Goal: Information Seeking & Learning: Compare options

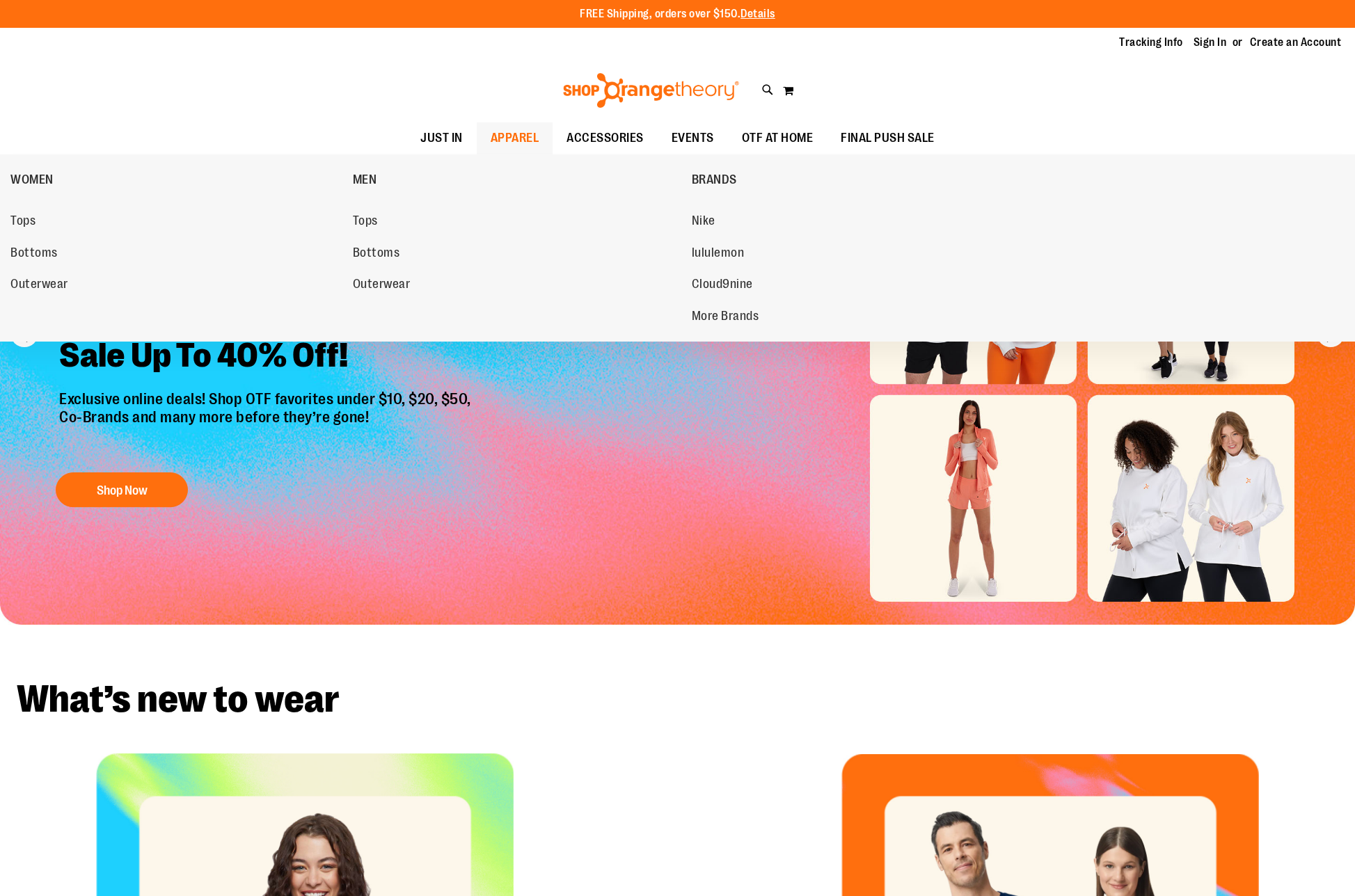
click at [509, 130] on span "APPAREL" at bounding box center [515, 137] width 49 height 31
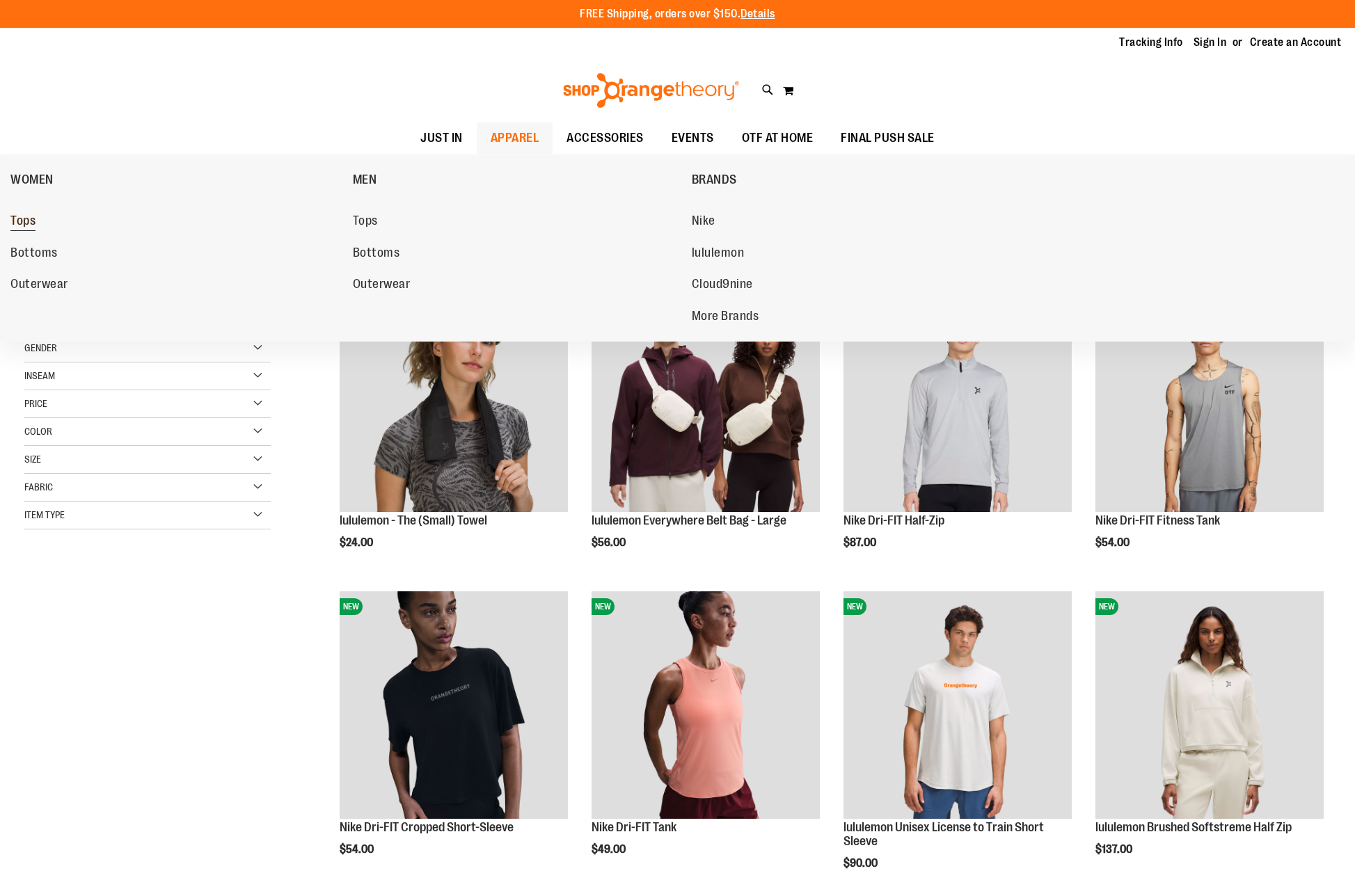
click at [18, 216] on span "Tops" at bounding box center [23, 223] width 25 height 18
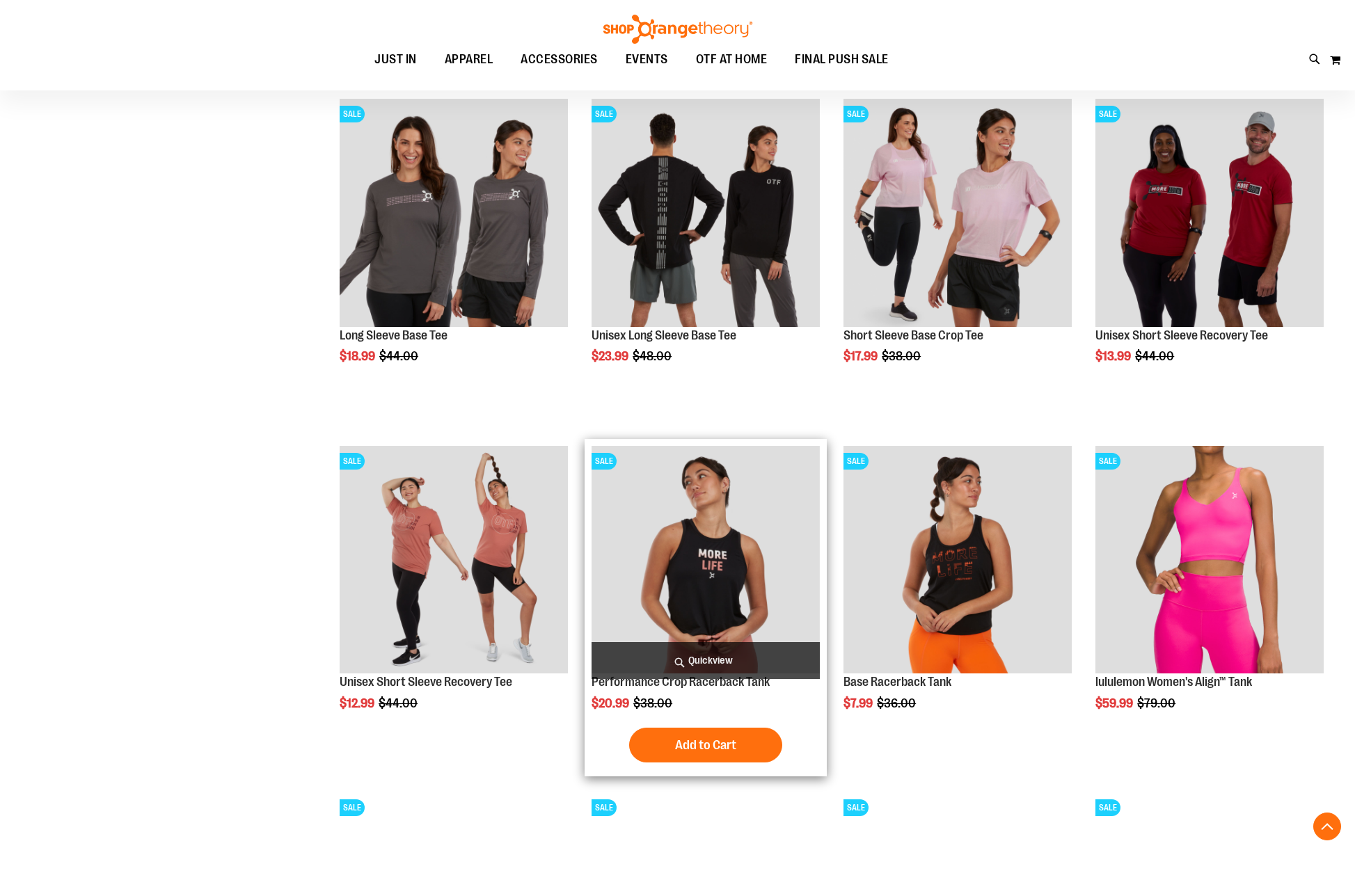
scroll to position [556, 0]
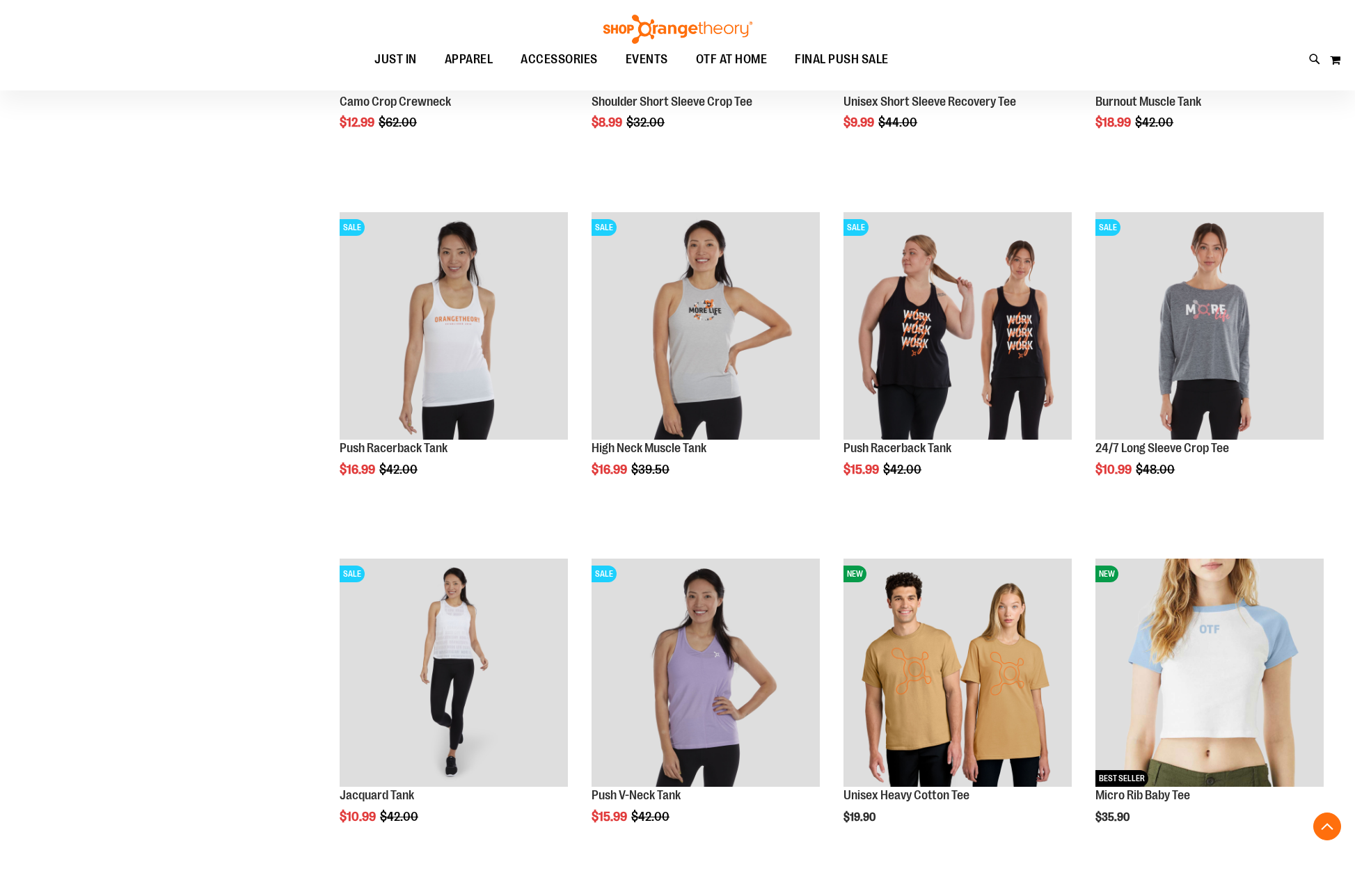
scroll to position [2573, 0]
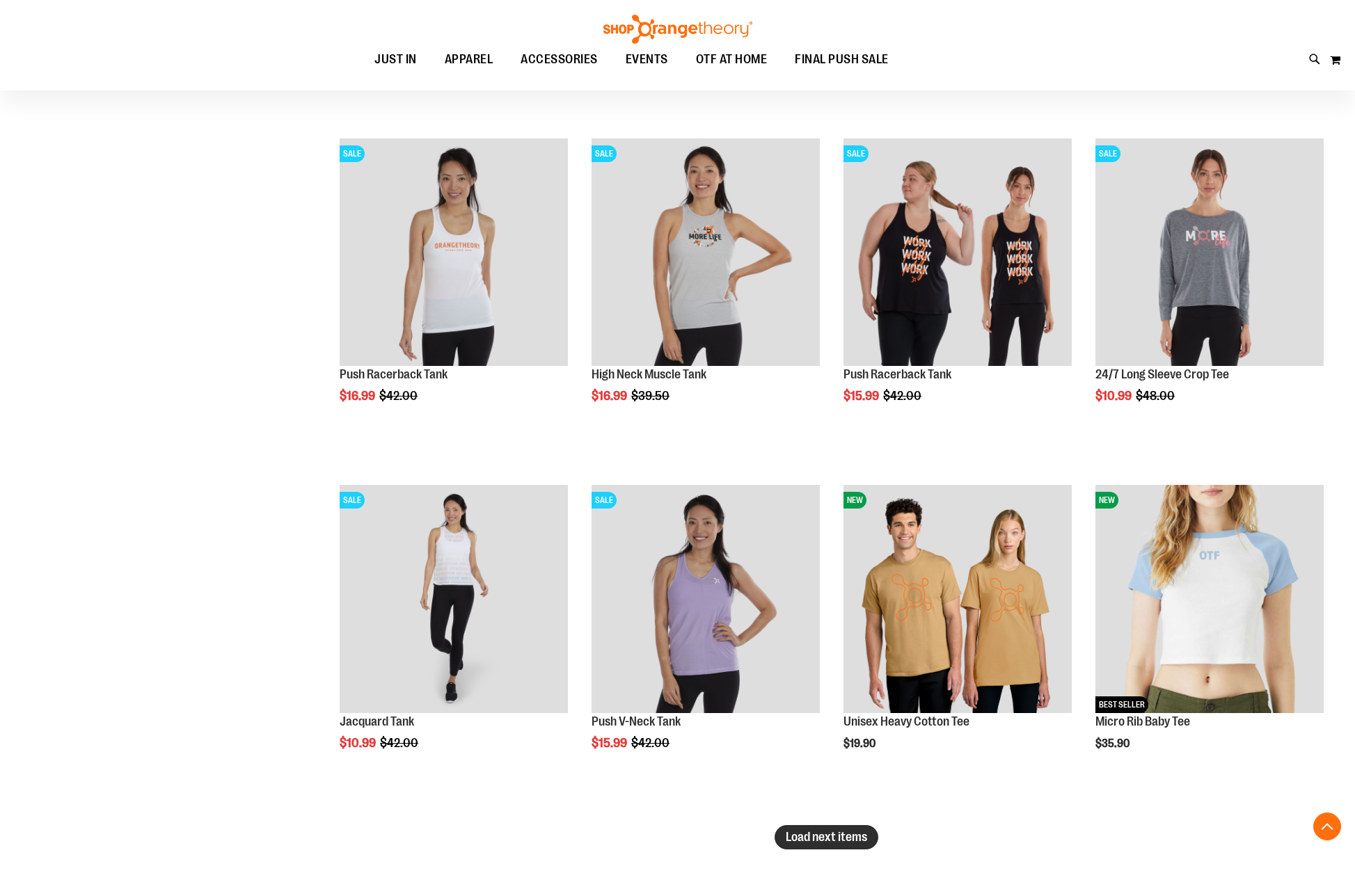
click at [803, 841] on span "Load next items" at bounding box center [826, 837] width 81 height 14
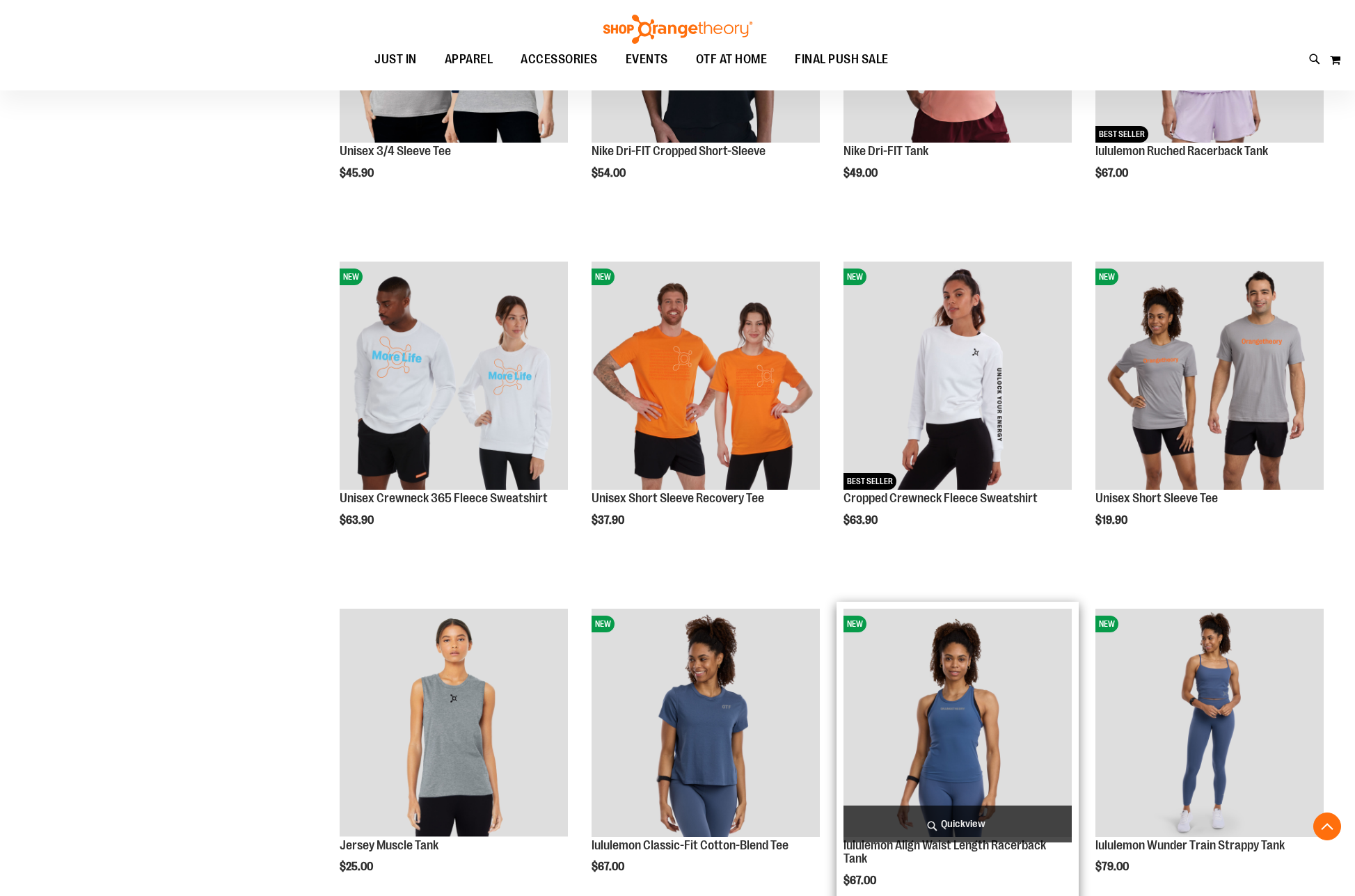
scroll to position [3686, 0]
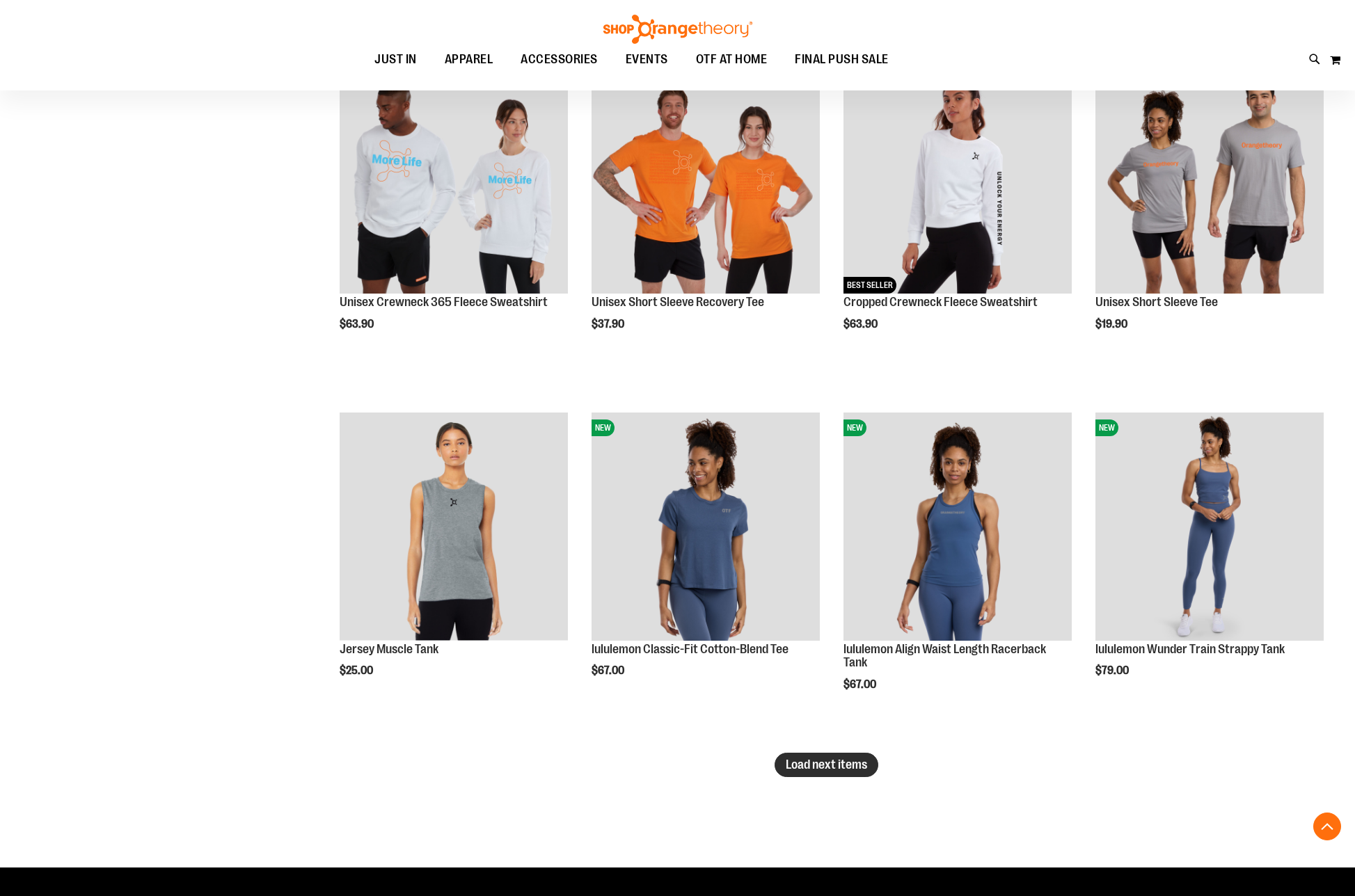
click at [831, 767] on span "Load next items" at bounding box center [826, 765] width 81 height 14
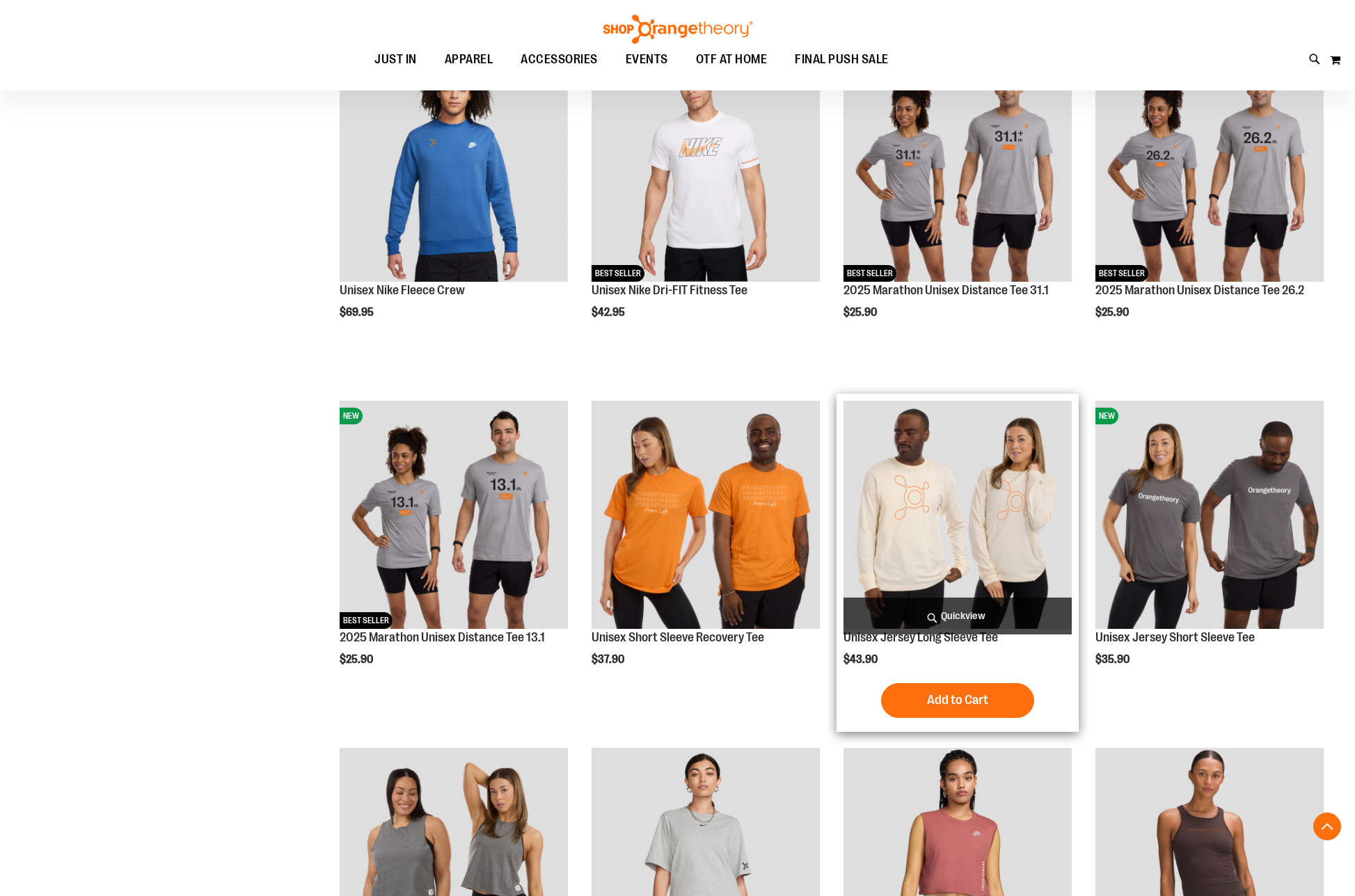
scroll to position [4408, 0]
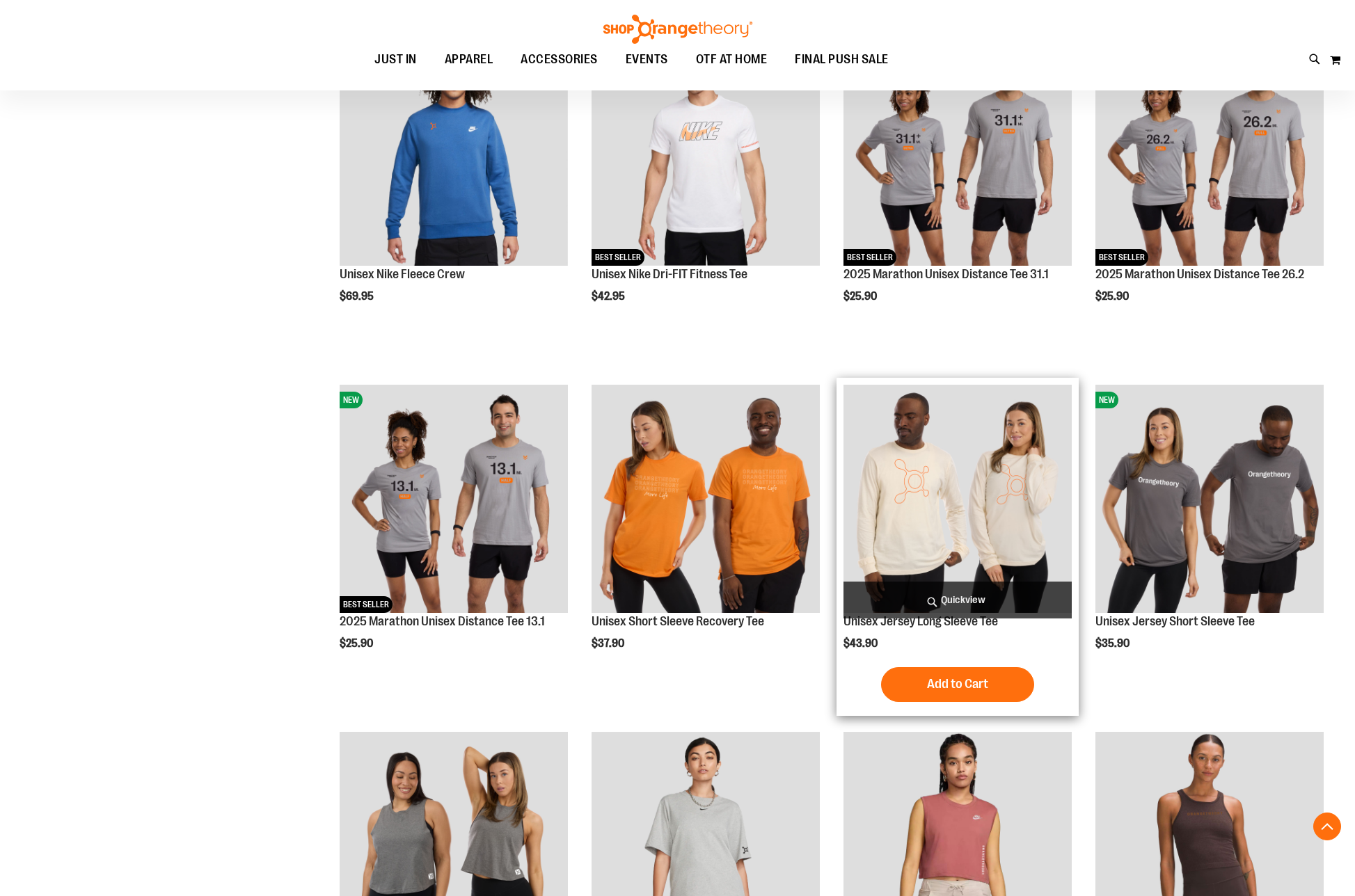
click at [922, 494] on img "product" at bounding box center [958, 499] width 228 height 228
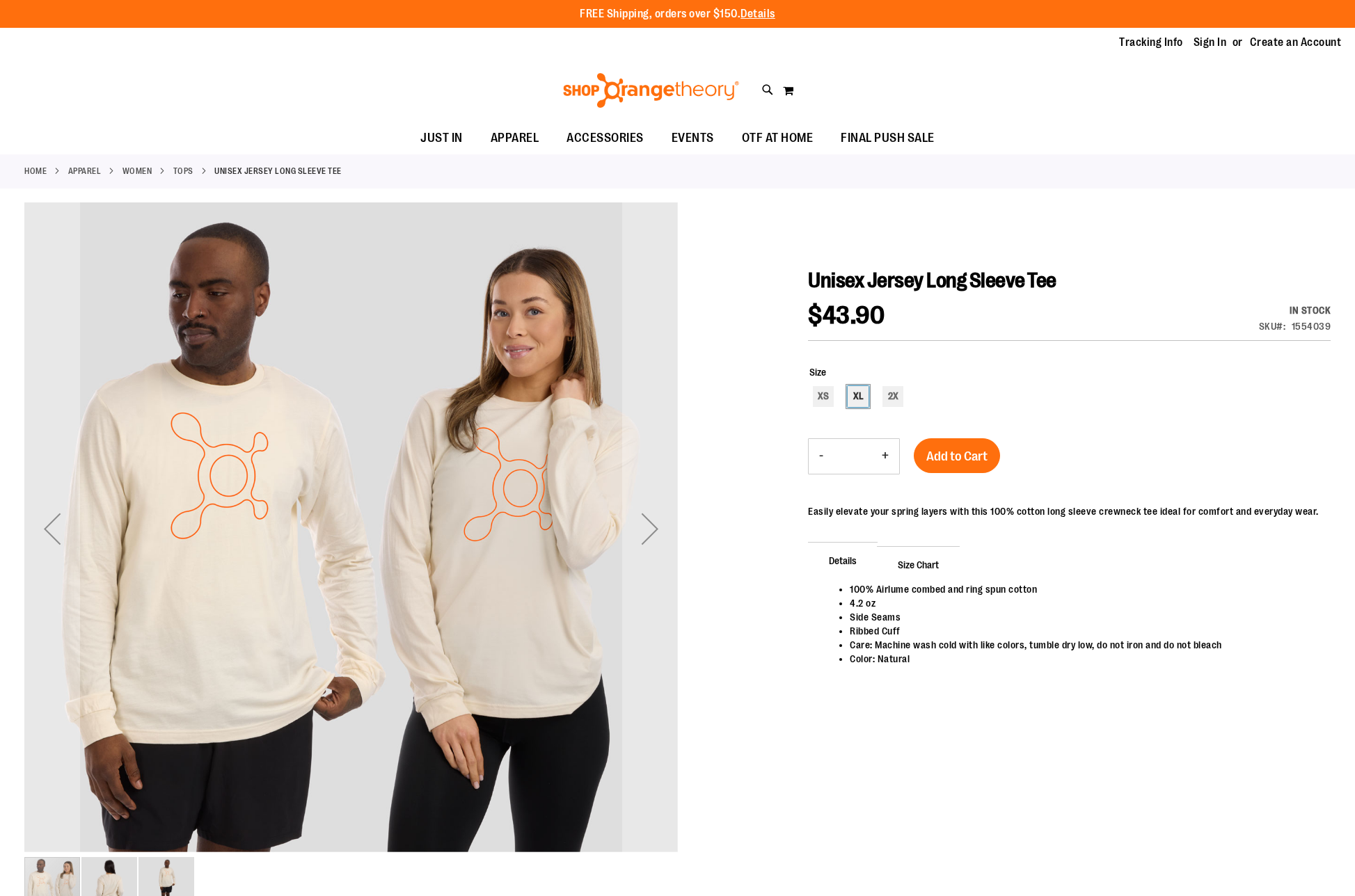
click at [856, 394] on div "XL" at bounding box center [857, 396] width 20 height 20
type input "***"
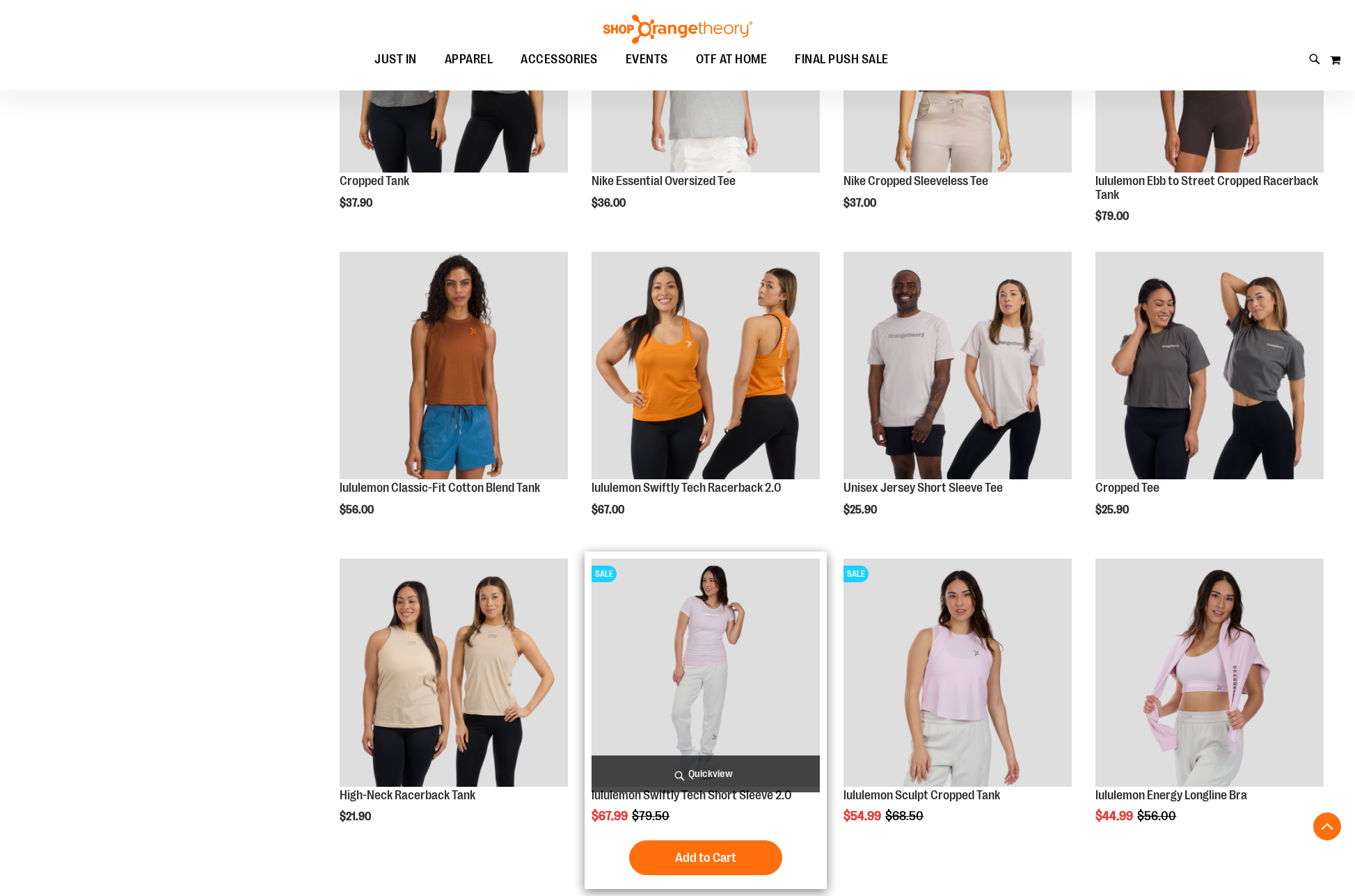
scroll to position [1043, 0]
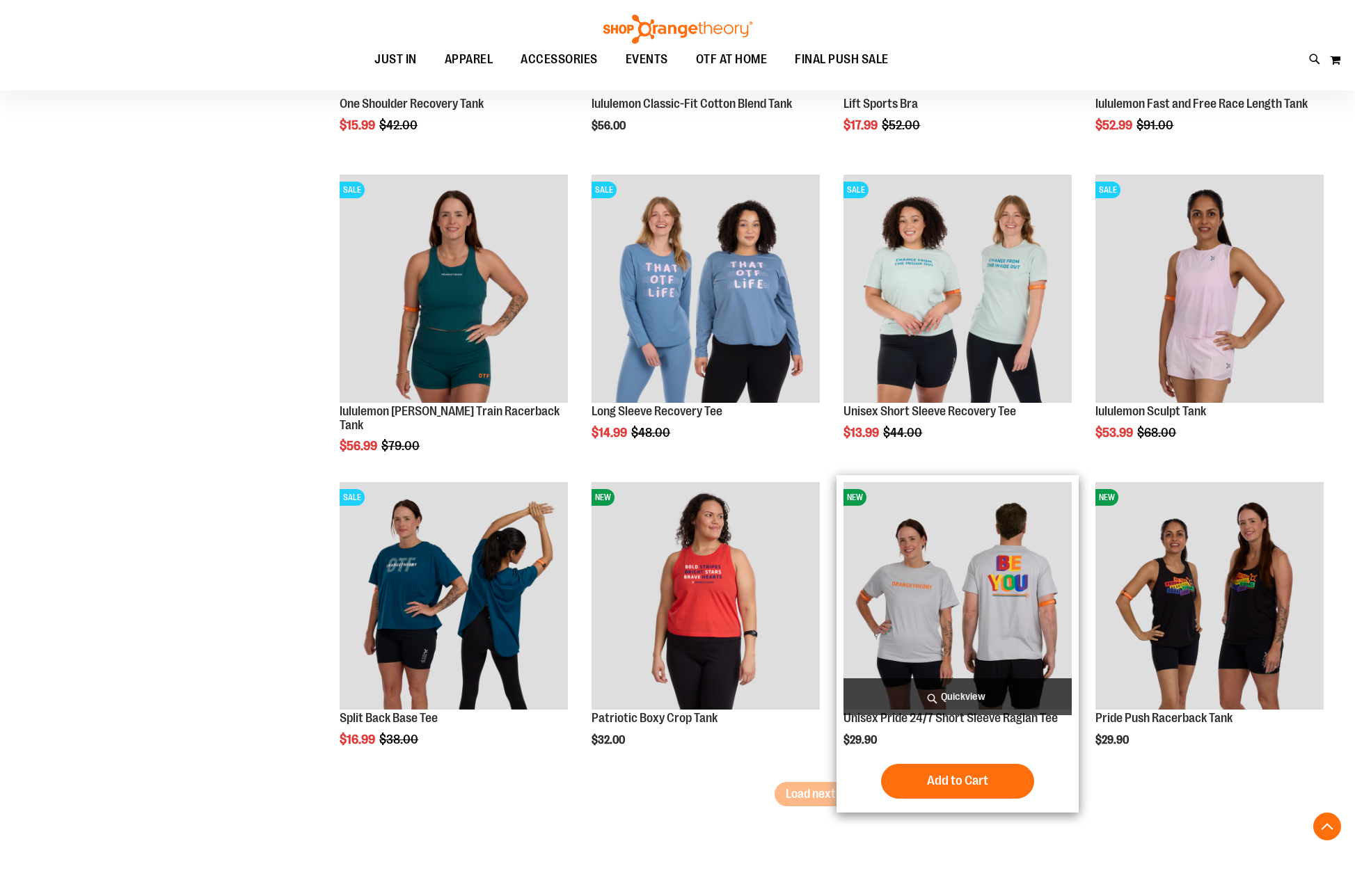
scroll to position [2295, 0]
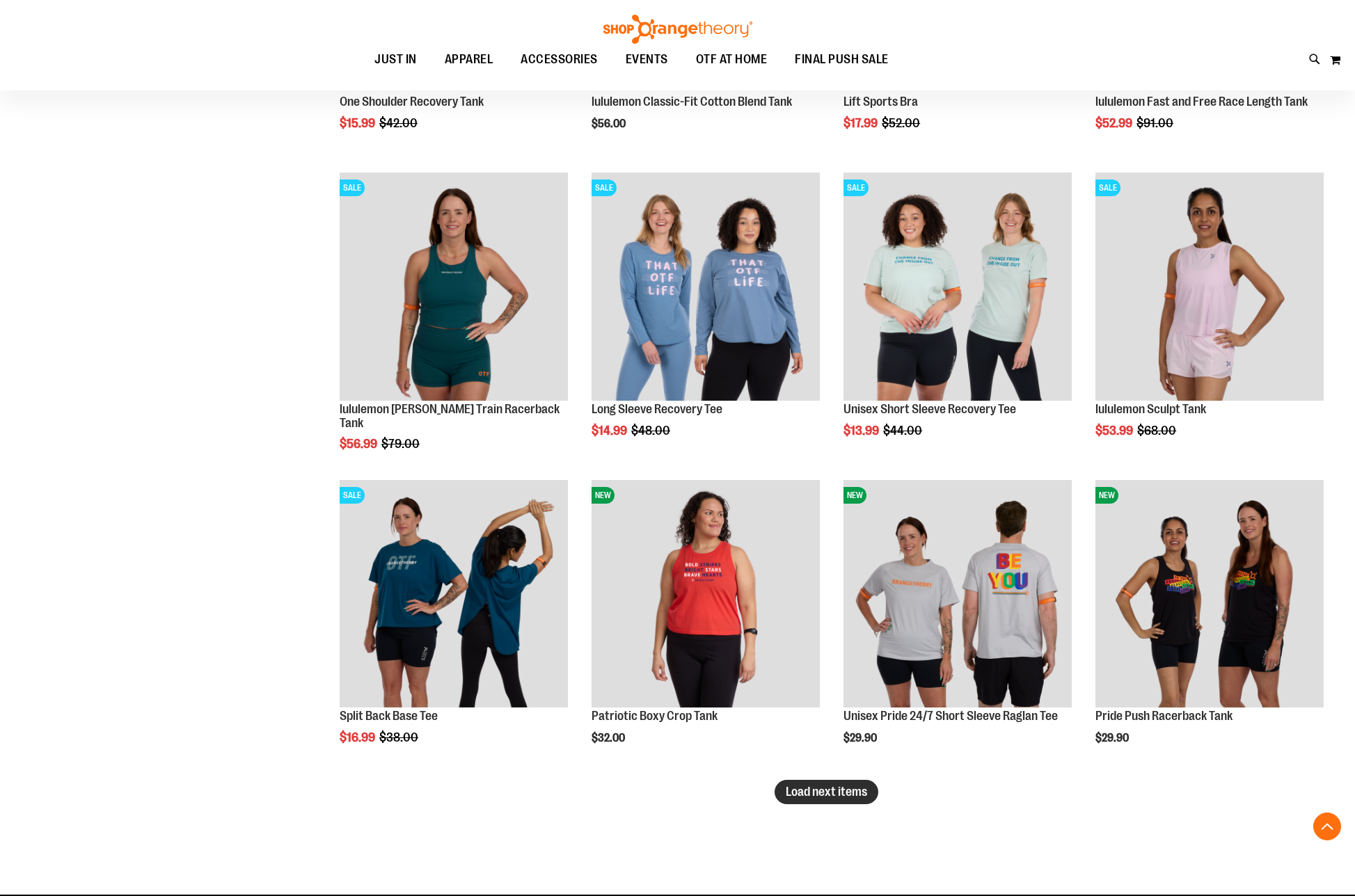
click at [853, 791] on span "Load next items" at bounding box center [826, 792] width 81 height 14
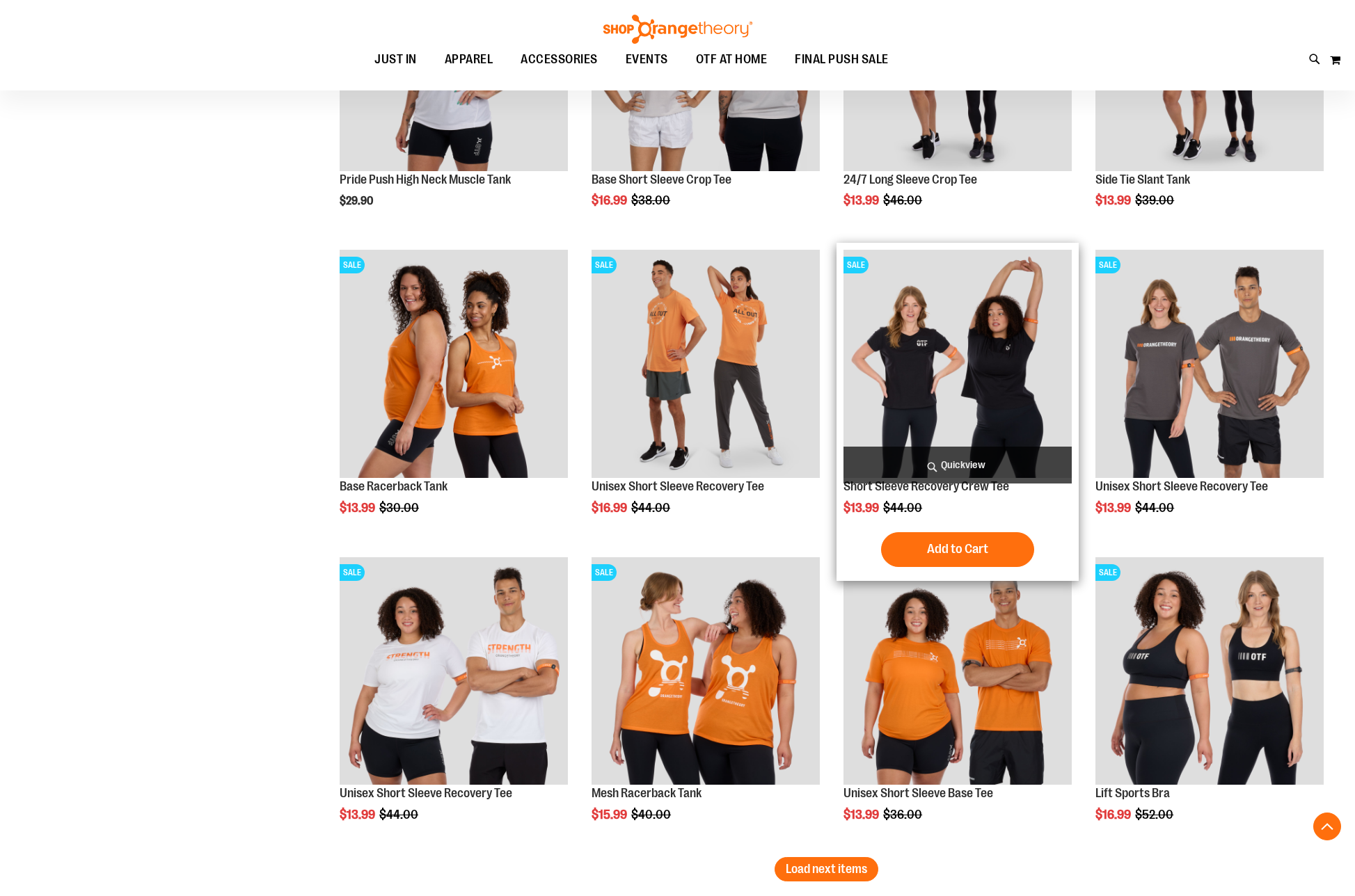
scroll to position [3339, 0]
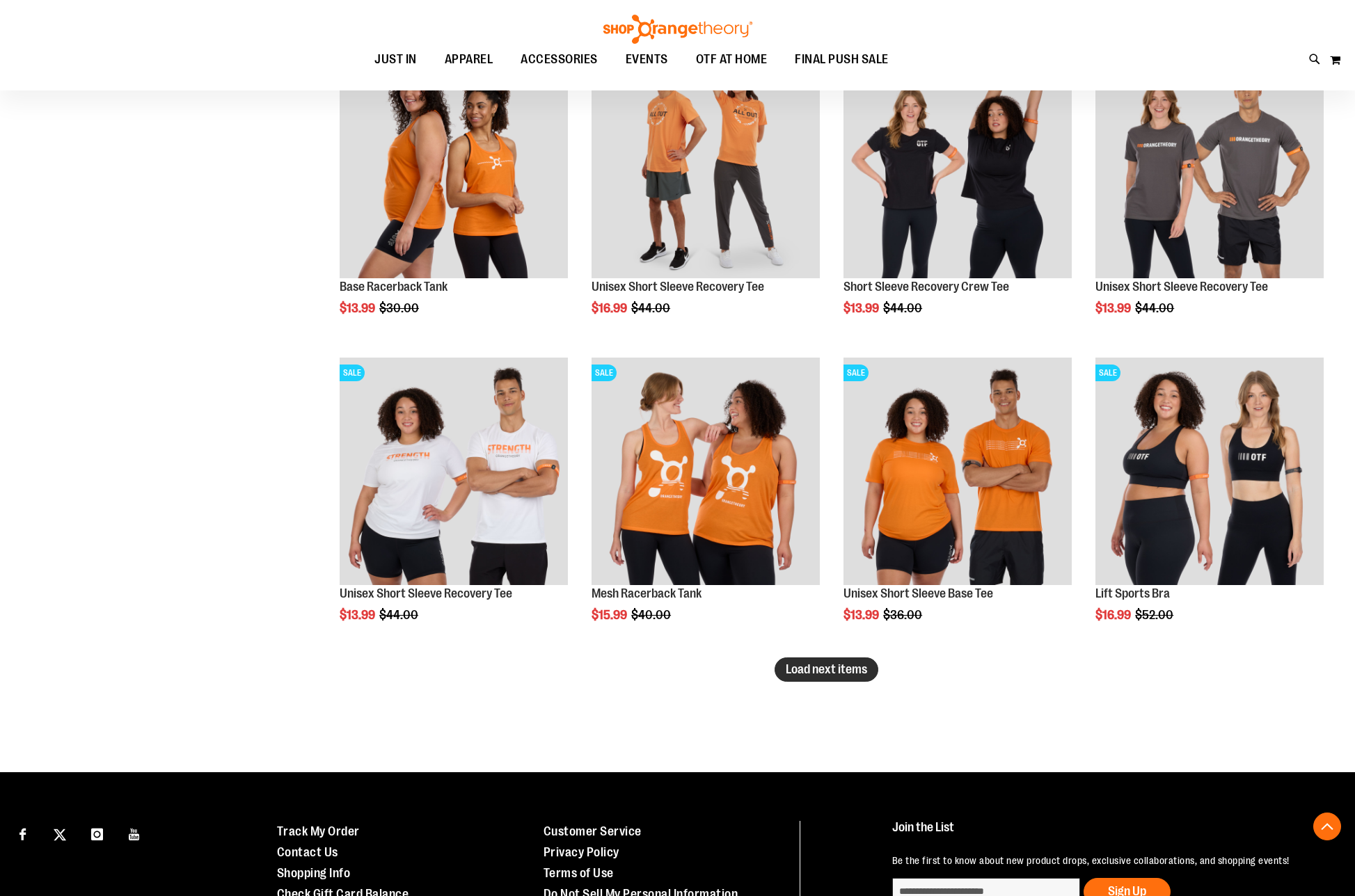
click at [841, 673] on span "Load next items" at bounding box center [826, 670] width 81 height 14
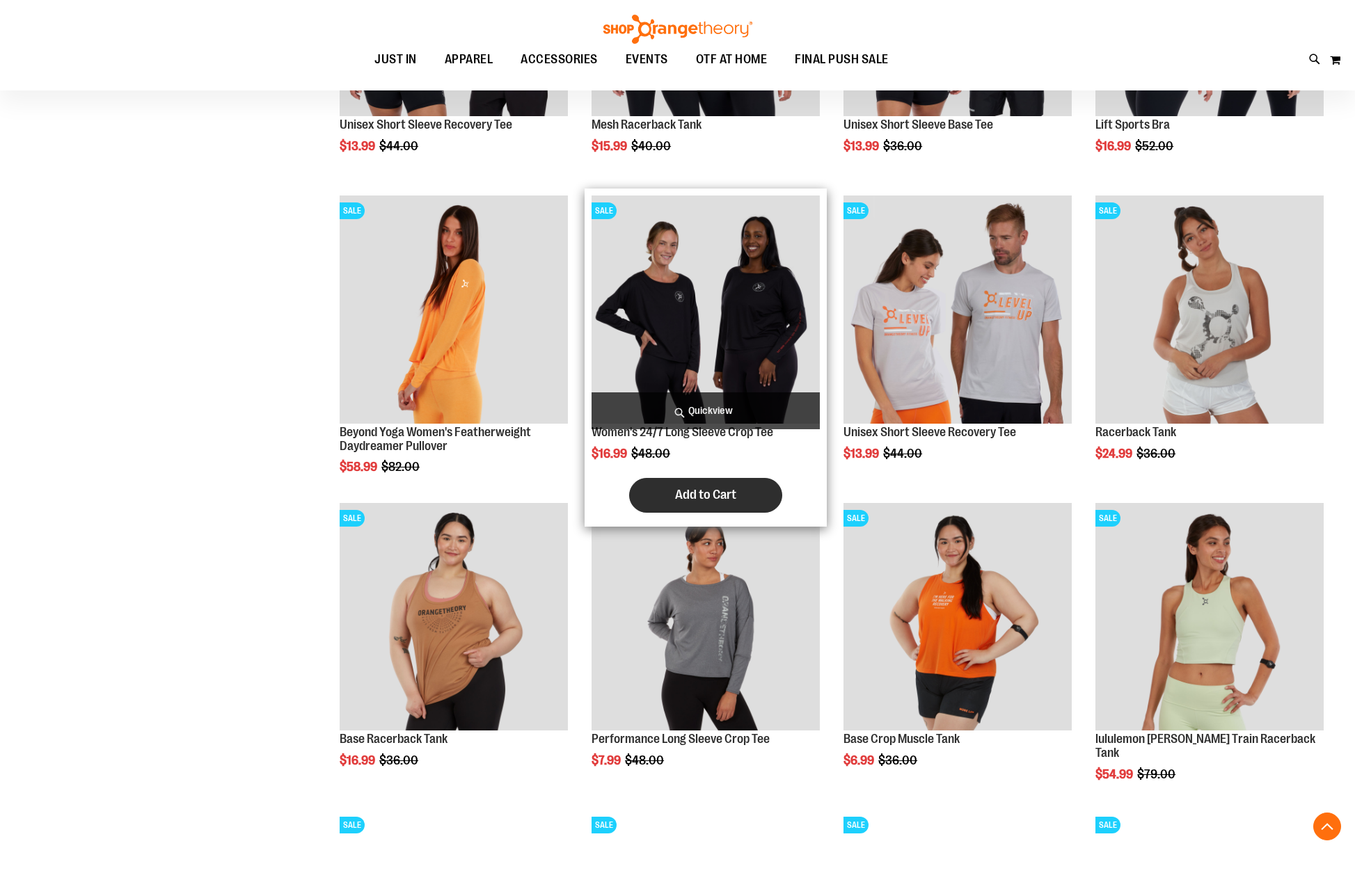
scroll to position [3826, 0]
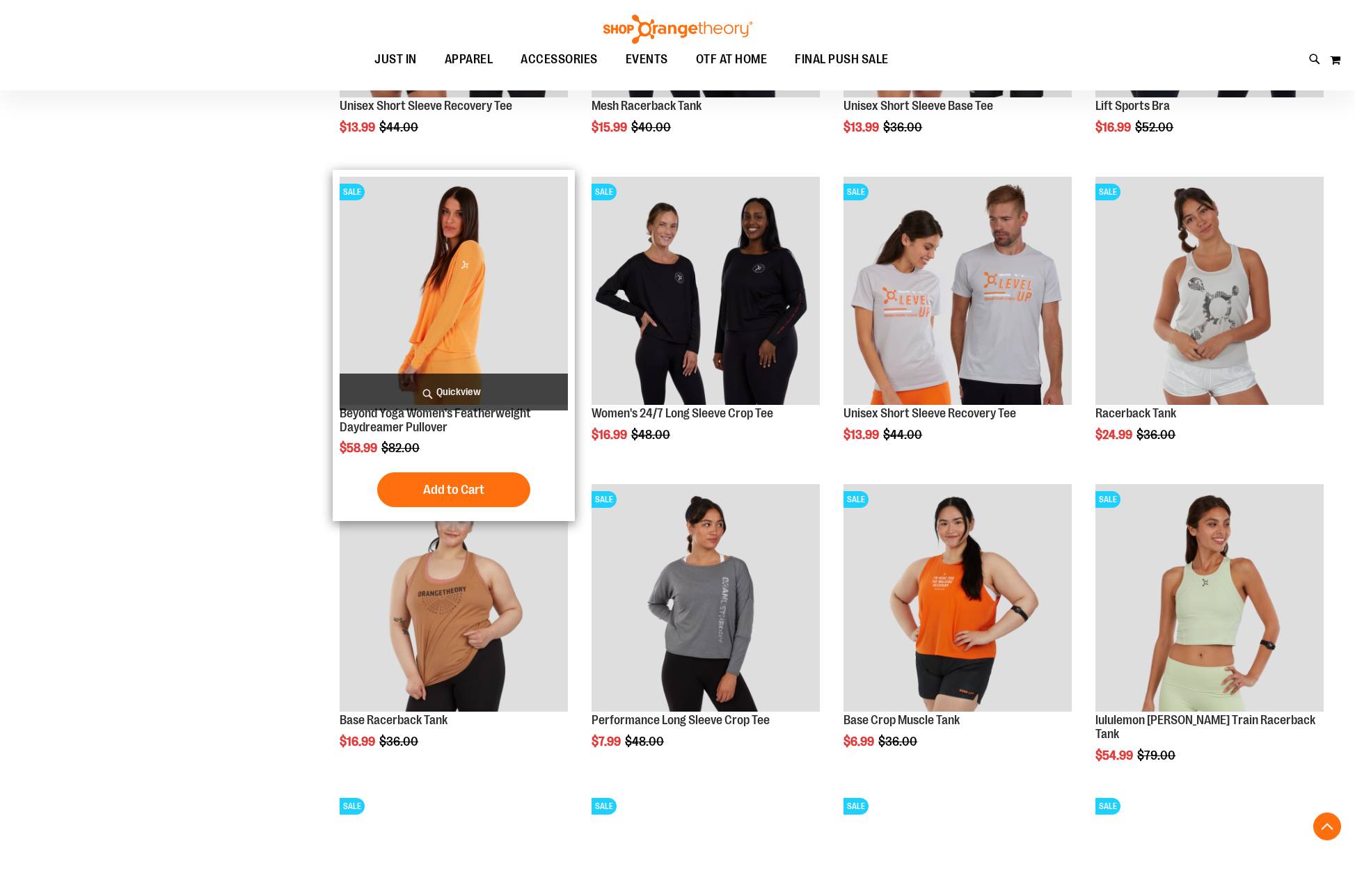
click at [456, 272] on img "product" at bounding box center [453, 290] width 228 height 228
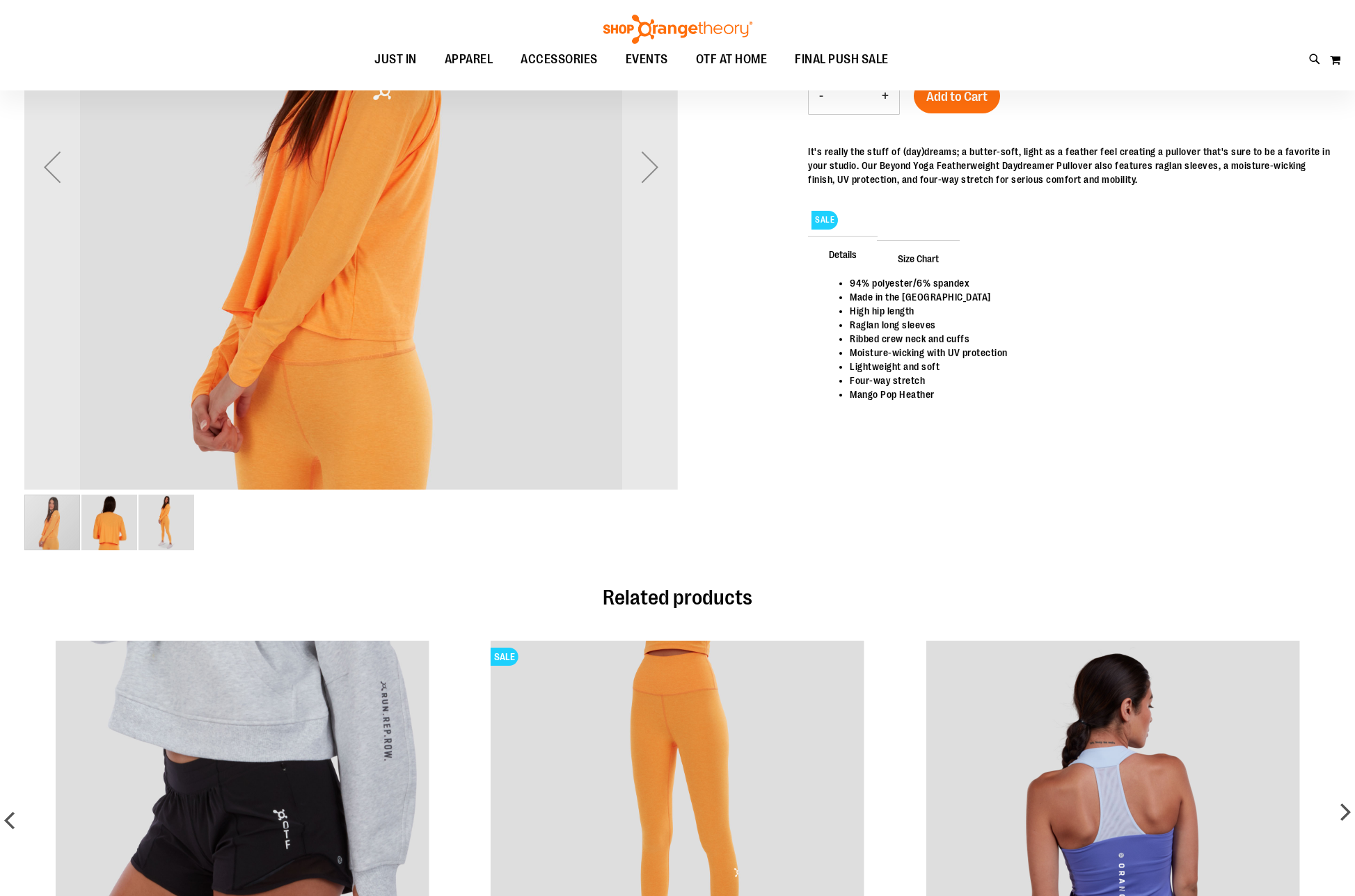
scroll to position [208, 0]
click at [116, 525] on img "image 2 of 3" at bounding box center [109, 523] width 55 height 55
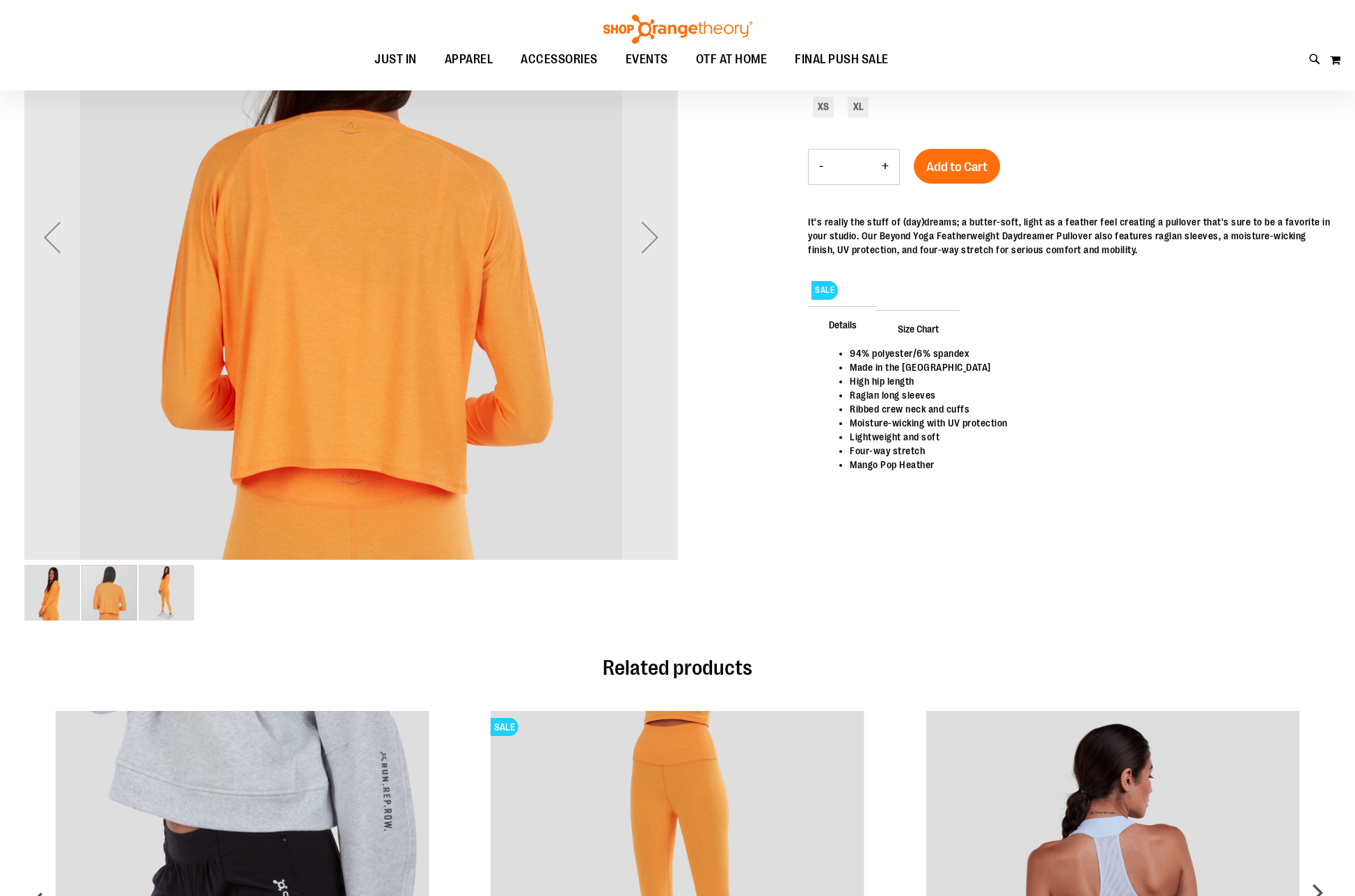
scroll to position [138, 0]
click at [160, 602] on img "image 3 of 3" at bounding box center [166, 591] width 55 height 55
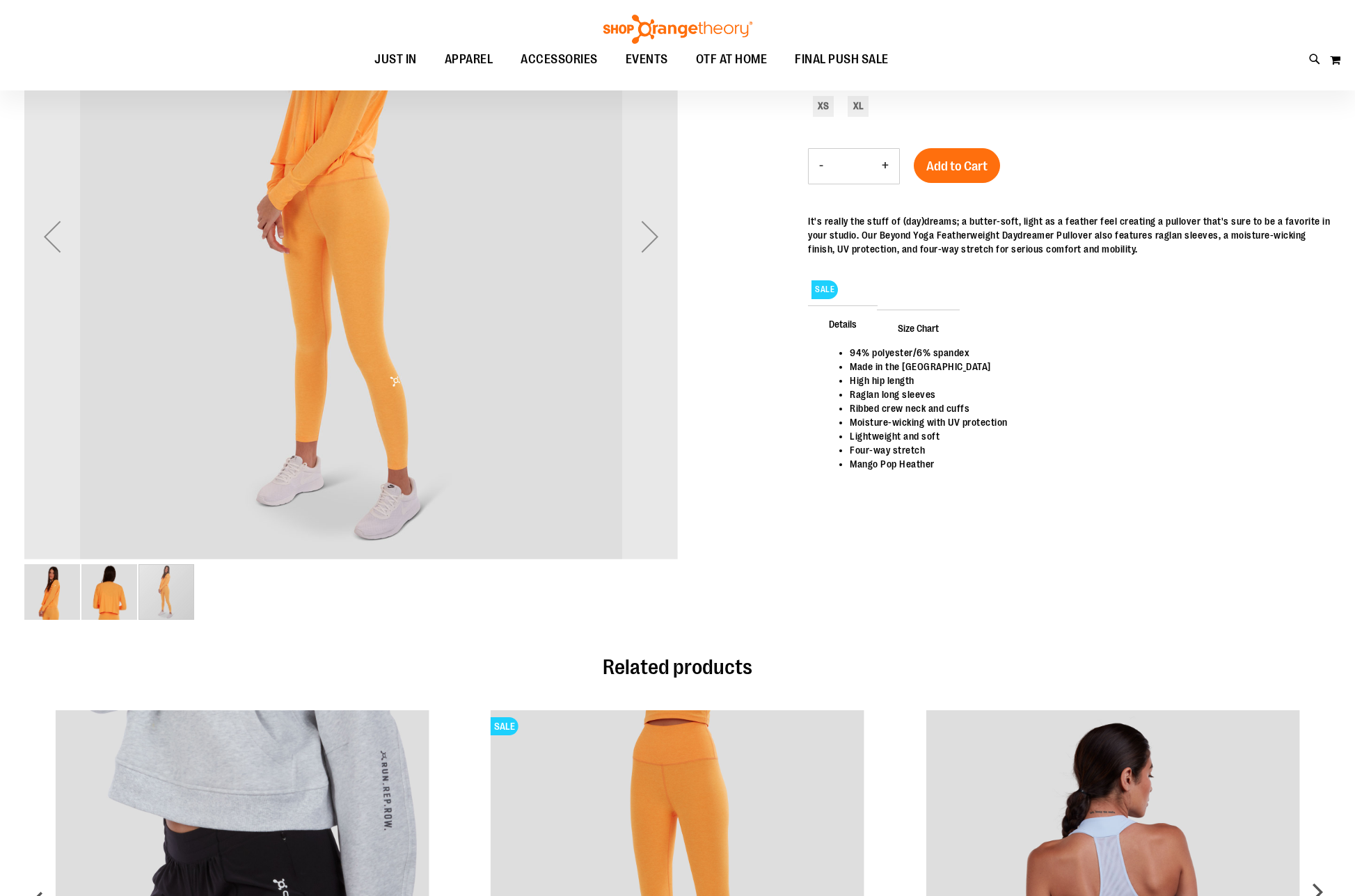
click at [67, 588] on img "image 1 of 3" at bounding box center [52, 591] width 55 height 55
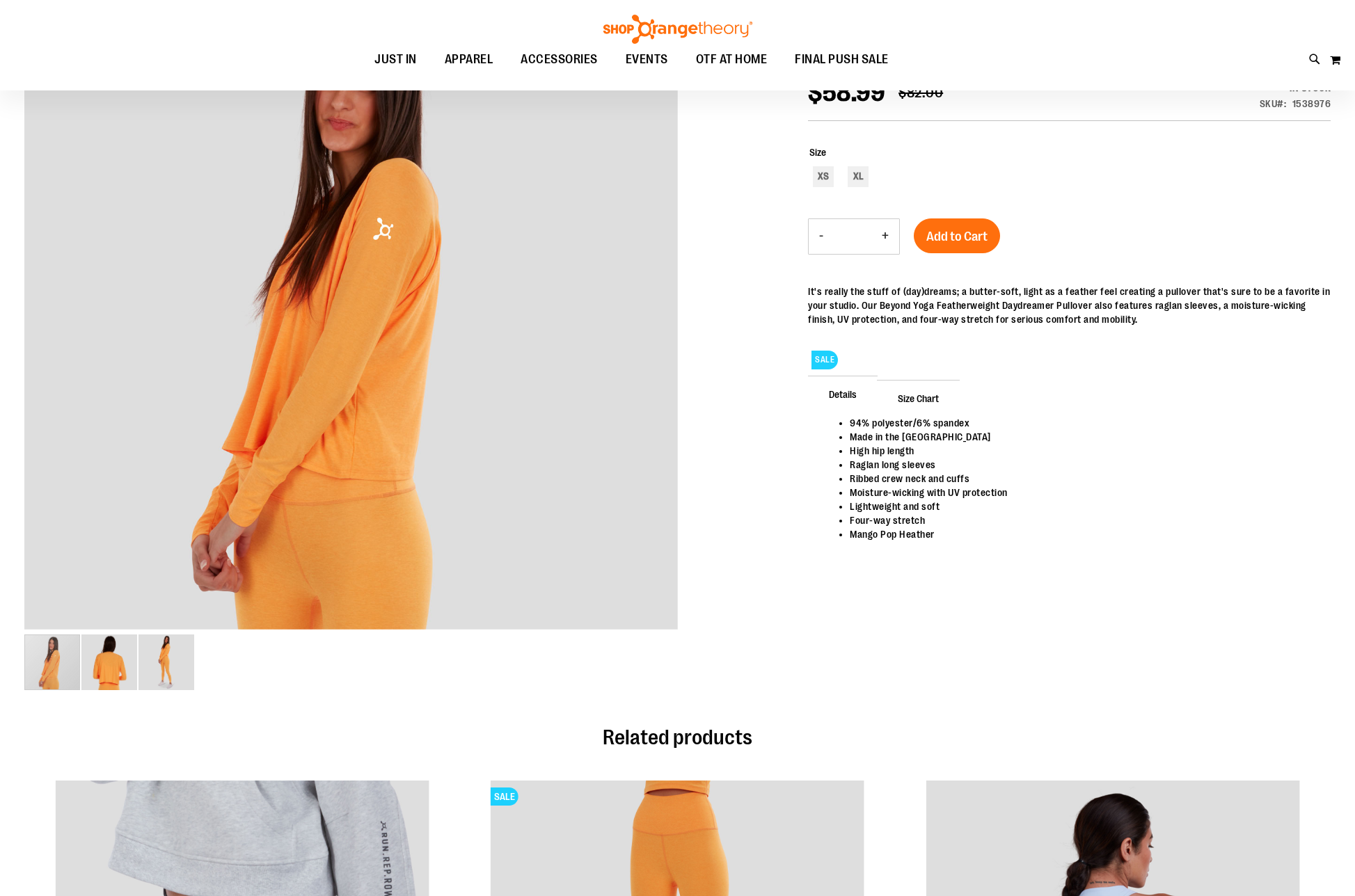
scroll to position [0, 0]
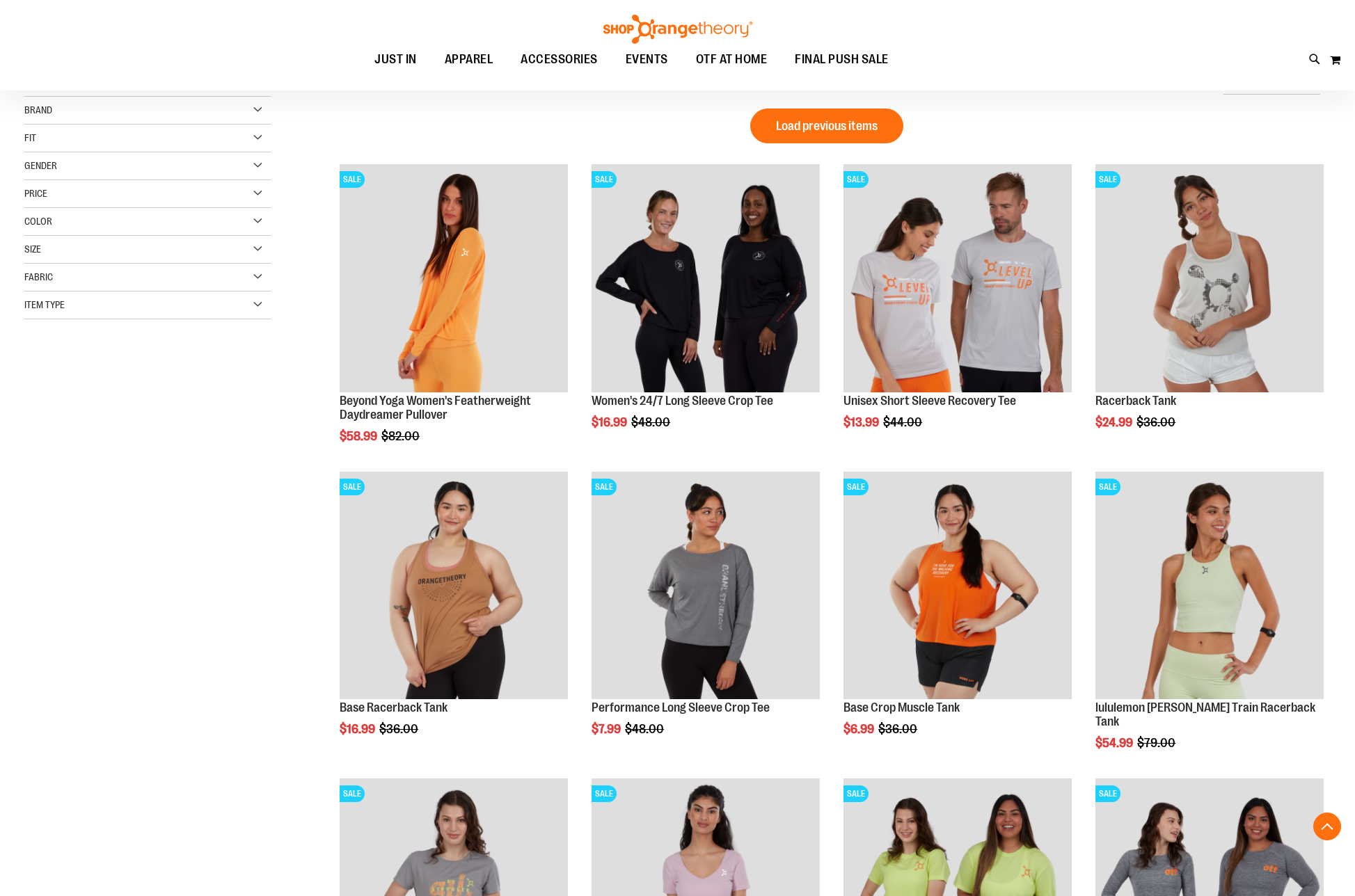
scroll to position [417, 0]
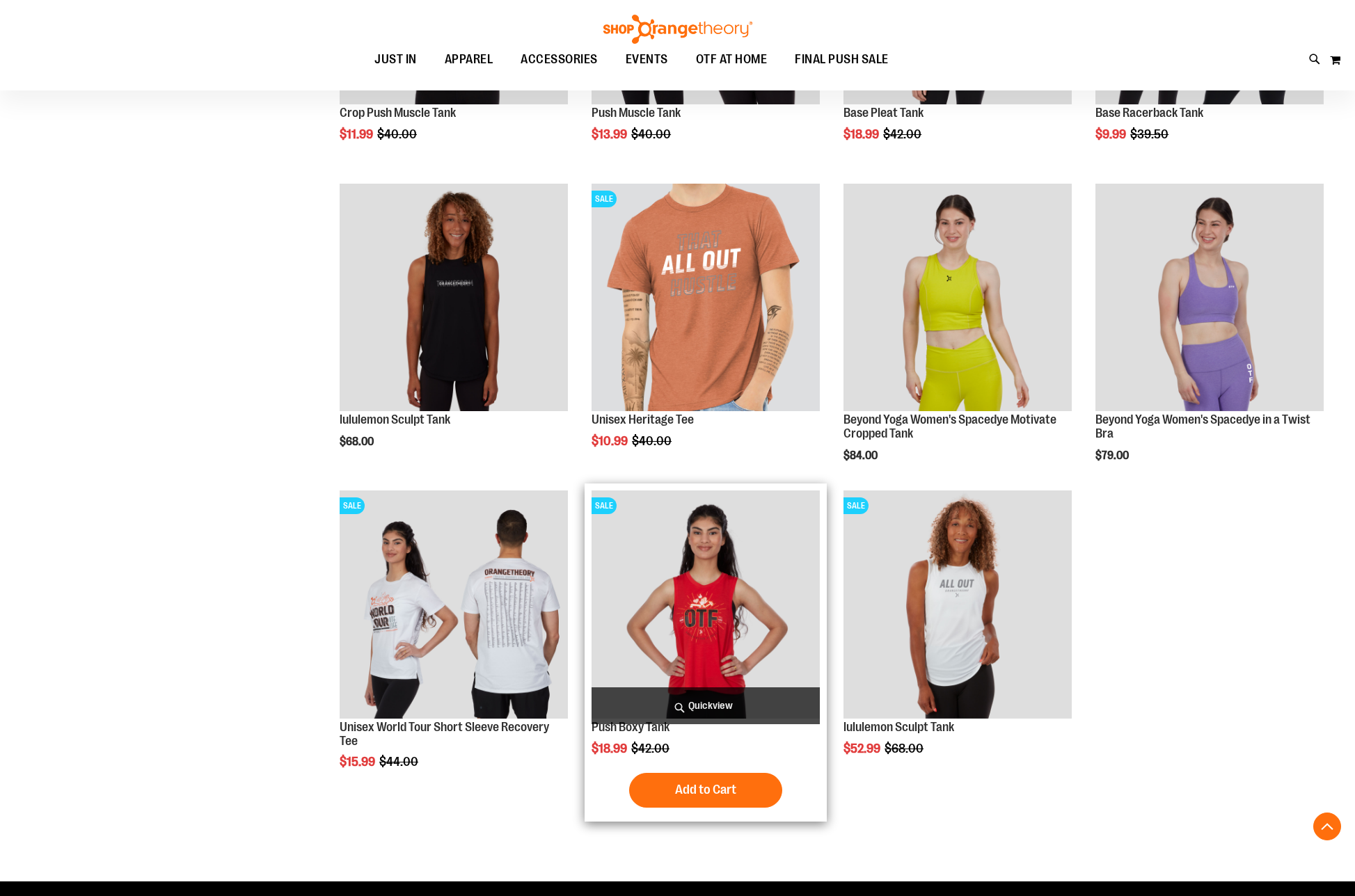
scroll to position [1878, 0]
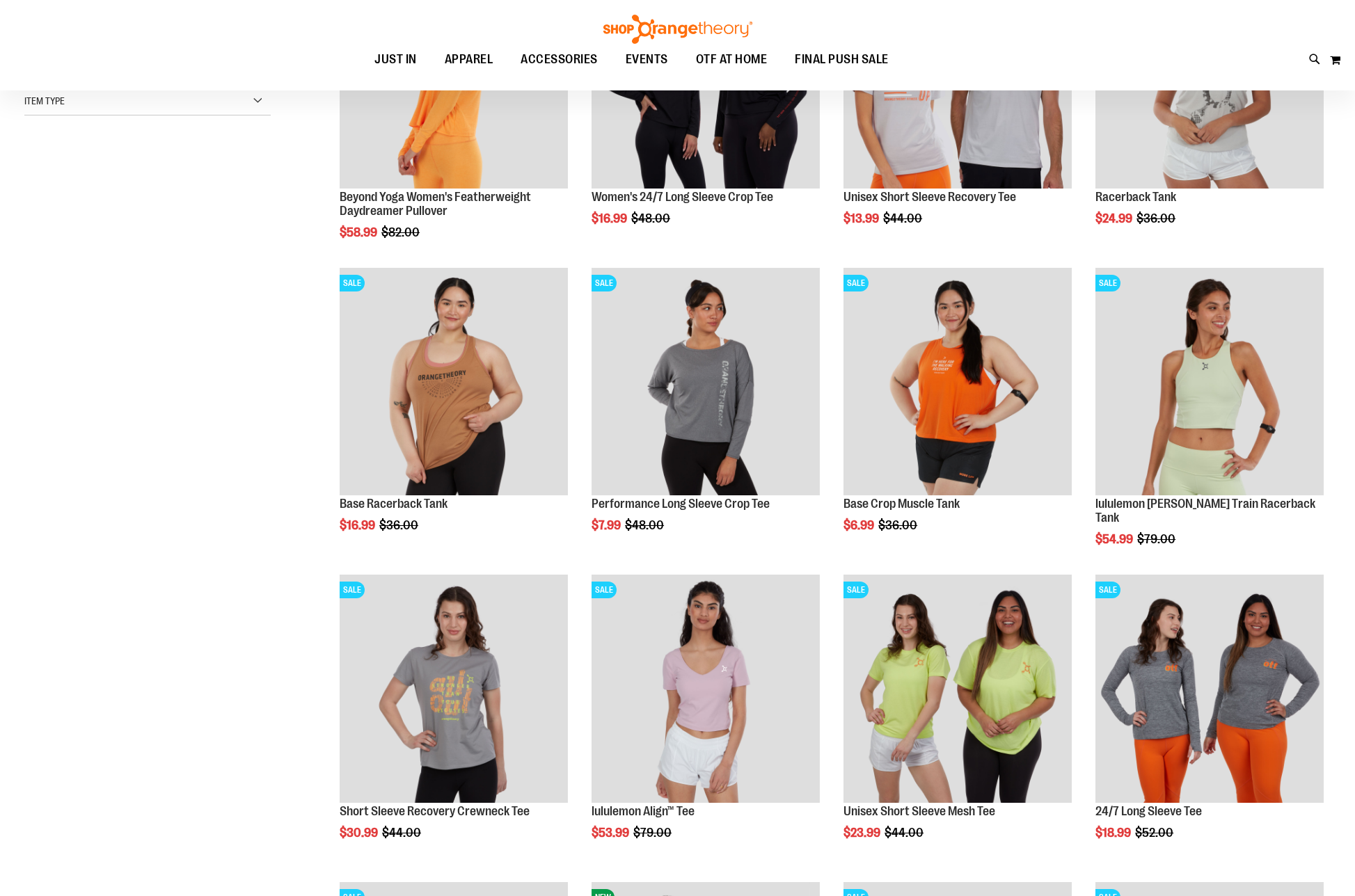
scroll to position [99, 0]
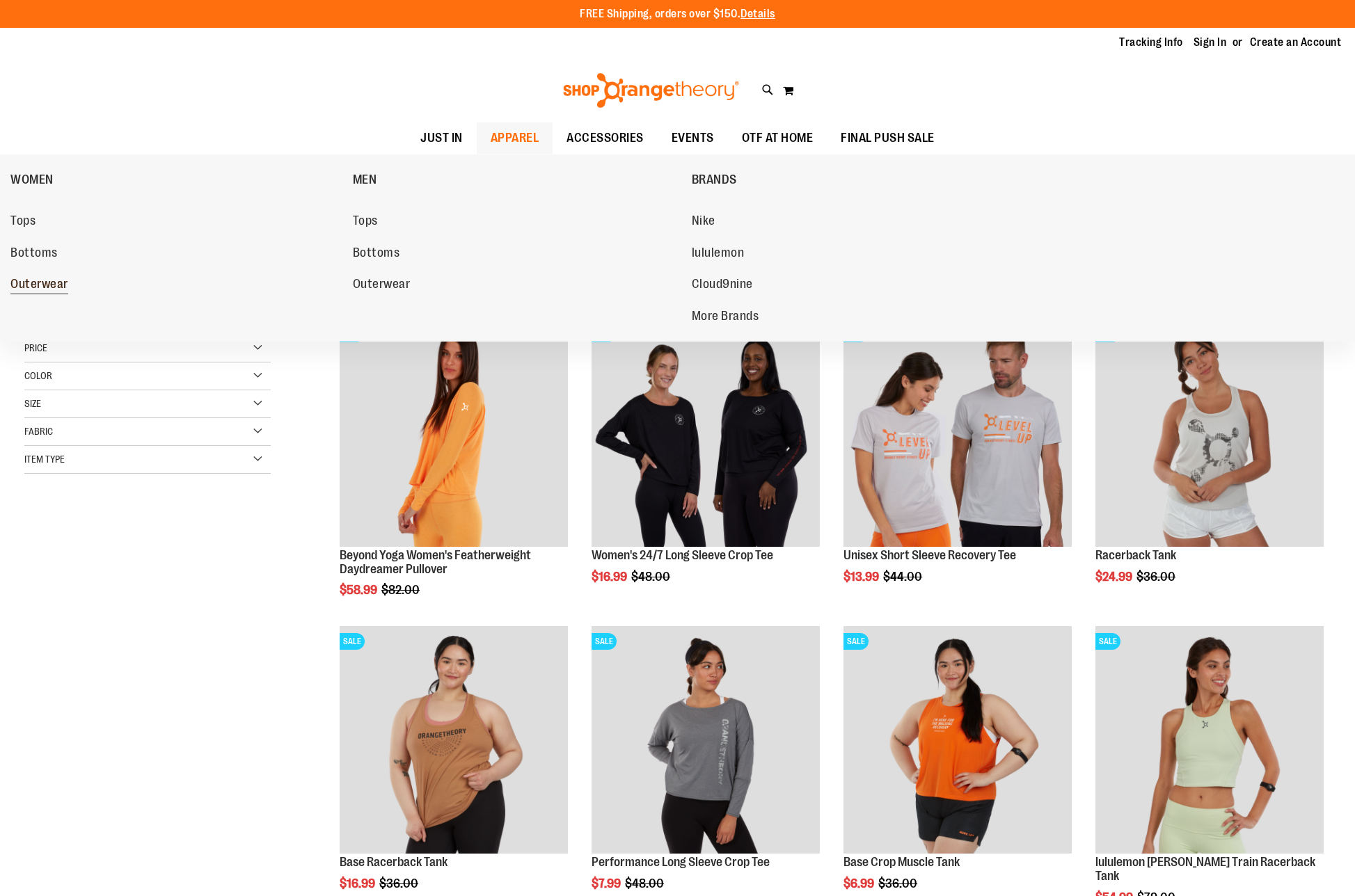
click at [71, 276] on link "Outerwear" at bounding box center [175, 284] width 329 height 25
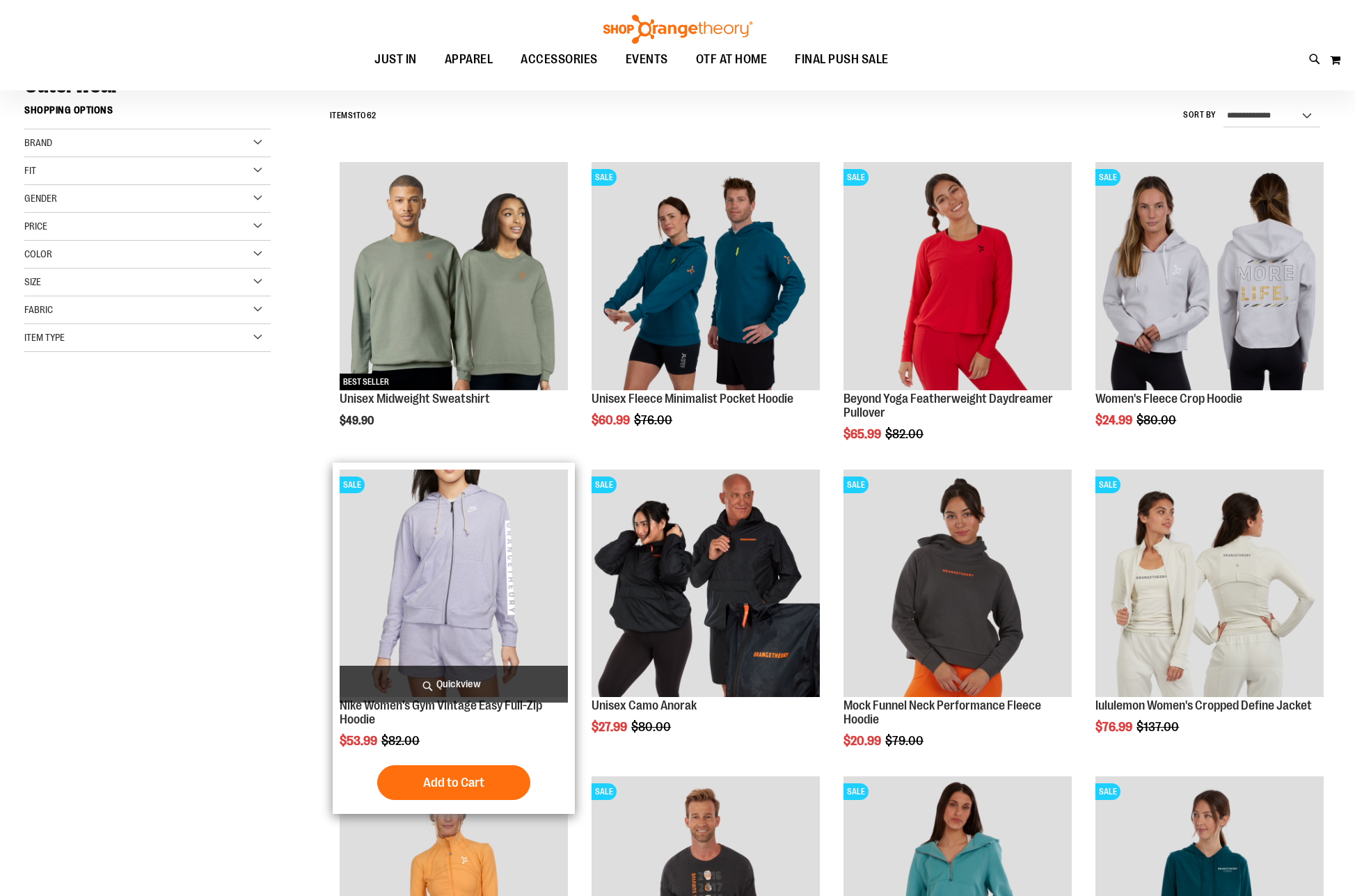
scroll to position [208, 0]
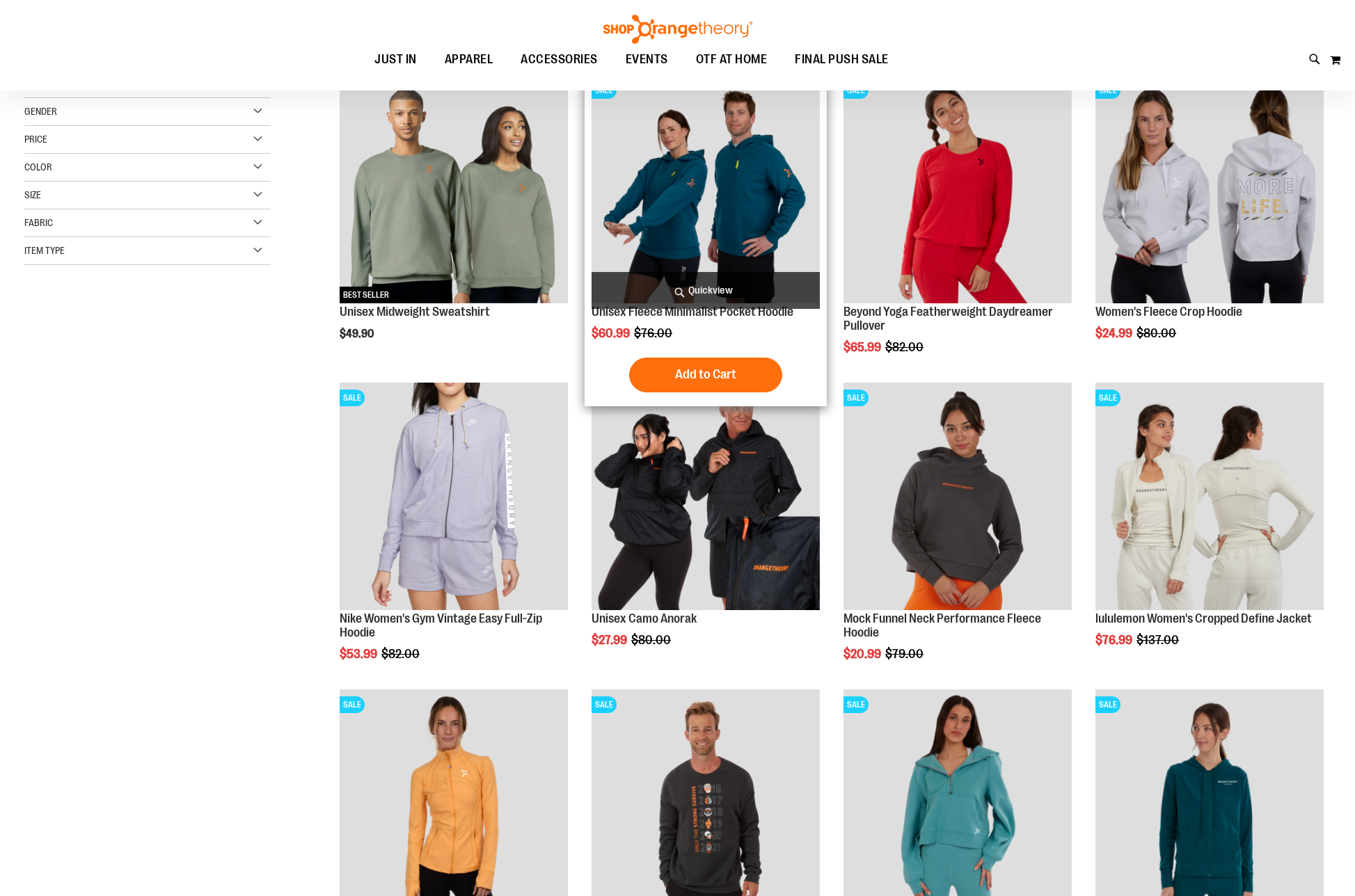
click at [723, 187] on img "product" at bounding box center [706, 189] width 228 height 228
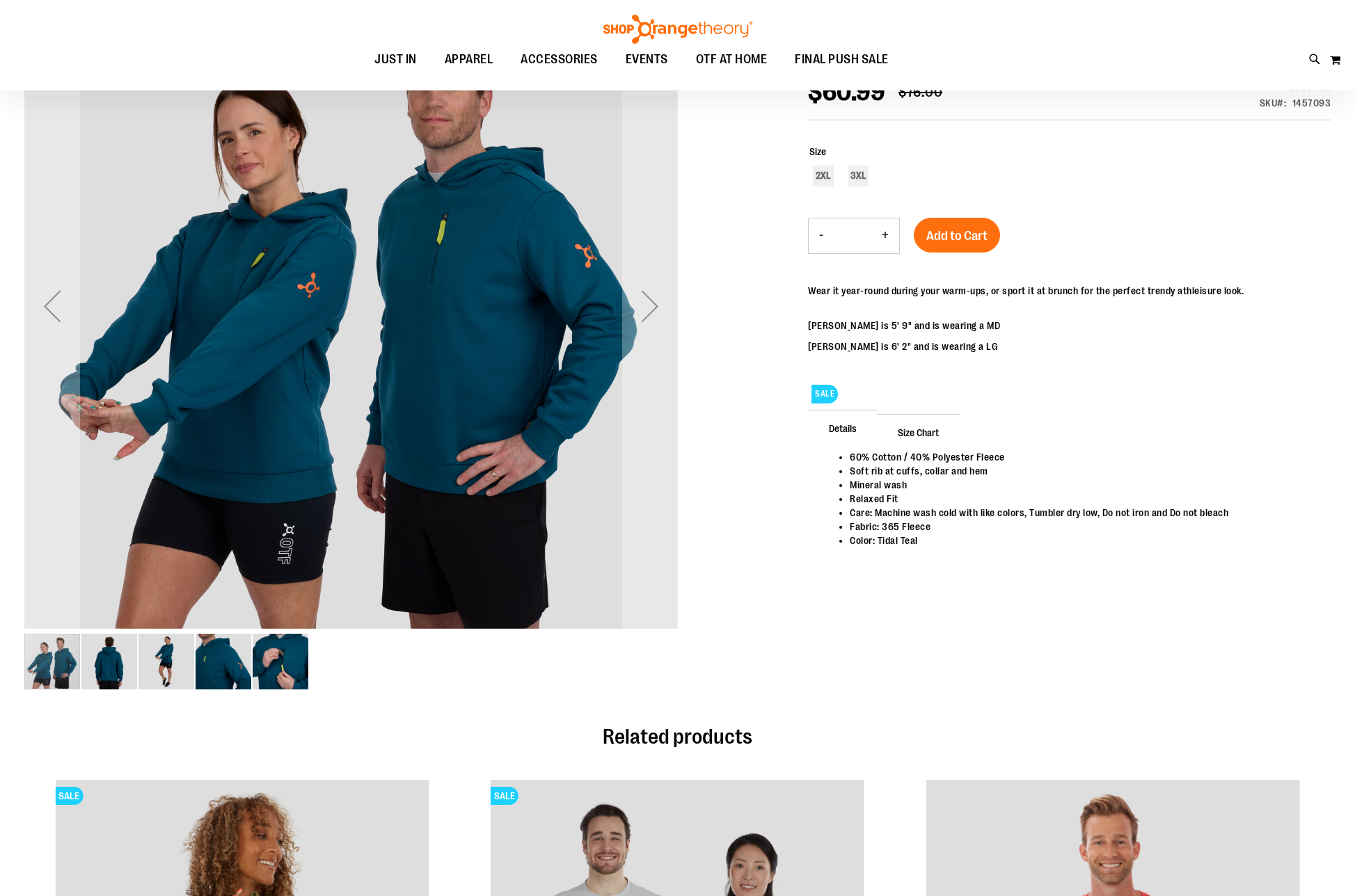
scroll to position [69, 0]
drag, startPoint x: 98, startPoint y: 665, endPoint x: 94, endPoint y: 657, distance: 8.9
click at [97, 662] on img "image 2 of 5" at bounding box center [109, 662] width 55 height 55
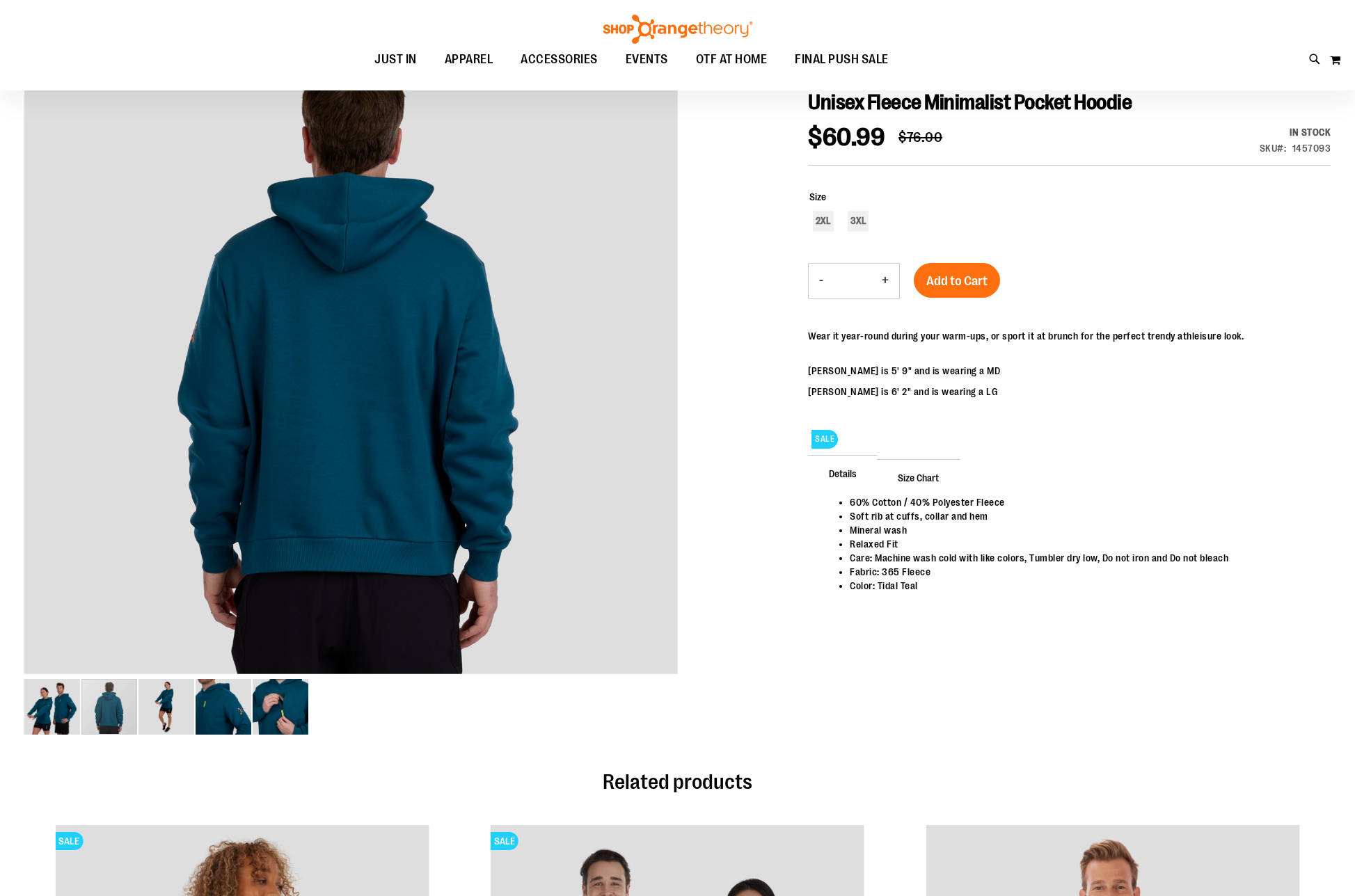
scroll to position [0, 0]
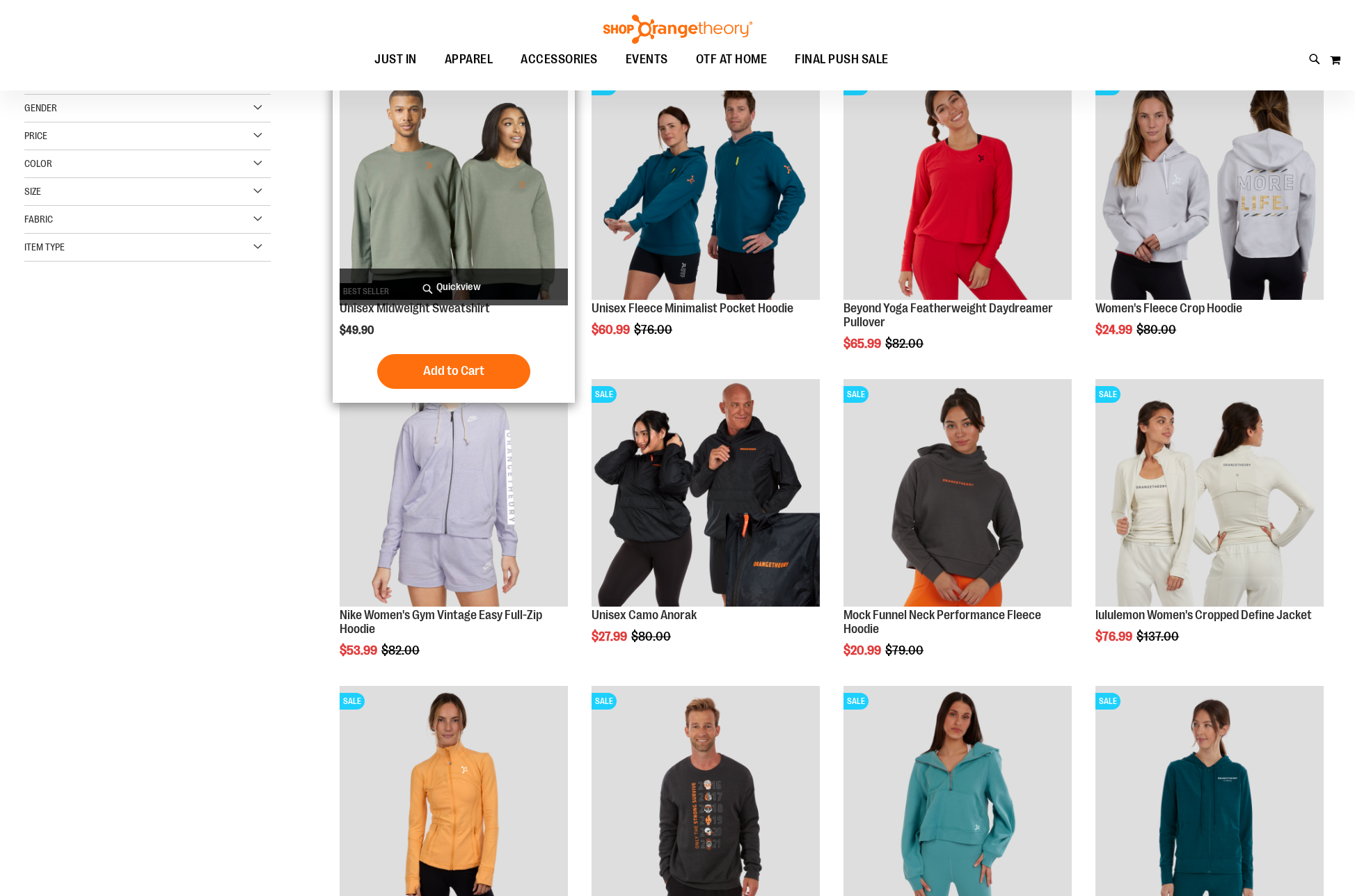
scroll to position [208, 0]
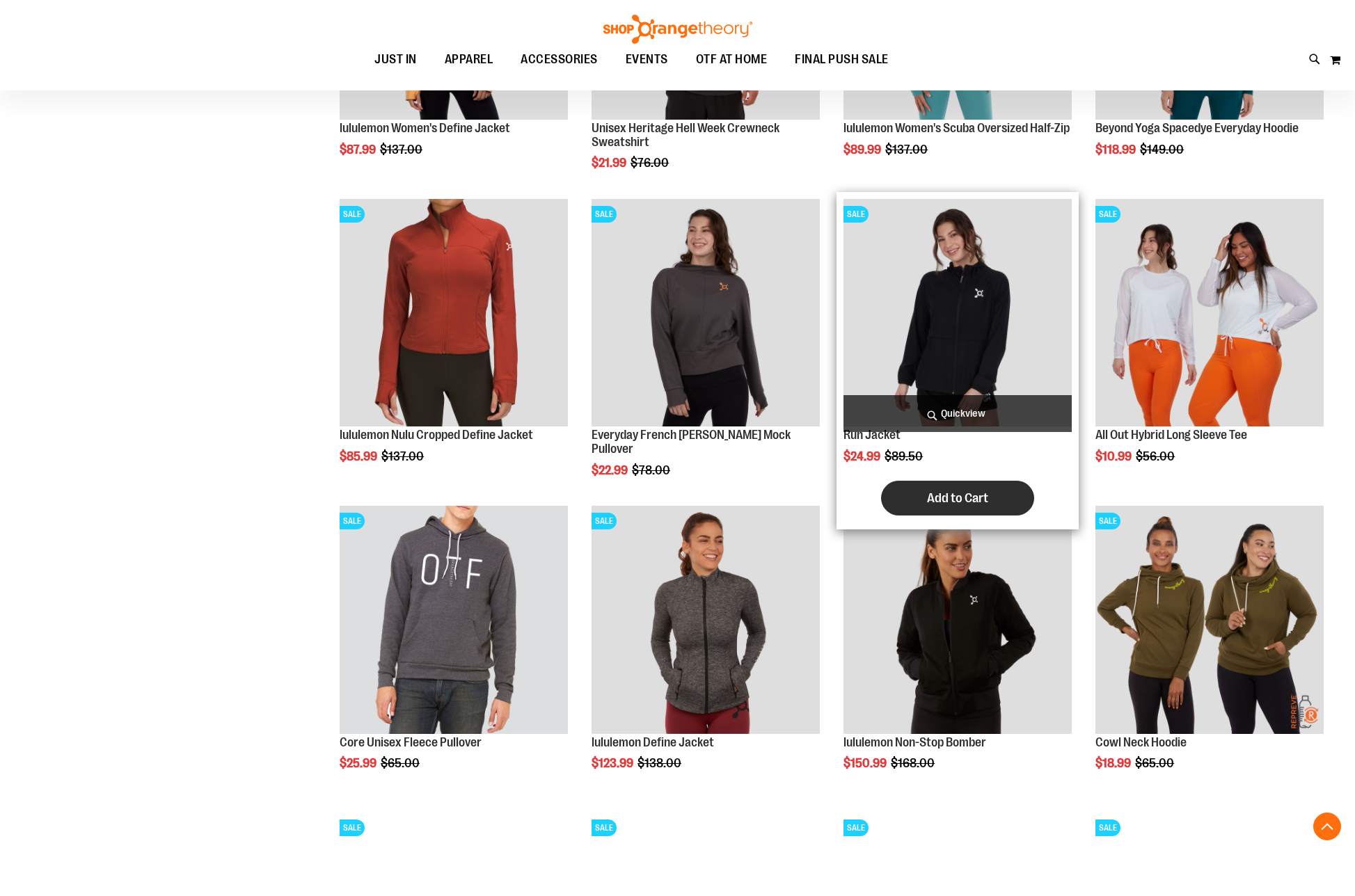
scroll to position [1042, 0]
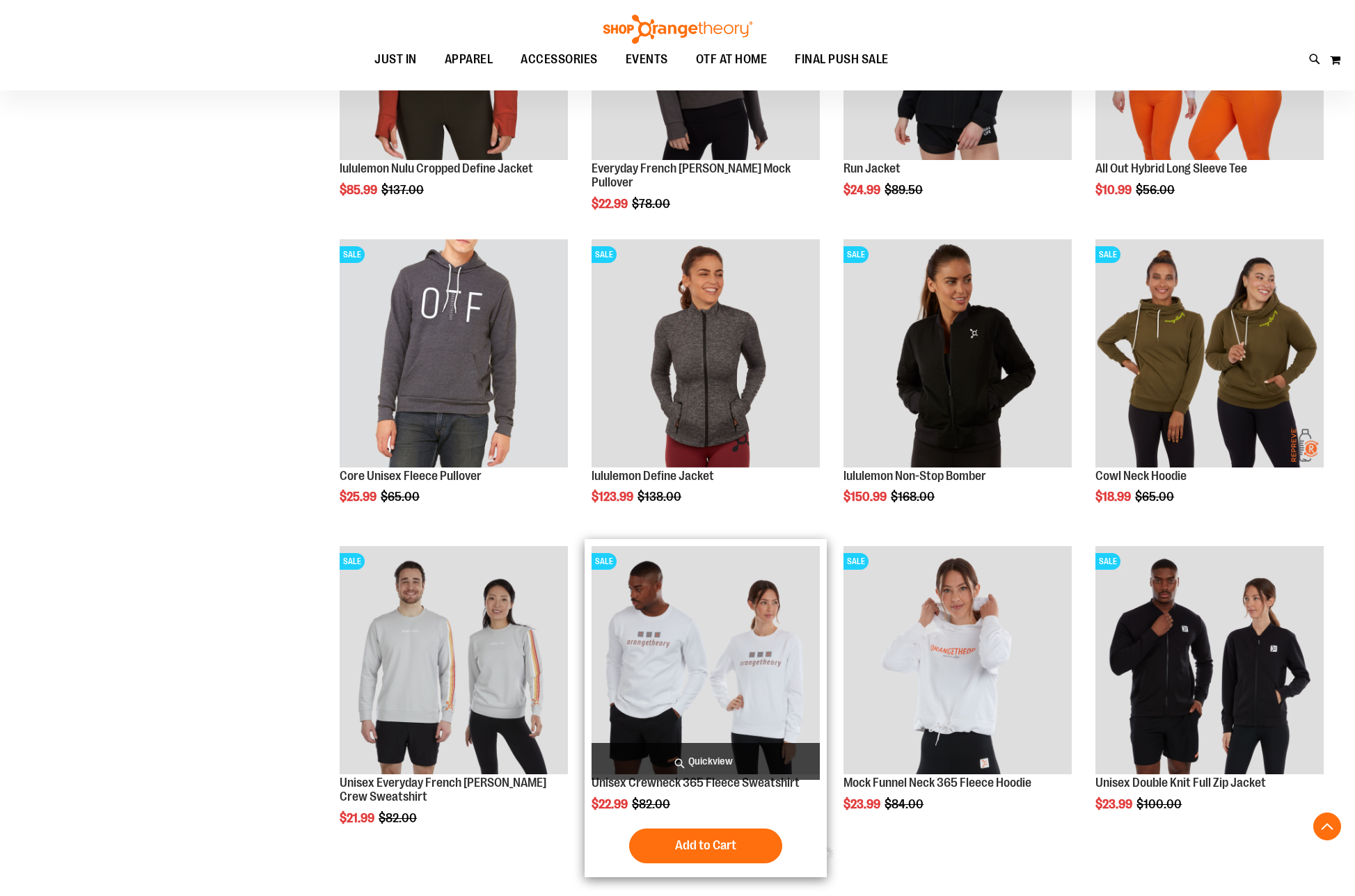
scroll to position [1321, 0]
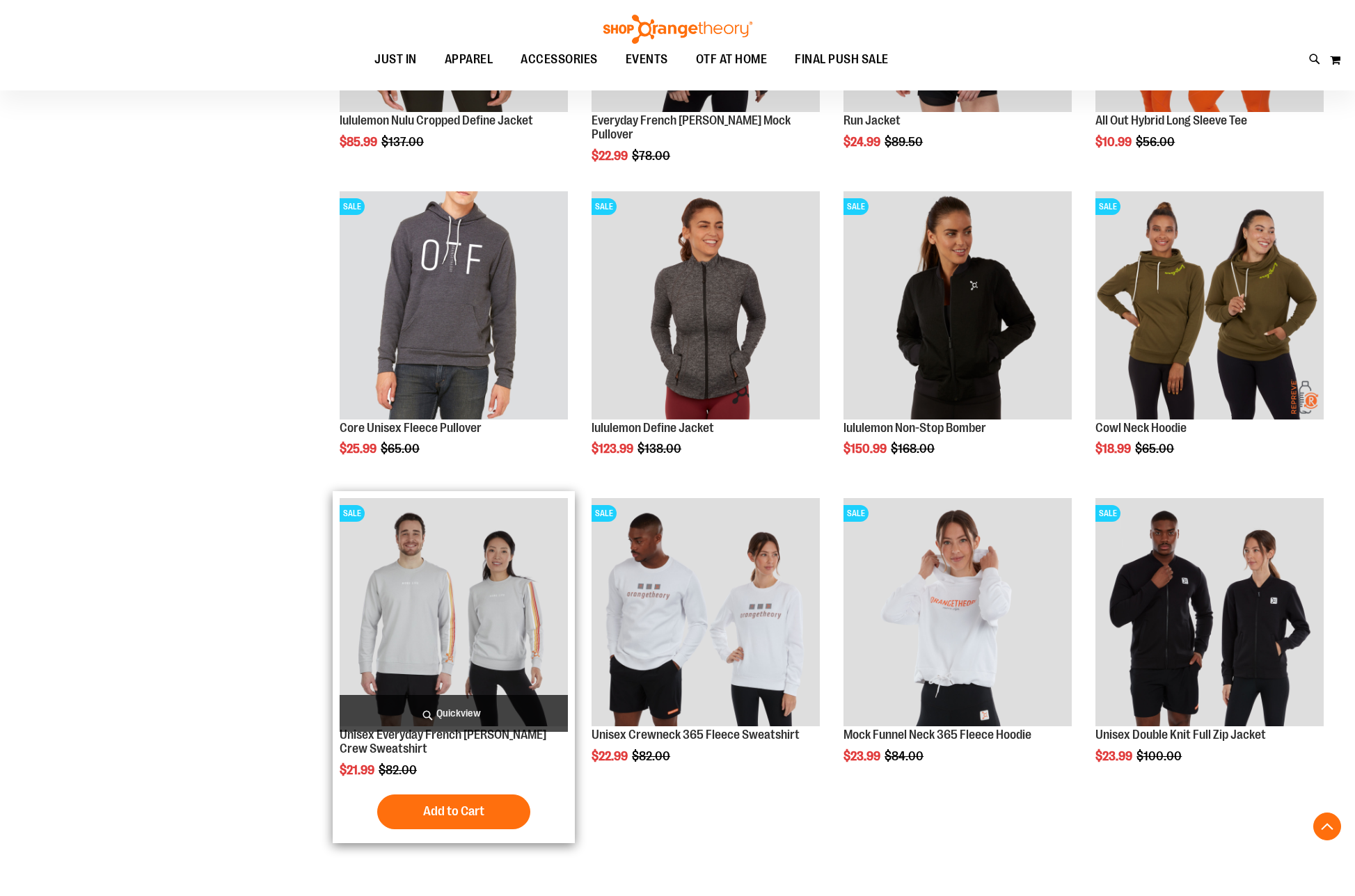
click at [478, 621] on img "product" at bounding box center [453, 612] width 228 height 228
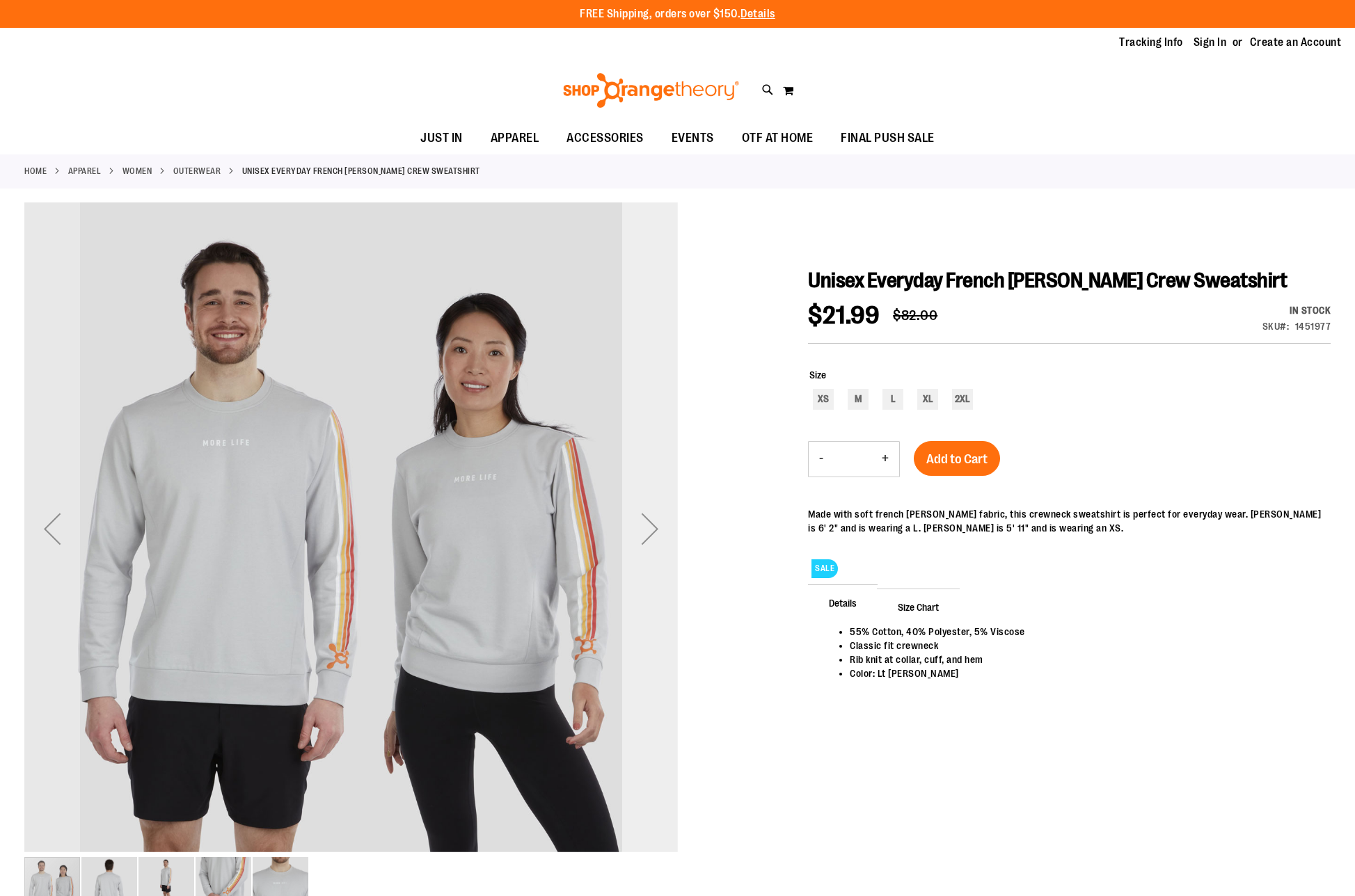
drag, startPoint x: 652, startPoint y: 522, endPoint x: 649, endPoint y: 529, distance: 7.6
click at [652, 523] on div "Next" at bounding box center [649, 528] width 55 height 55
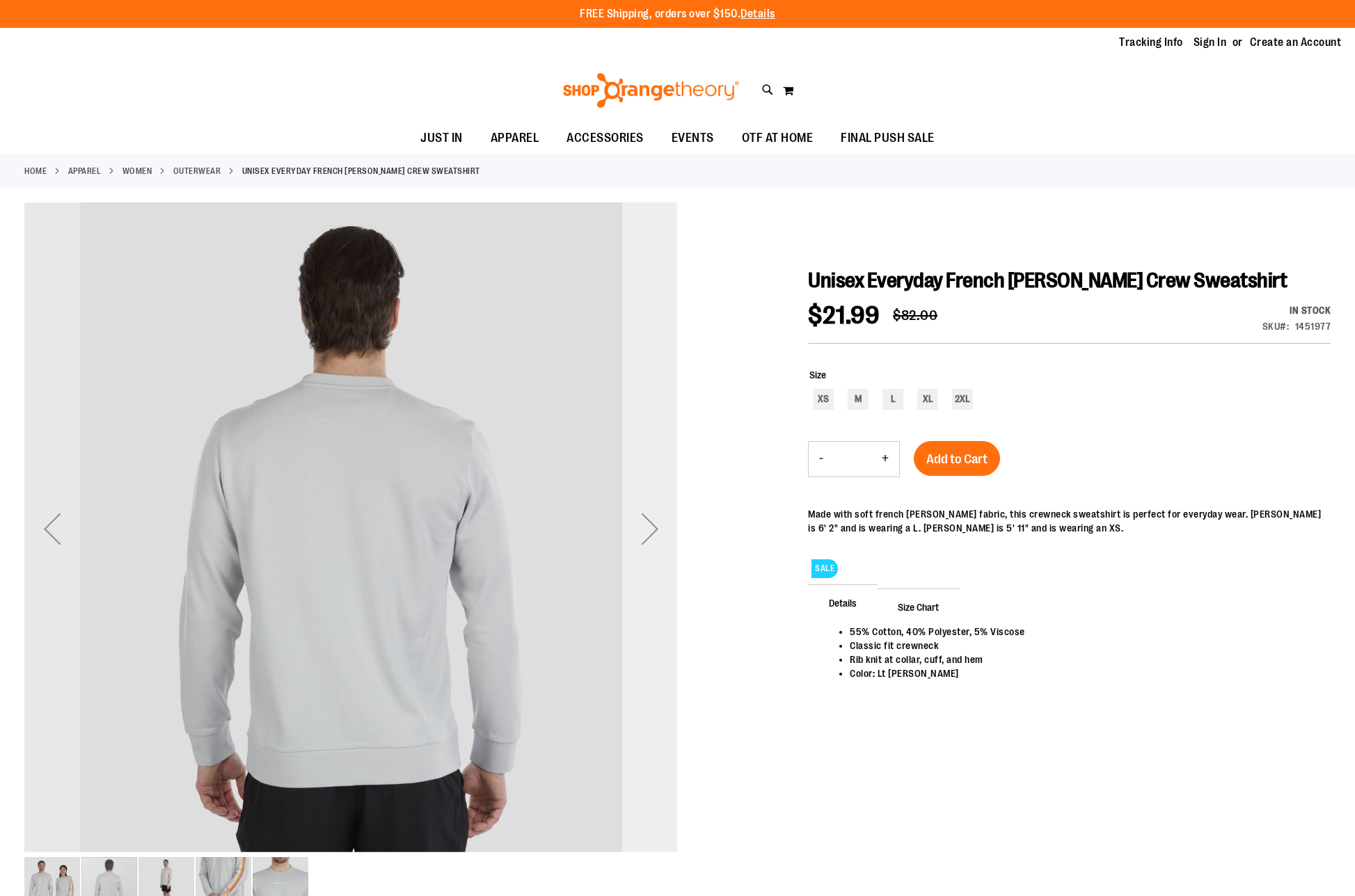
click at [647, 532] on div "Next" at bounding box center [649, 528] width 55 height 55
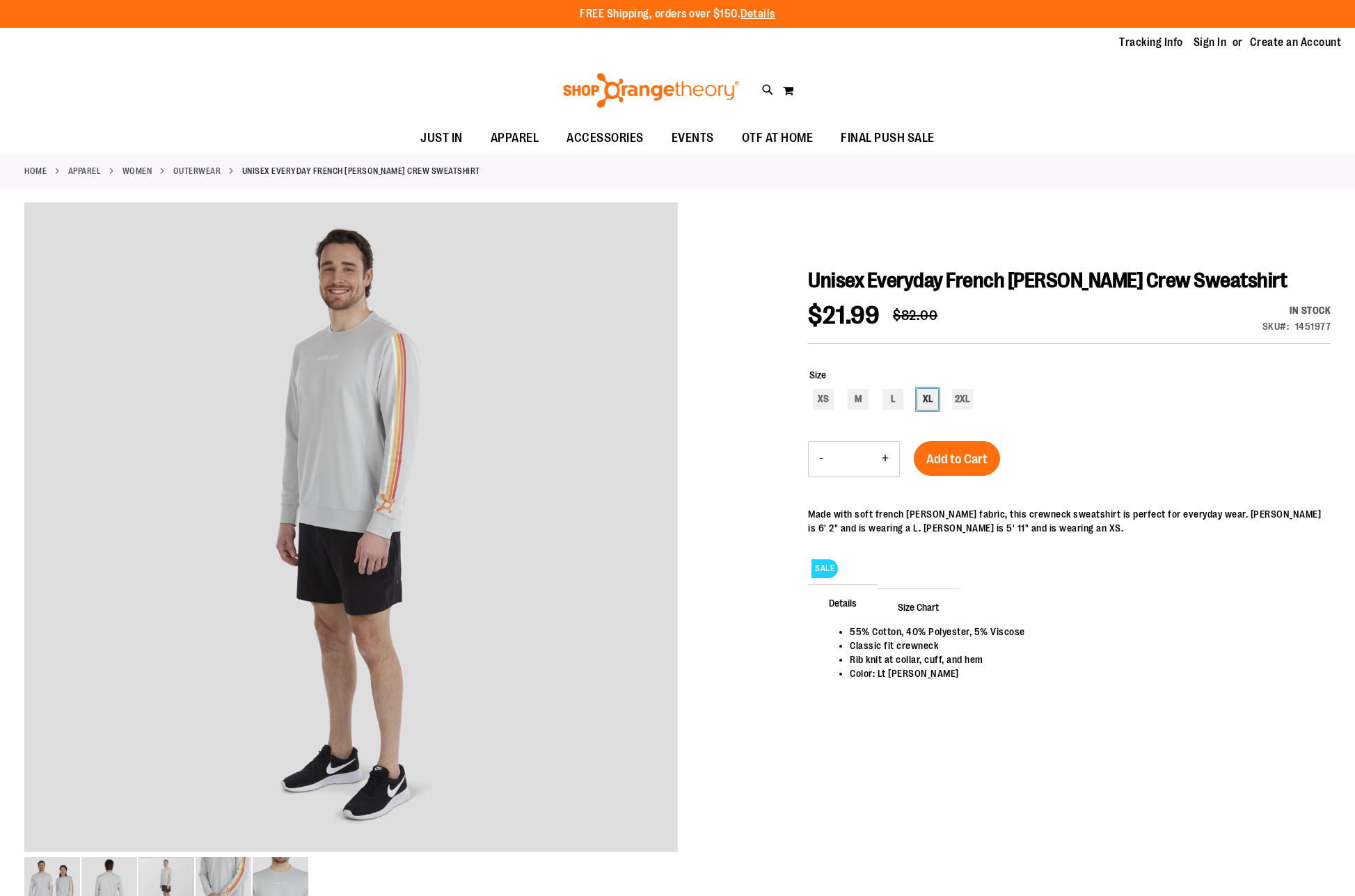
click at [926, 400] on div "XL" at bounding box center [927, 399] width 20 height 20
type input "***"
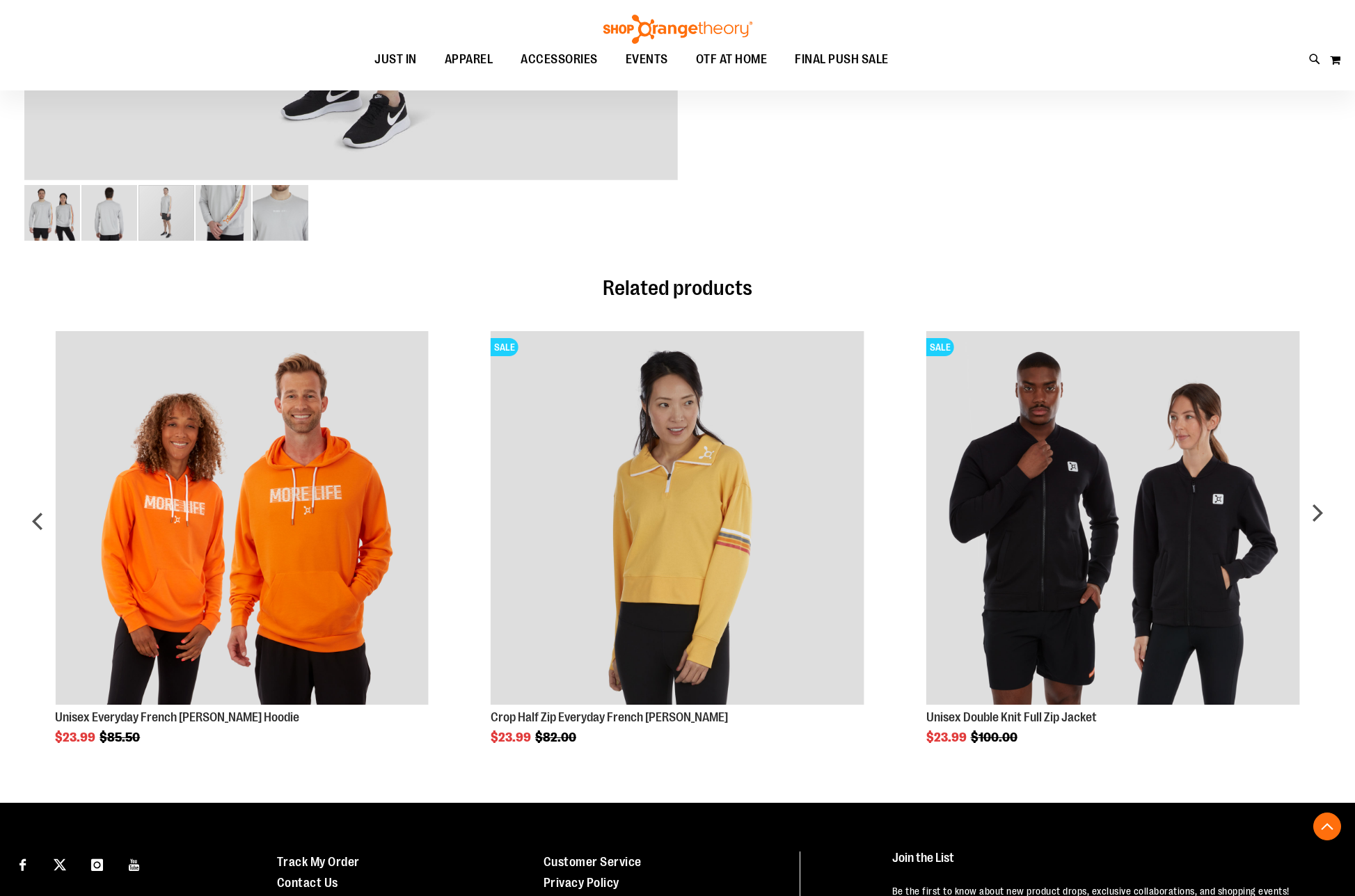
scroll to position [672, 0]
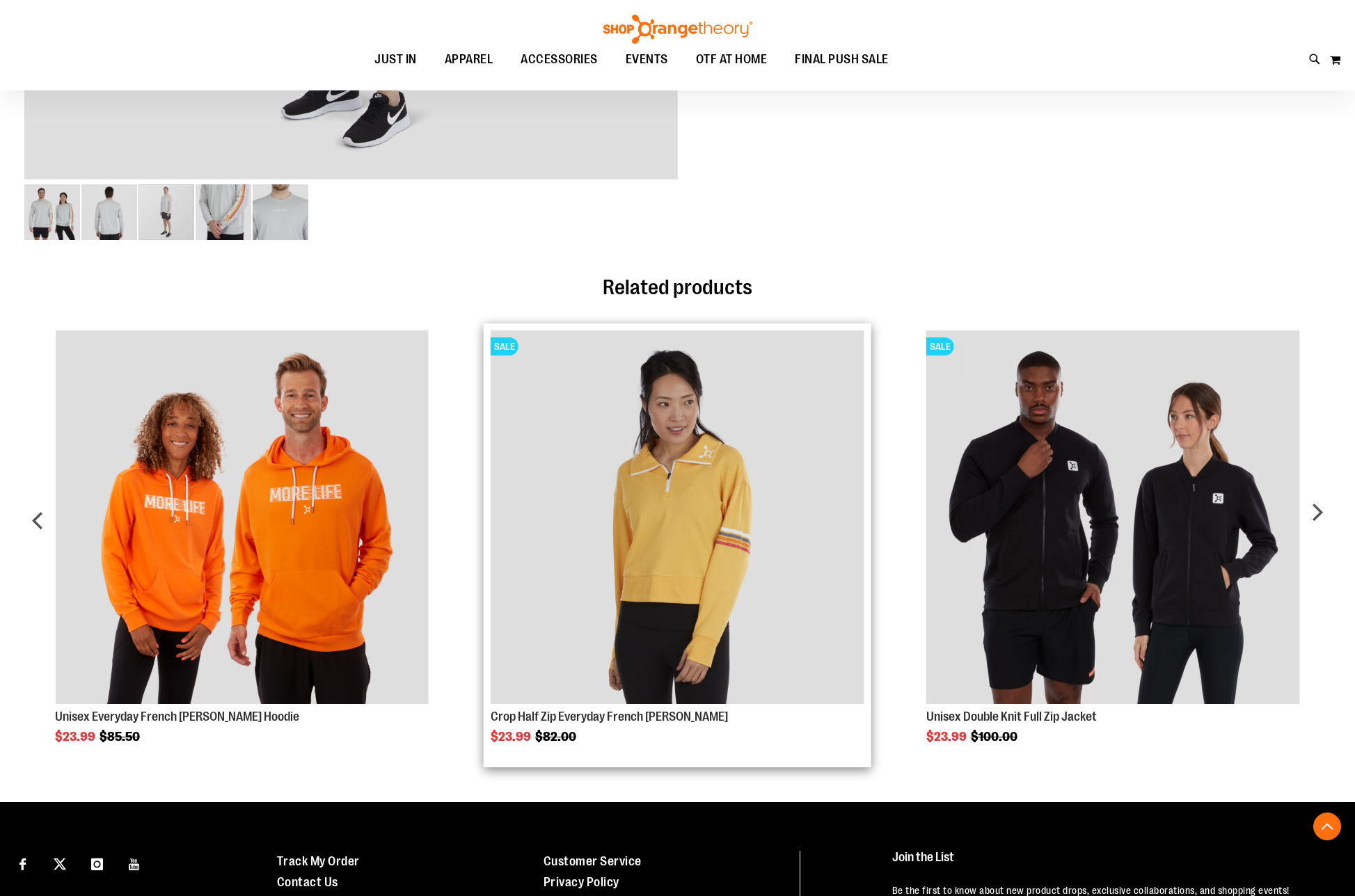
click at [663, 567] on img "Product Page Link" at bounding box center [677, 517] width 373 height 373
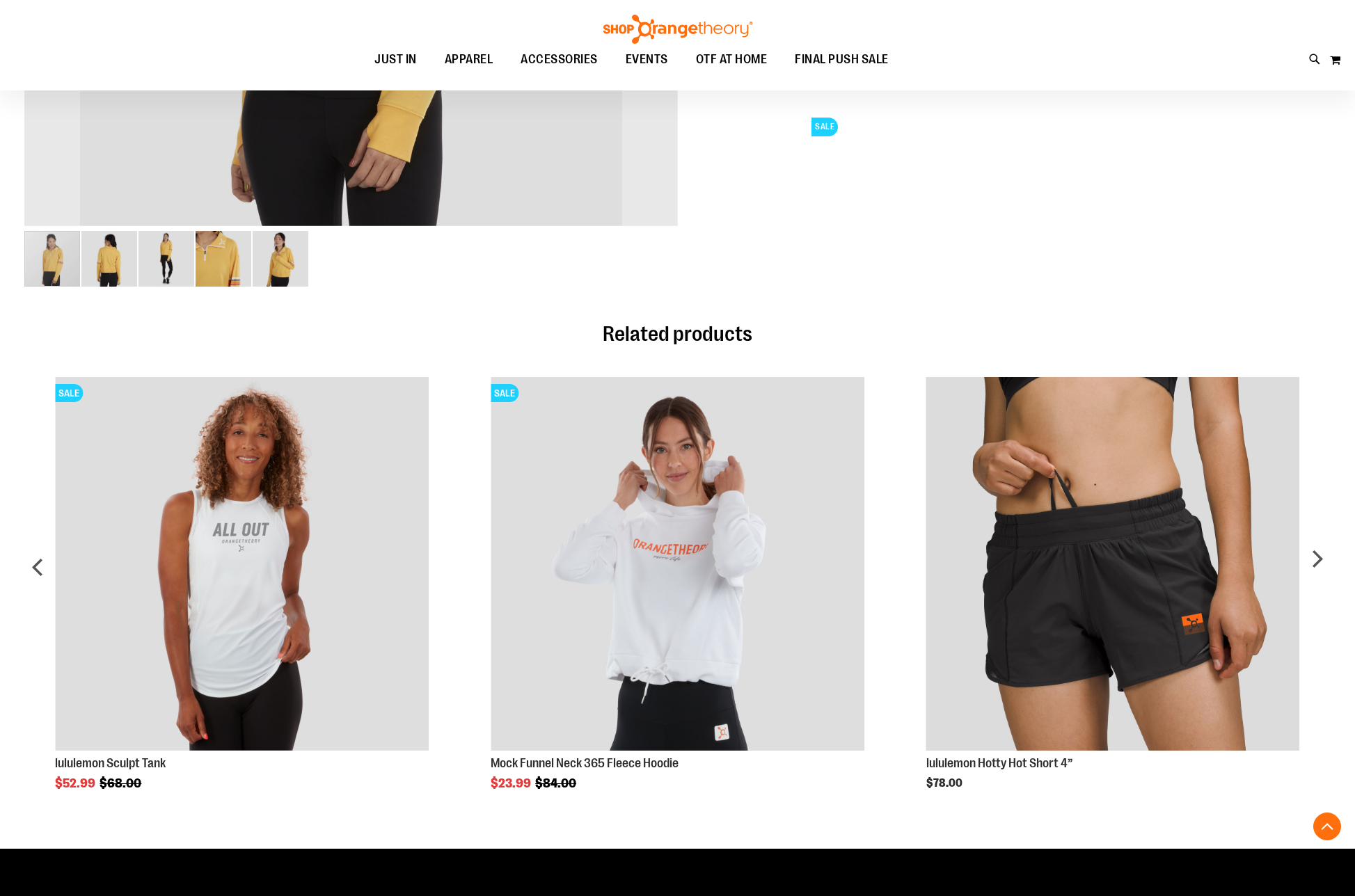
scroll to position [532, 0]
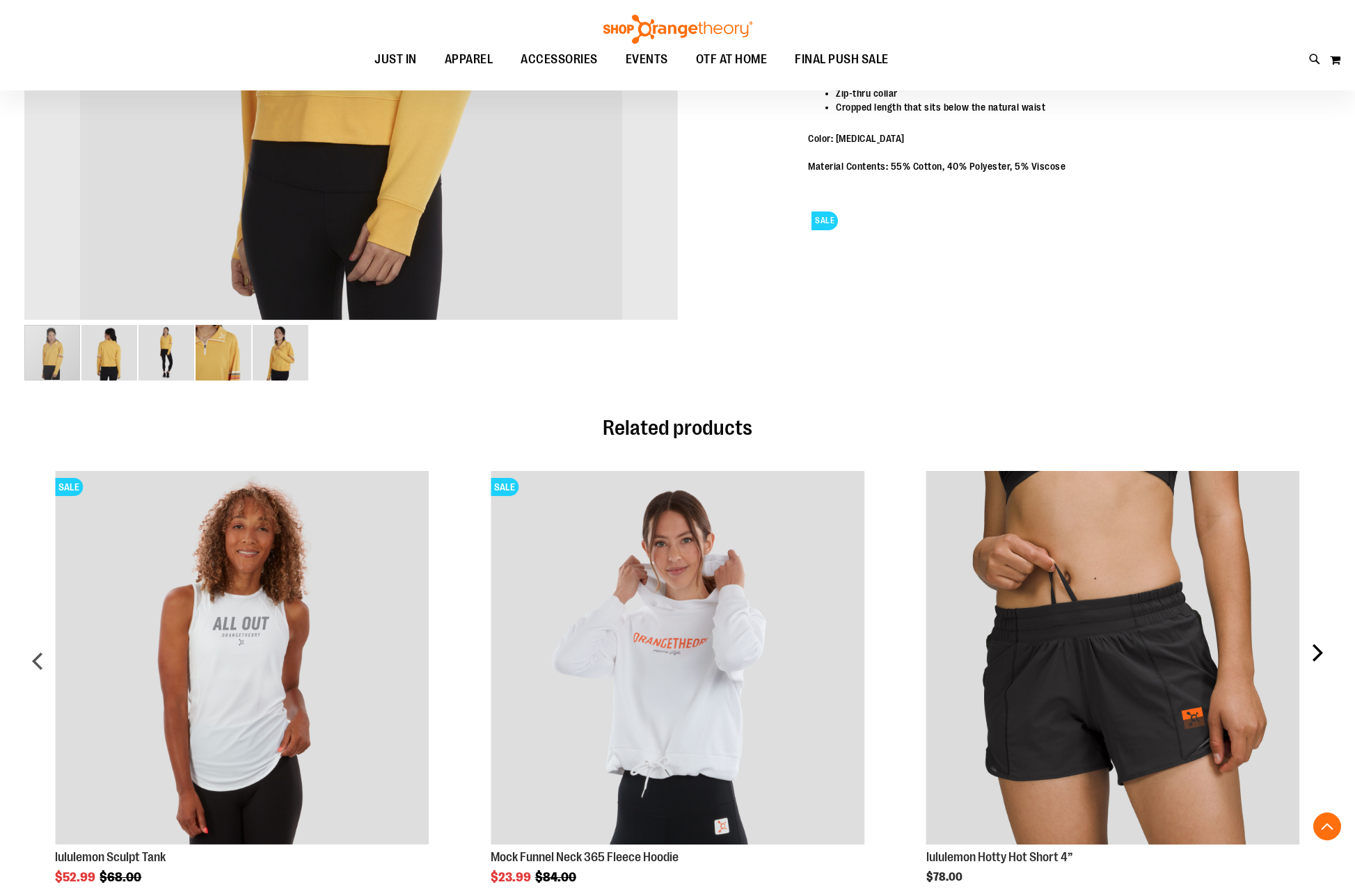
click at [1309, 649] on div "next" at bounding box center [1316, 666] width 28 height 434
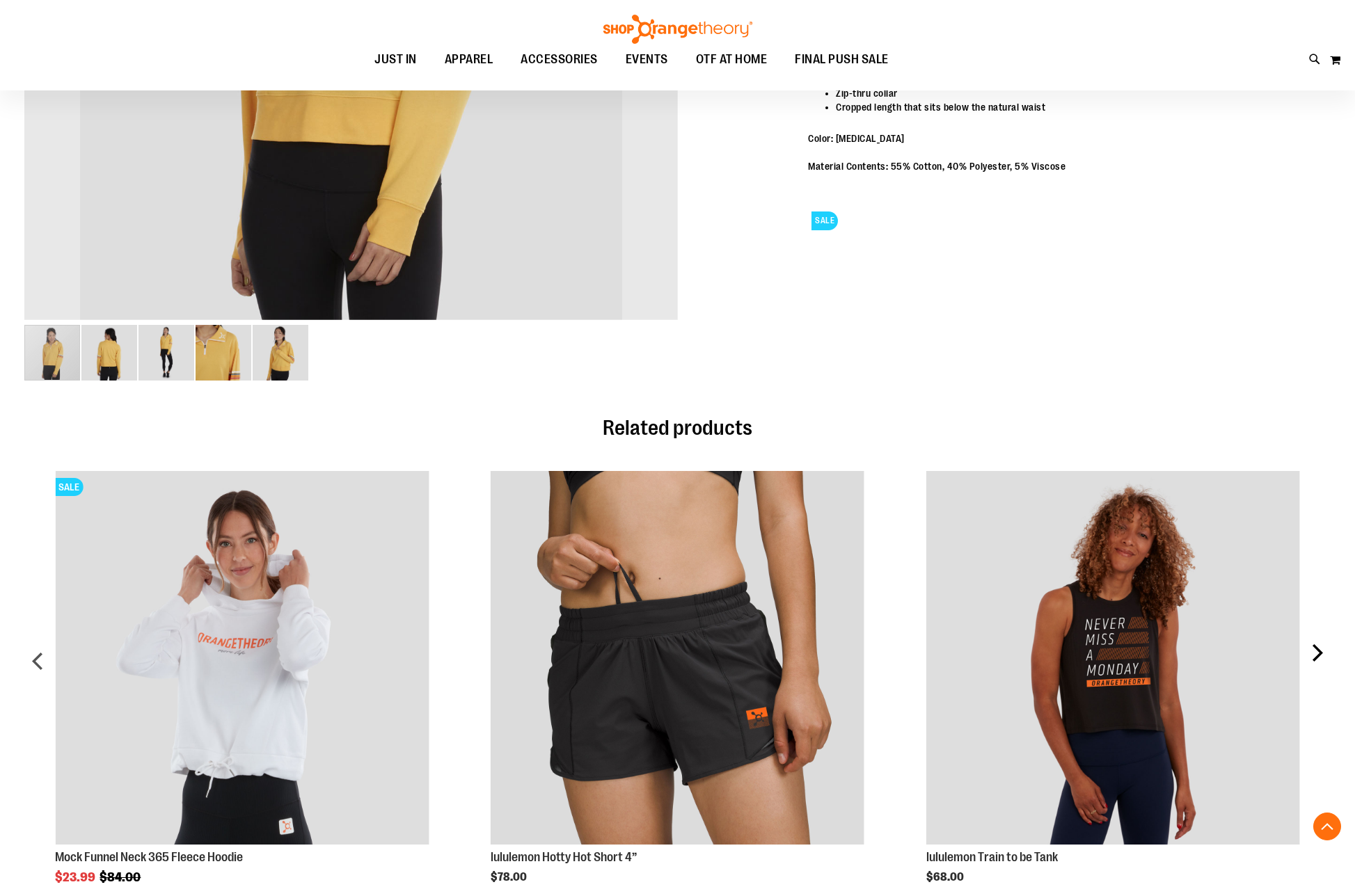
click at [1309, 651] on div "next" at bounding box center [1316, 666] width 28 height 434
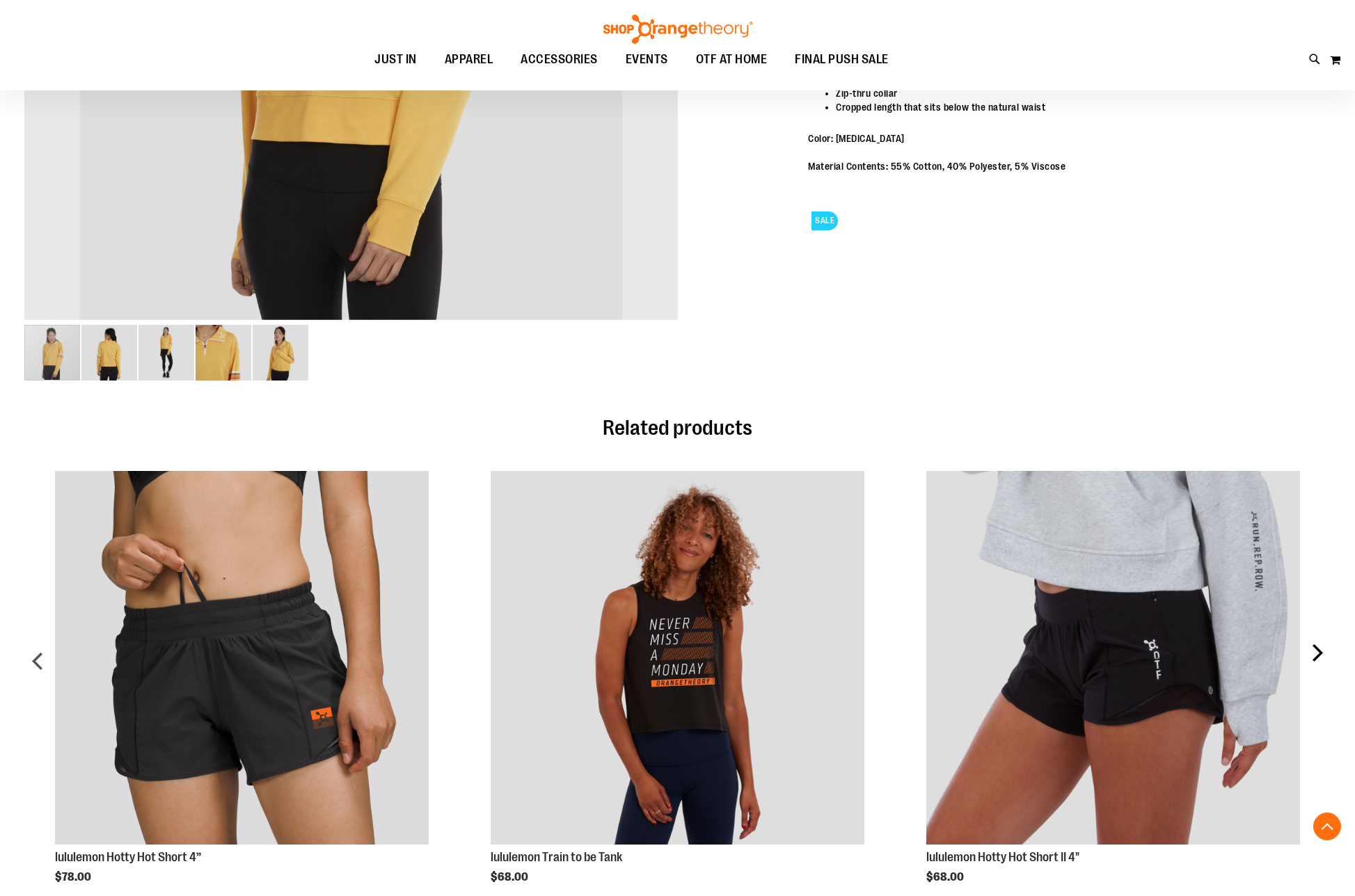
click at [1311, 652] on div "next" at bounding box center [1316, 666] width 28 height 434
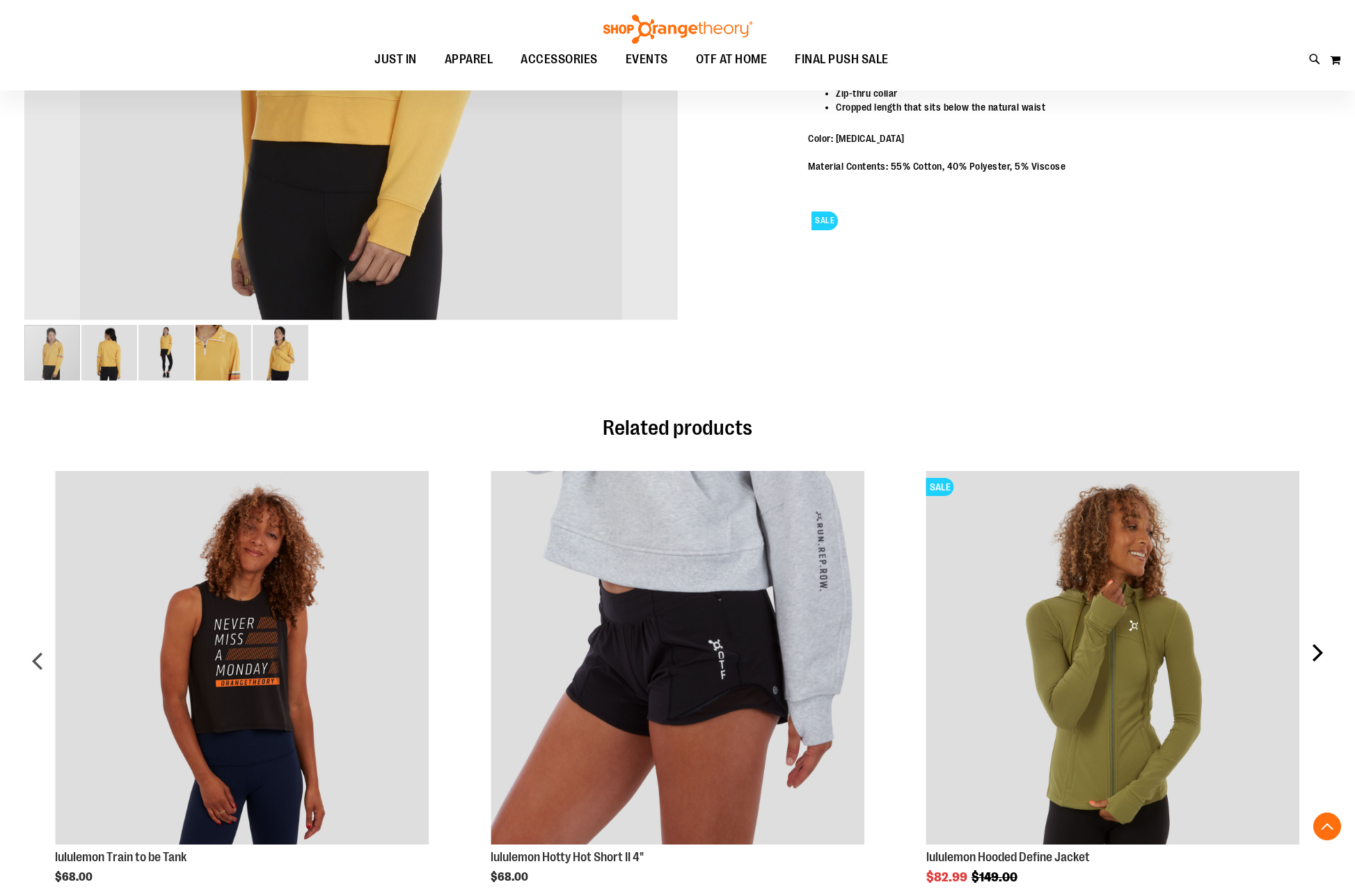
click at [1321, 651] on div "next" at bounding box center [1316, 666] width 28 height 434
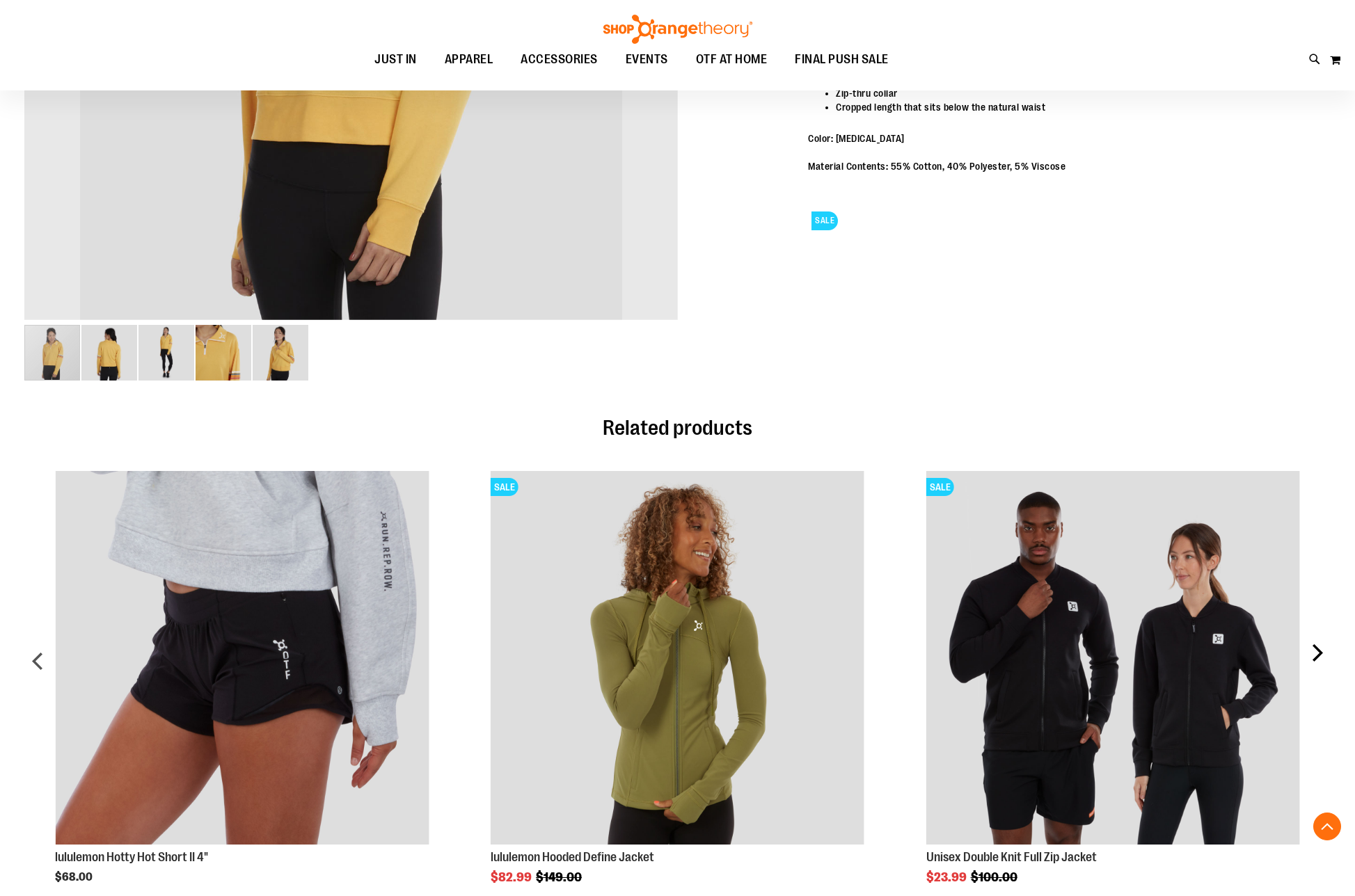
click at [1314, 654] on div "next" at bounding box center [1316, 666] width 28 height 434
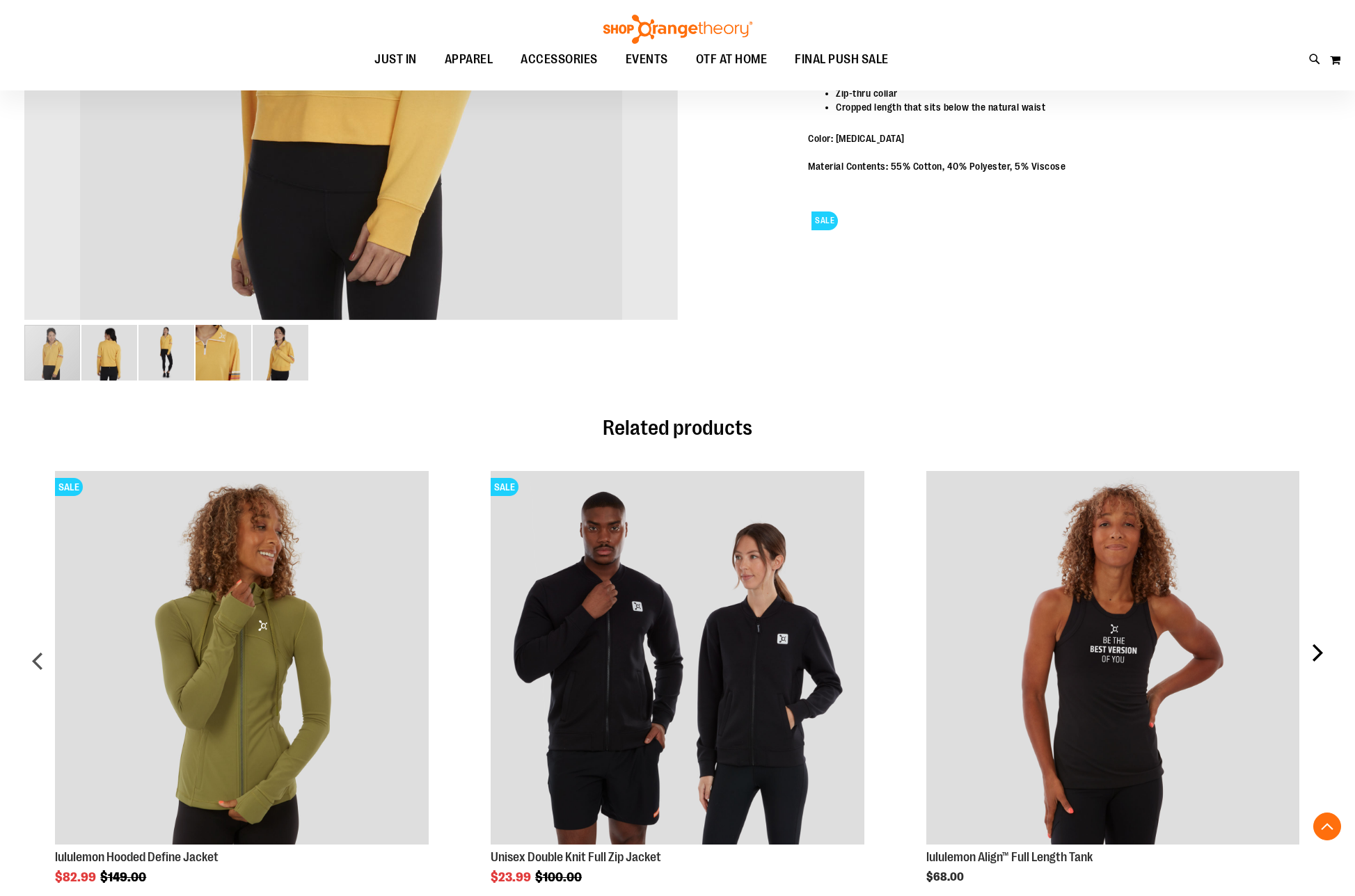
click at [1326, 664] on div "next" at bounding box center [1316, 666] width 28 height 434
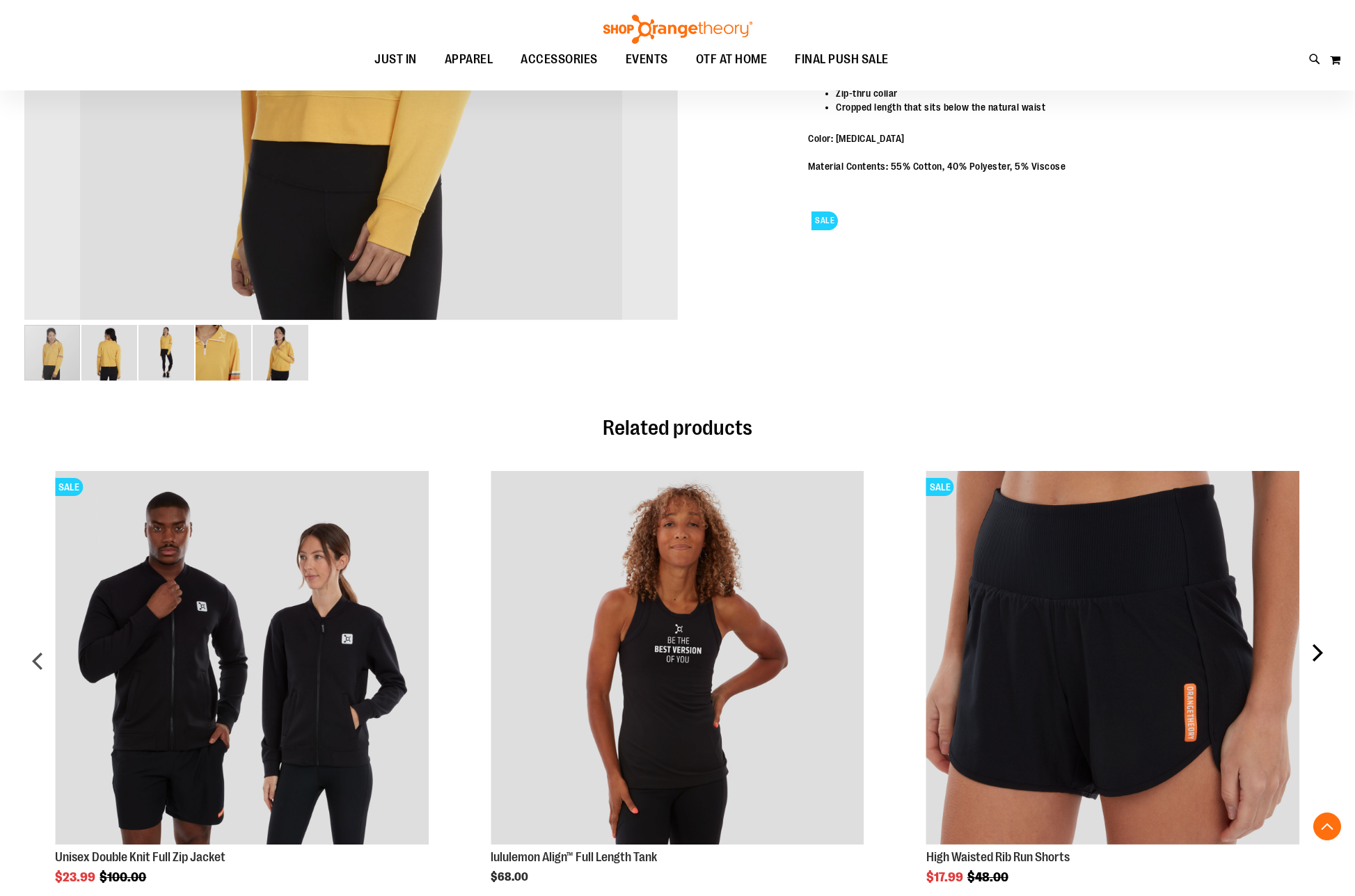
click at [1326, 656] on div "next" at bounding box center [1316, 666] width 28 height 434
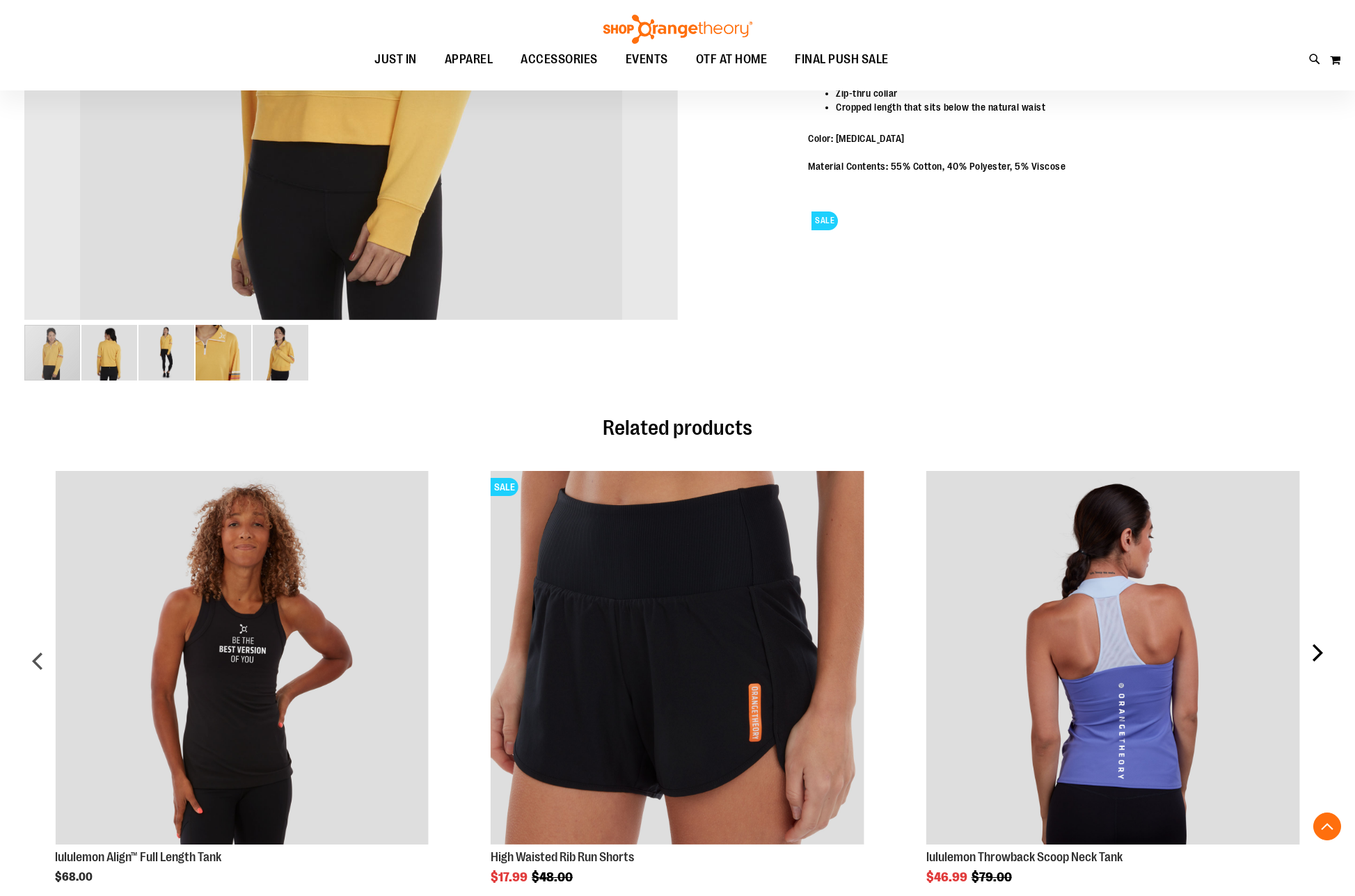
click at [1321, 656] on div "next" at bounding box center [1316, 666] width 28 height 434
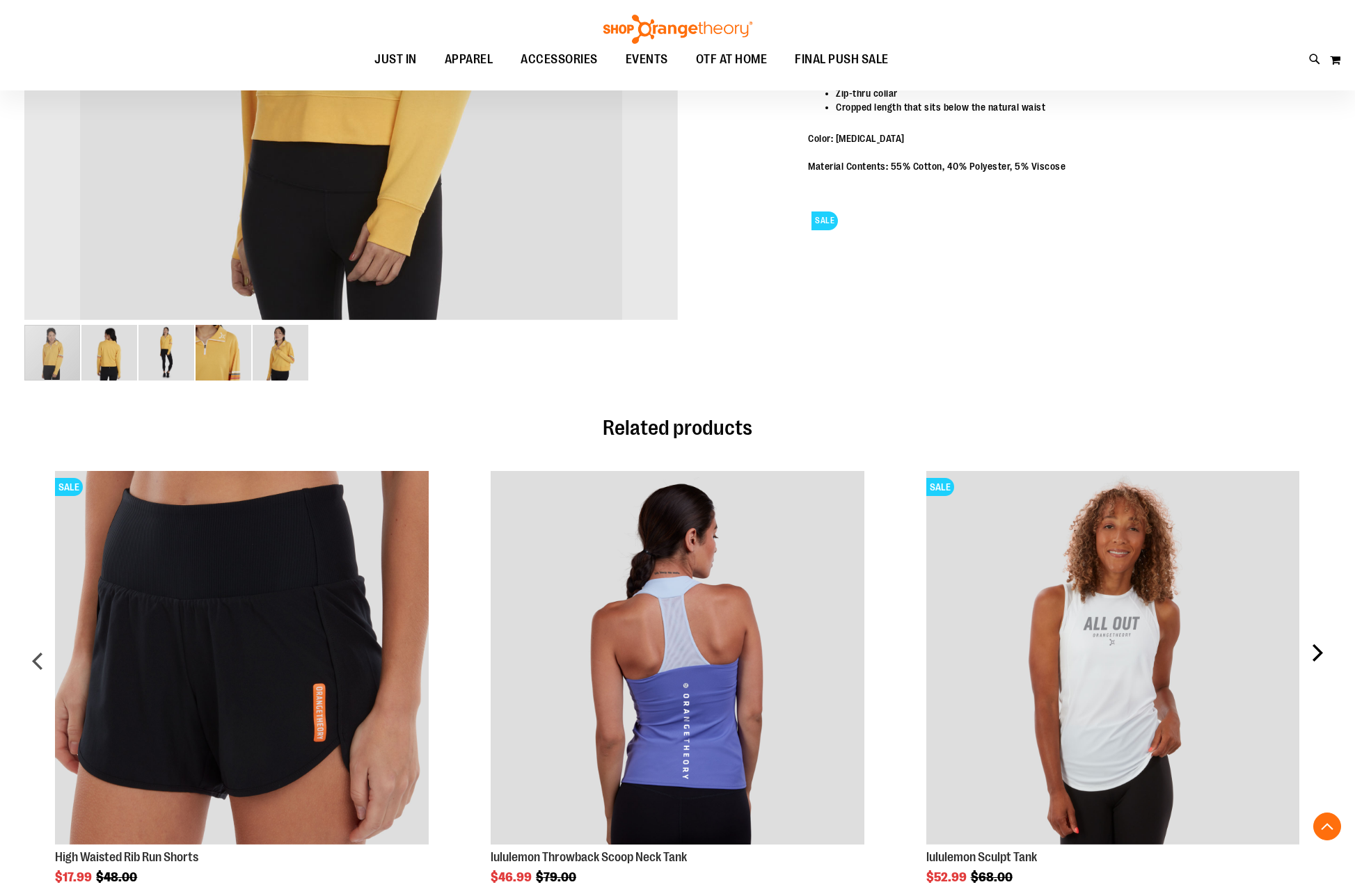
click at [1325, 649] on div "next" at bounding box center [1316, 666] width 28 height 434
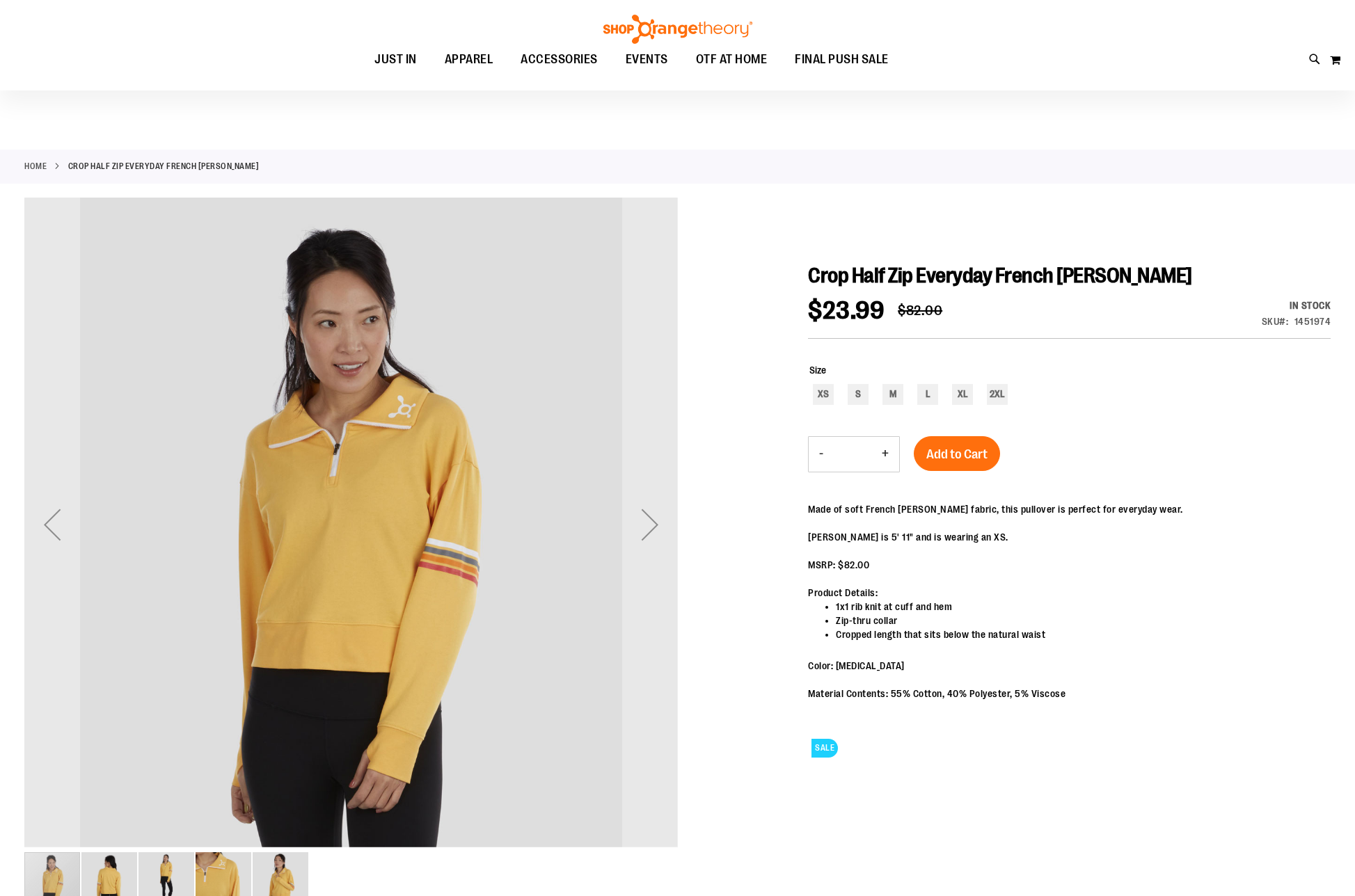
scroll to position [0, 0]
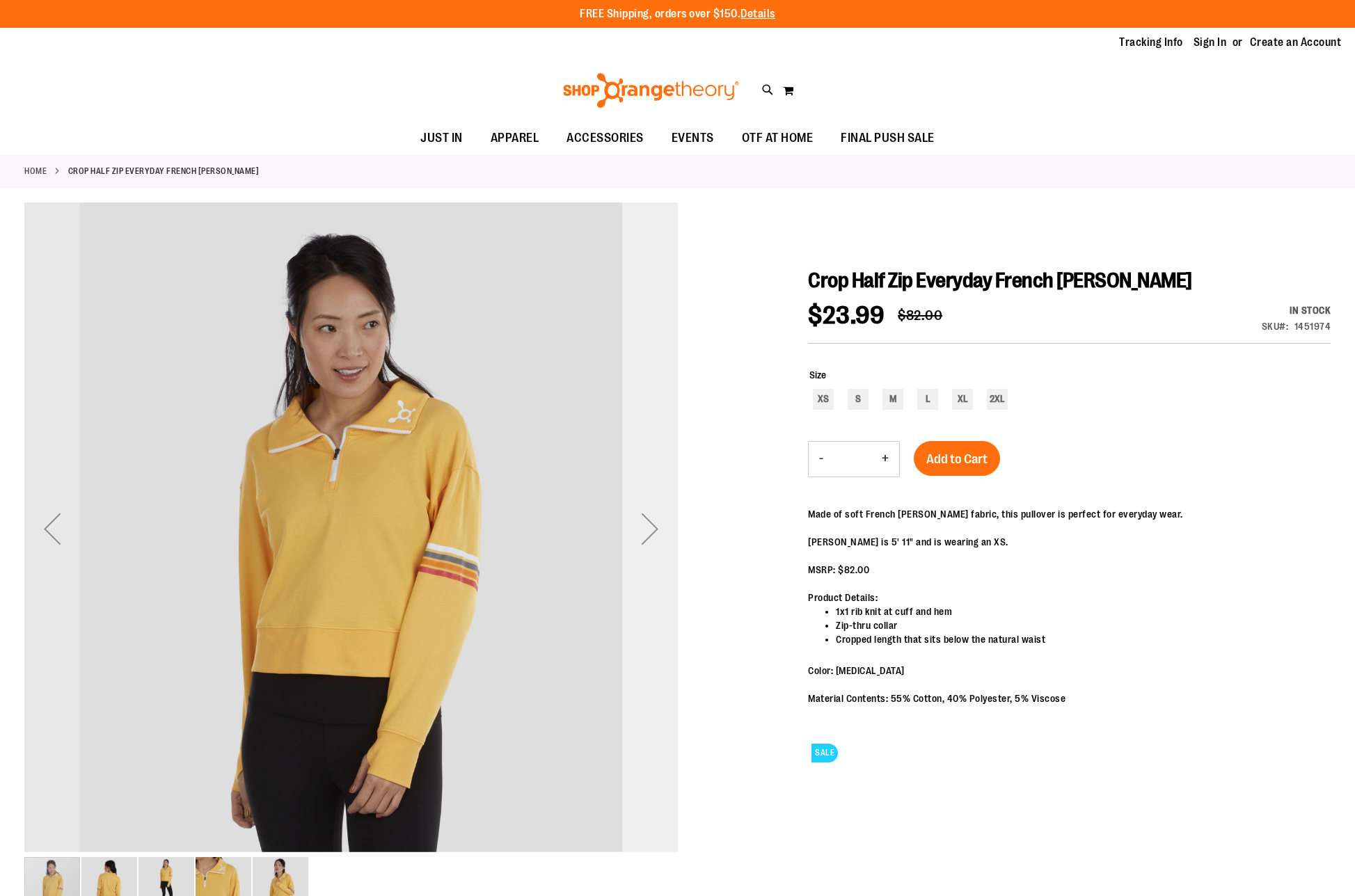
click at [648, 529] on div "Next" at bounding box center [649, 528] width 55 height 55
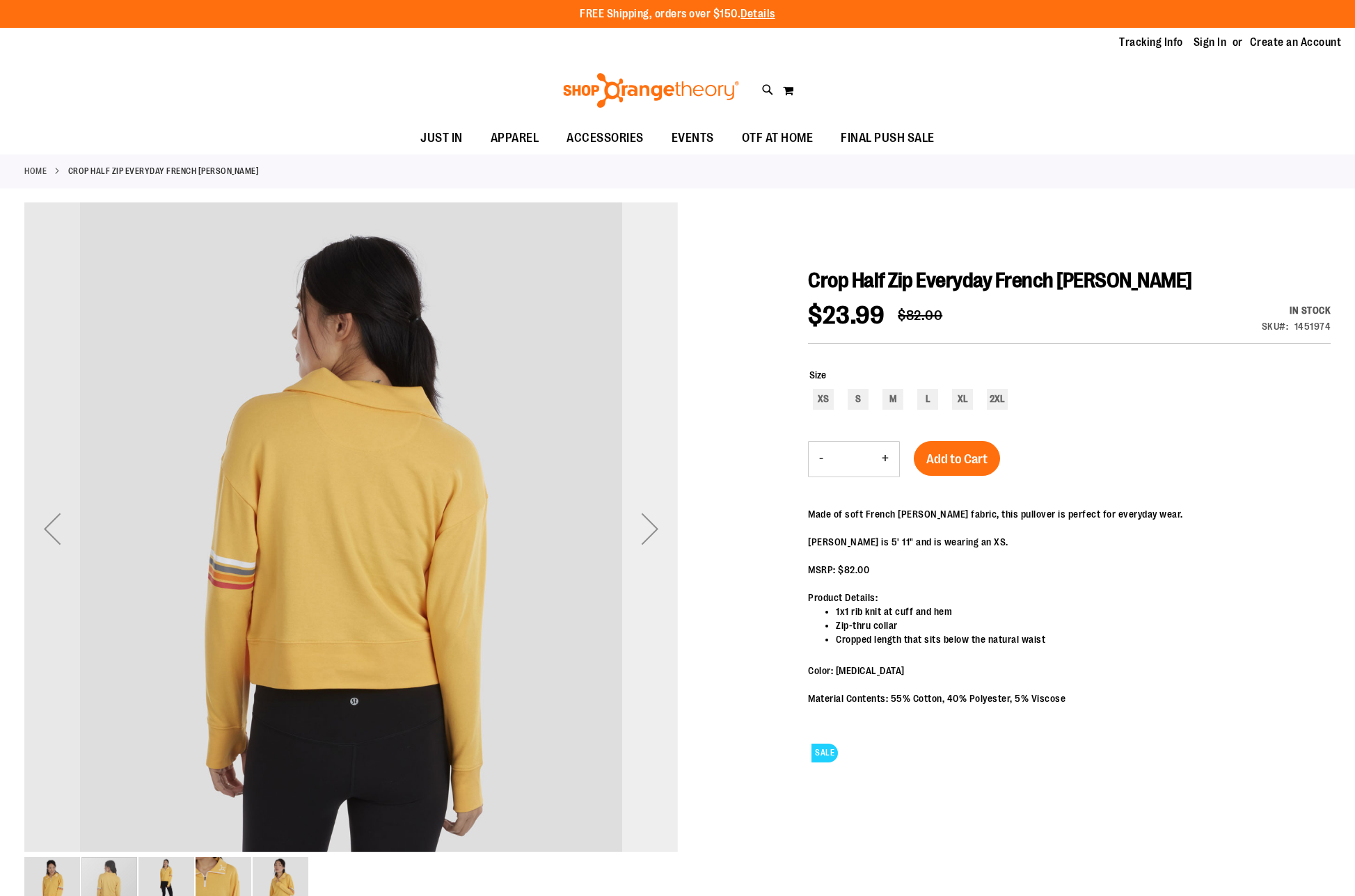
click at [644, 542] on div "Next" at bounding box center [649, 528] width 55 height 55
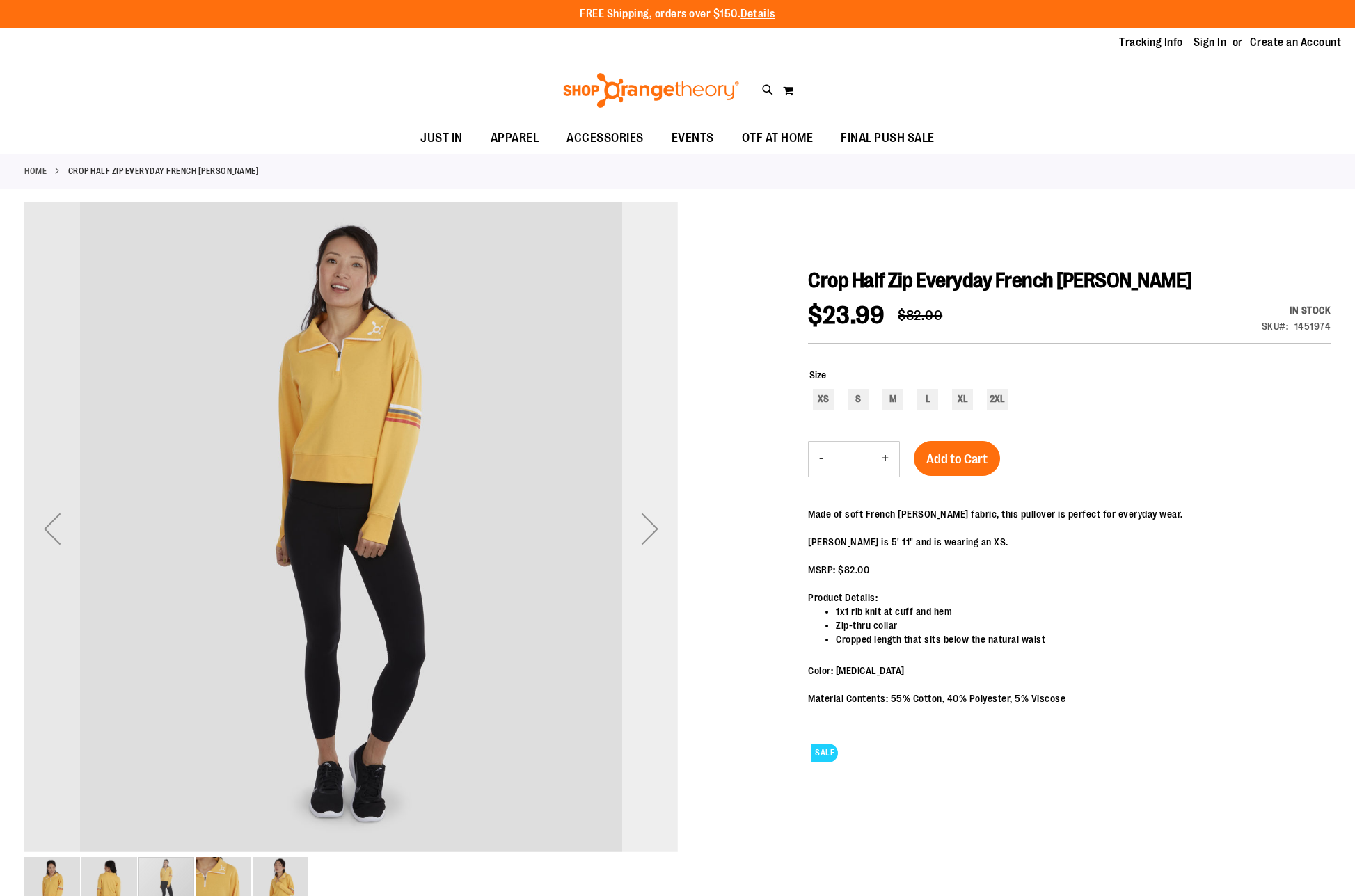
click at [642, 517] on div "Next" at bounding box center [649, 528] width 55 height 55
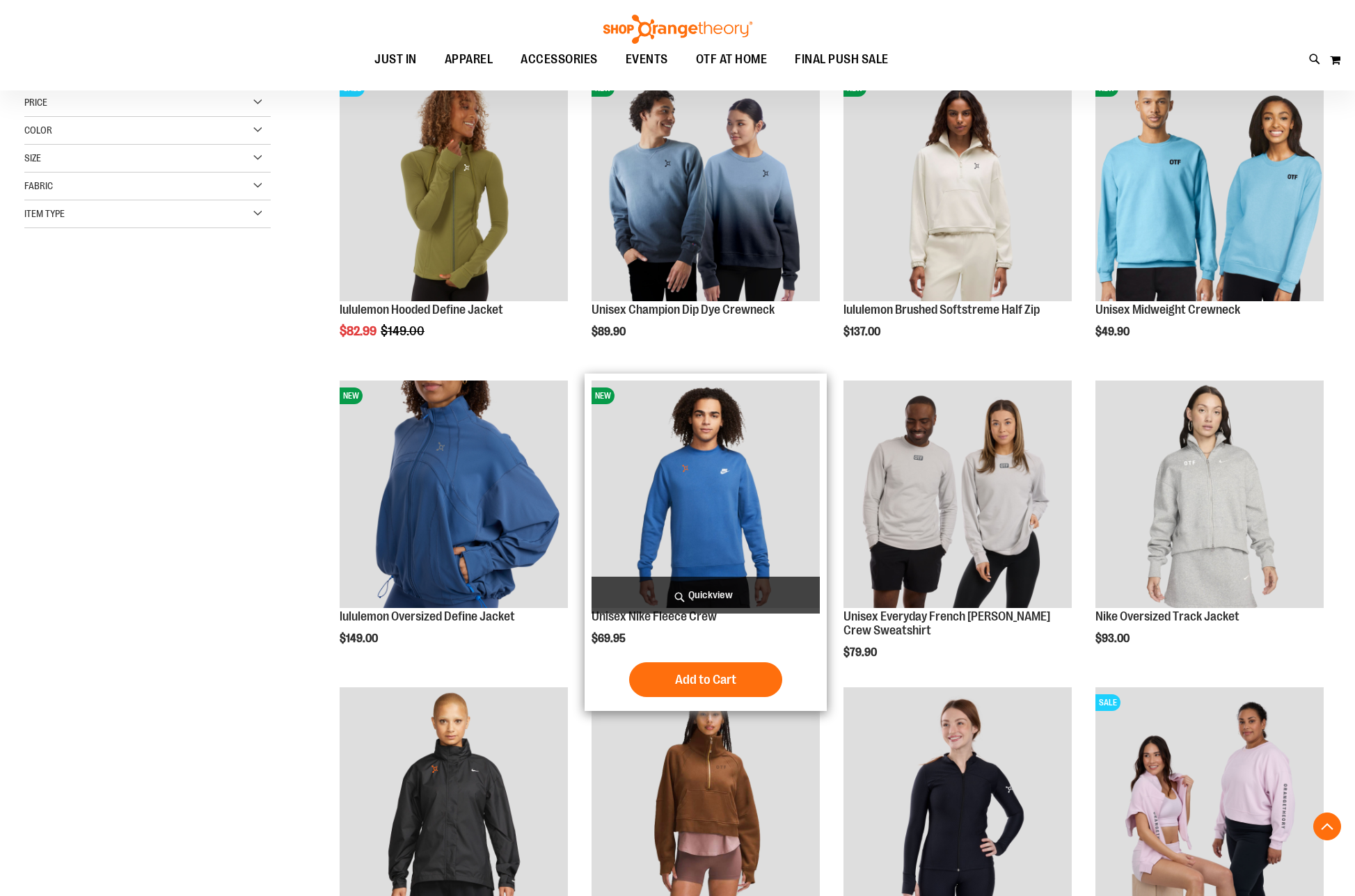
scroll to position [144, 0]
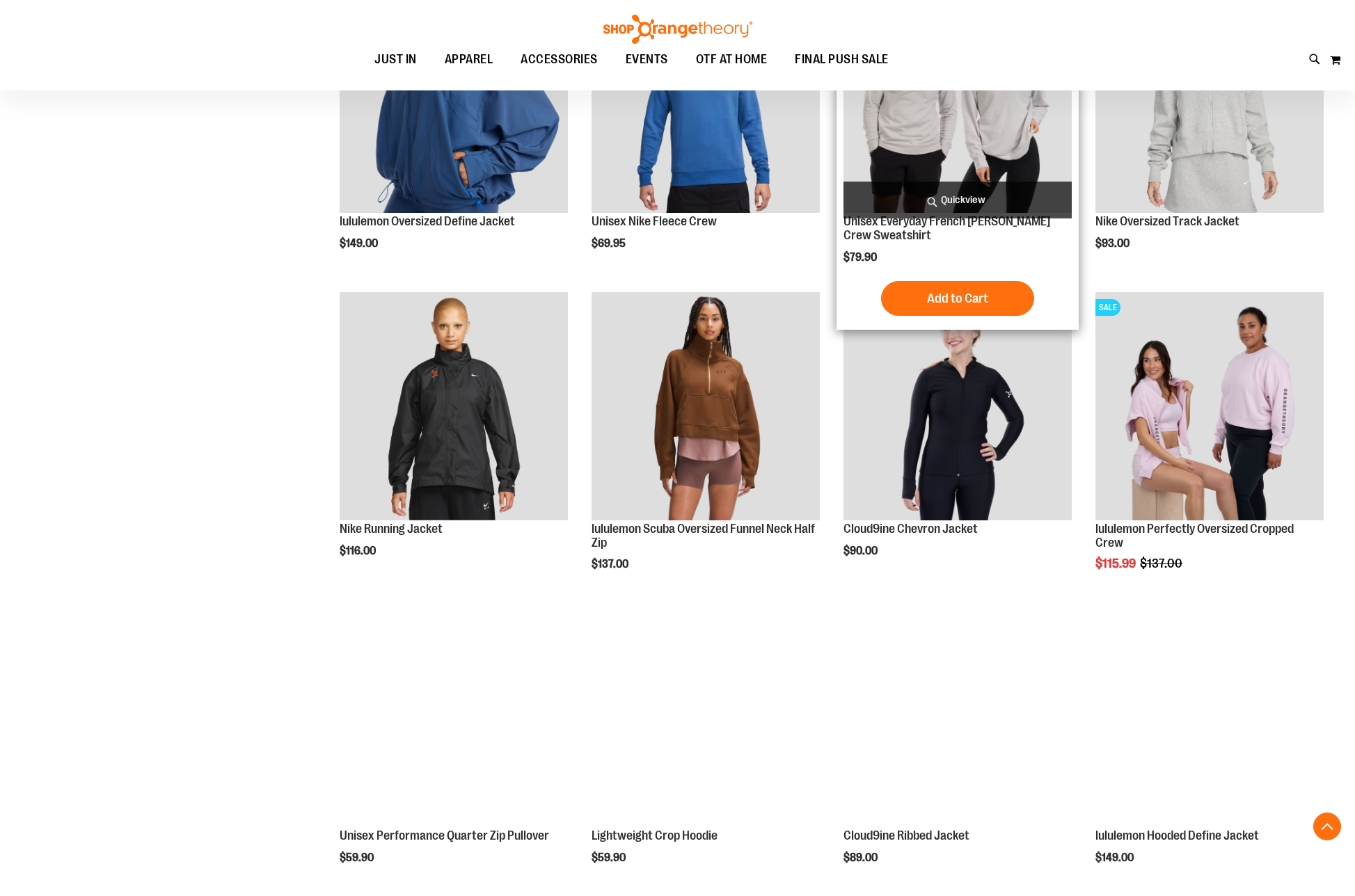
scroll to position [673, 0]
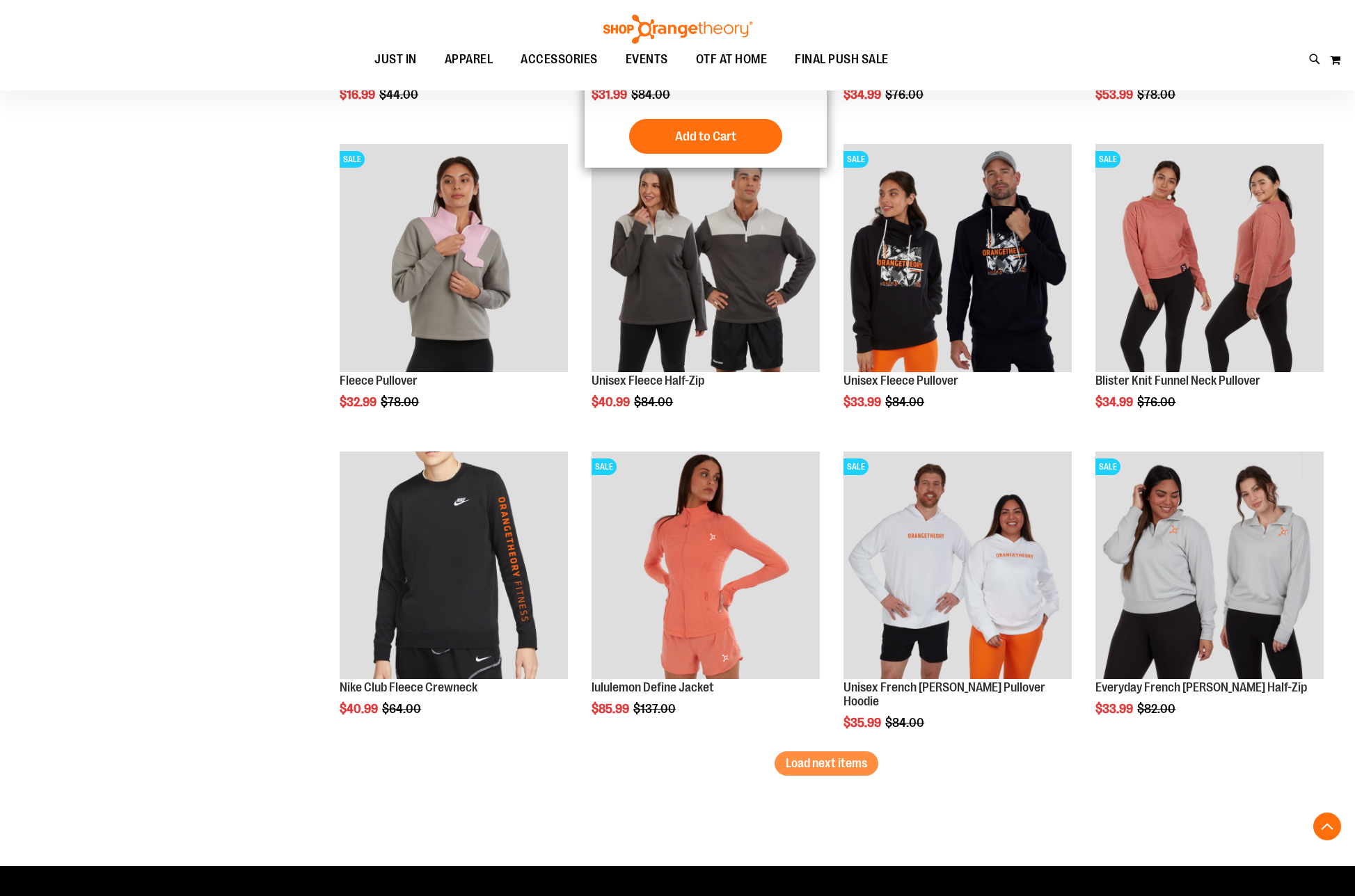
scroll to position [2333, 0]
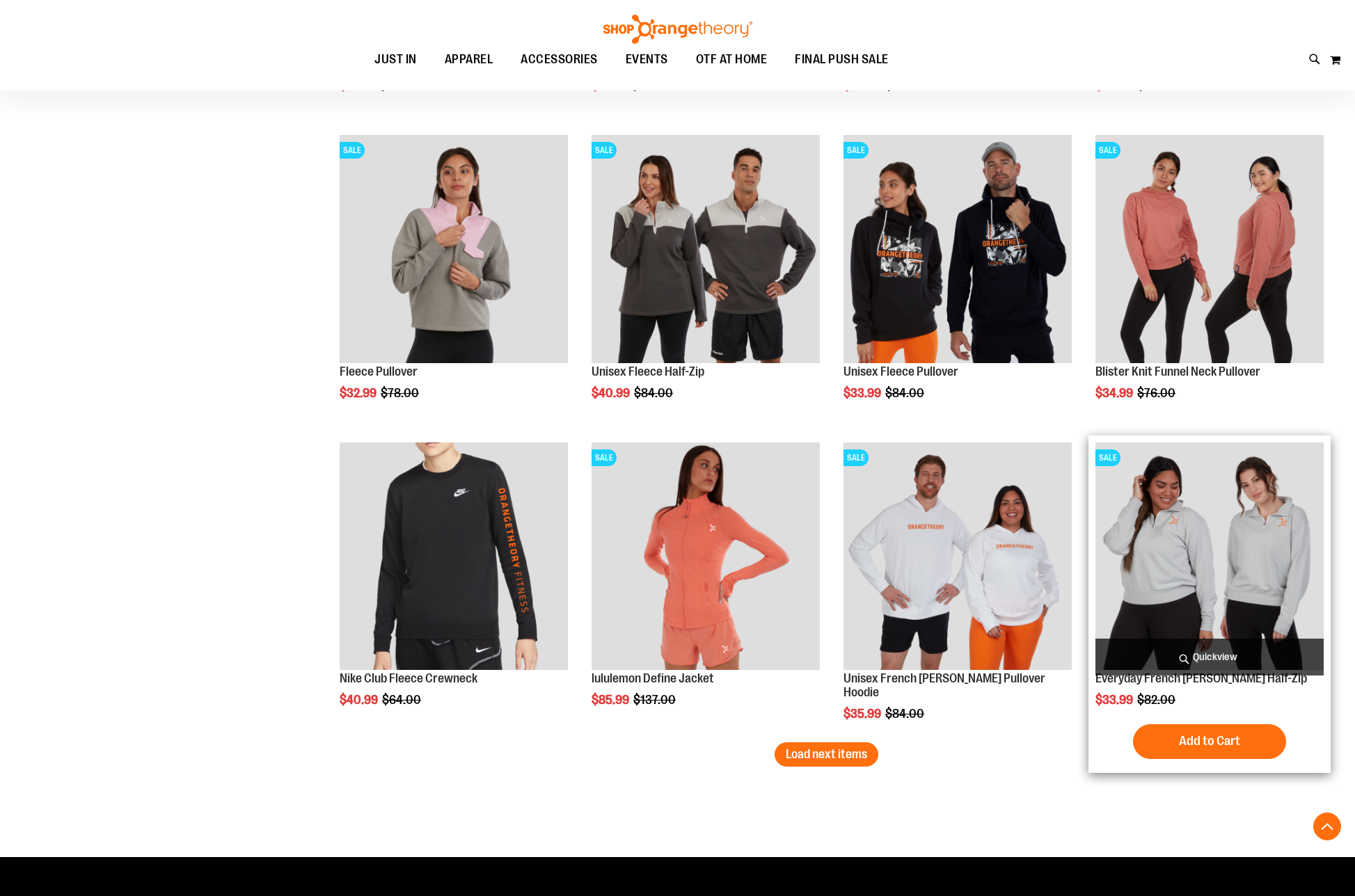
click at [1157, 535] on img "product" at bounding box center [1210, 557] width 228 height 228
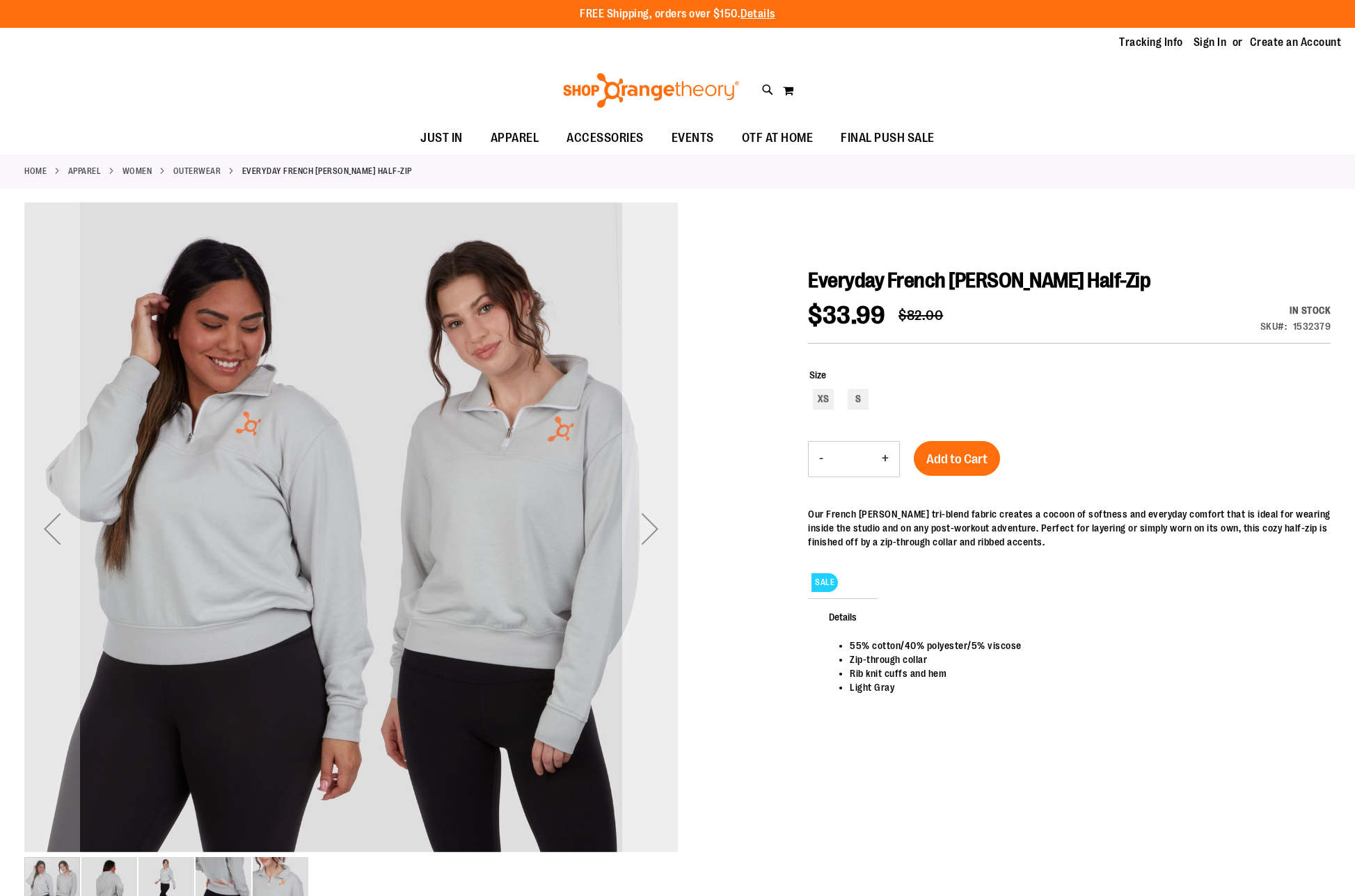
click at [639, 525] on div "Next" at bounding box center [649, 528] width 55 height 55
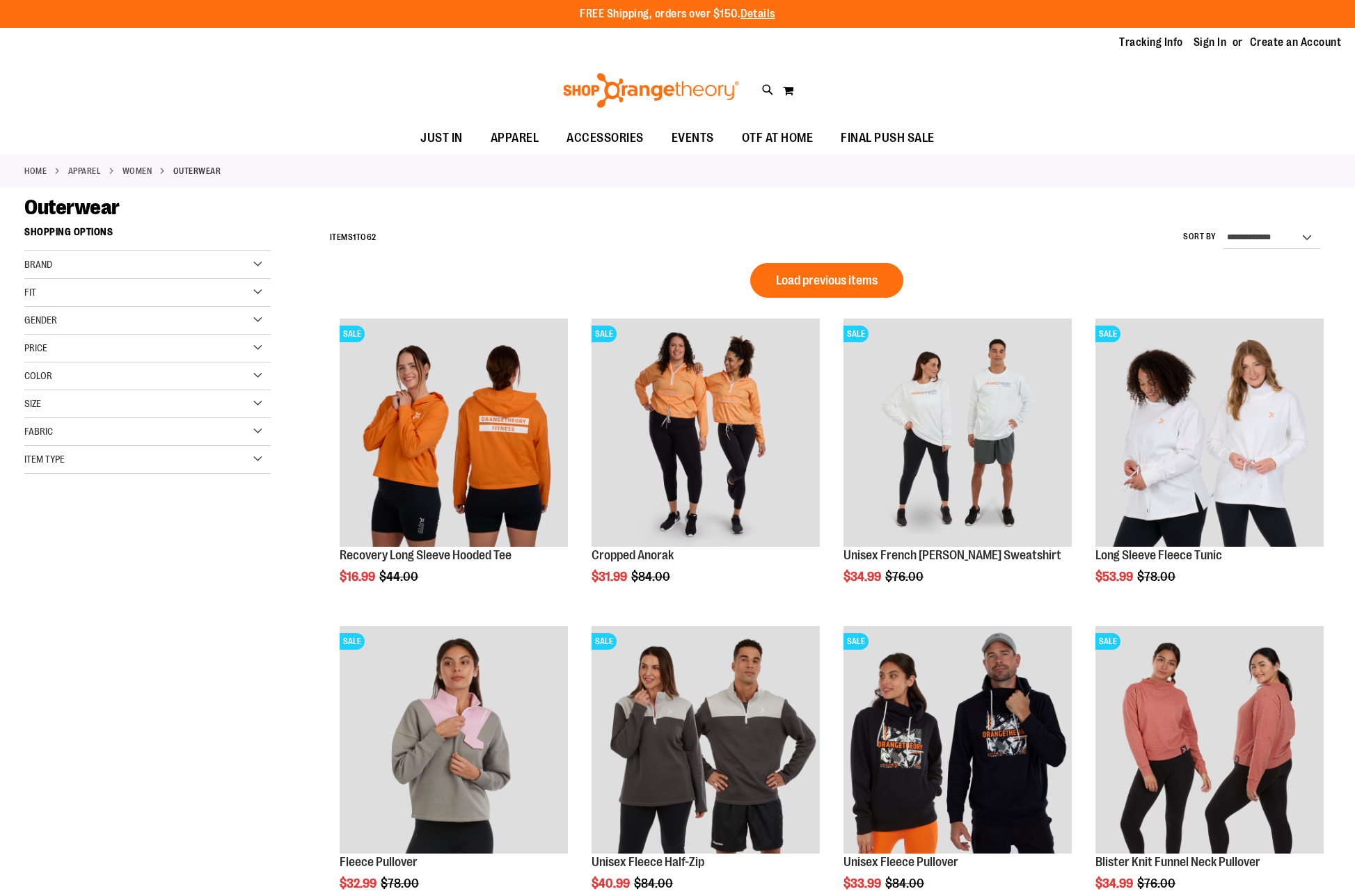
scroll to position [701, 0]
click at [831, 281] on span "Load previous items" at bounding box center [827, 281] width 102 height 14
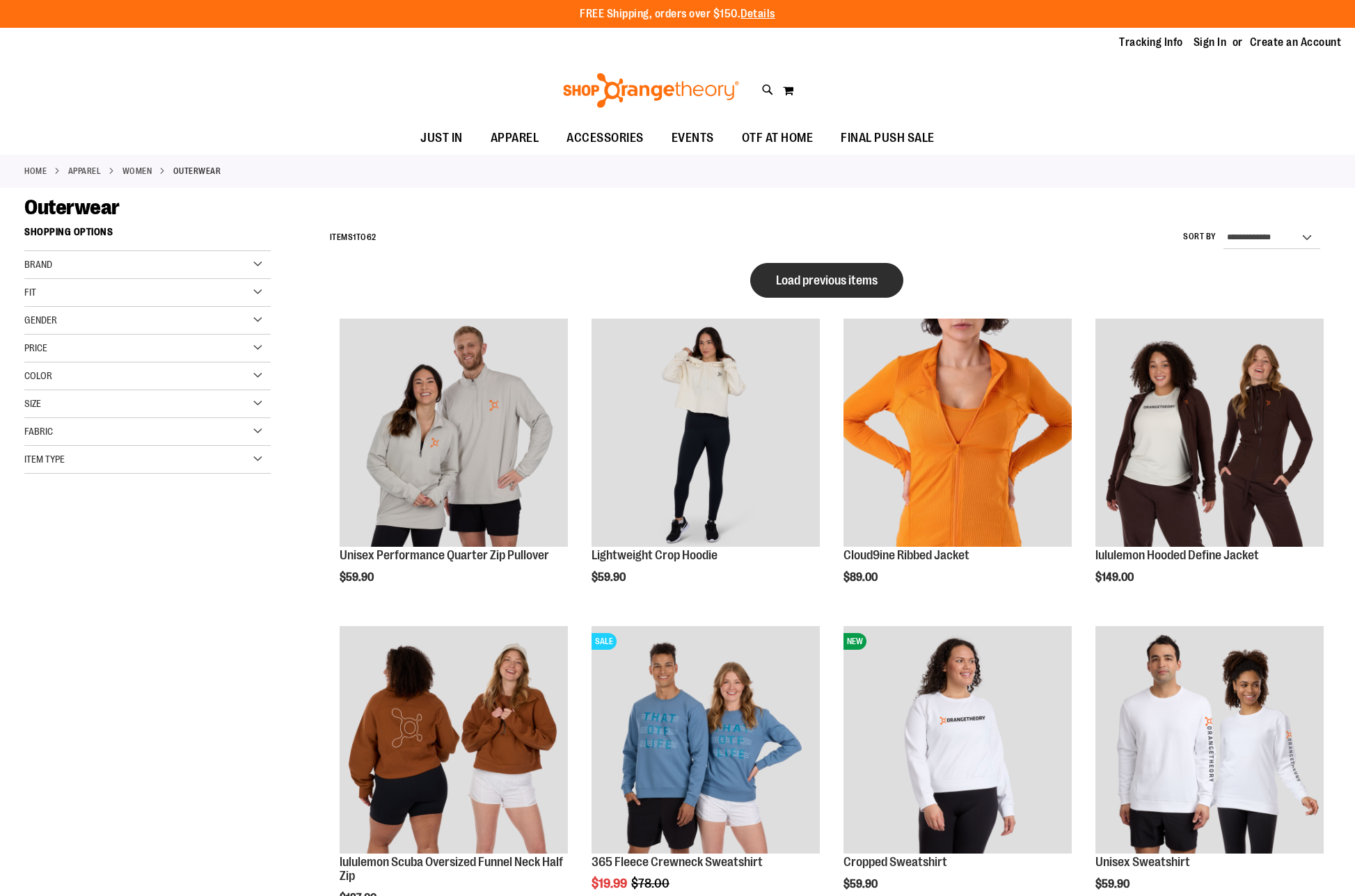
click at [782, 277] on span "Load previous items" at bounding box center [827, 281] width 102 height 14
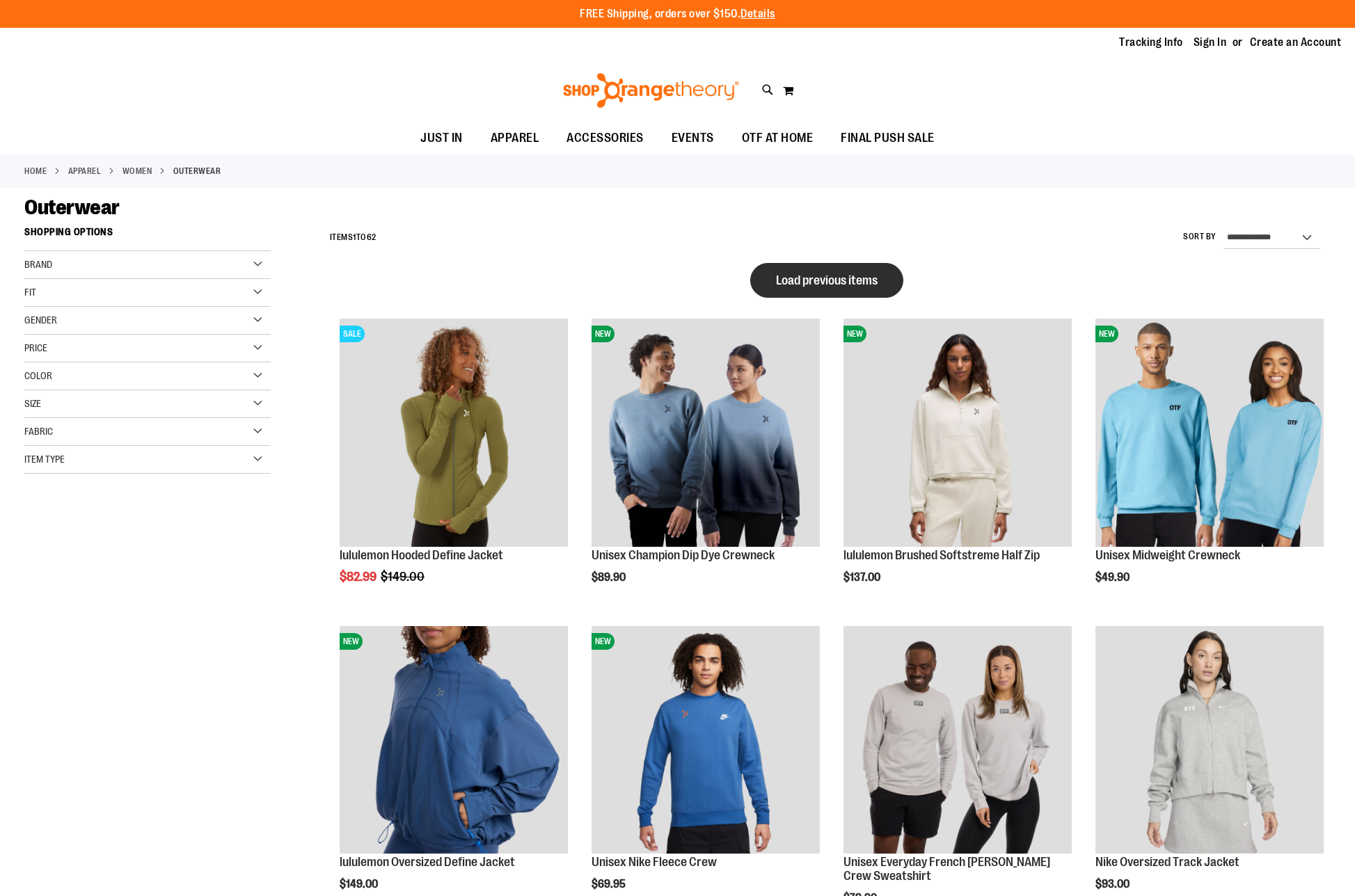
click at [797, 283] on span "Load previous items" at bounding box center [827, 281] width 102 height 14
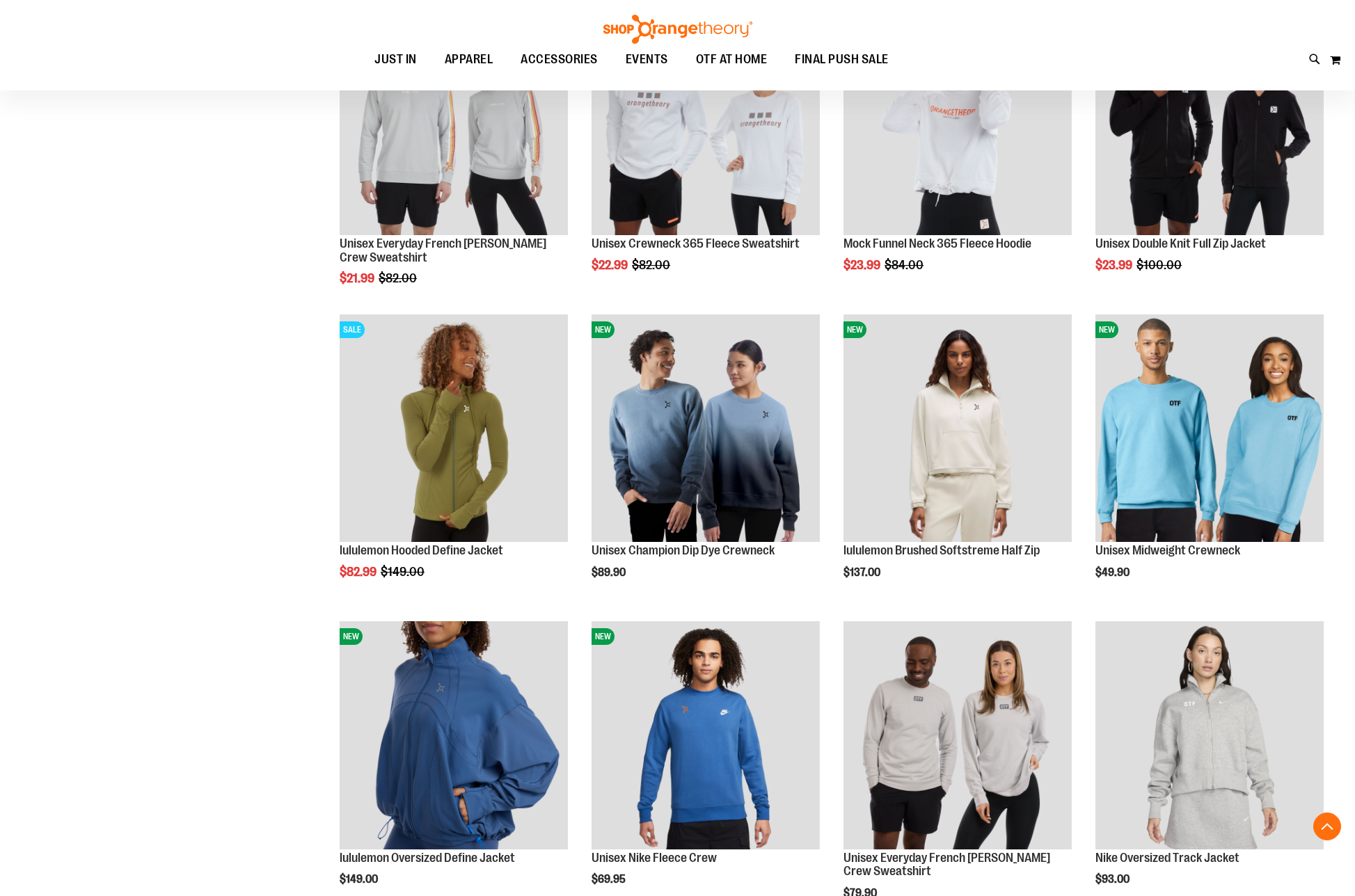
scroll to position [924, 0]
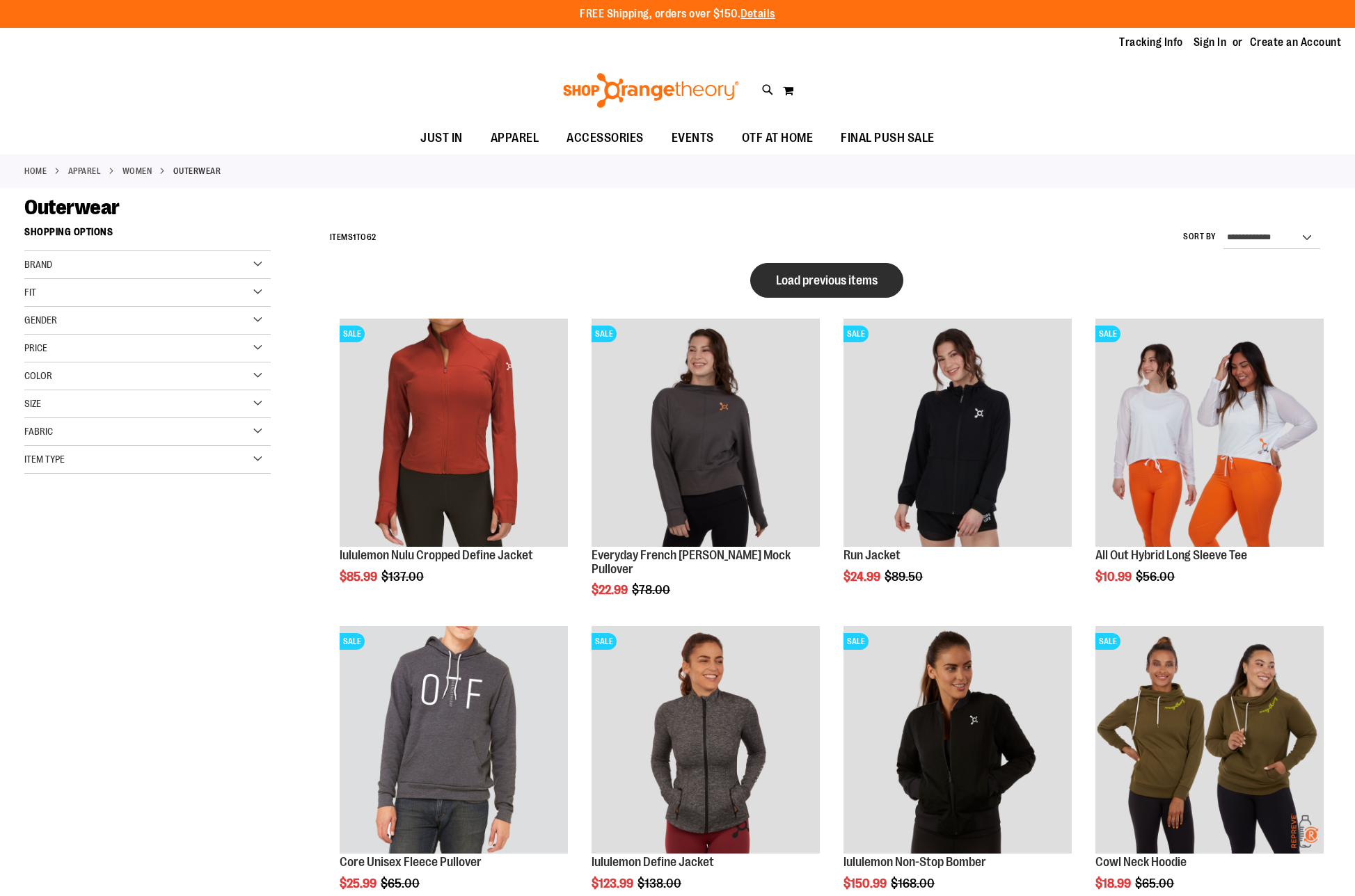
click at [788, 270] on button "Load previous items" at bounding box center [827, 280] width 153 height 35
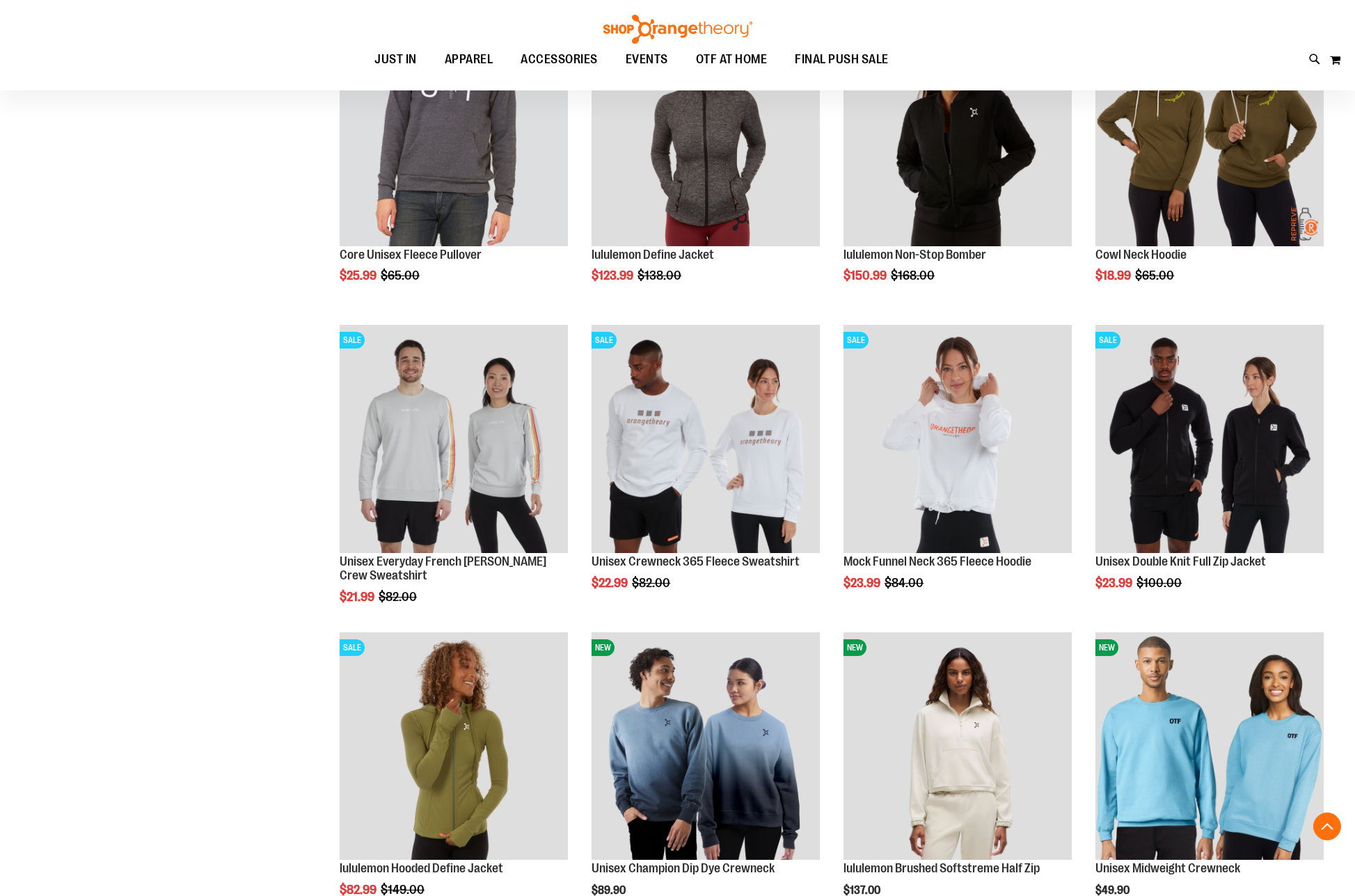
scroll to position [1498, 0]
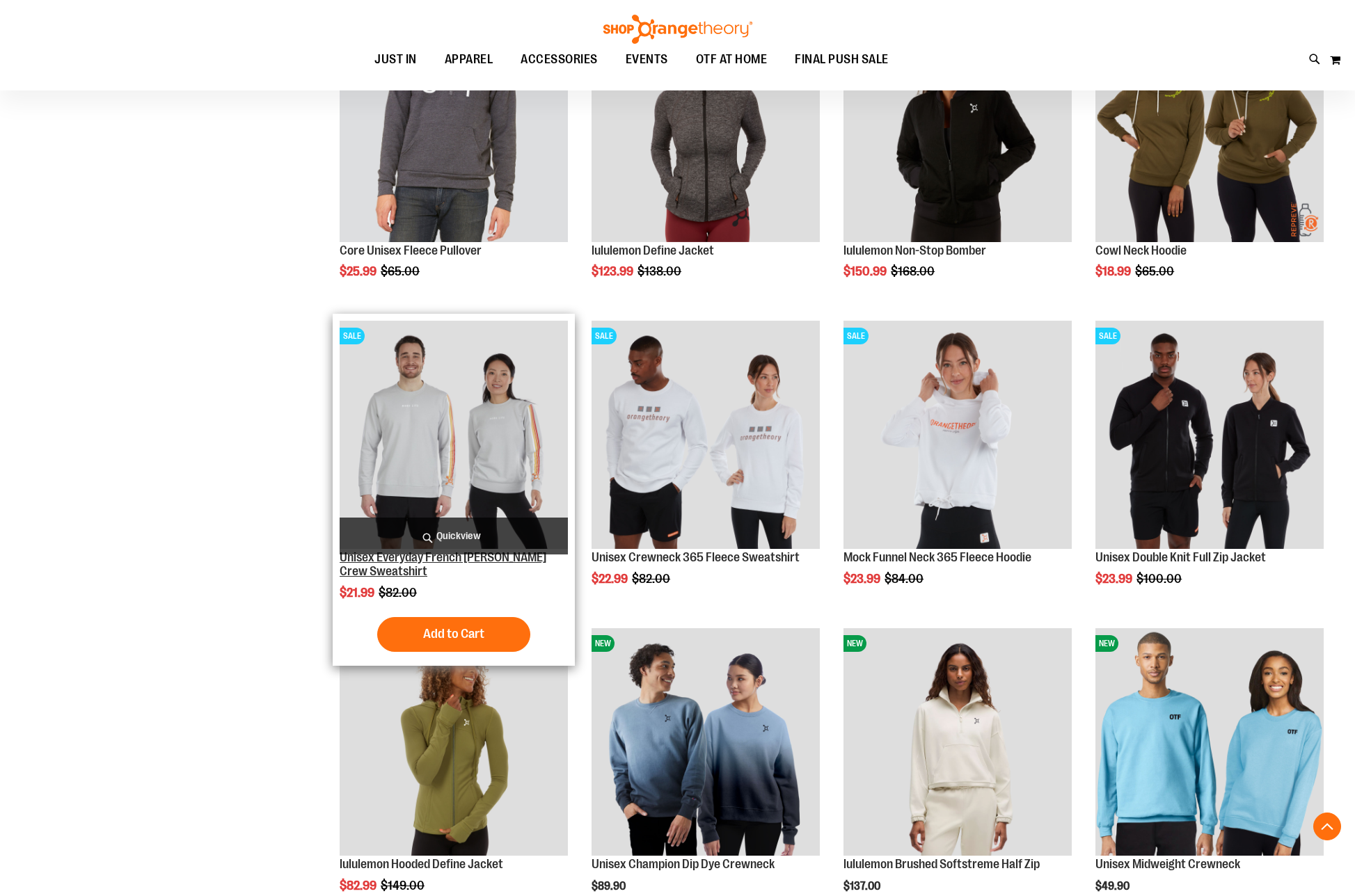
click at [393, 559] on link "Unisex Everyday French [PERSON_NAME] Crew Sweatshirt" at bounding box center [443, 564] width 207 height 28
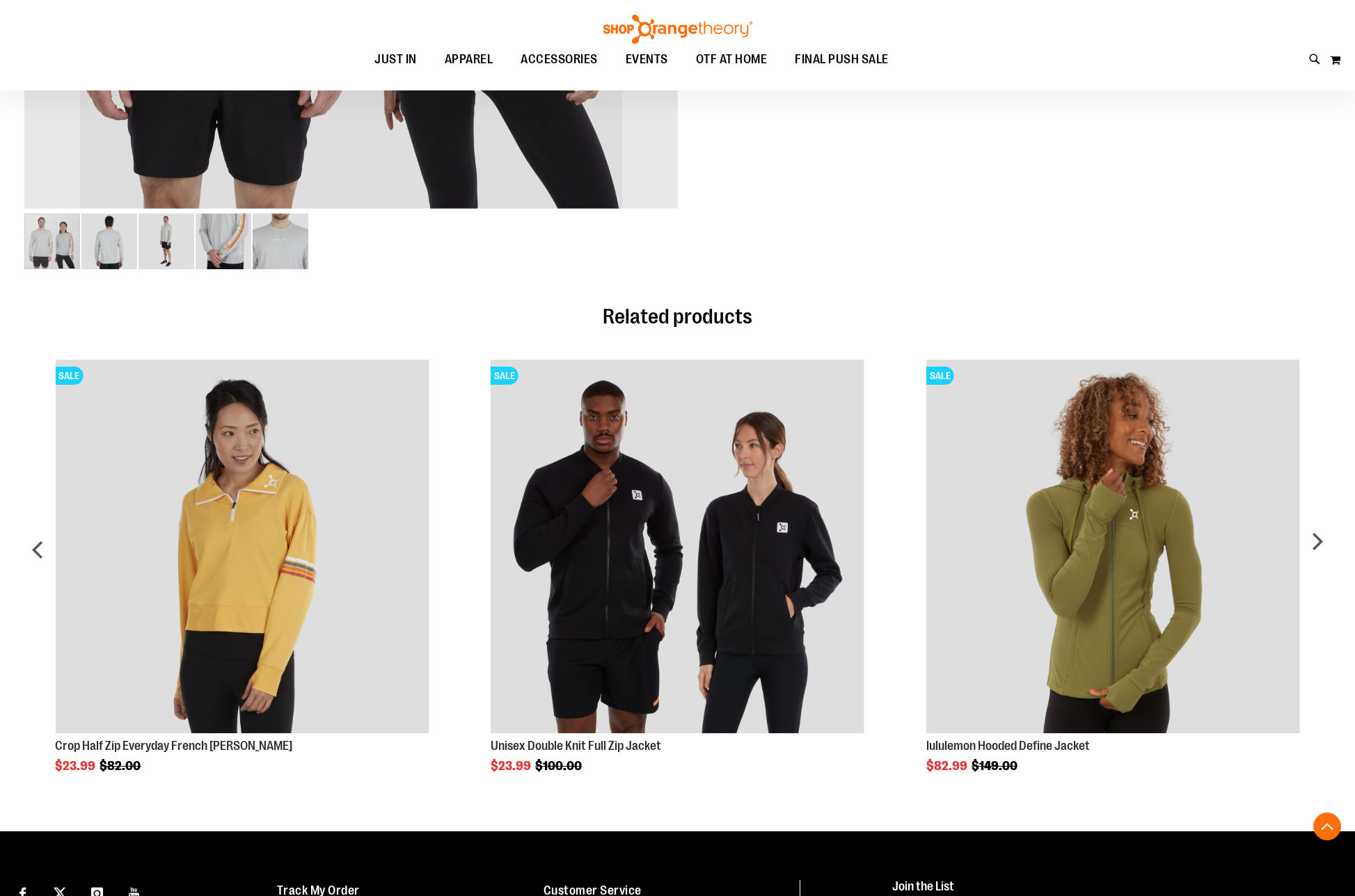
scroll to position [642, 0]
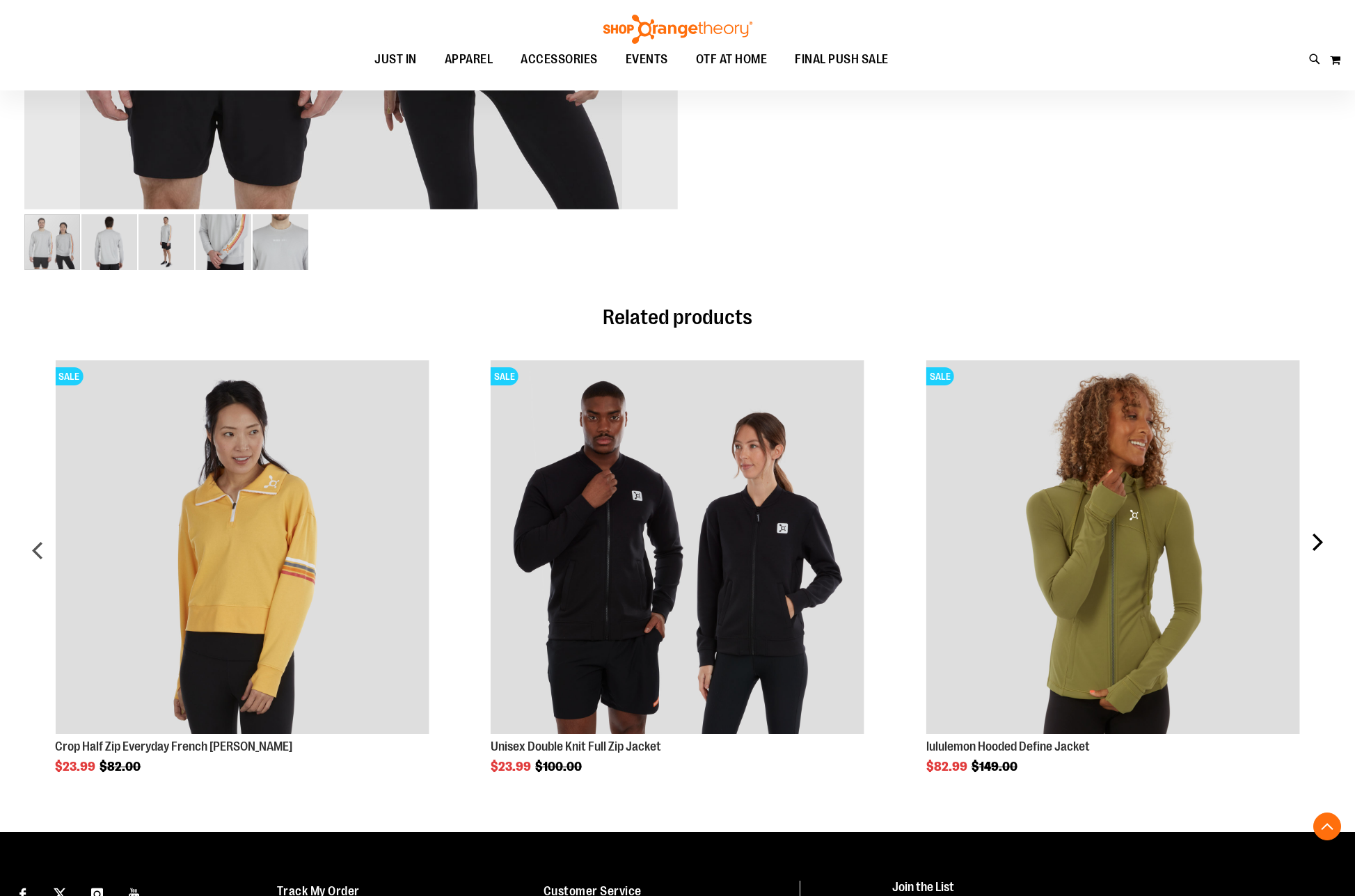
click at [1311, 541] on div "next" at bounding box center [1316, 556] width 28 height 434
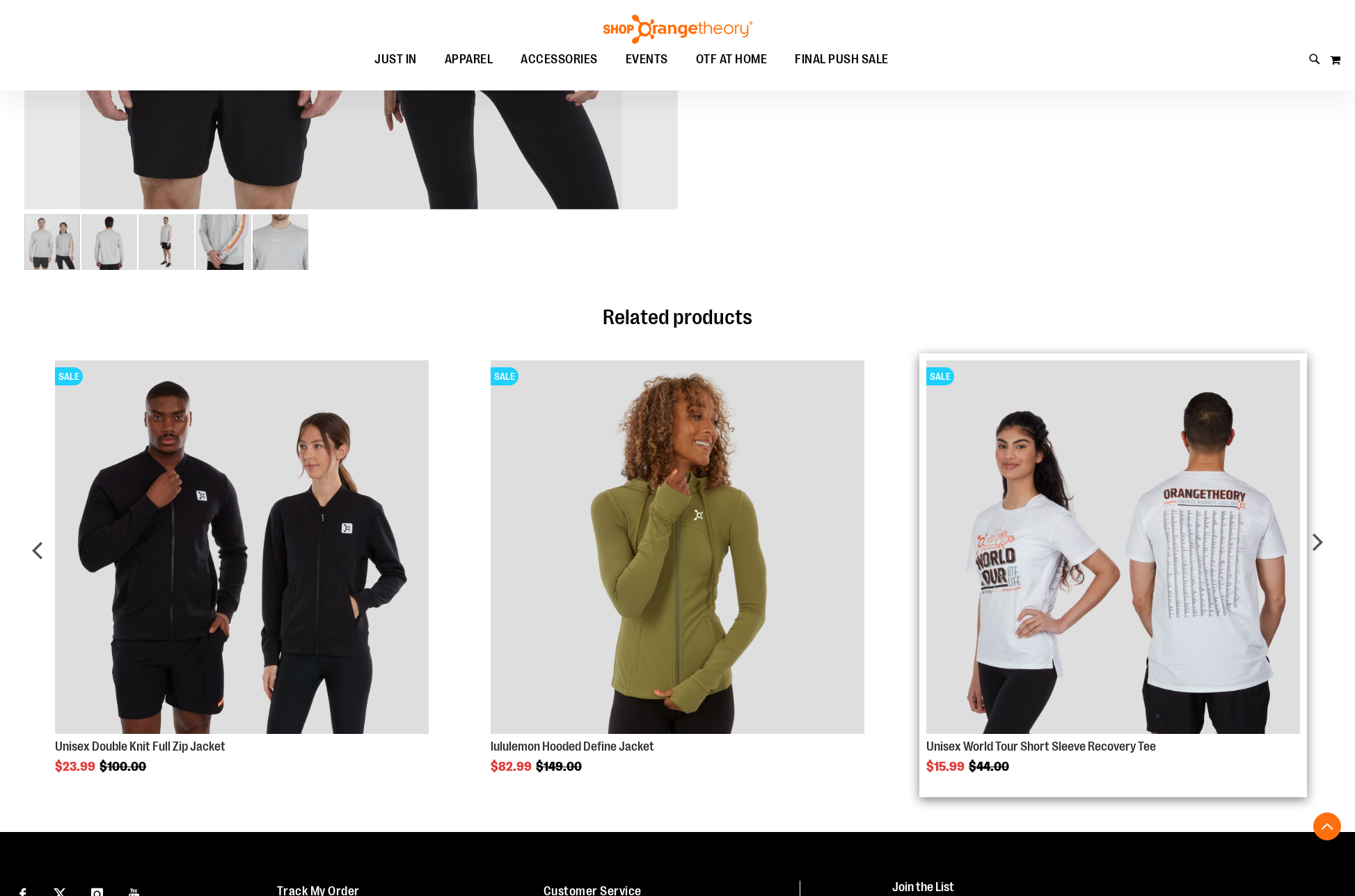
click at [1300, 539] on img "Product Page Link" at bounding box center [1113, 547] width 373 height 373
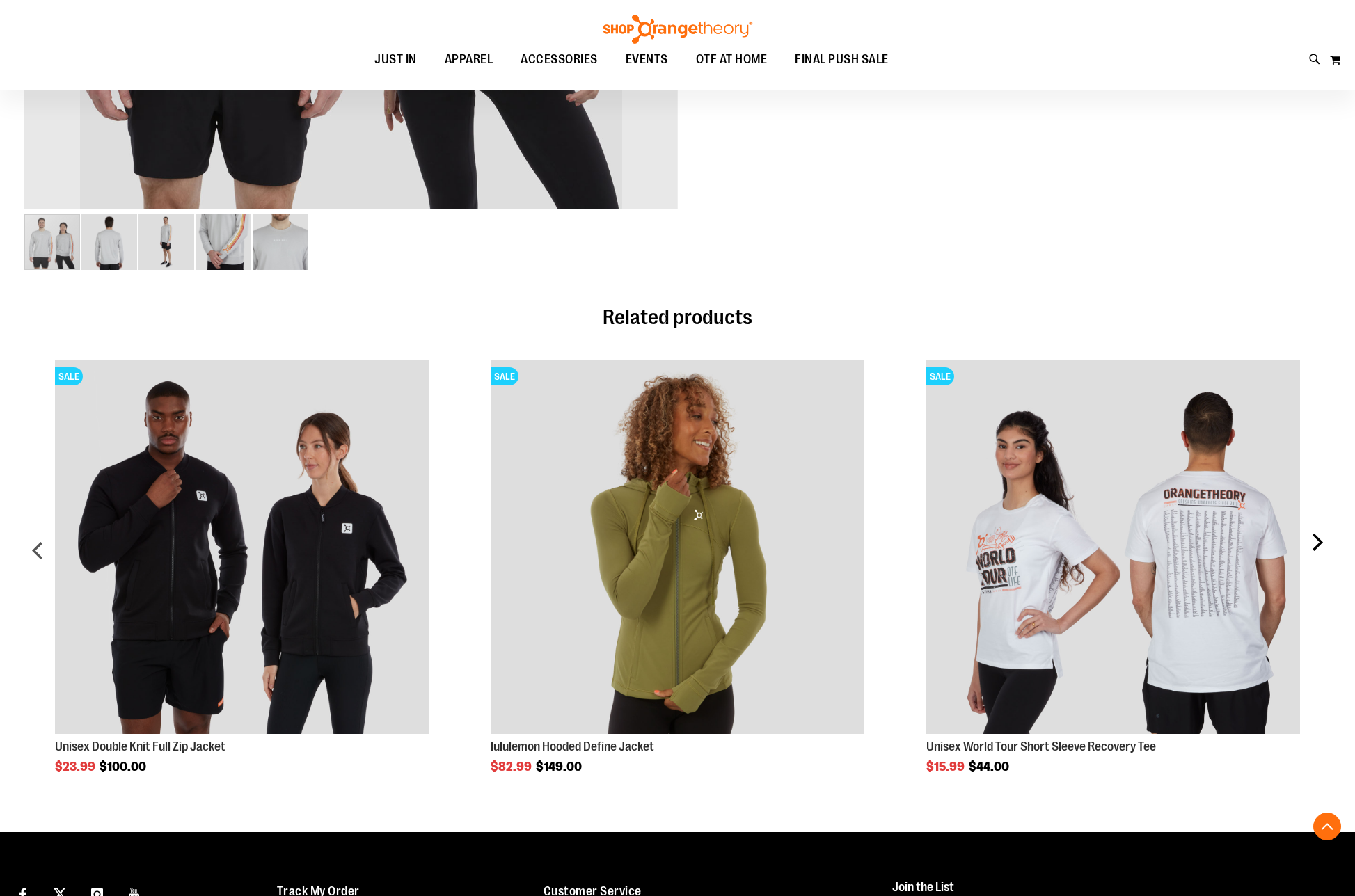
click at [1321, 539] on div "next" at bounding box center [1316, 556] width 28 height 434
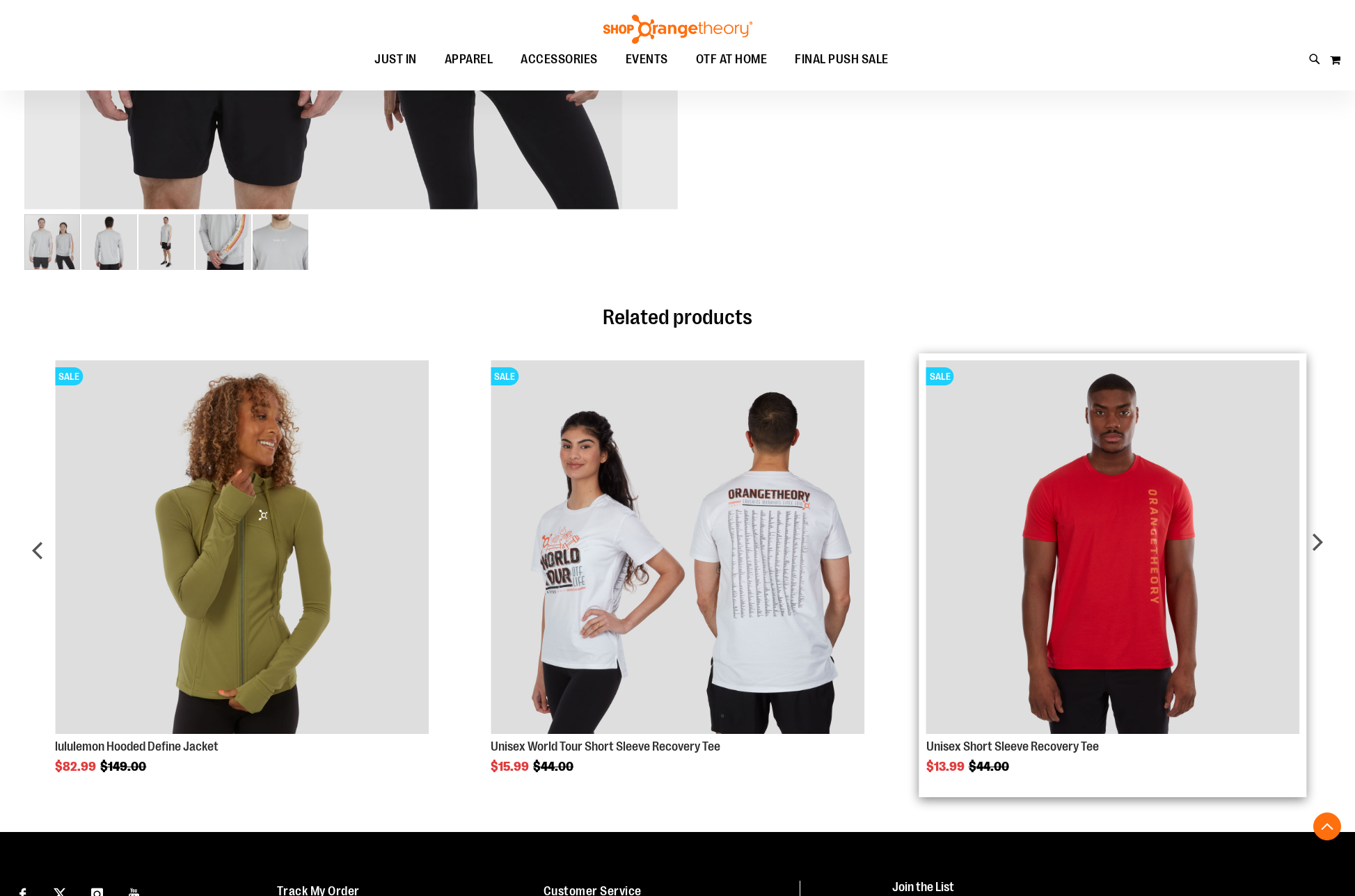
click at [1300, 539] on img "Product Page Link" at bounding box center [1113, 547] width 373 height 373
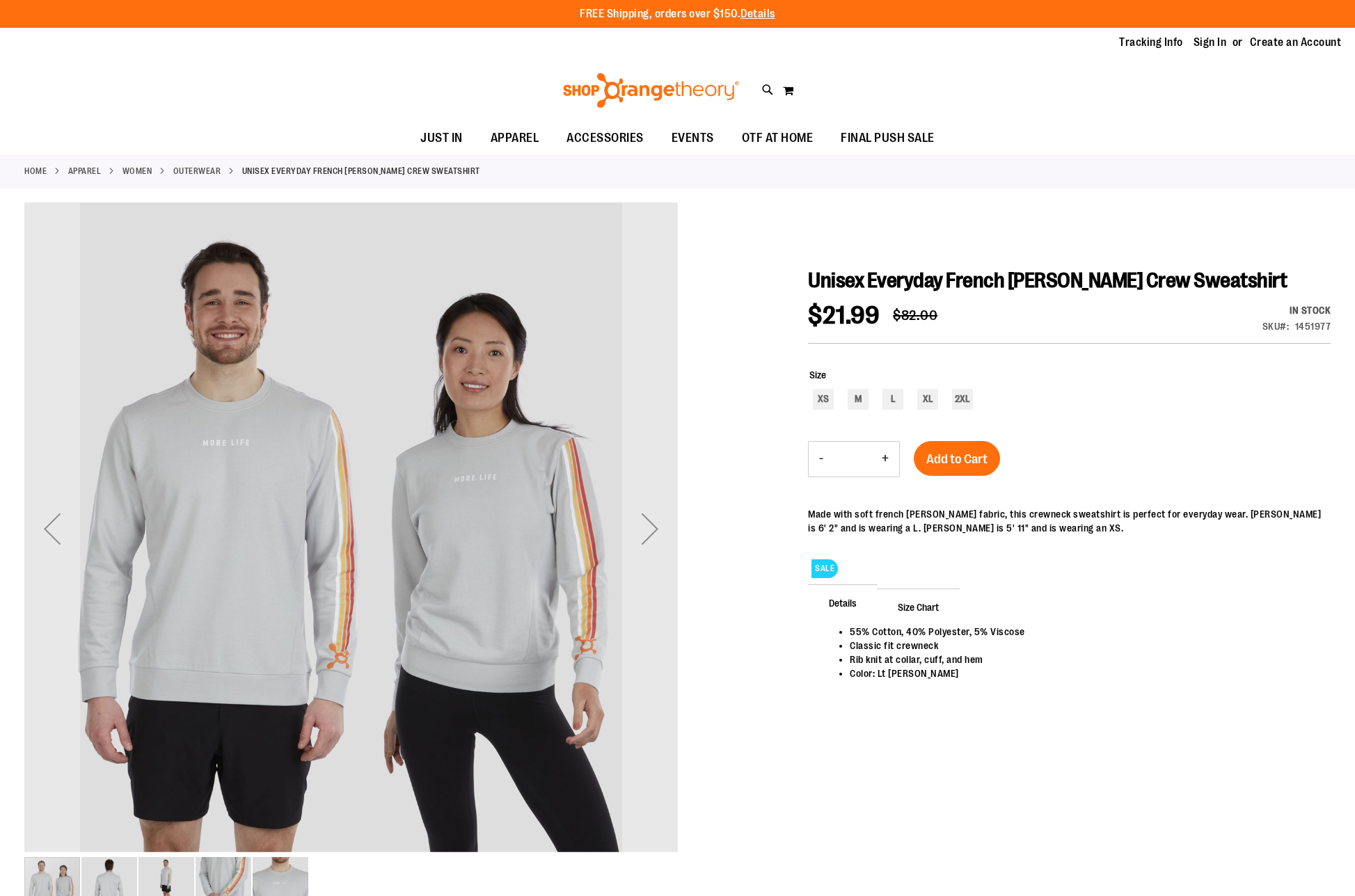
scroll to position [642, 0]
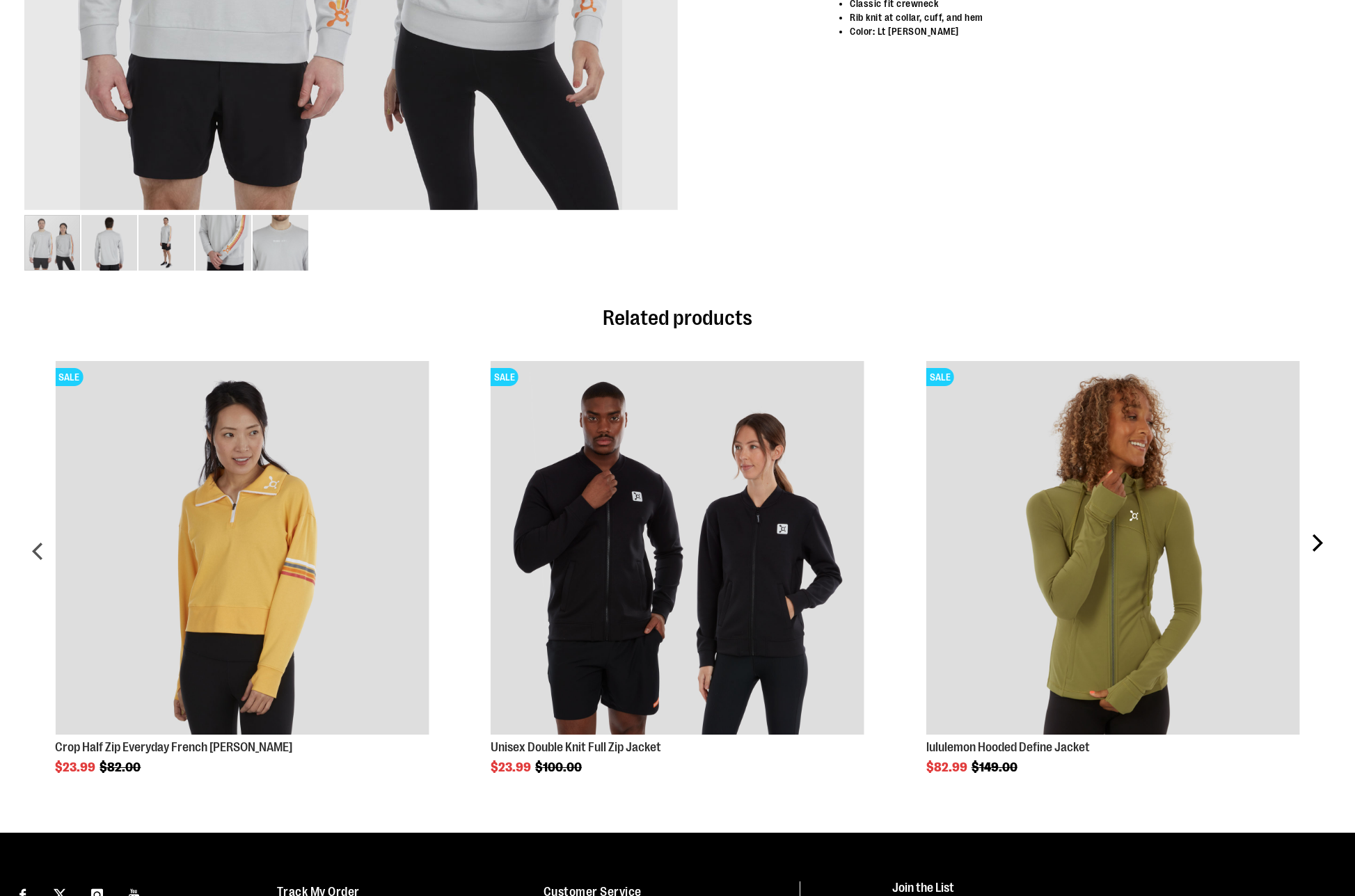
click at [1313, 543] on div "next" at bounding box center [1316, 557] width 28 height 434
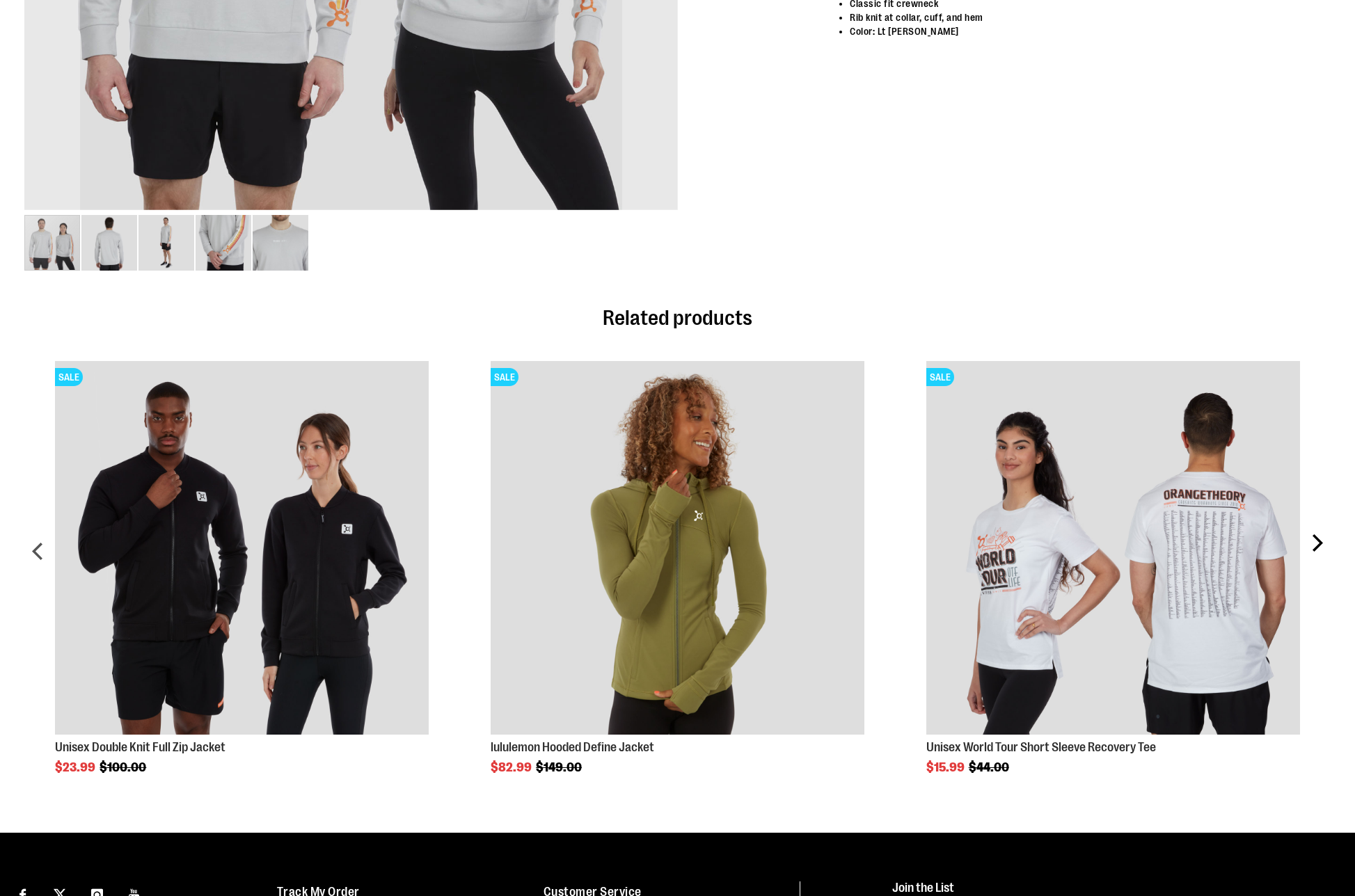
click at [1310, 540] on div "next" at bounding box center [1316, 557] width 28 height 434
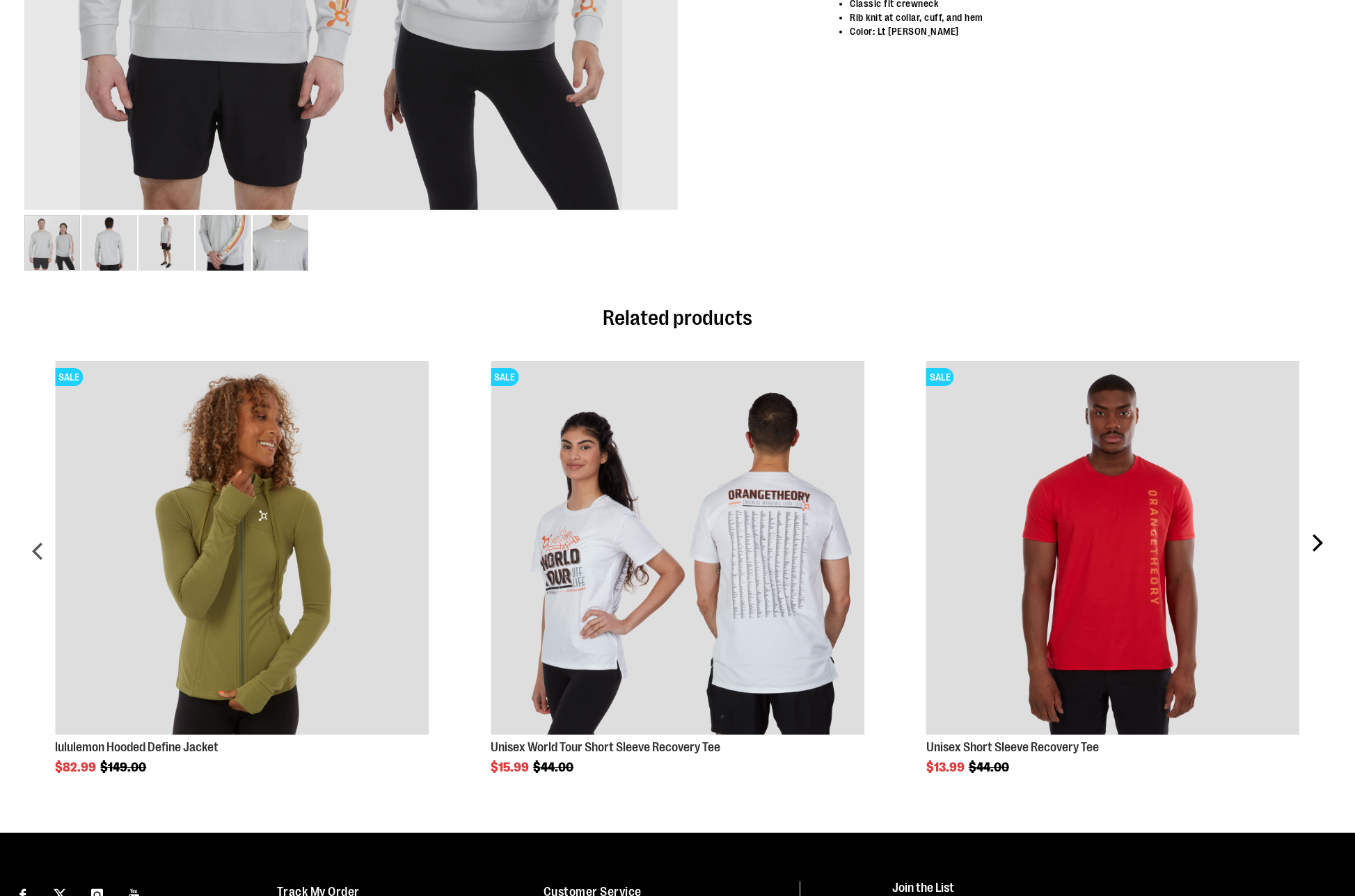
click at [1316, 539] on div "next" at bounding box center [1316, 557] width 28 height 434
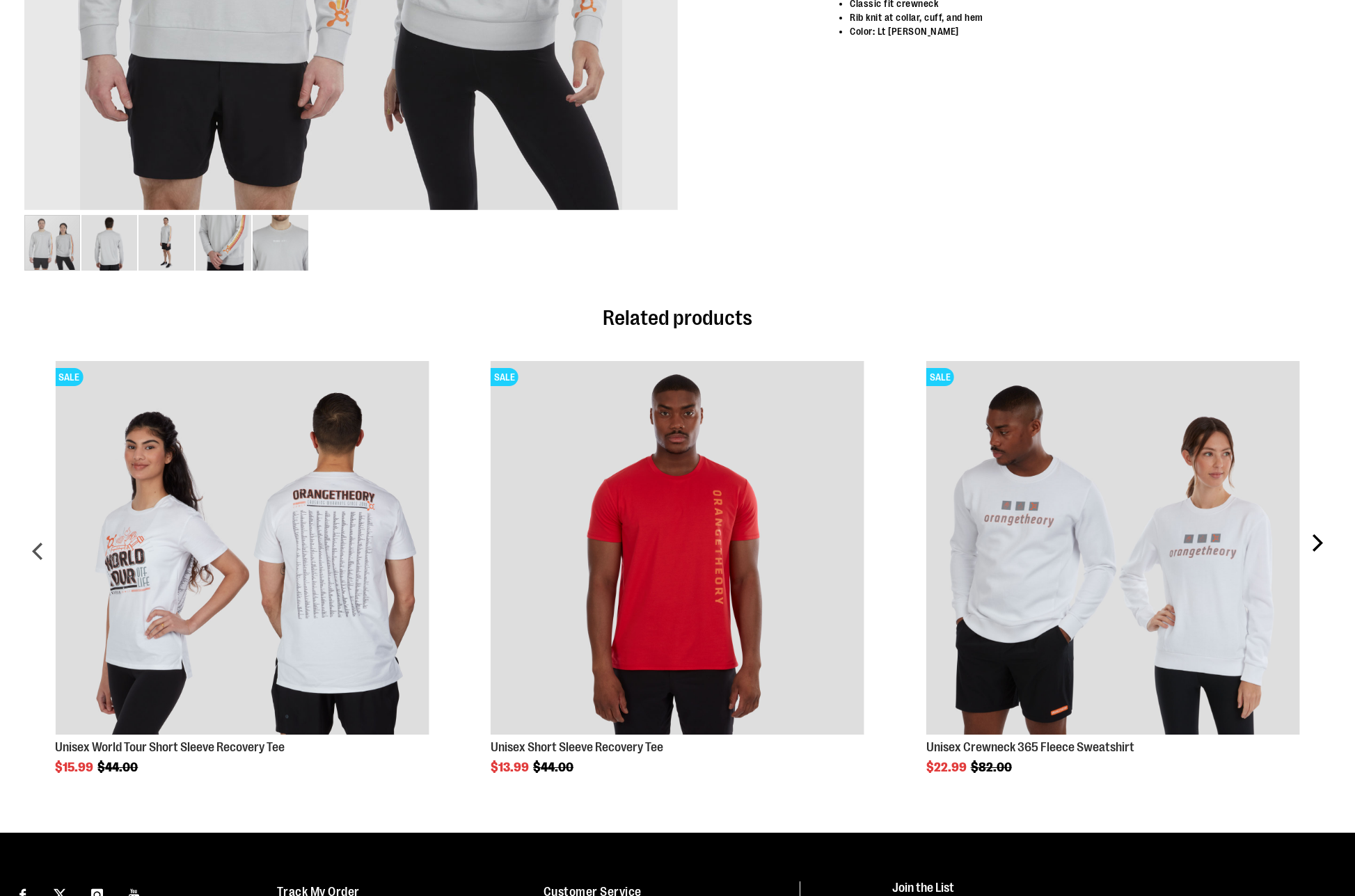
click at [1310, 539] on div "next" at bounding box center [1316, 557] width 28 height 434
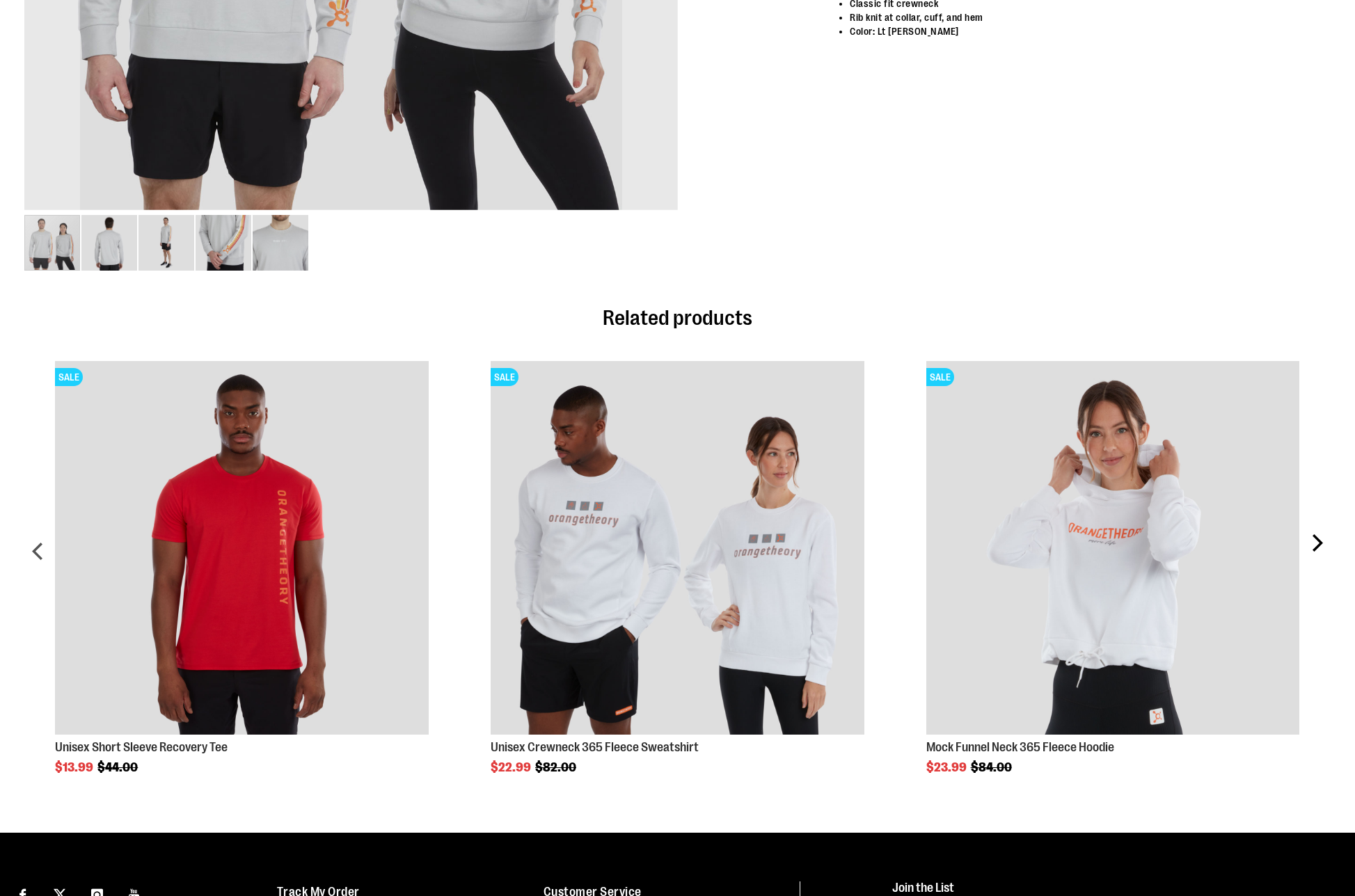
click at [1311, 542] on div "next" at bounding box center [1316, 557] width 28 height 434
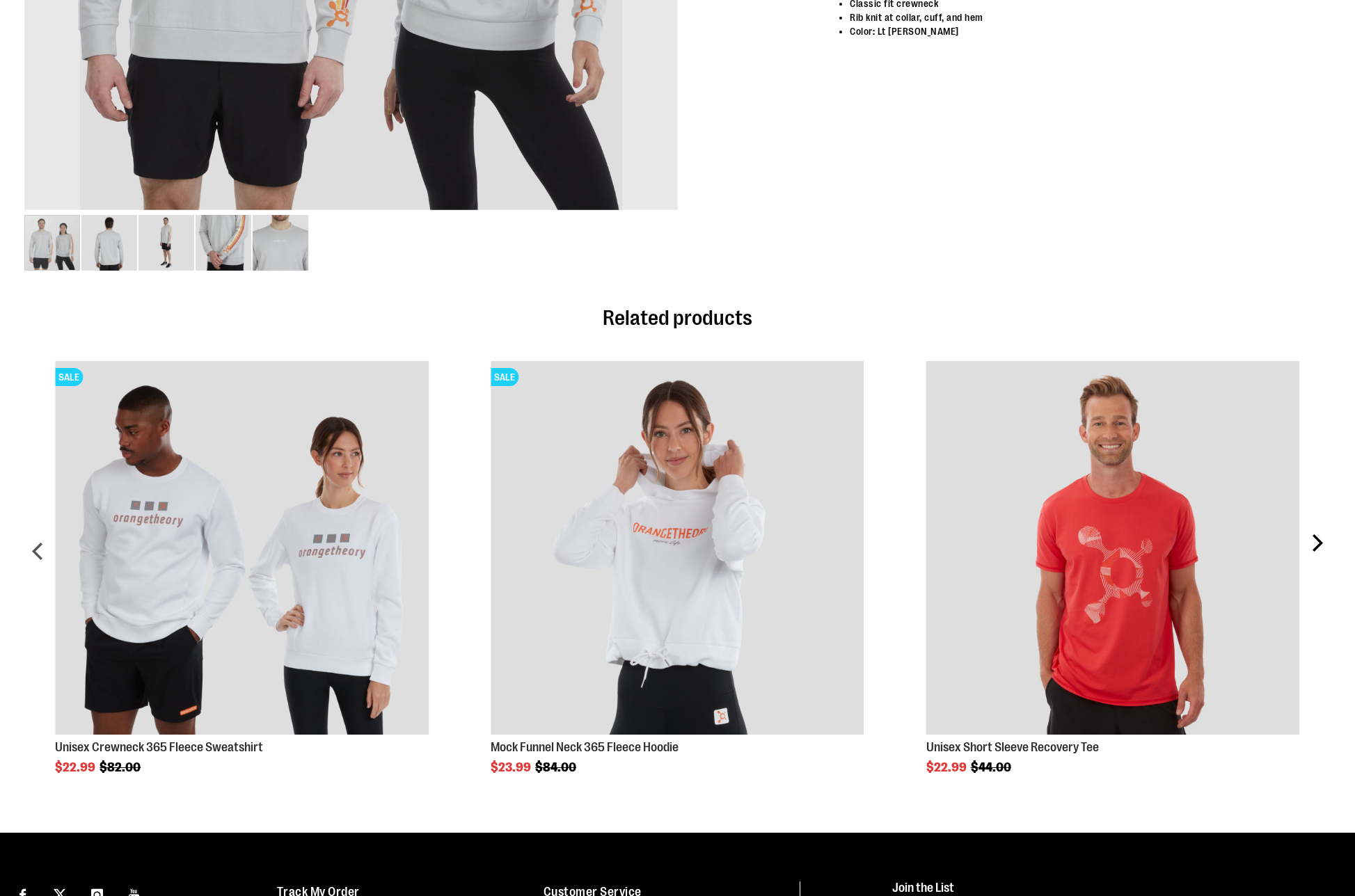
click at [1311, 540] on div "next" at bounding box center [1316, 557] width 28 height 434
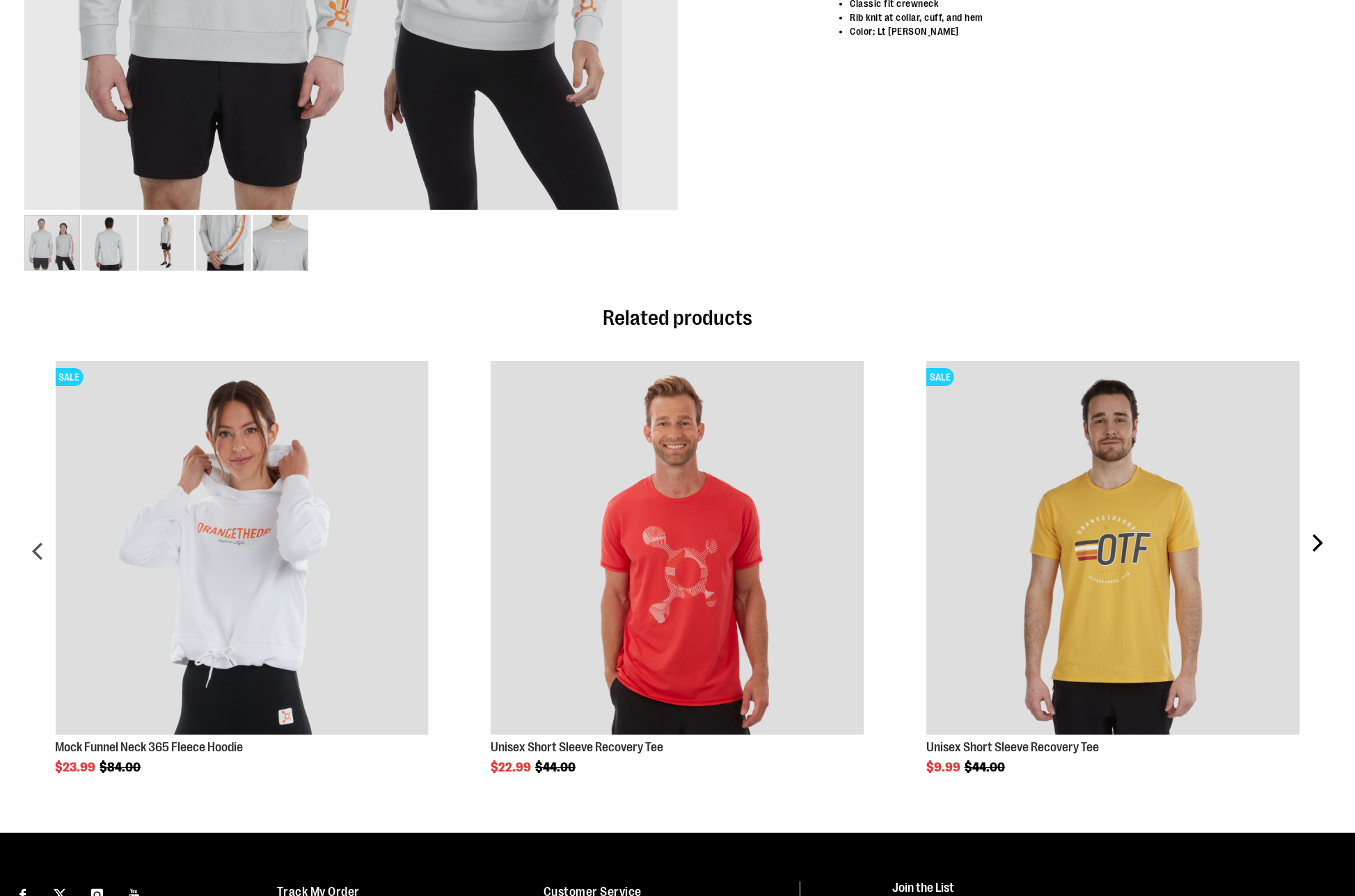
click at [1313, 545] on div "next" at bounding box center [1316, 557] width 28 height 434
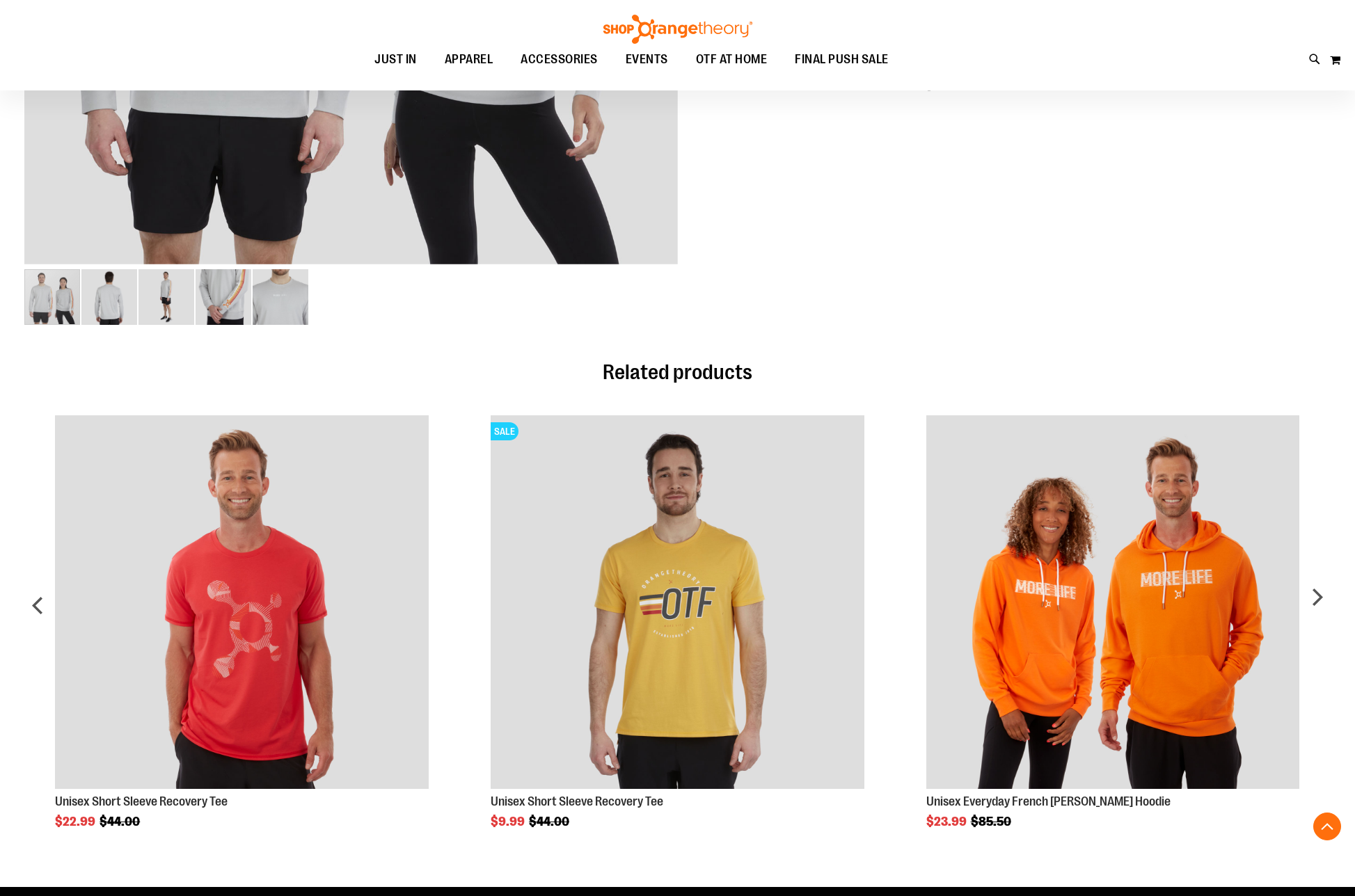
scroll to position [294, 0]
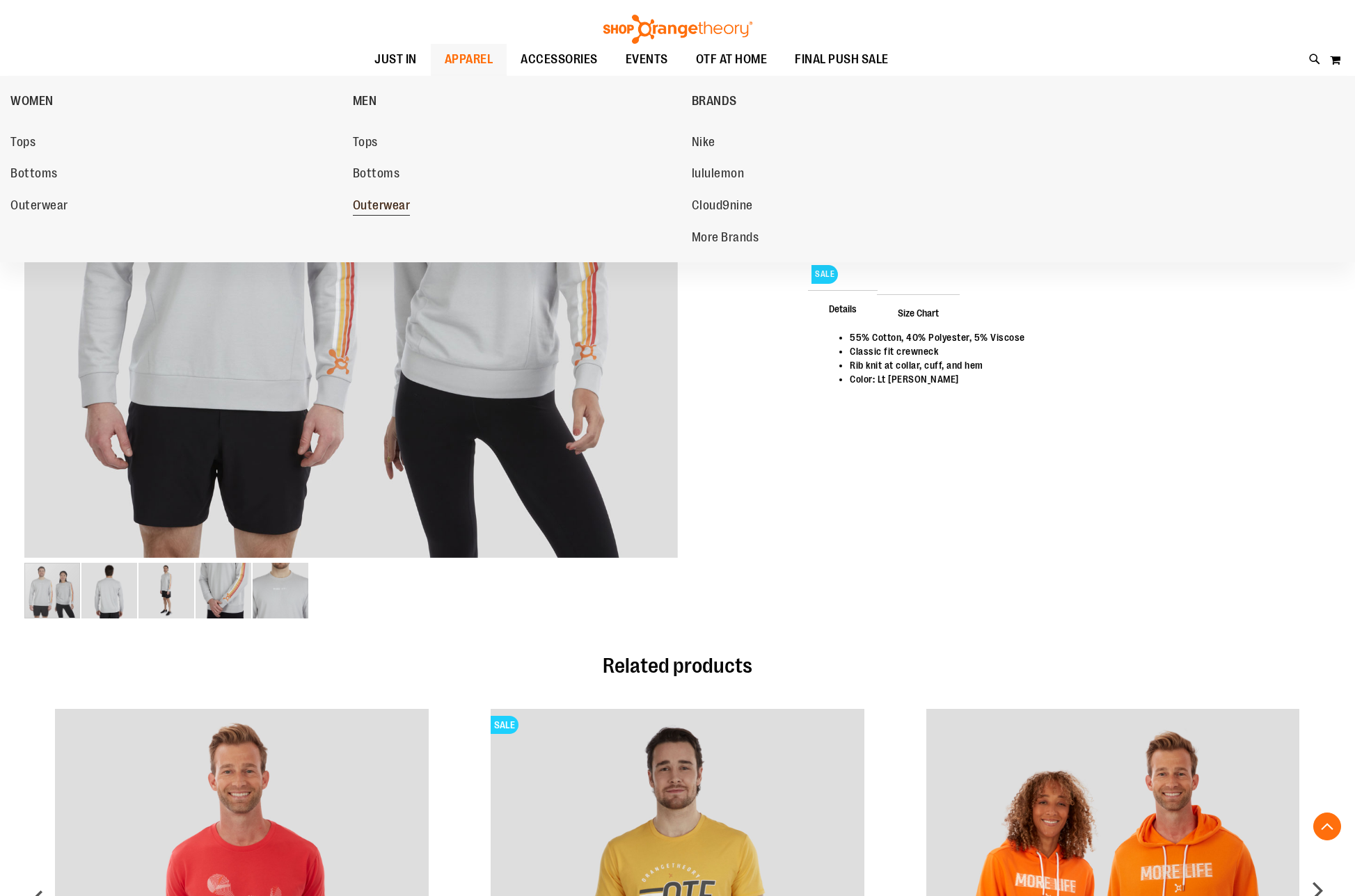
click at [371, 208] on span "Outerwear" at bounding box center [381, 208] width 58 height 18
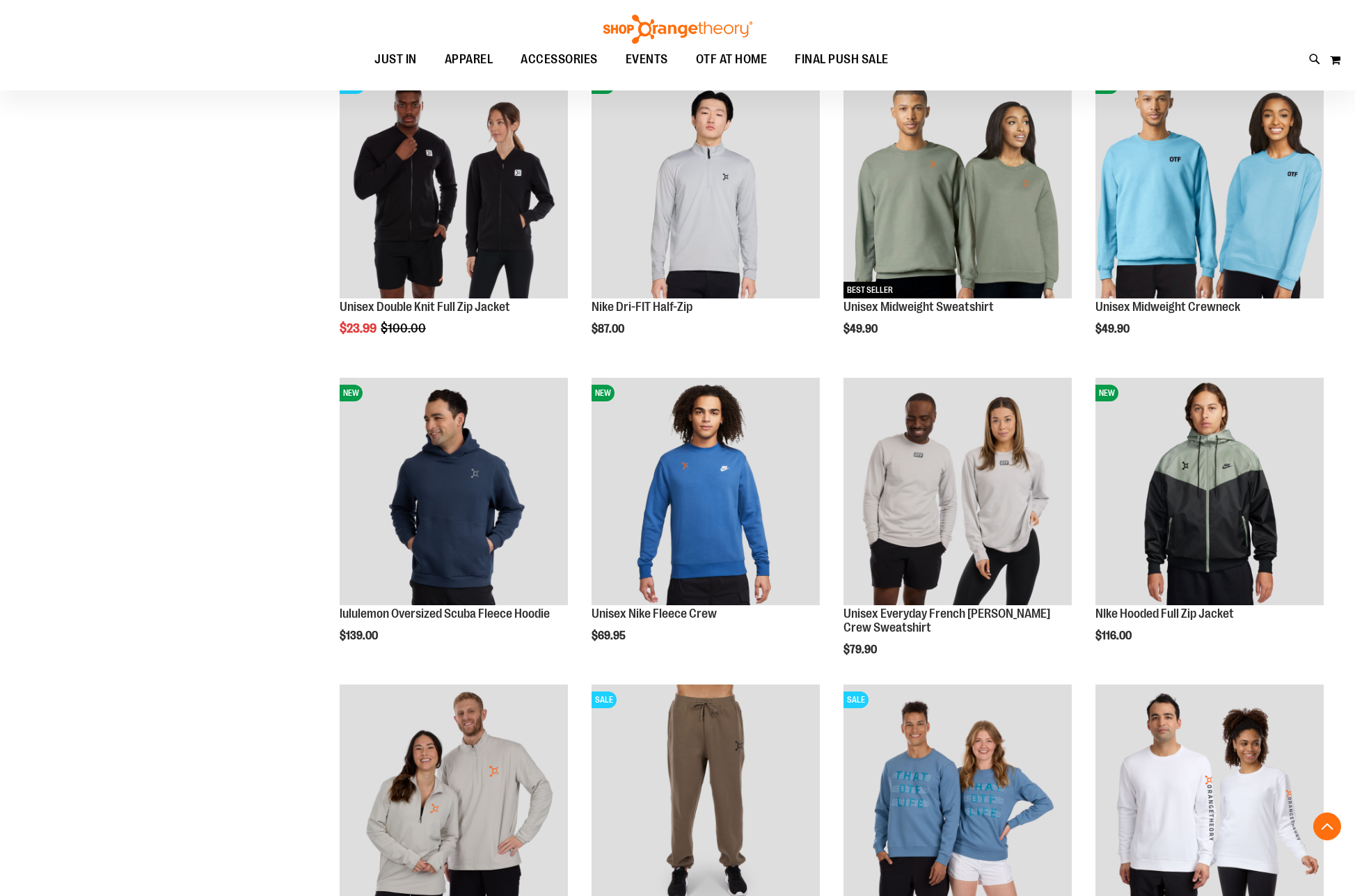
scroll to position [828, 0]
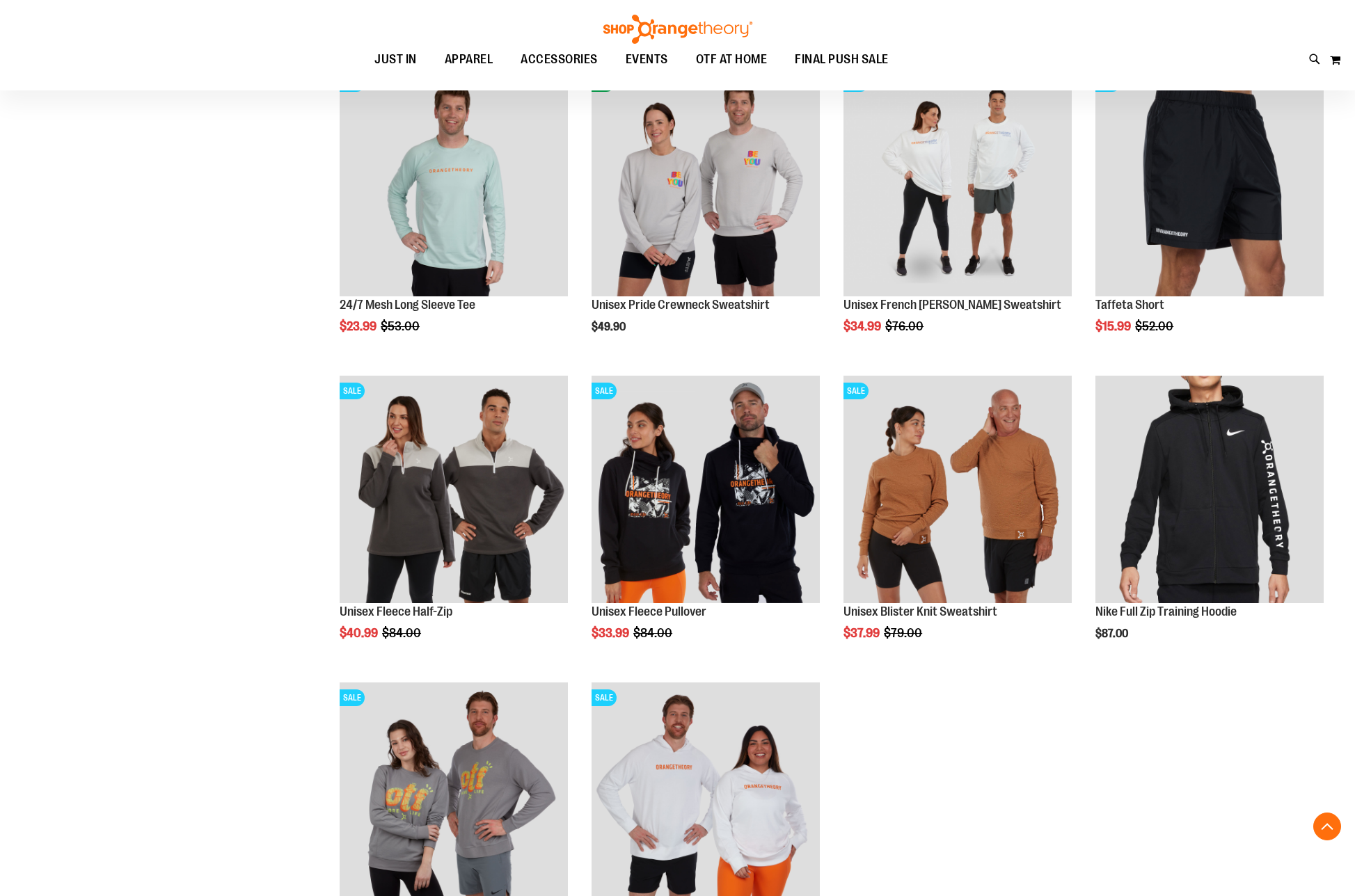
scroll to position [1750, 0]
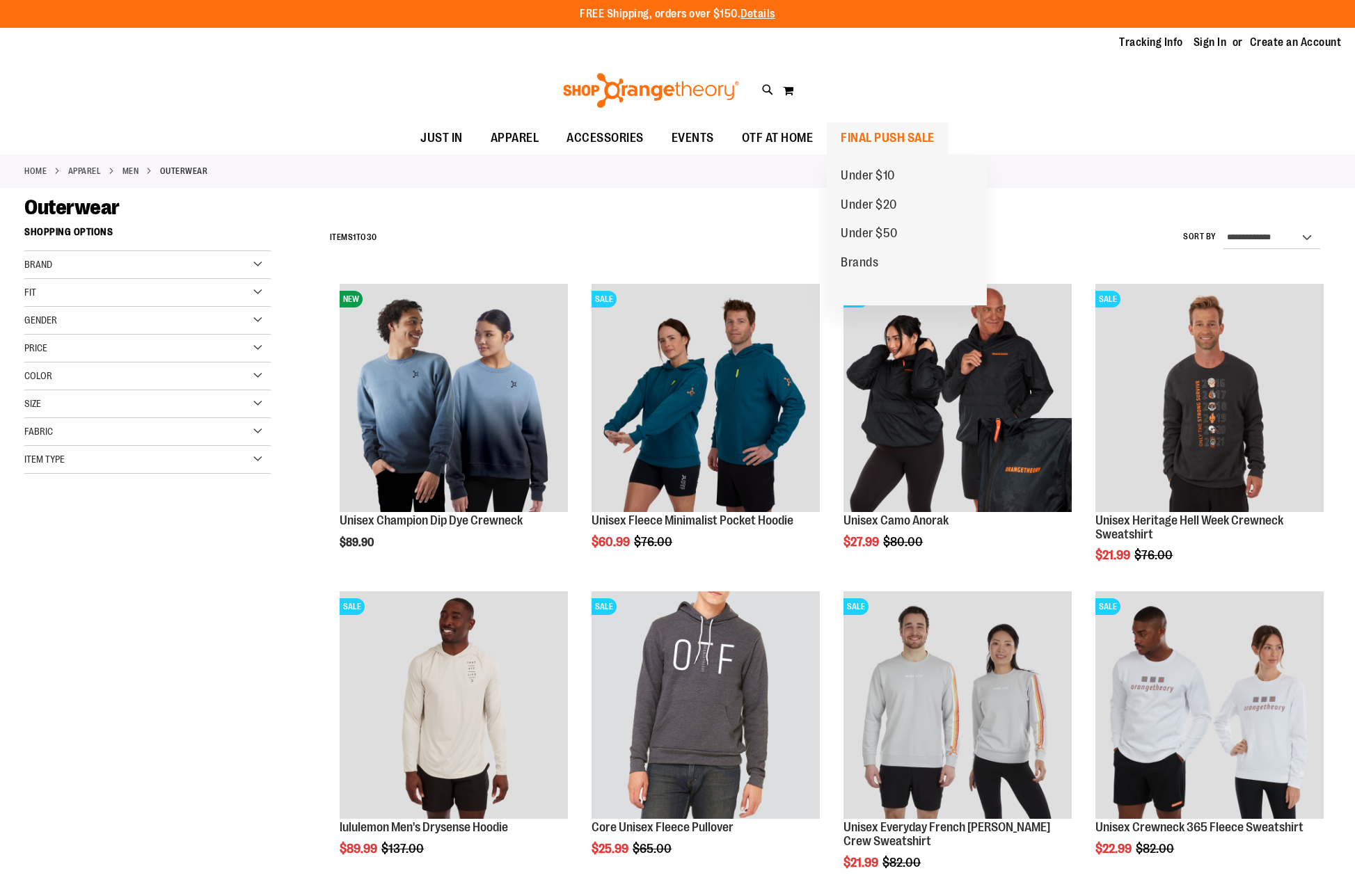
click at [869, 135] on span "FINAL PUSH SALE" at bounding box center [887, 137] width 94 height 31
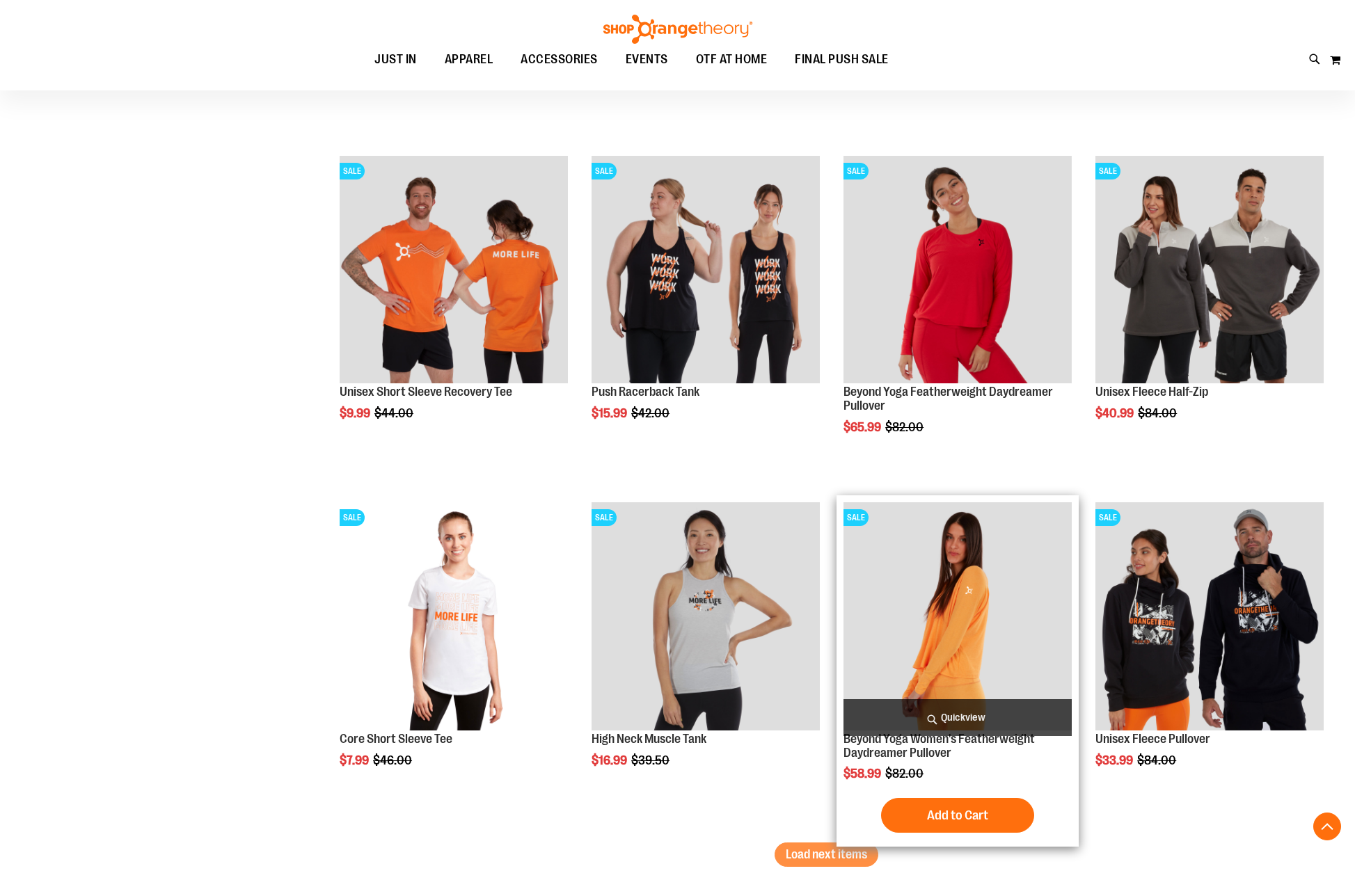
scroll to position [2653, 0]
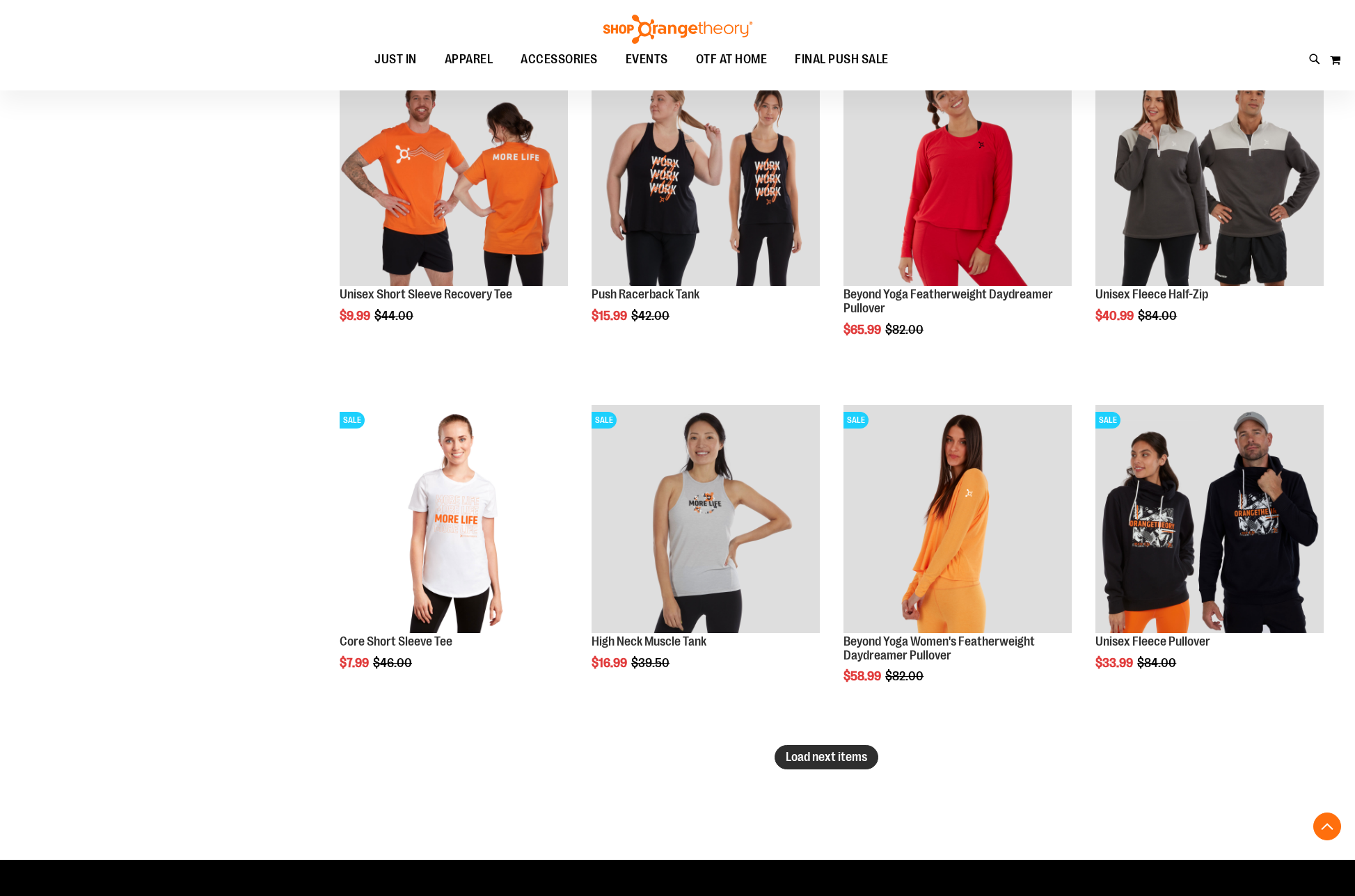
click at [835, 763] on span "Load next items" at bounding box center [826, 757] width 81 height 14
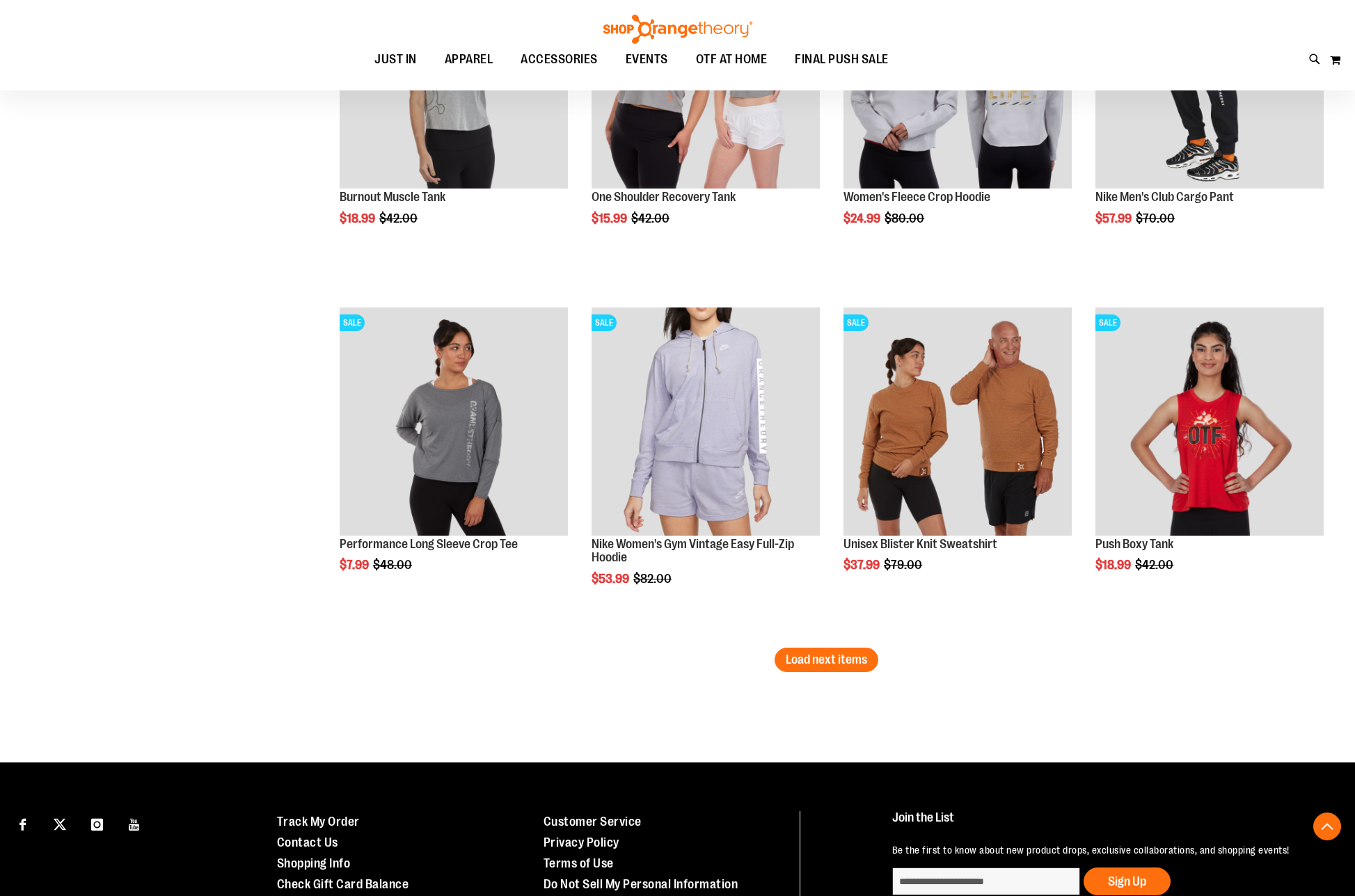
scroll to position [3836, 0]
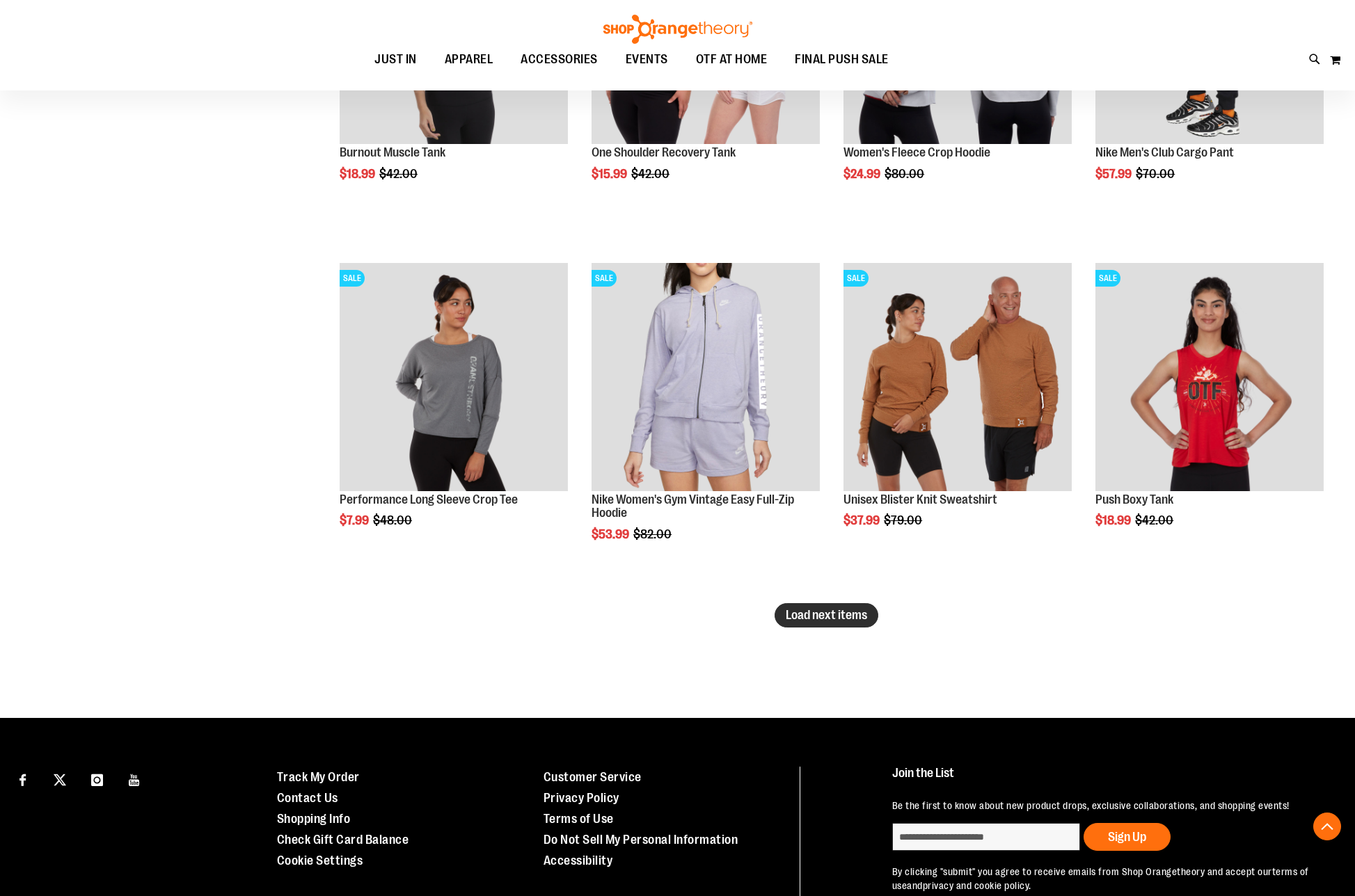
click at [816, 614] on span "Load next items" at bounding box center [826, 615] width 81 height 14
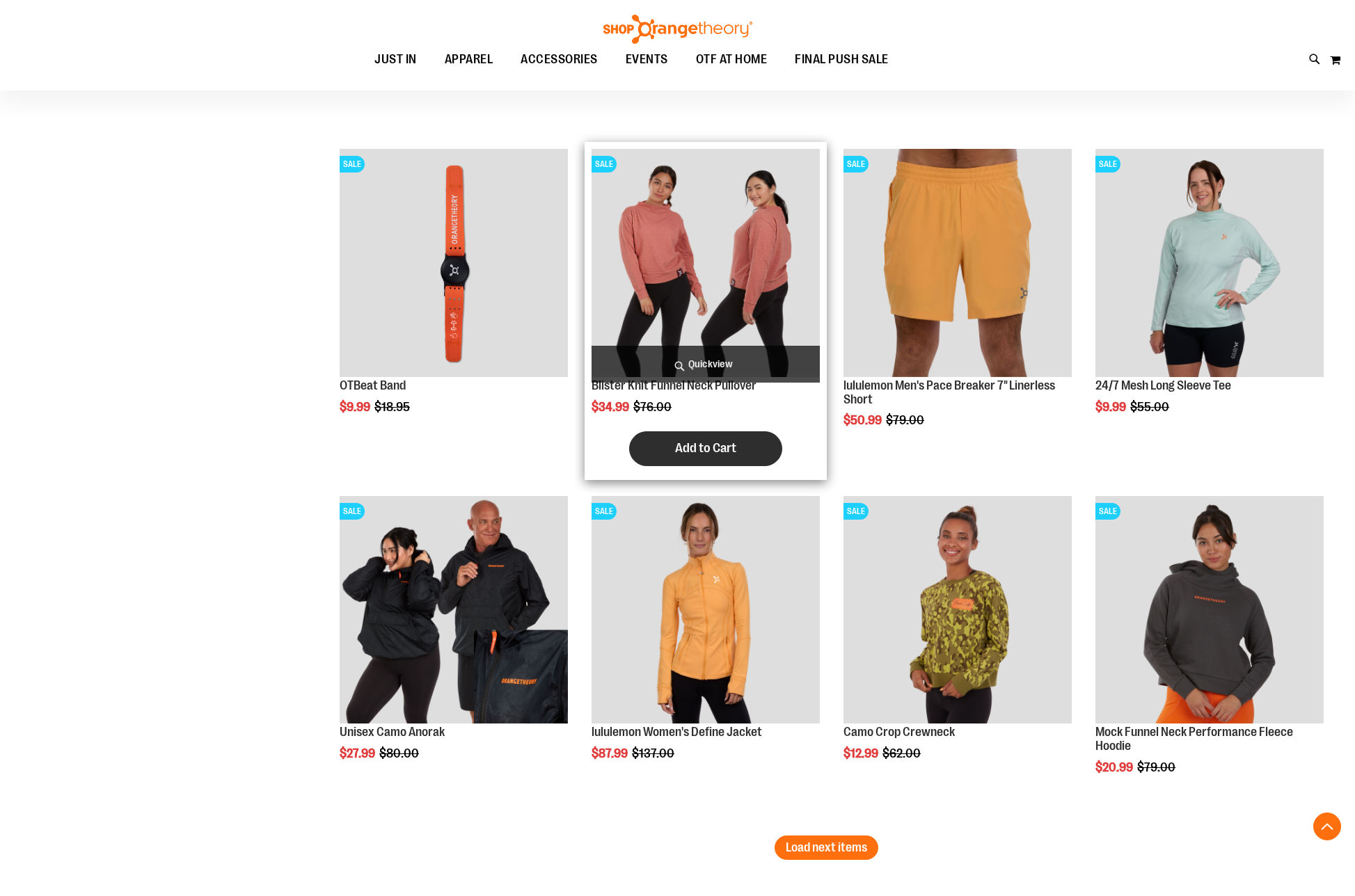
scroll to position [4810, 0]
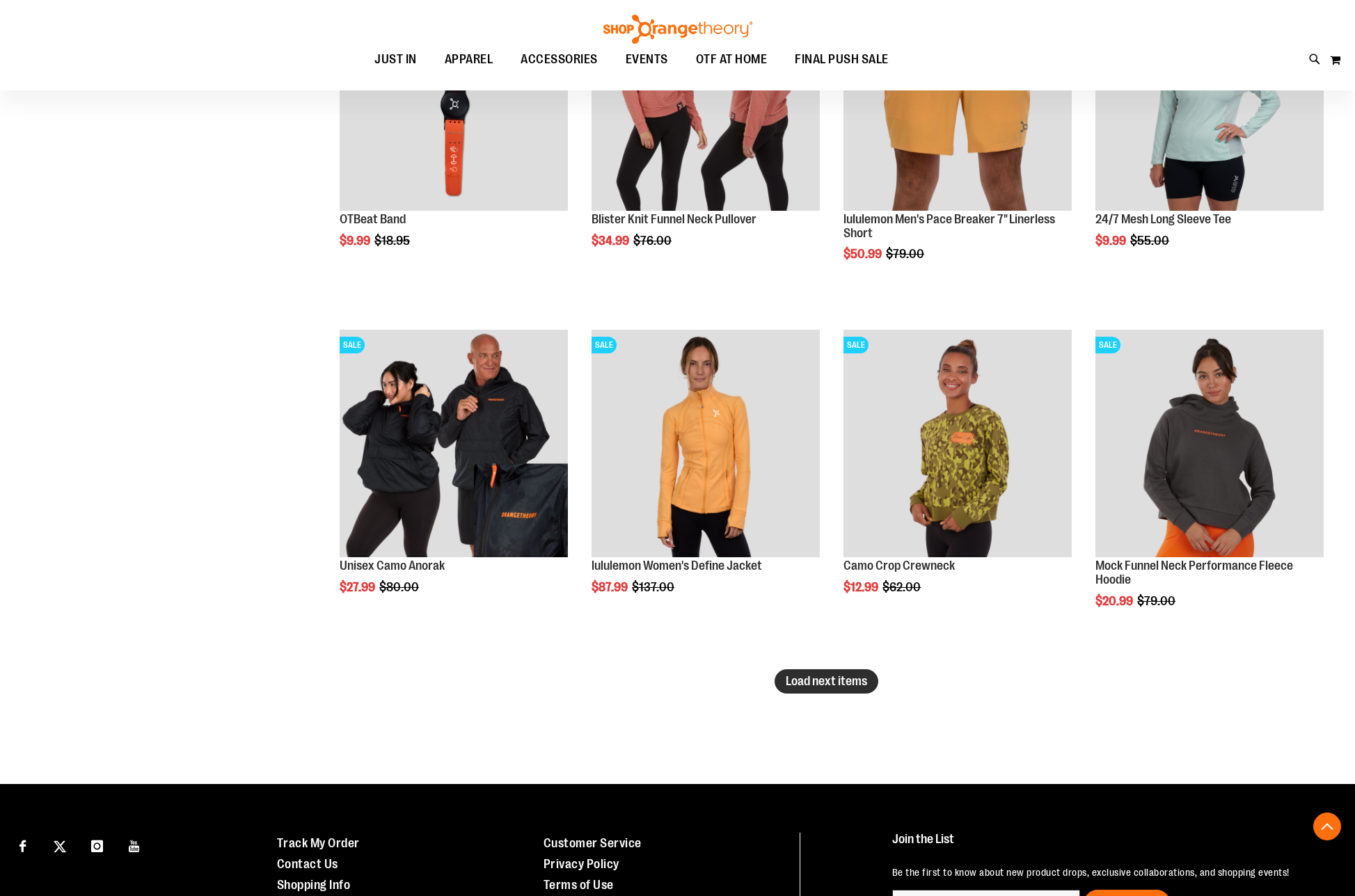
click at [853, 679] on span "Load next items" at bounding box center [826, 681] width 81 height 14
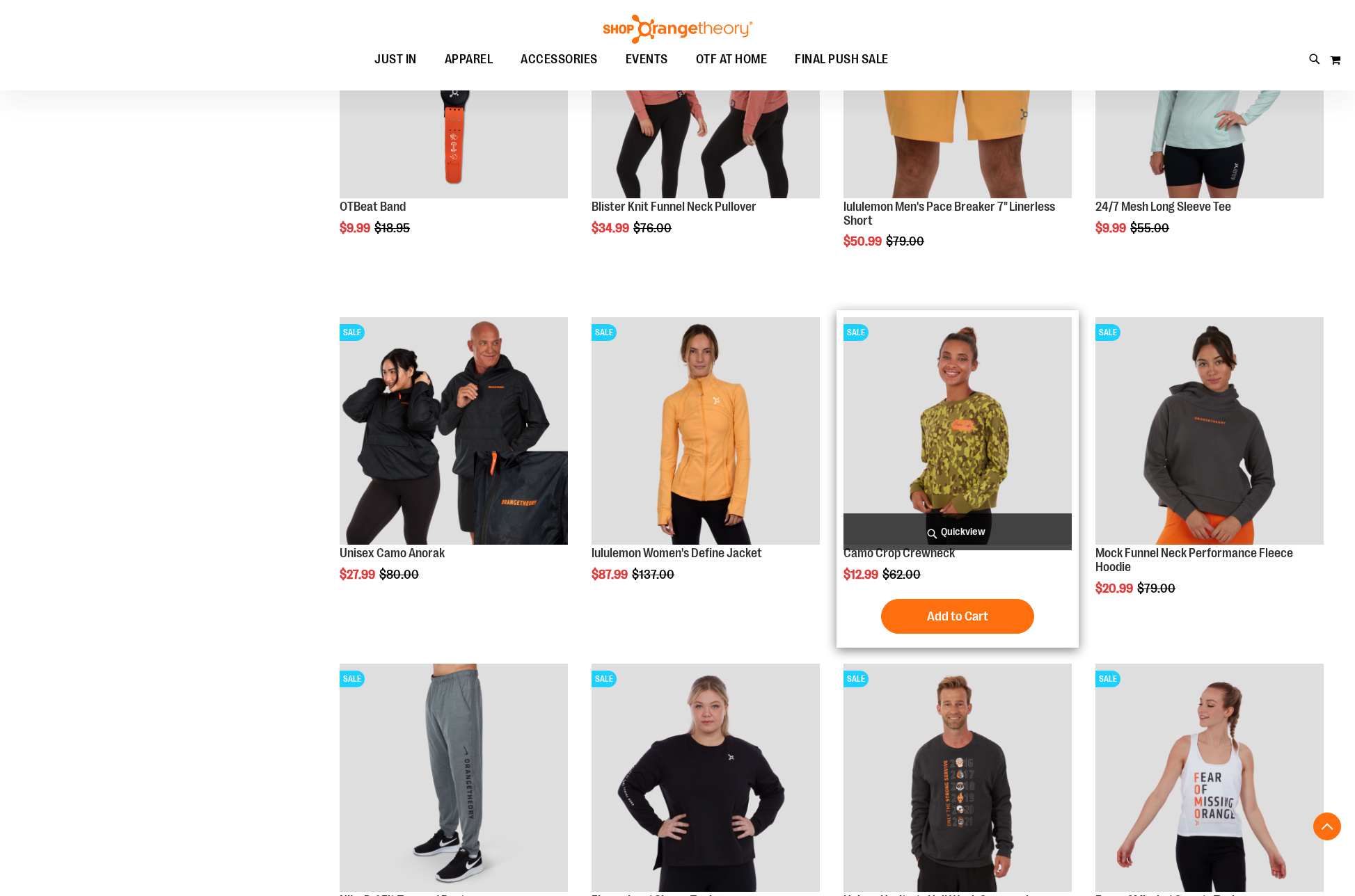
scroll to position [4810, 0]
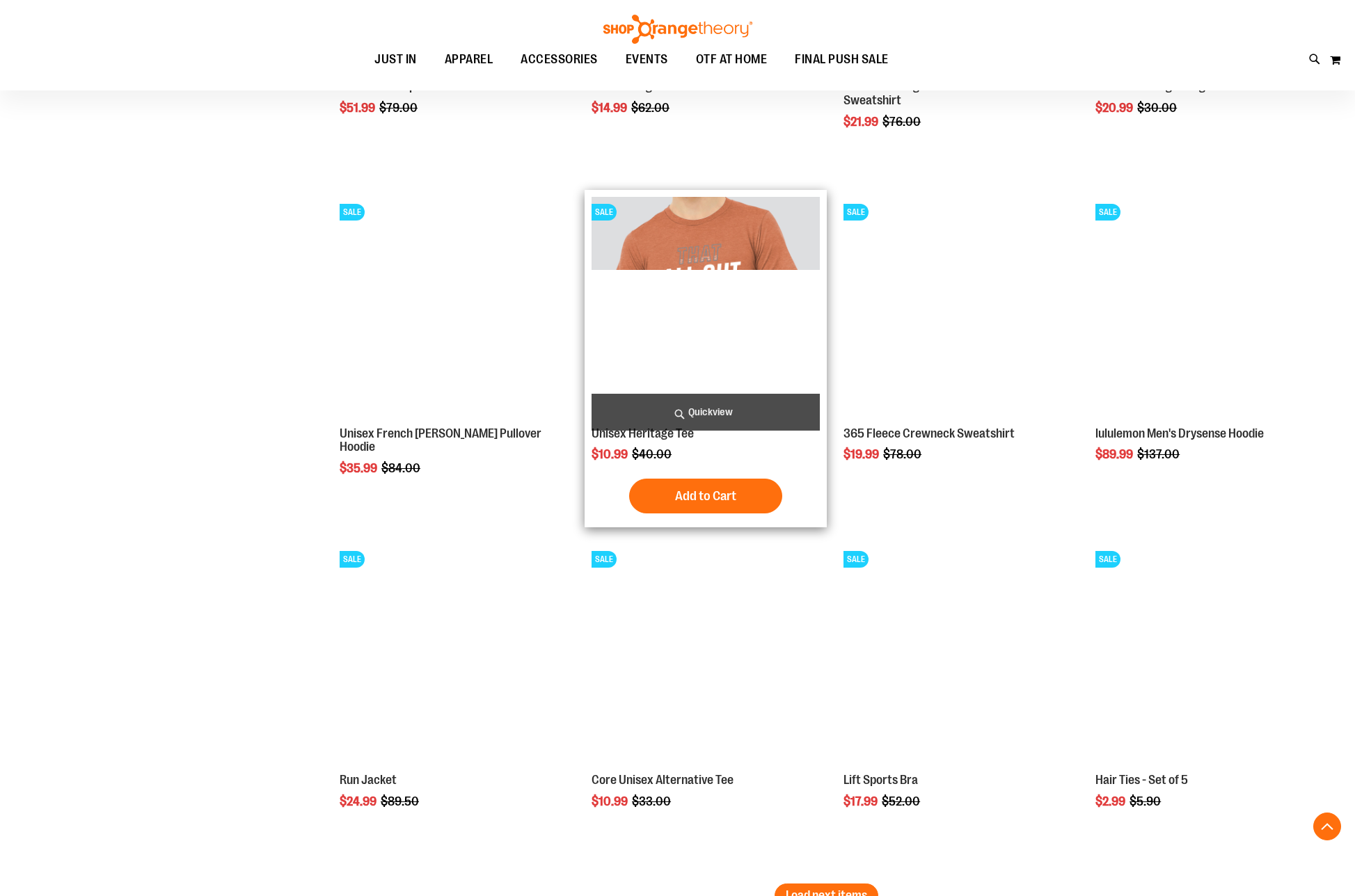
scroll to position [5714, 0]
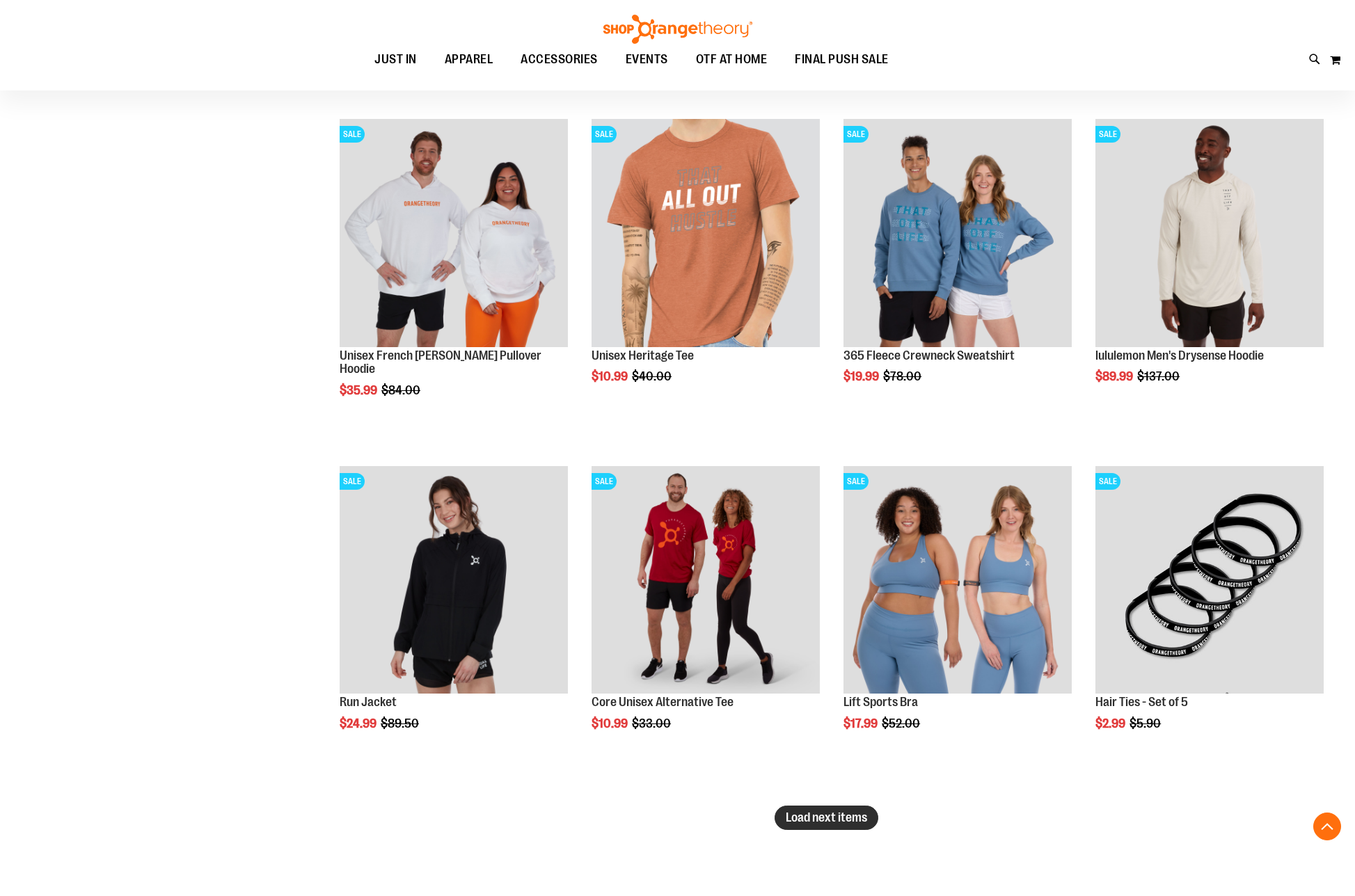
click at [846, 817] on span "Load next items" at bounding box center [826, 818] width 81 height 14
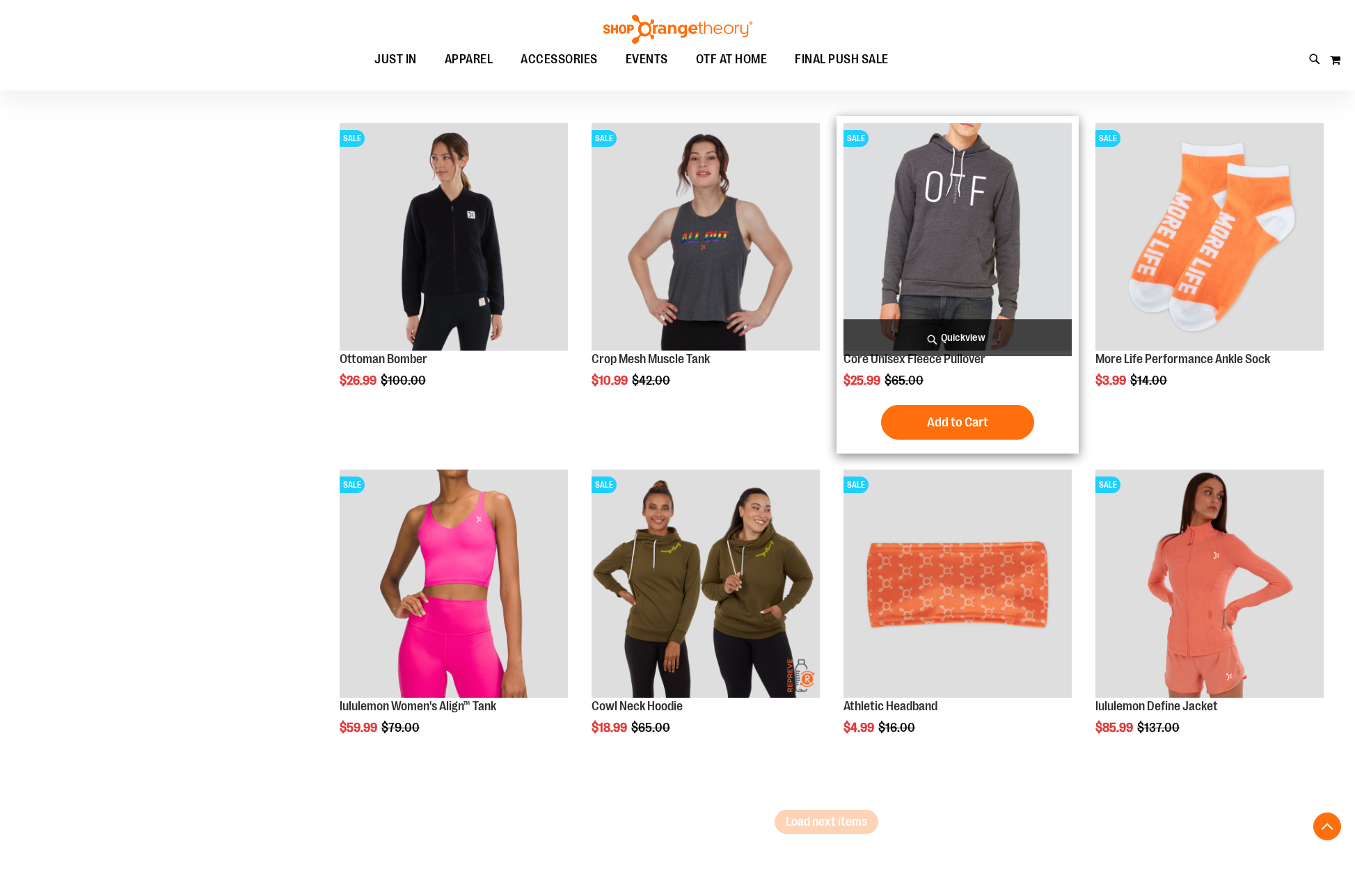
scroll to position [6758, 0]
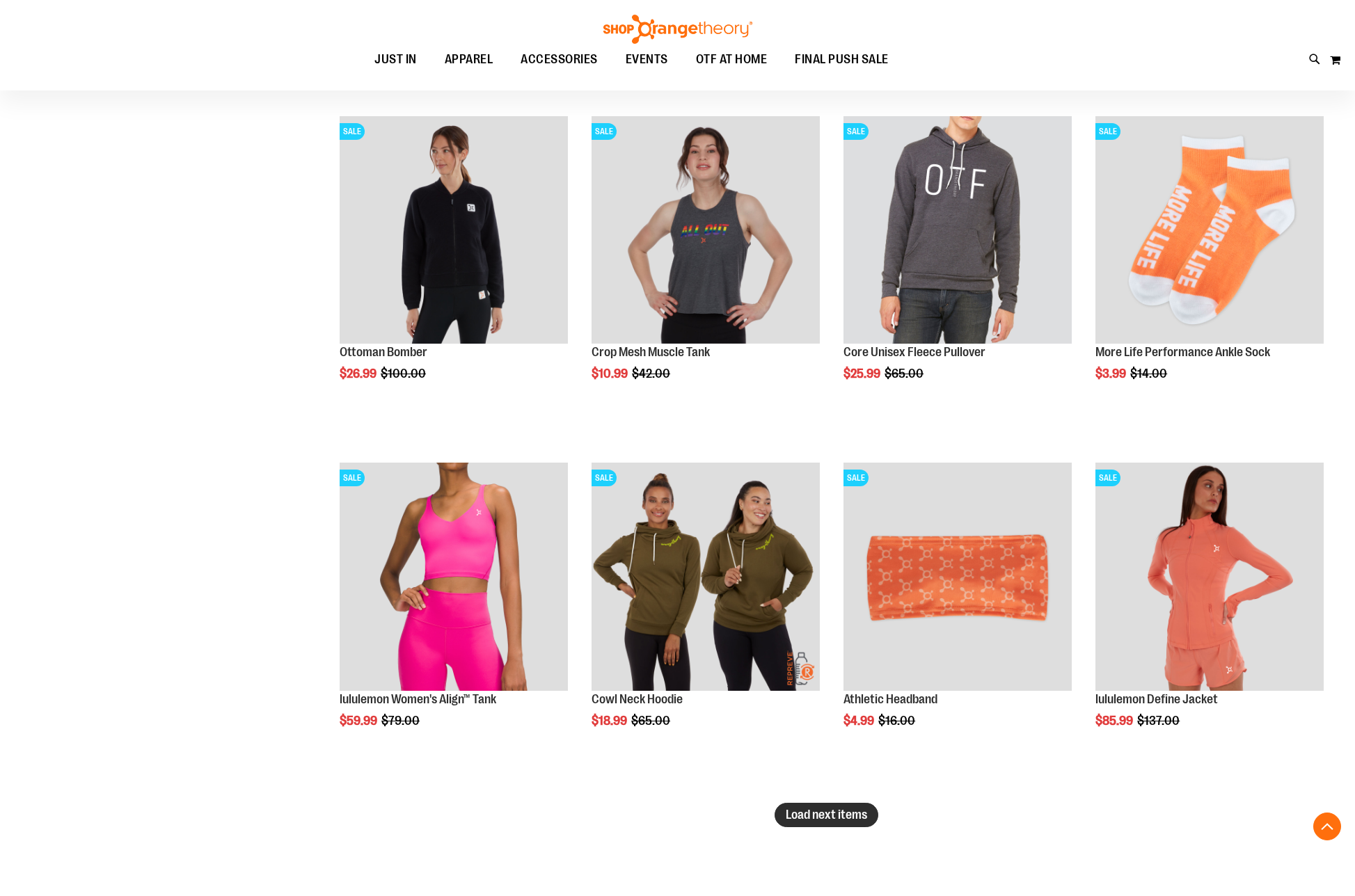
click at [828, 809] on span "Load next items" at bounding box center [826, 815] width 81 height 14
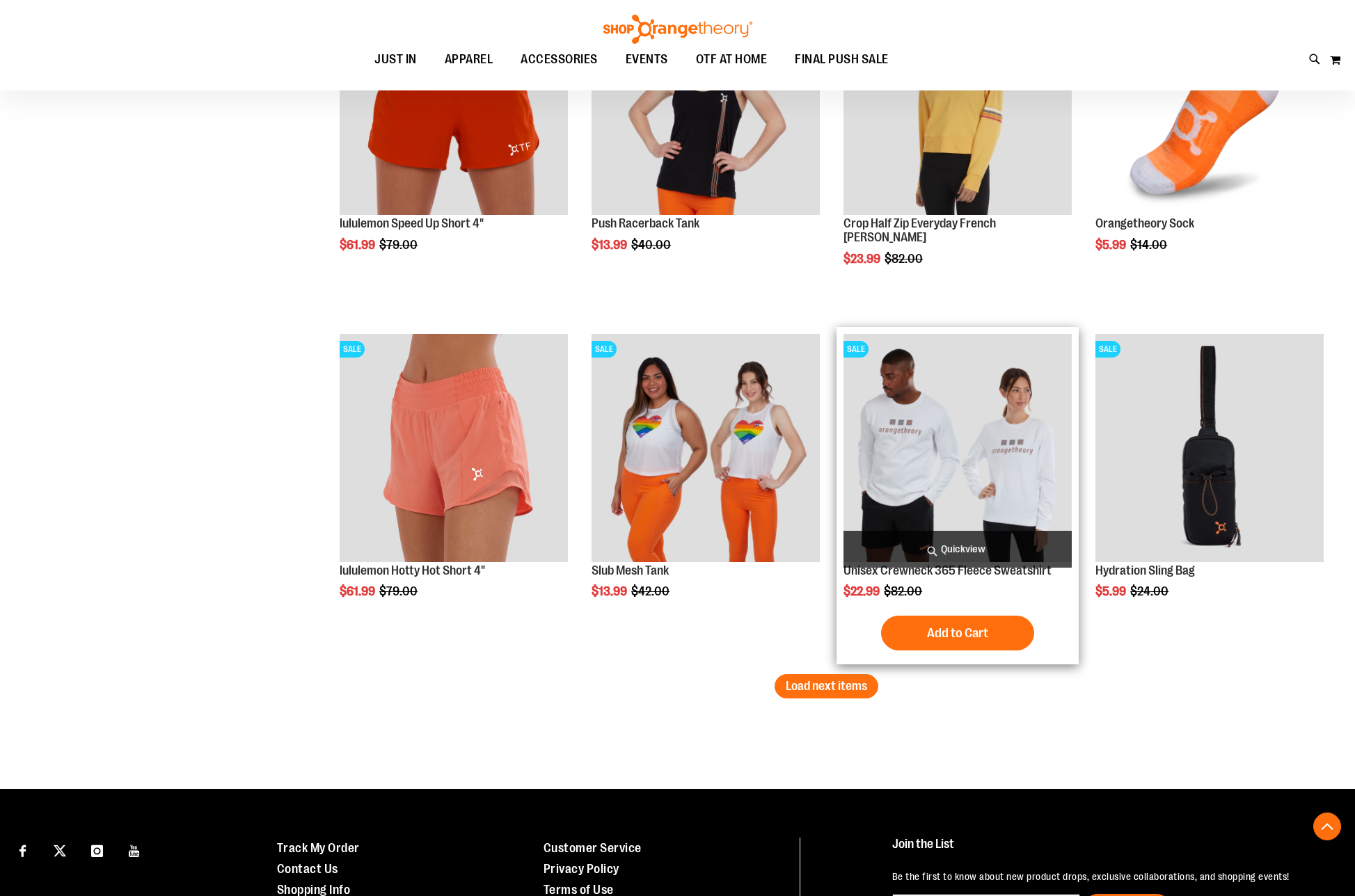
scroll to position [7941, 0]
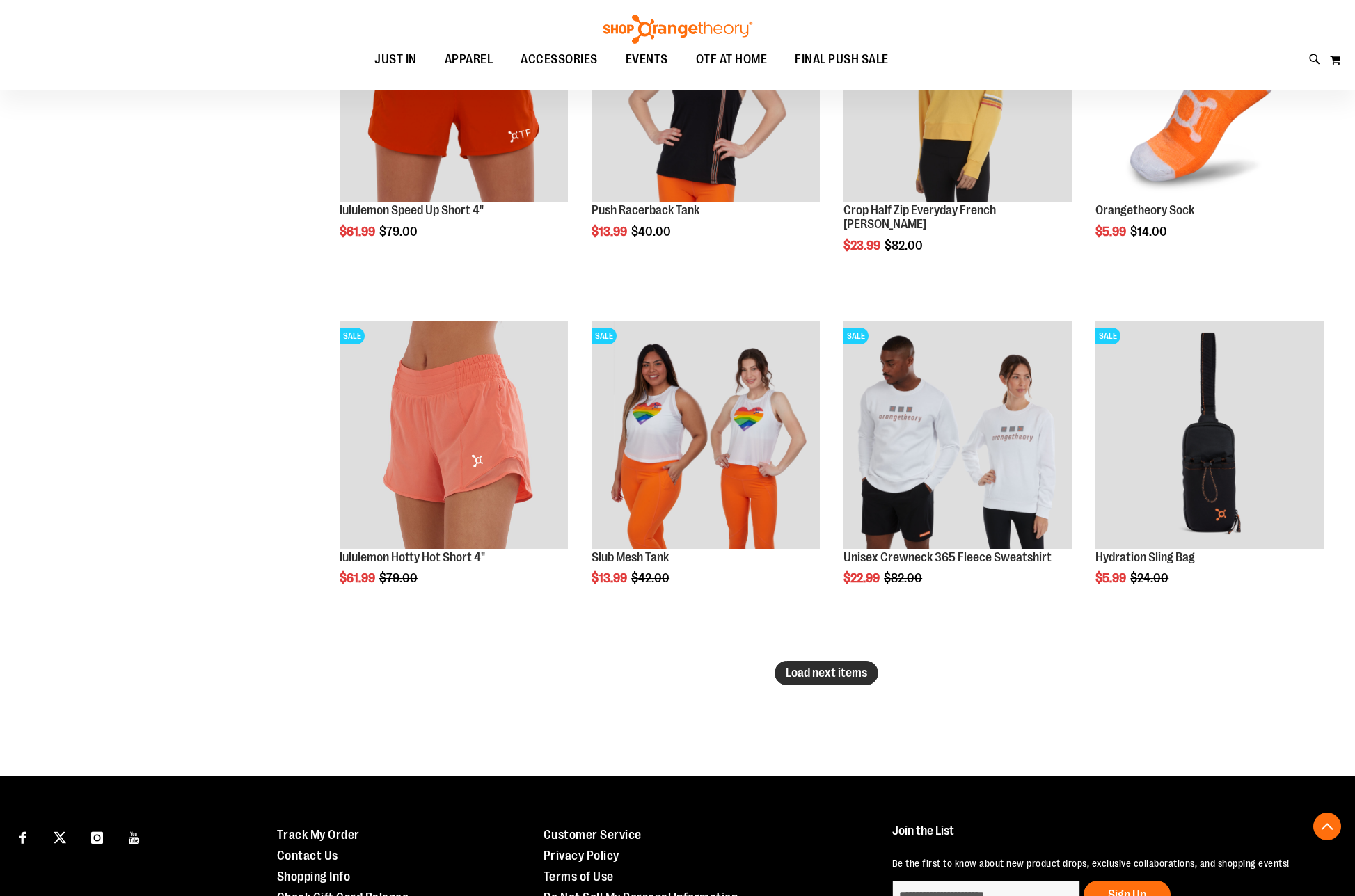
click at [837, 664] on button "Load next items" at bounding box center [826, 672] width 103 height 24
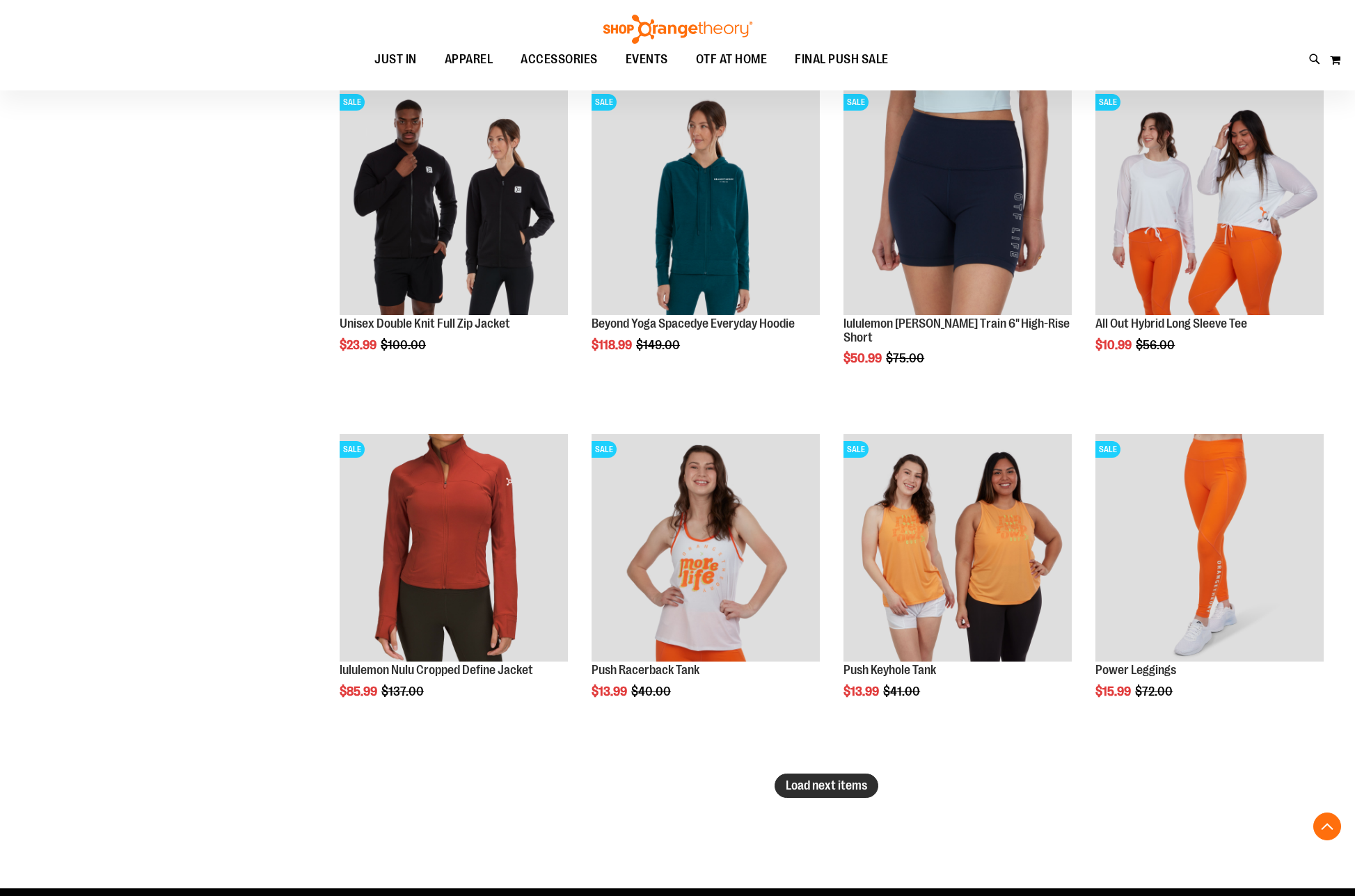
scroll to position [8915, 0]
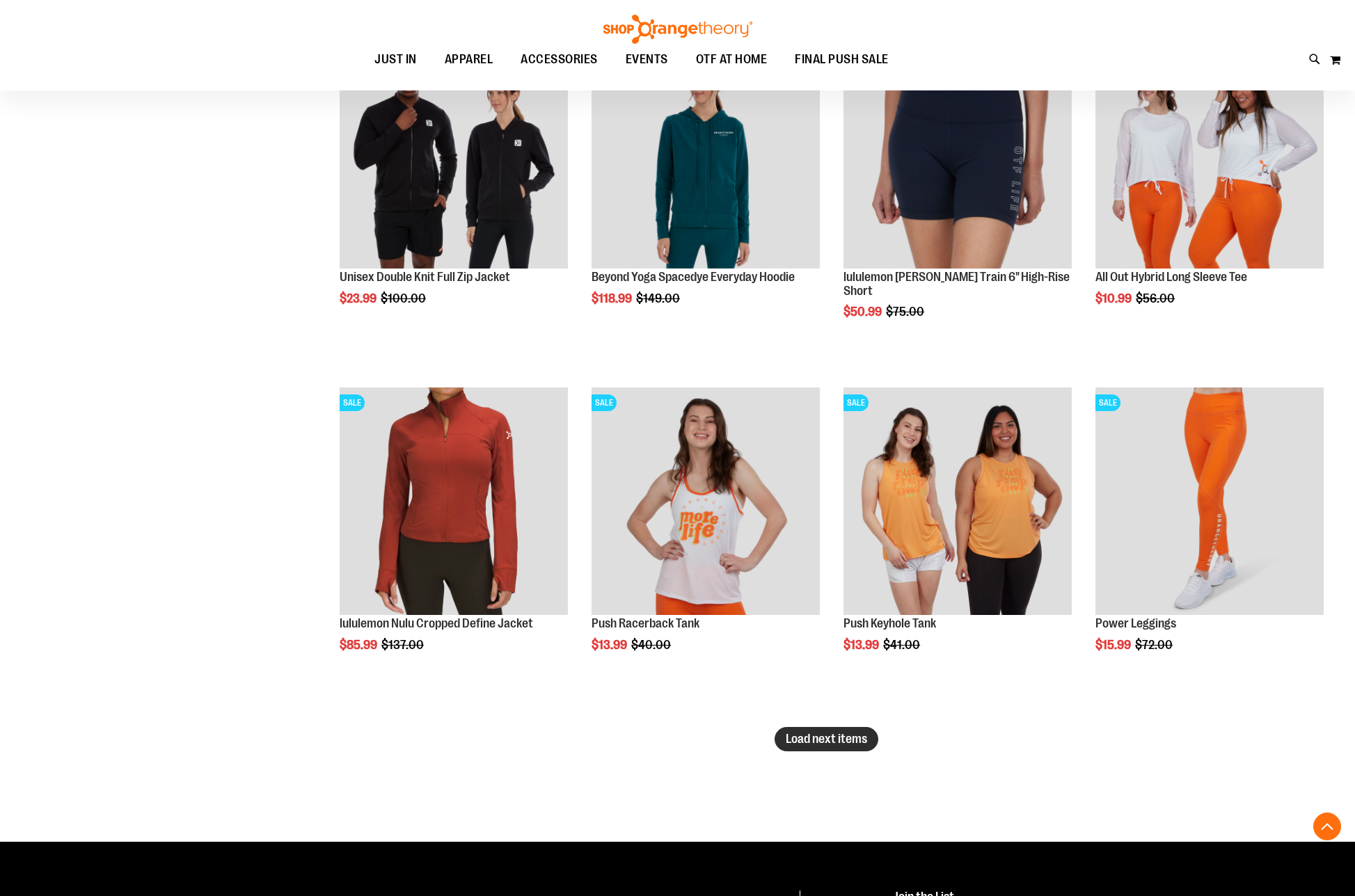
click at [841, 743] on span "Load next items" at bounding box center [826, 739] width 81 height 14
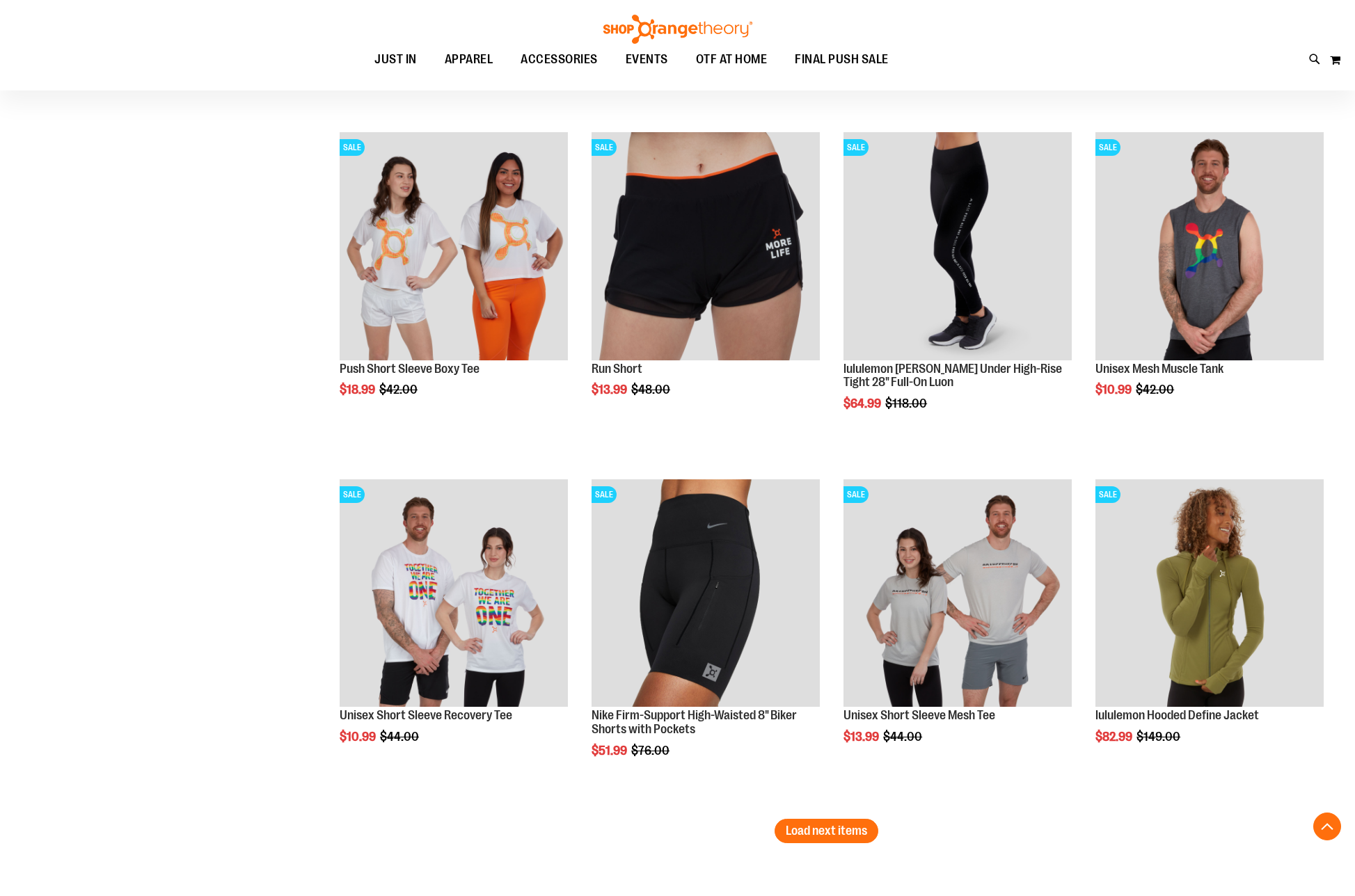
scroll to position [9889, 0]
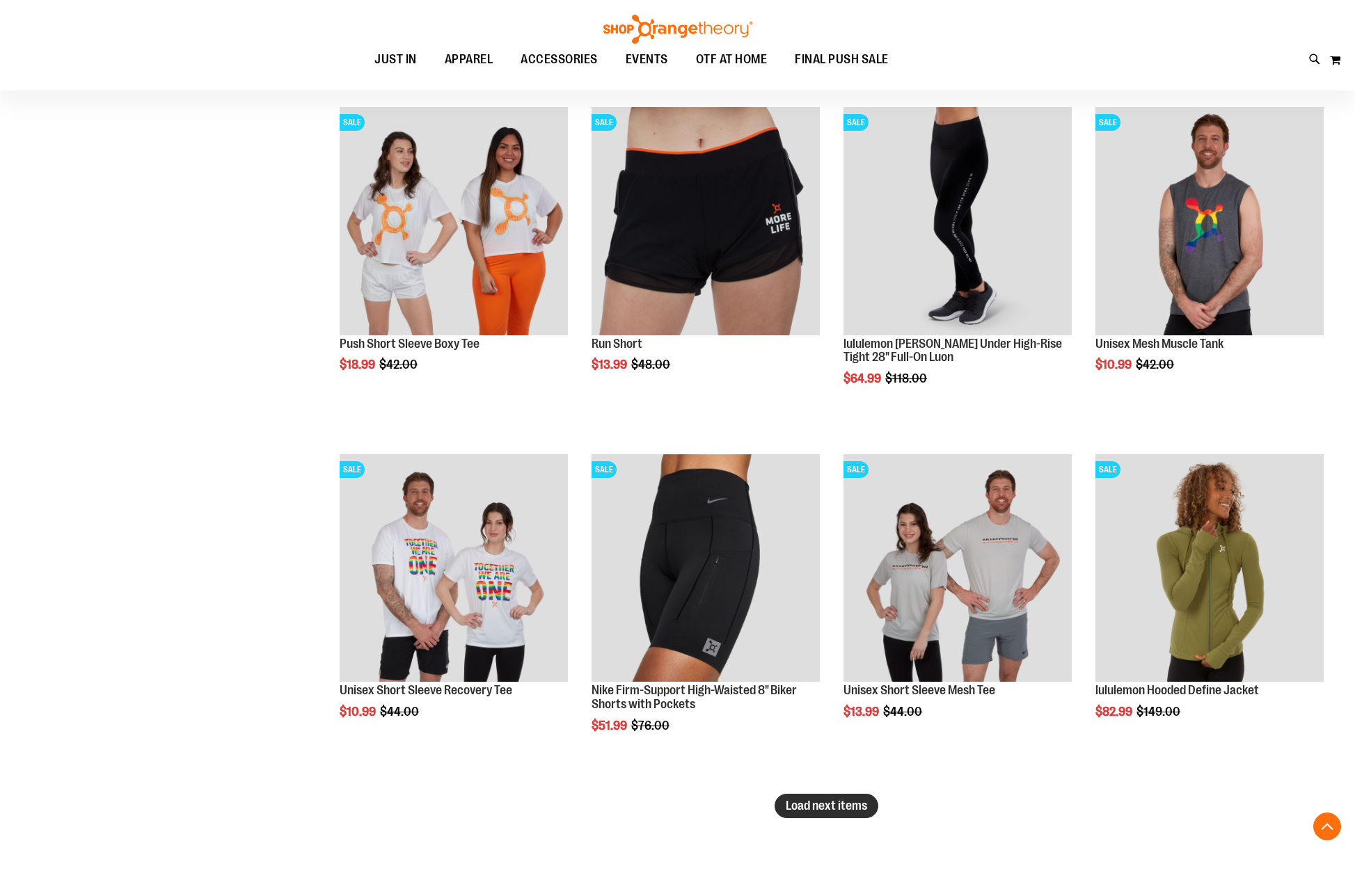
click at [859, 798] on button "Load next items" at bounding box center [826, 805] width 103 height 24
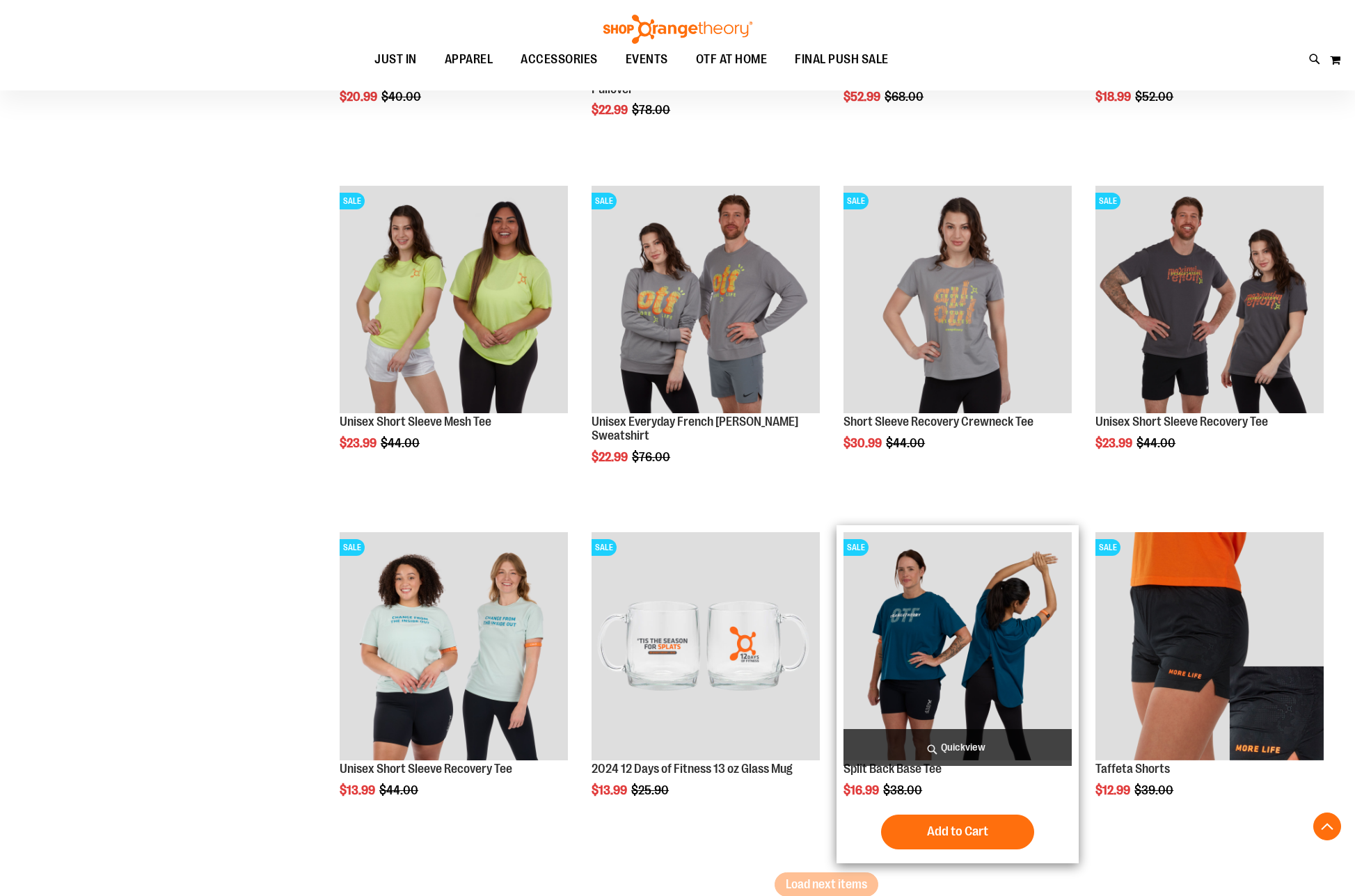
scroll to position [10863, 0]
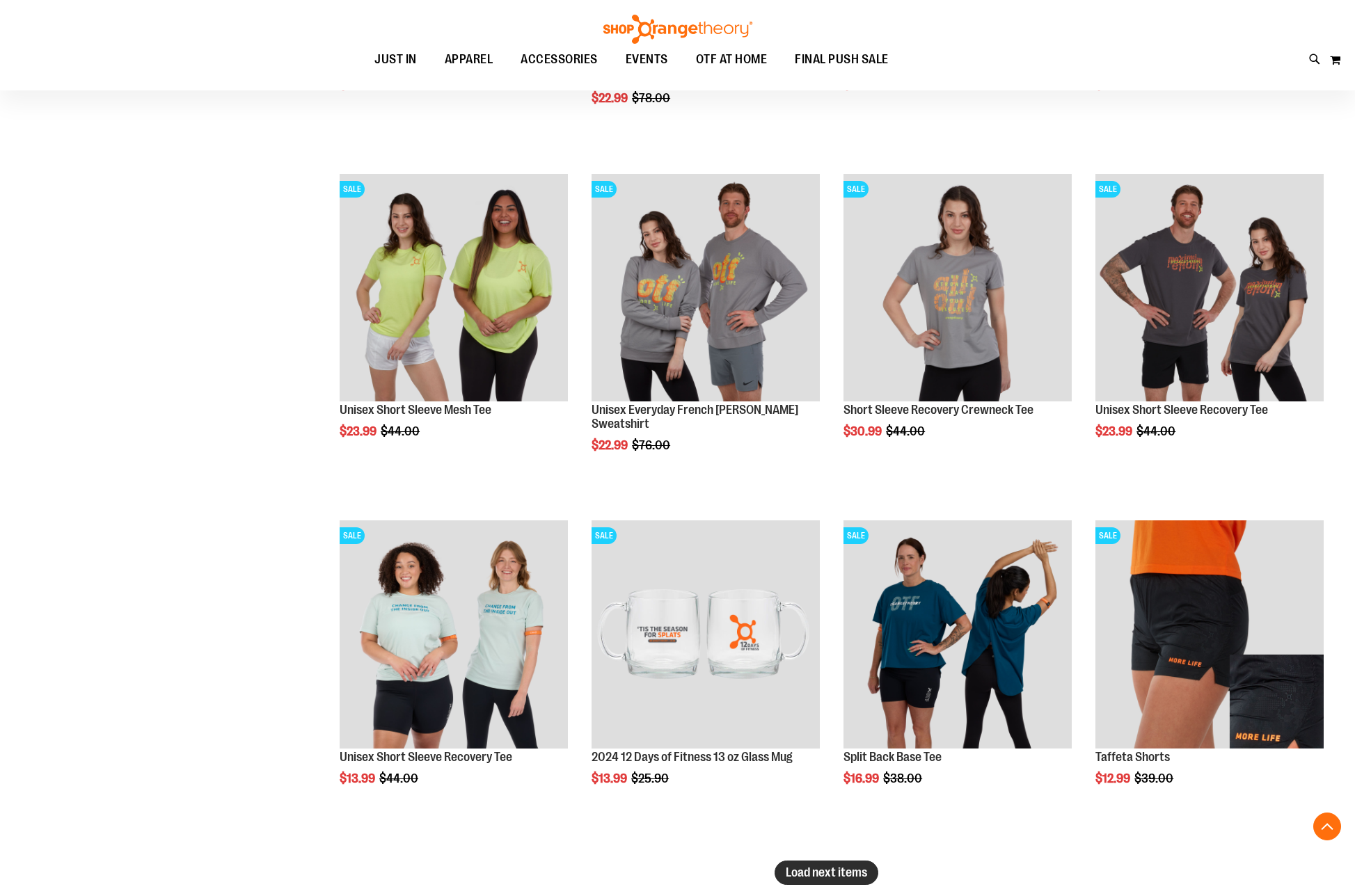
click at [845, 878] on span "Load next items" at bounding box center [826, 873] width 81 height 14
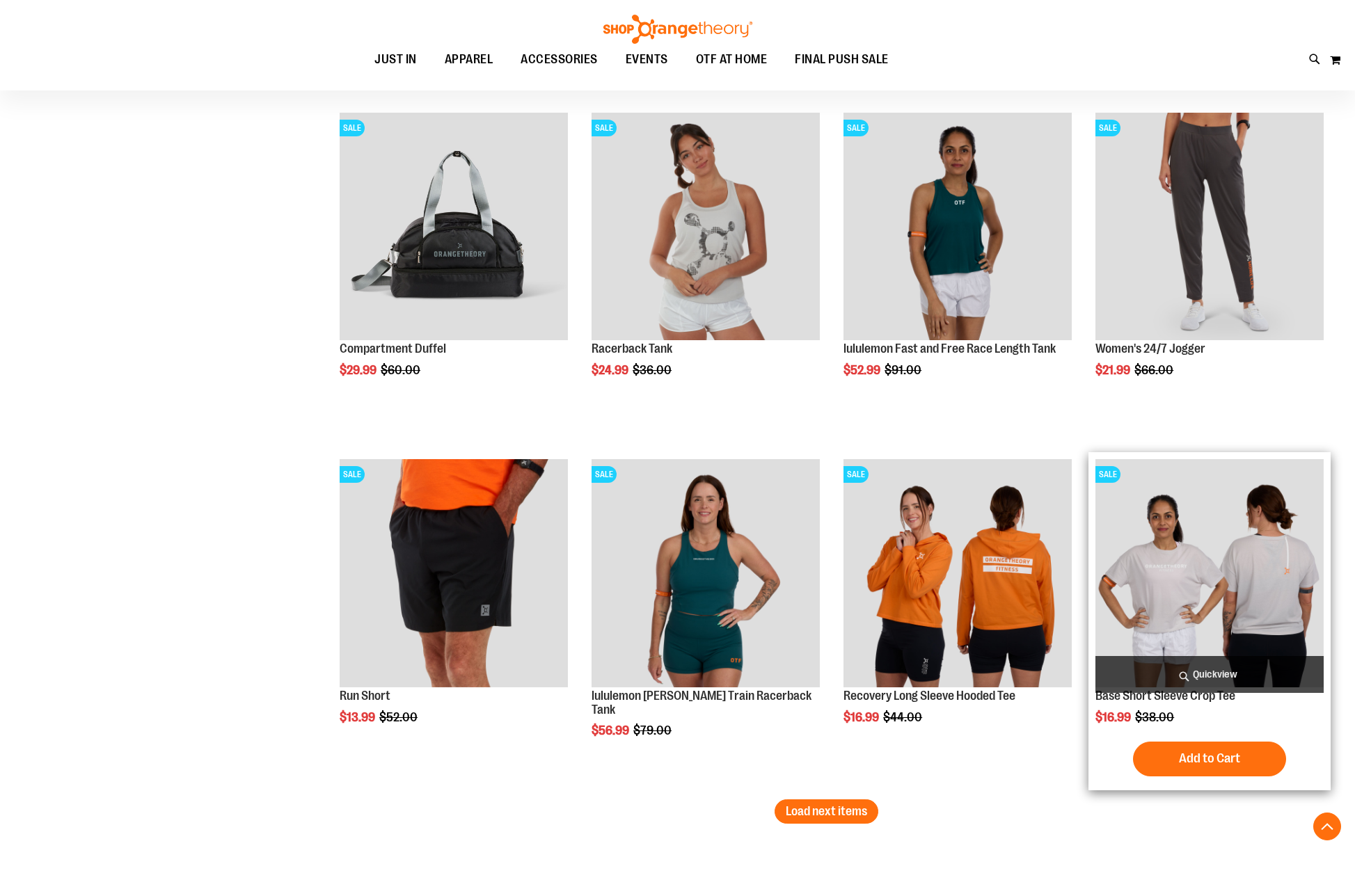
scroll to position [11976, 0]
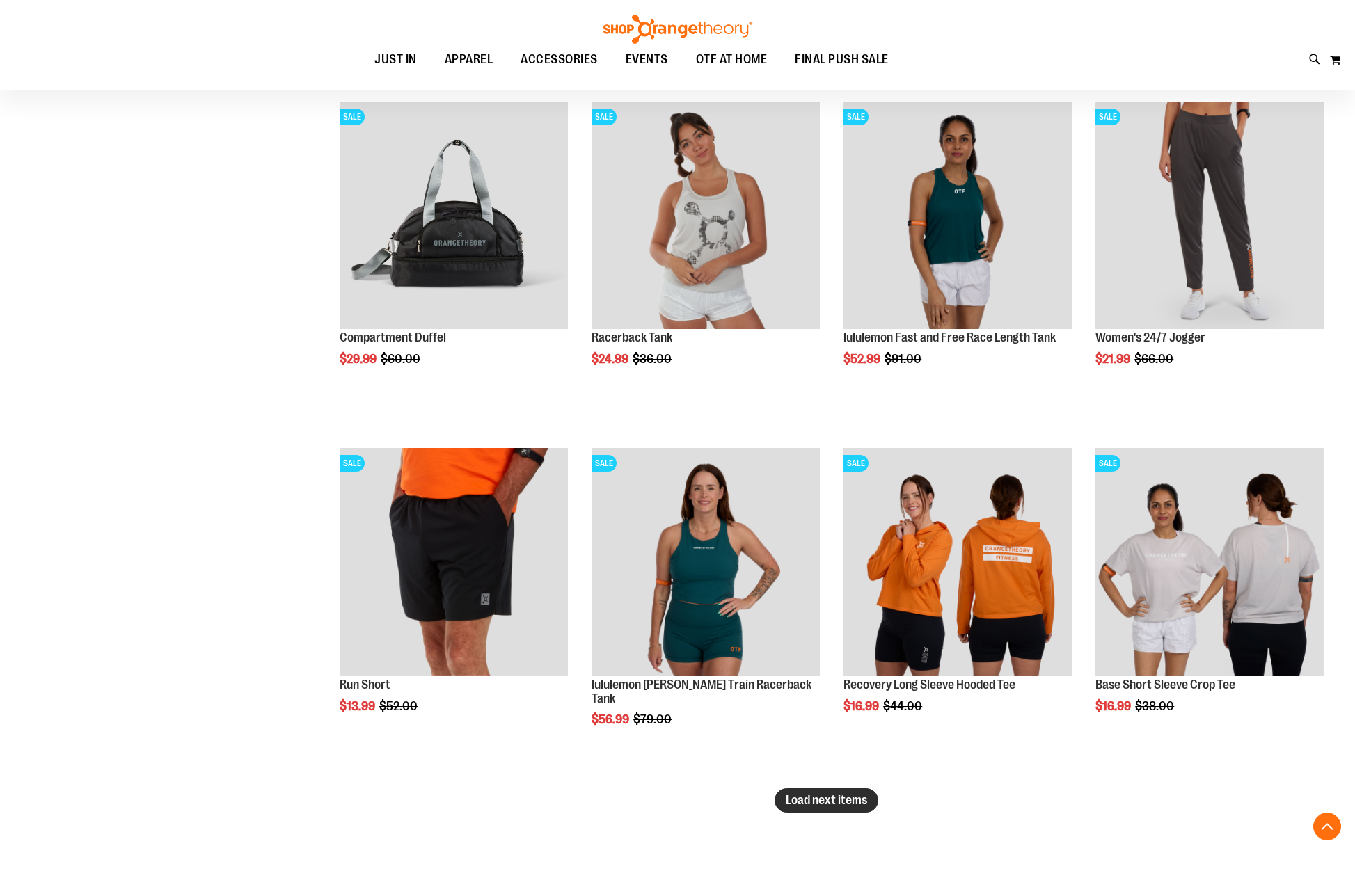
click at [837, 795] on span "Load next items" at bounding box center [826, 800] width 81 height 14
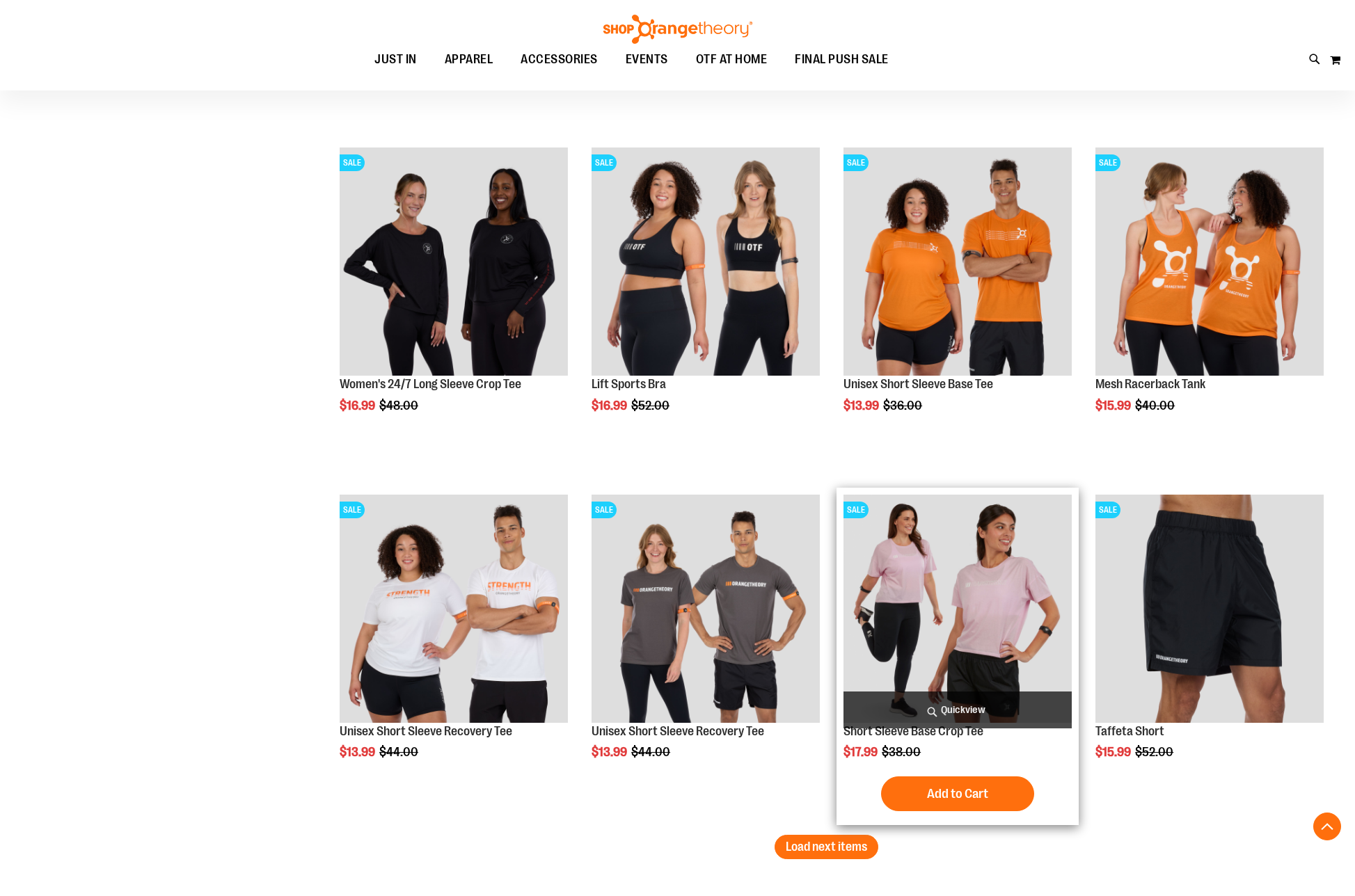
scroll to position [13020, 0]
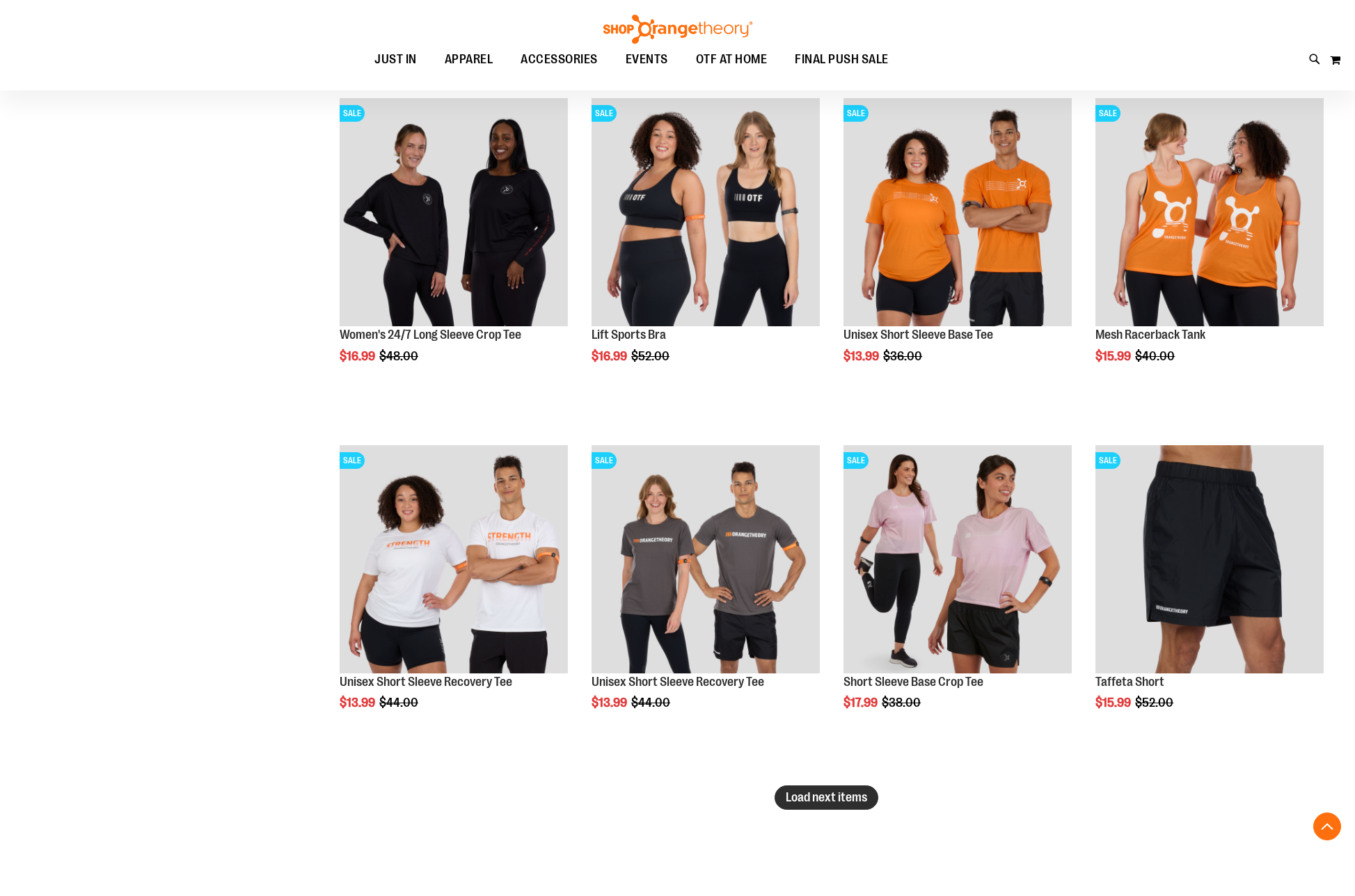
click at [841, 804] on button "Load next items" at bounding box center [826, 797] width 103 height 24
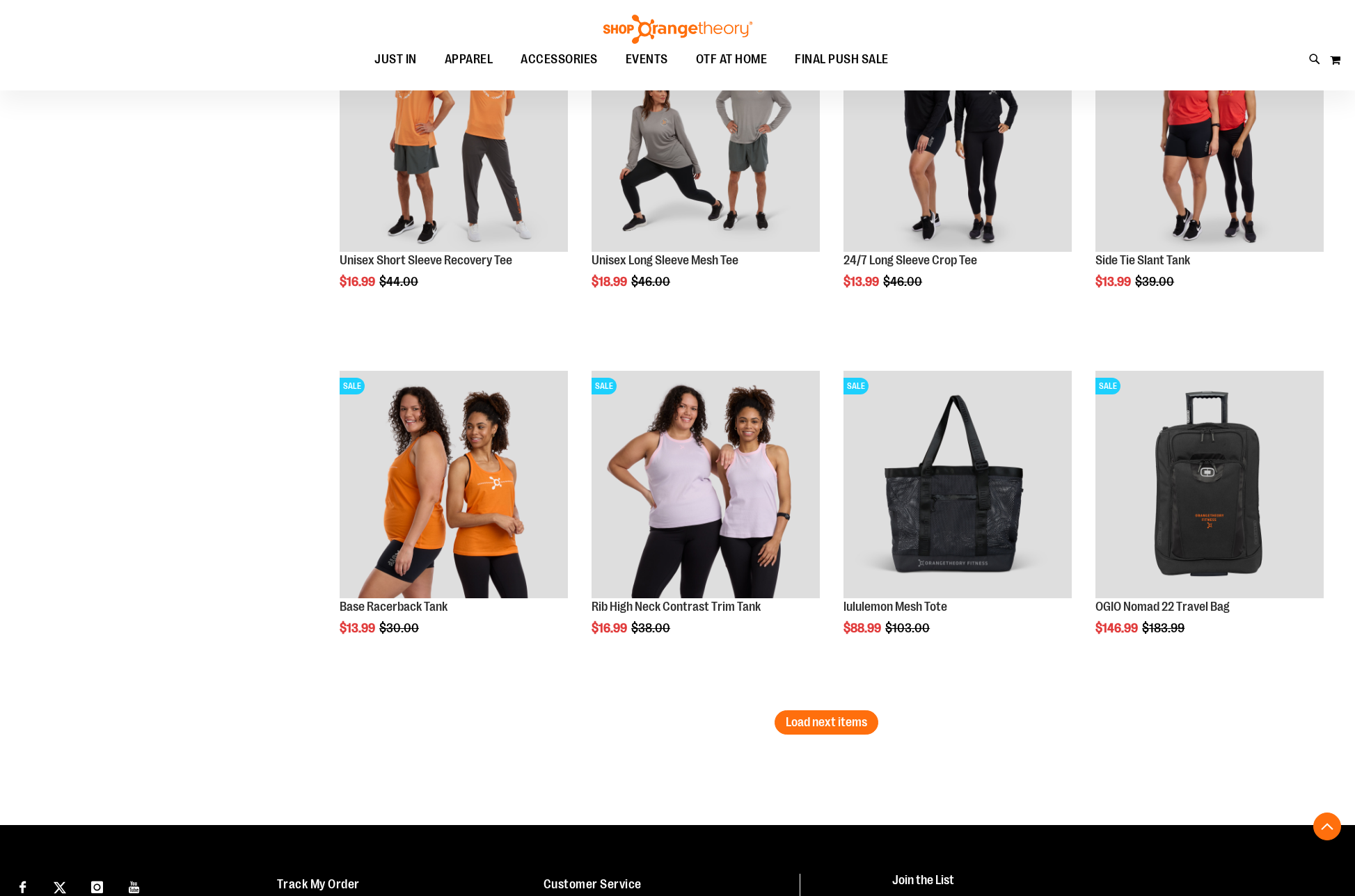
scroll to position [14145, 0]
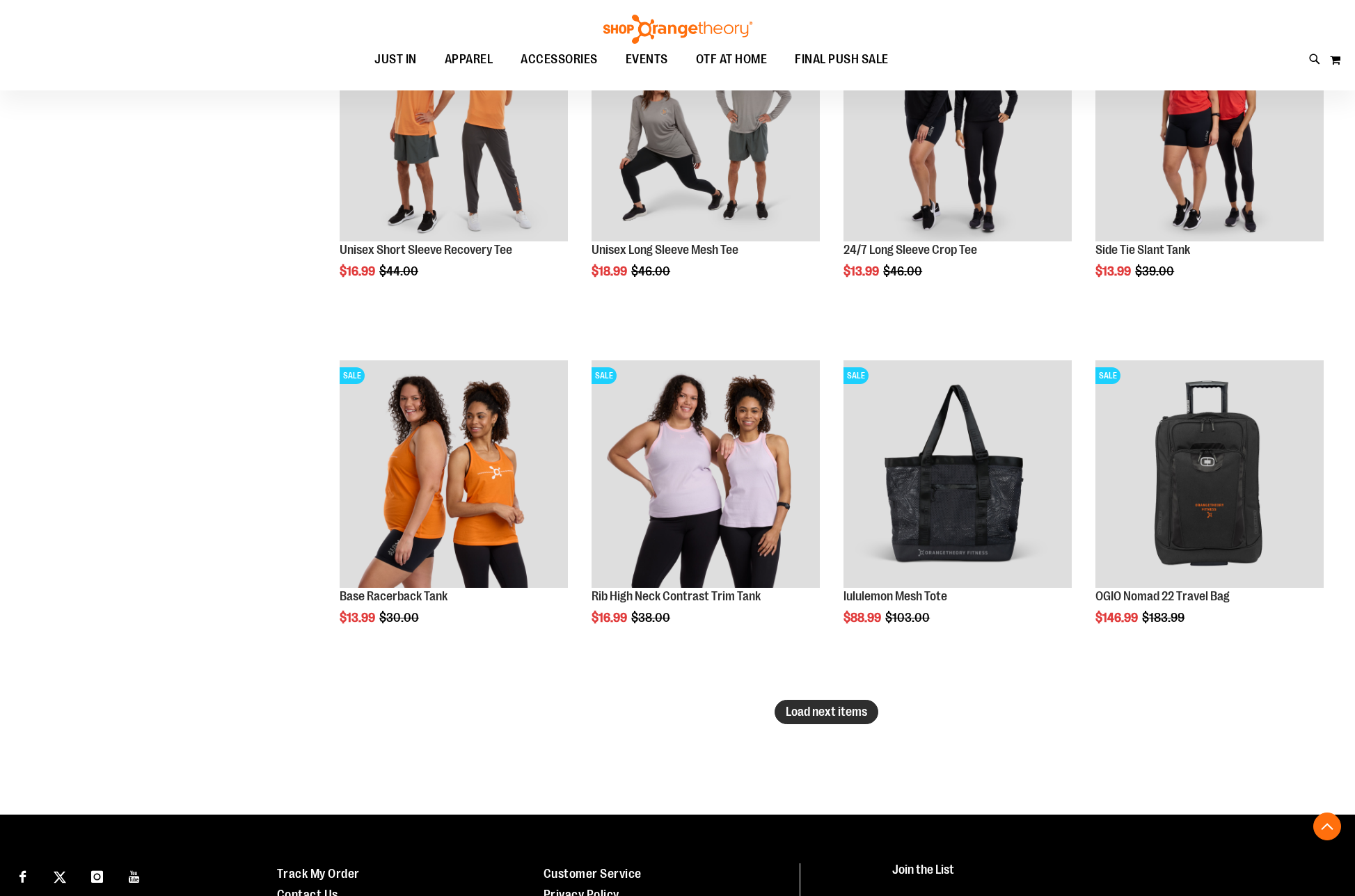
click at [841, 712] on span "Load next items" at bounding box center [826, 712] width 81 height 14
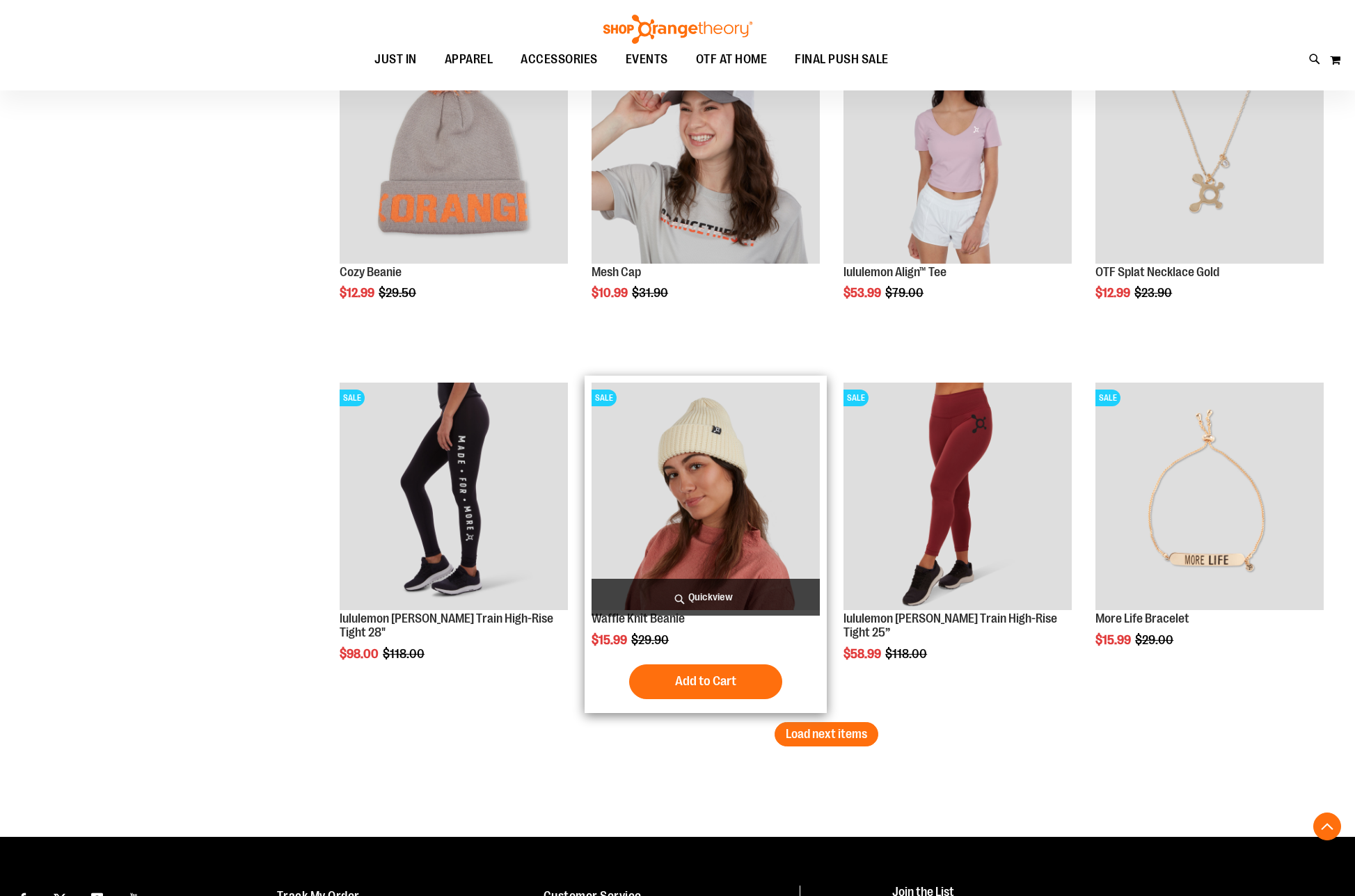
scroll to position [15189, 0]
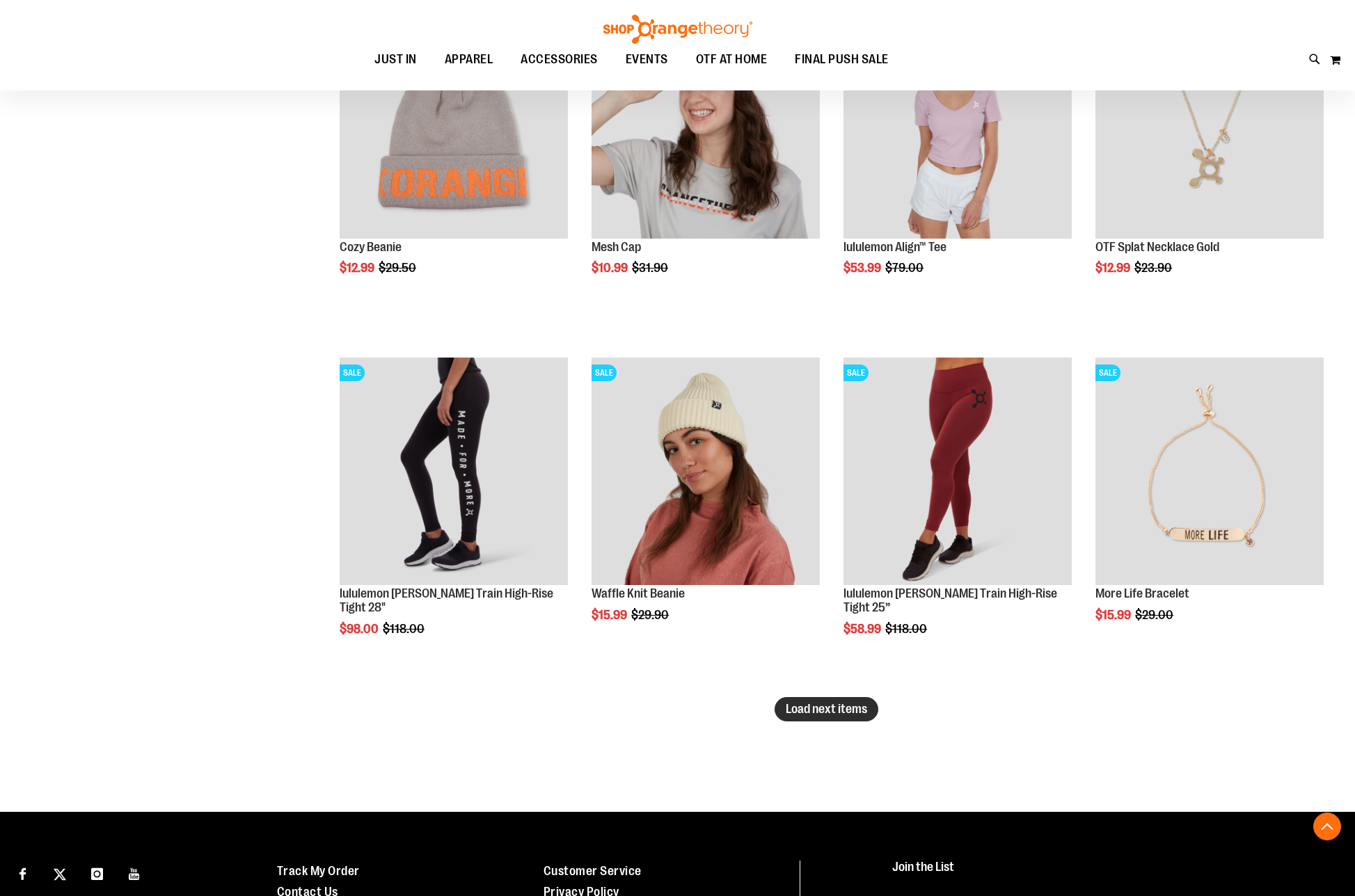
click at [829, 703] on span "Load next items" at bounding box center [826, 709] width 81 height 14
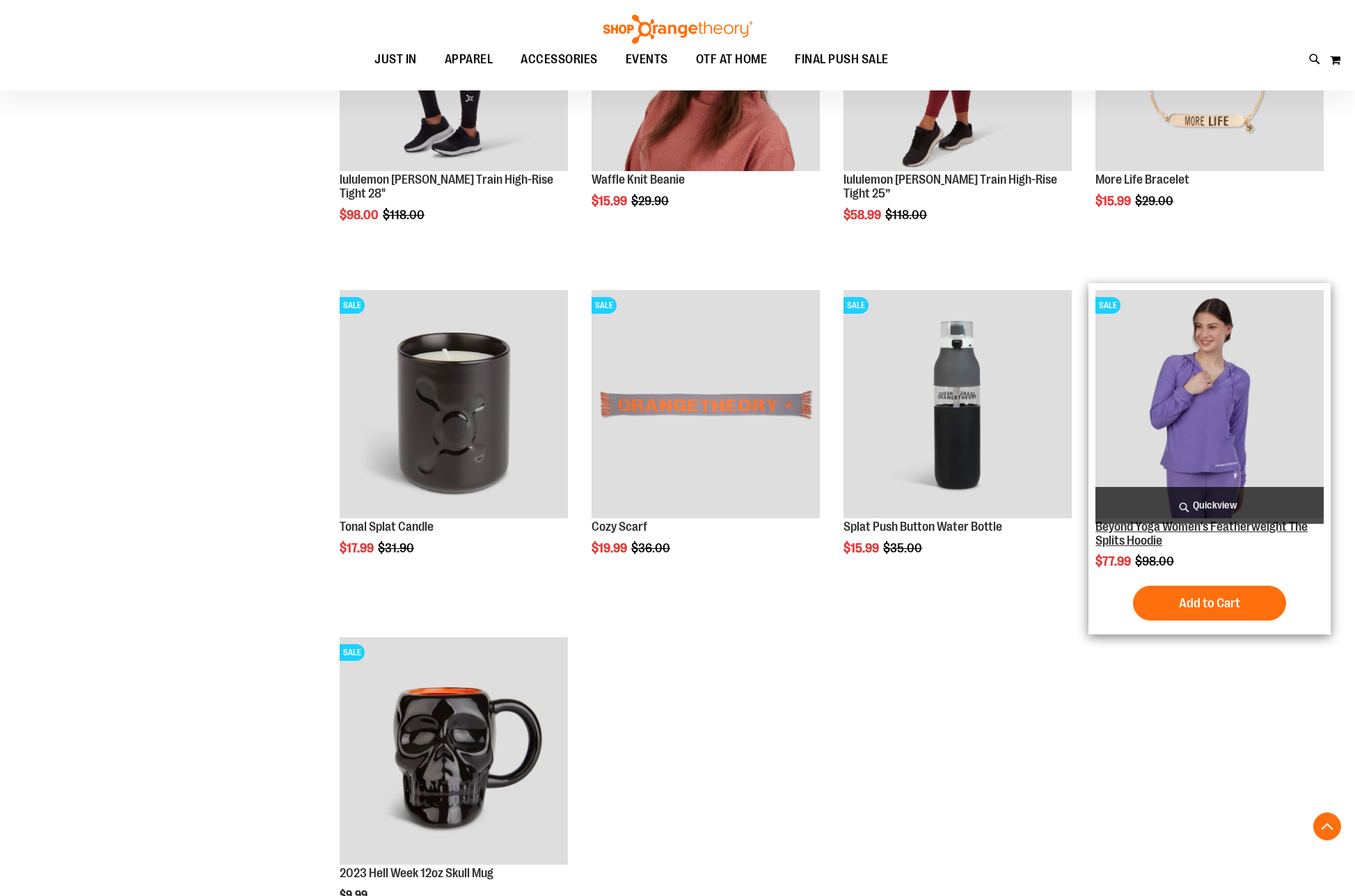
scroll to position [15537, 0]
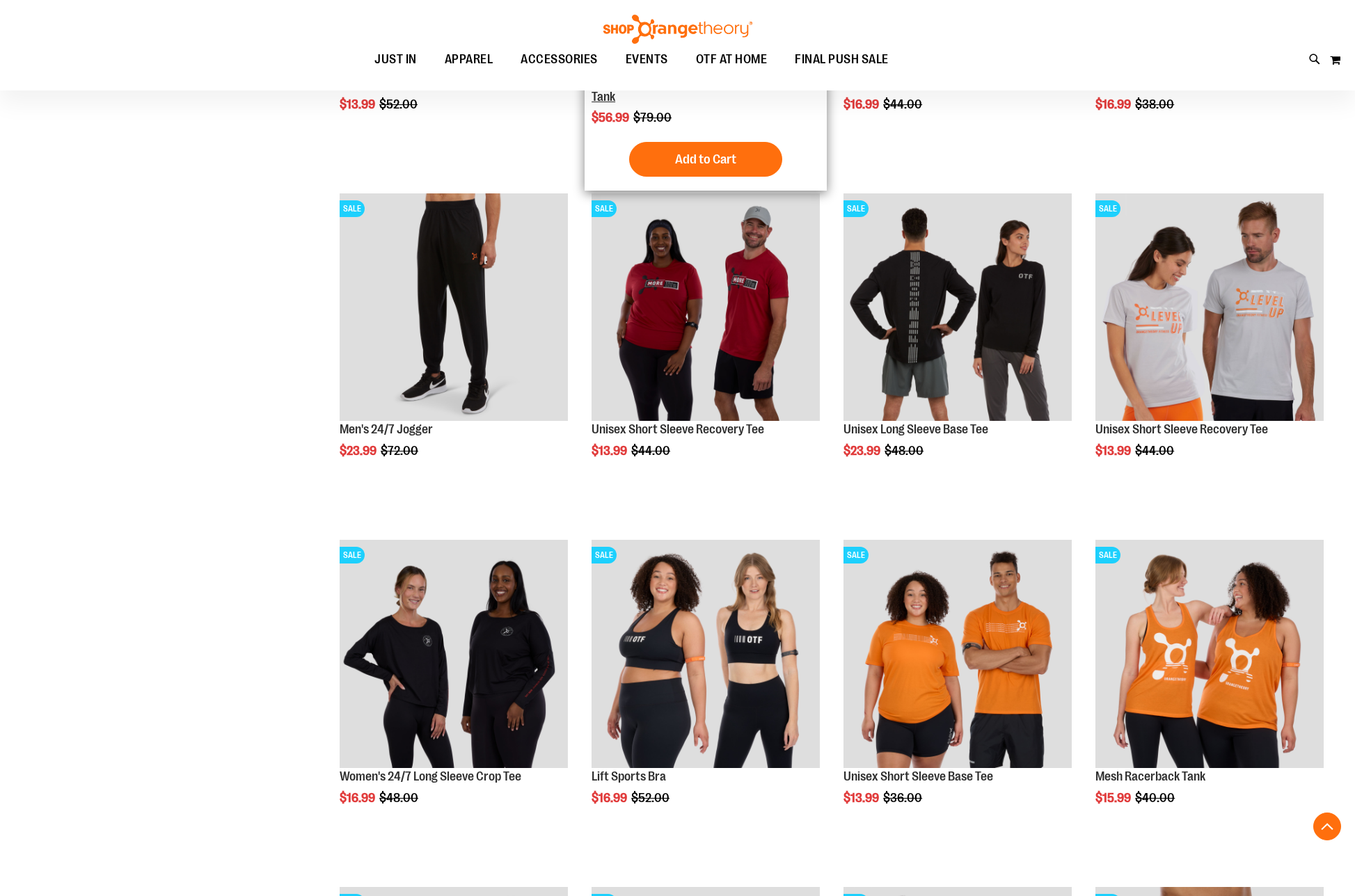
scroll to position [12475, 0]
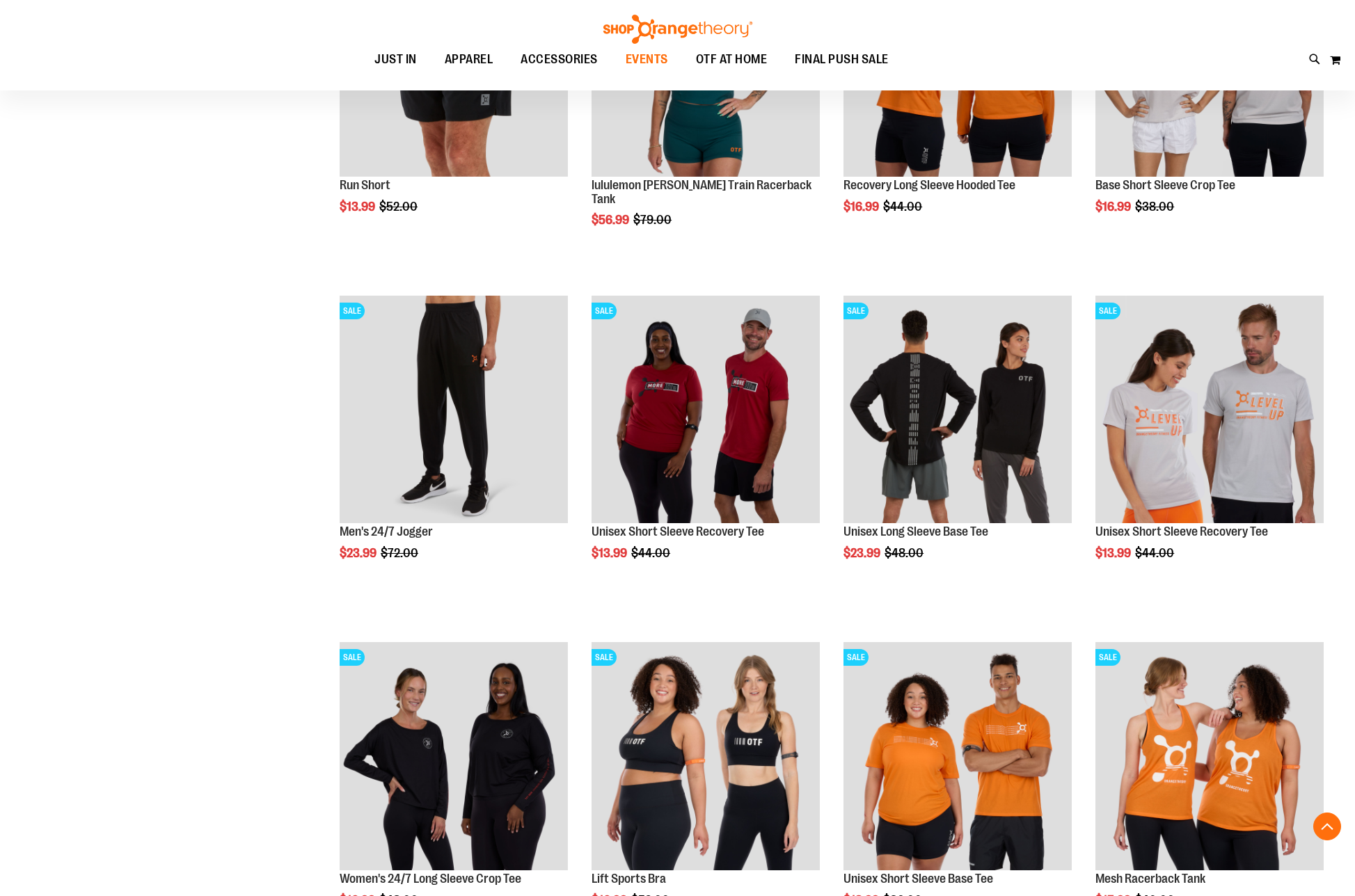
click at [634, 59] on span "EVENTS" at bounding box center [647, 59] width 43 height 31
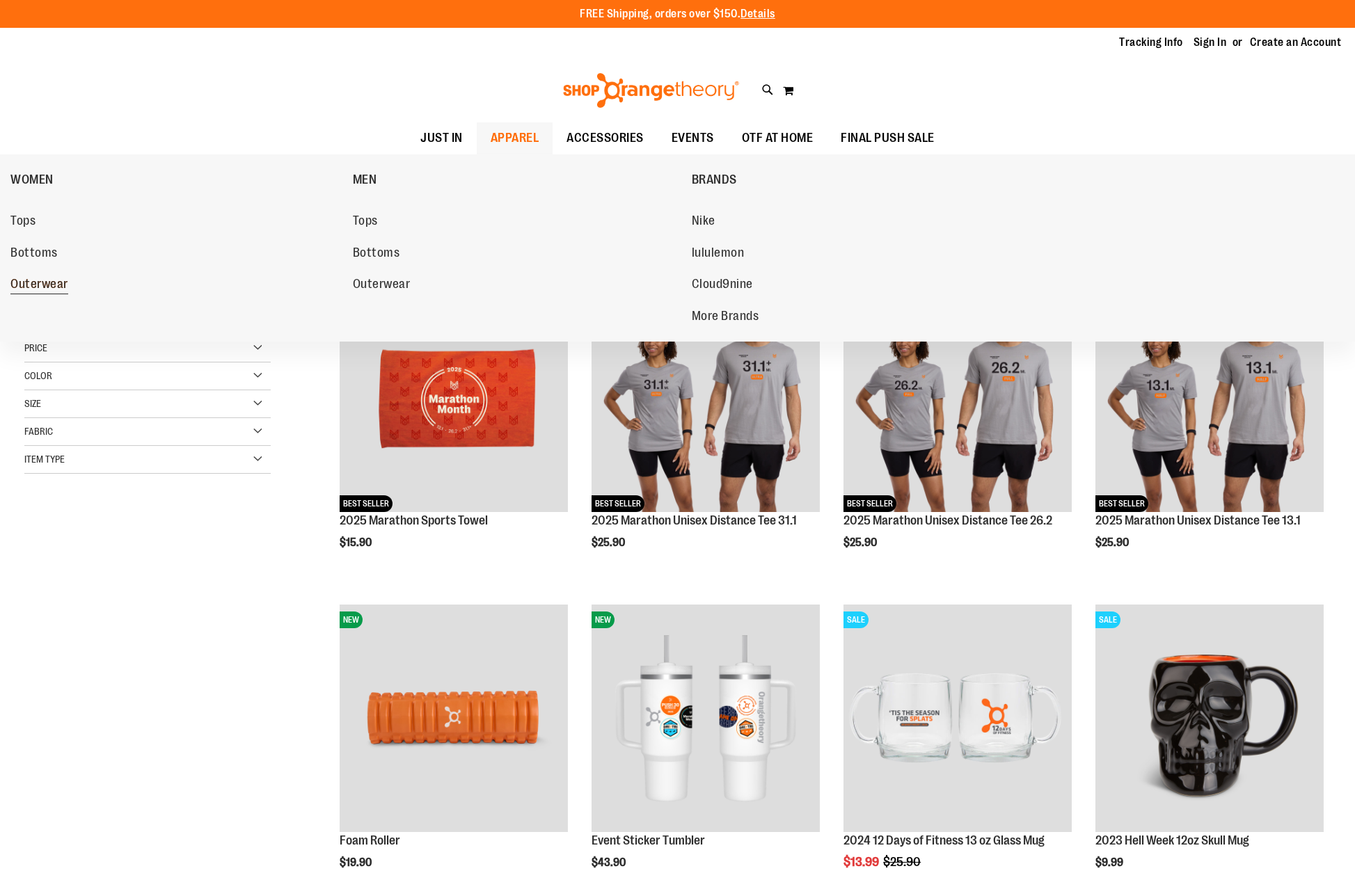
click at [44, 281] on span "Outerwear" at bounding box center [39, 286] width 58 height 18
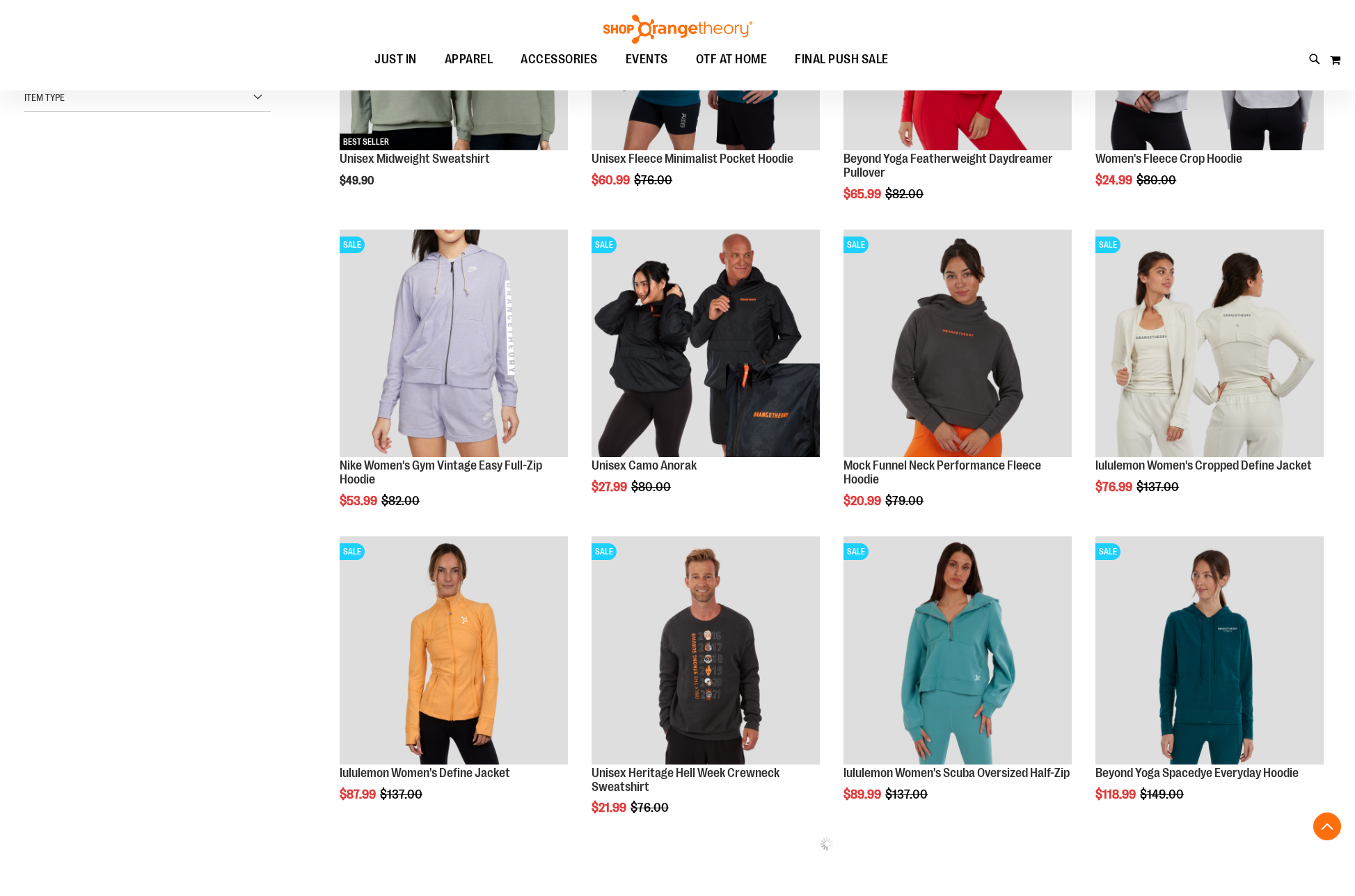
scroll to position [680, 0]
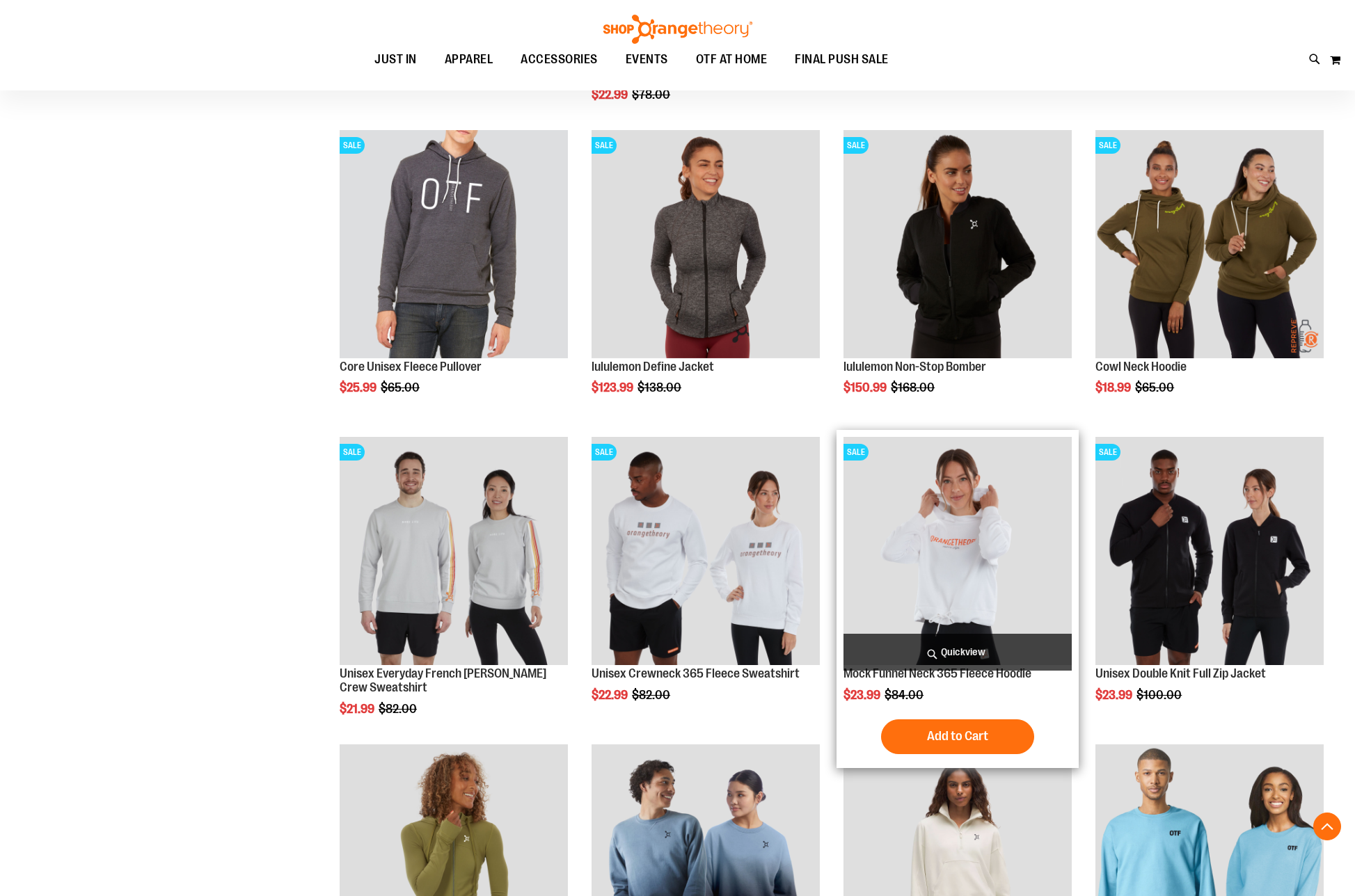
scroll to position [1446, 0]
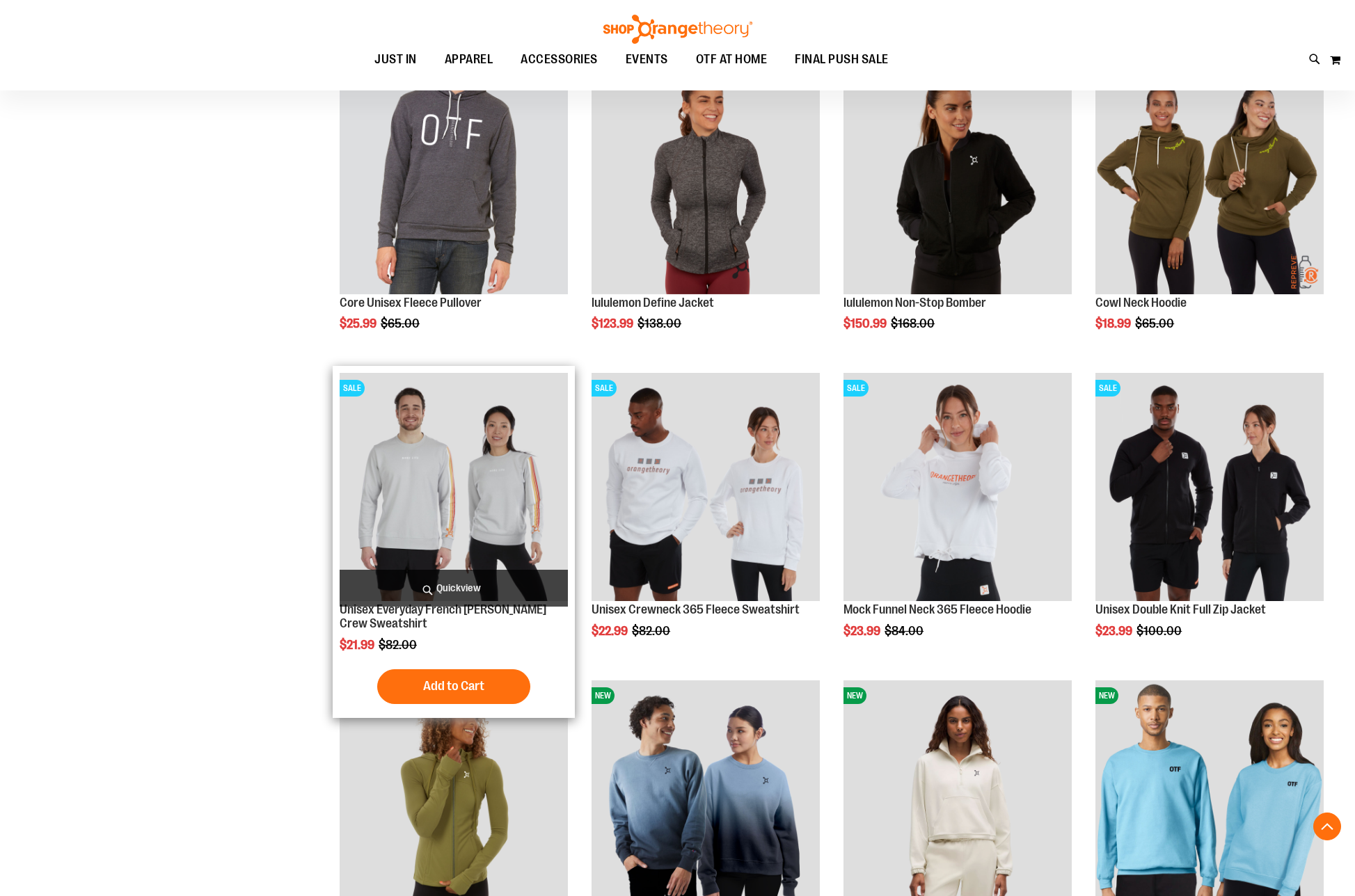
click at [479, 450] on img "product" at bounding box center [453, 487] width 228 height 228
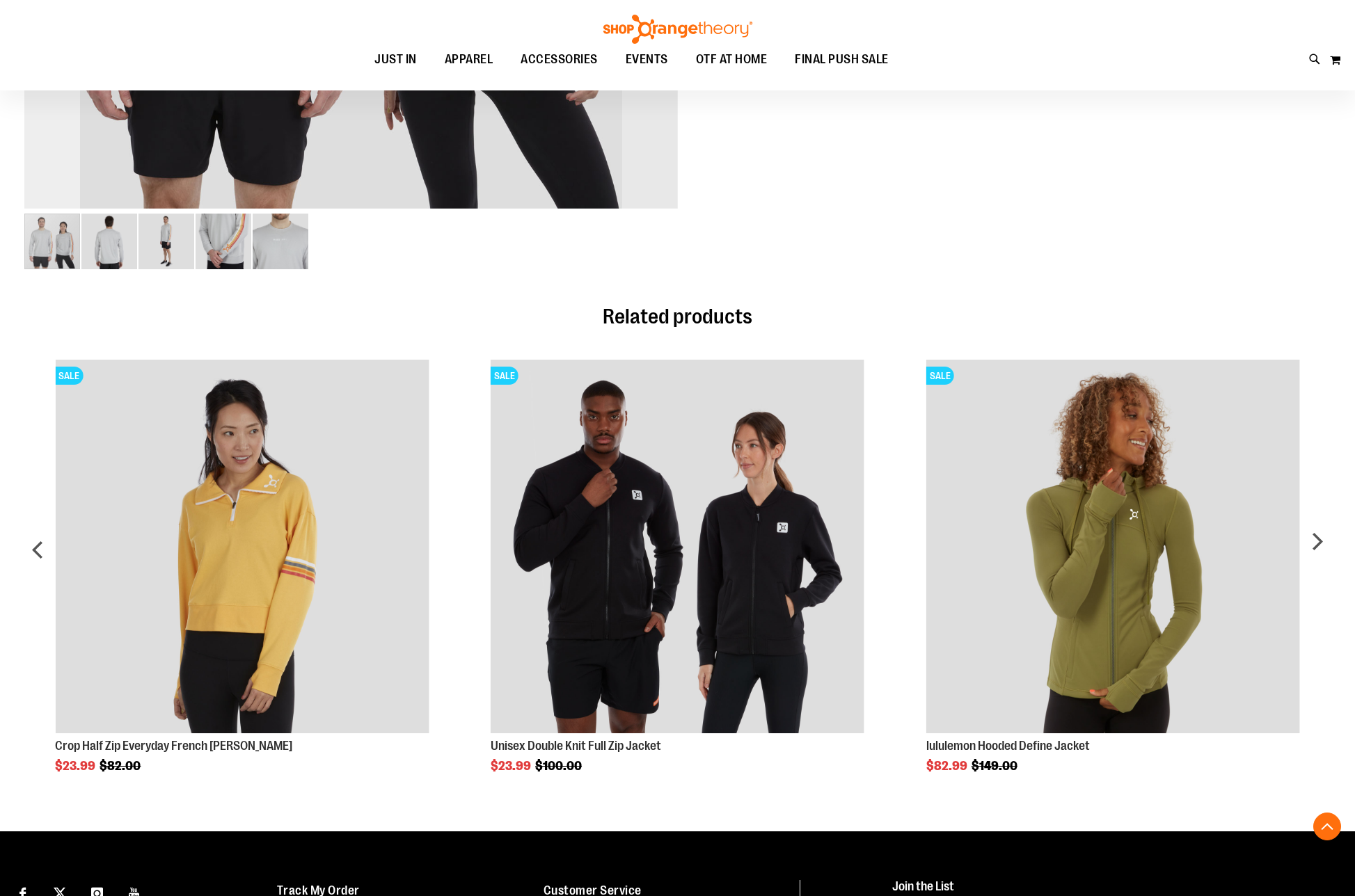
scroll to position [556, 0]
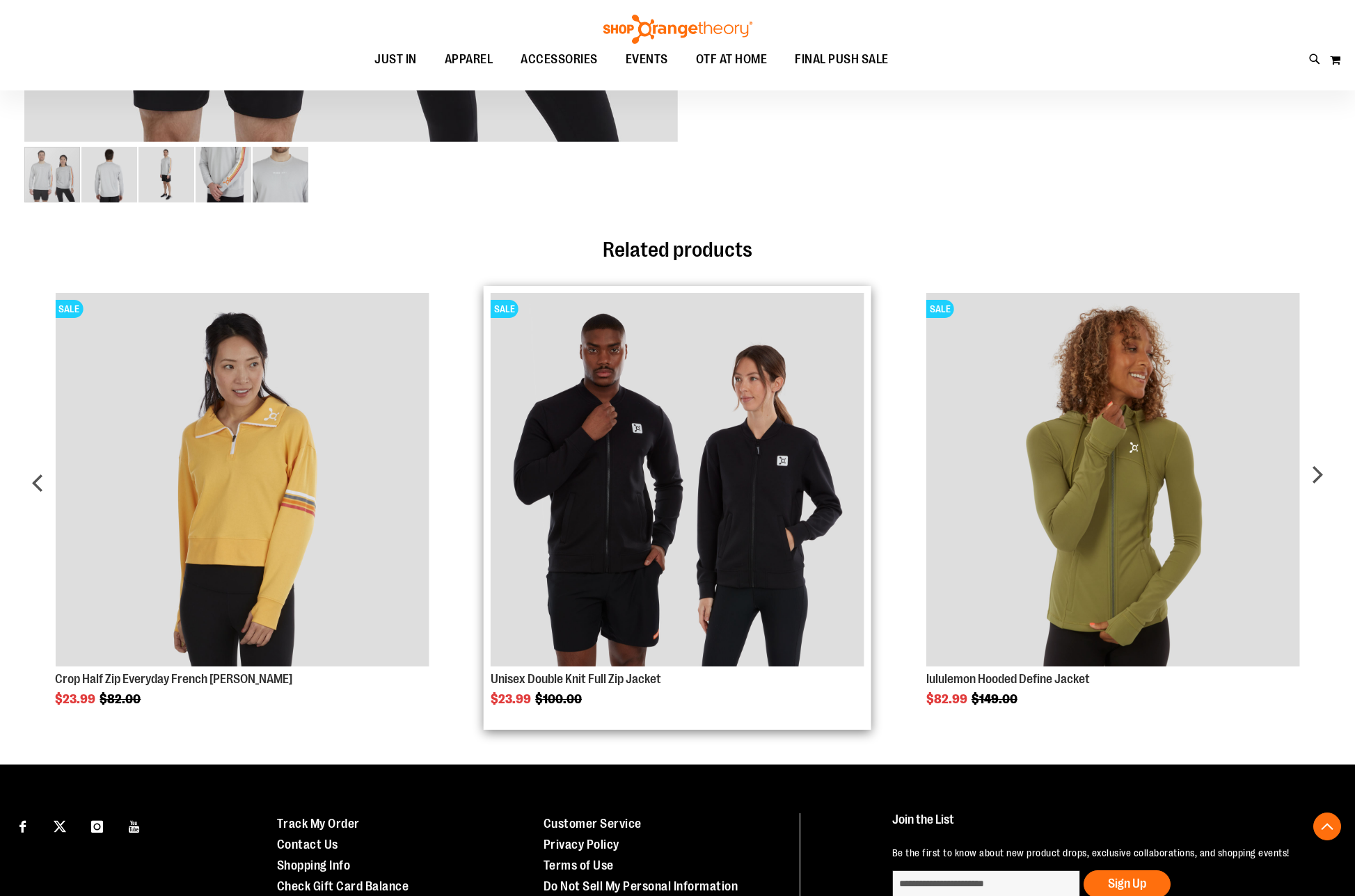
click at [712, 527] on img "Product Page Link" at bounding box center [677, 479] width 373 height 373
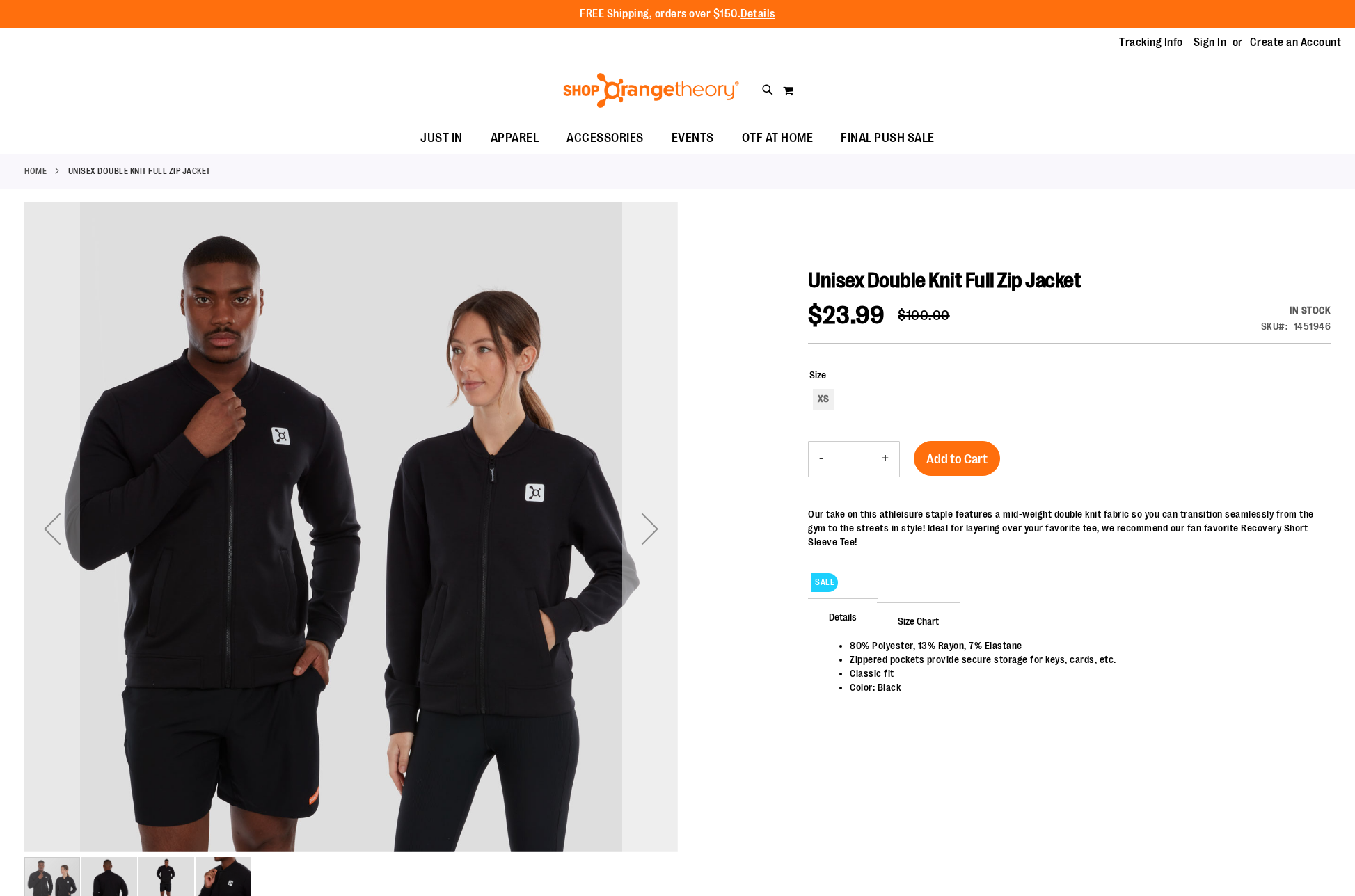
click at [644, 529] on div "Next" at bounding box center [649, 528] width 55 height 55
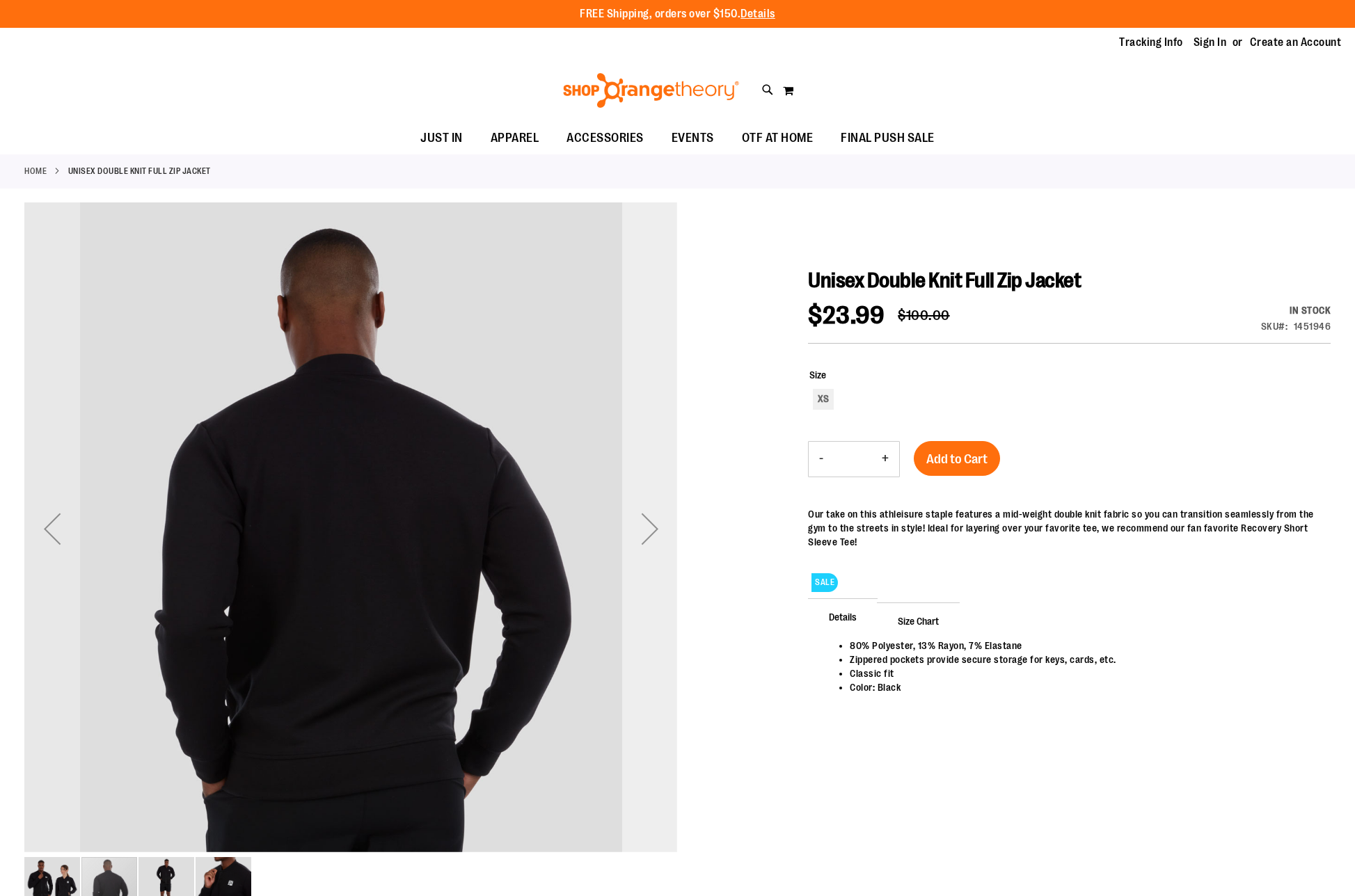
click at [633, 533] on div "Next" at bounding box center [649, 528] width 55 height 55
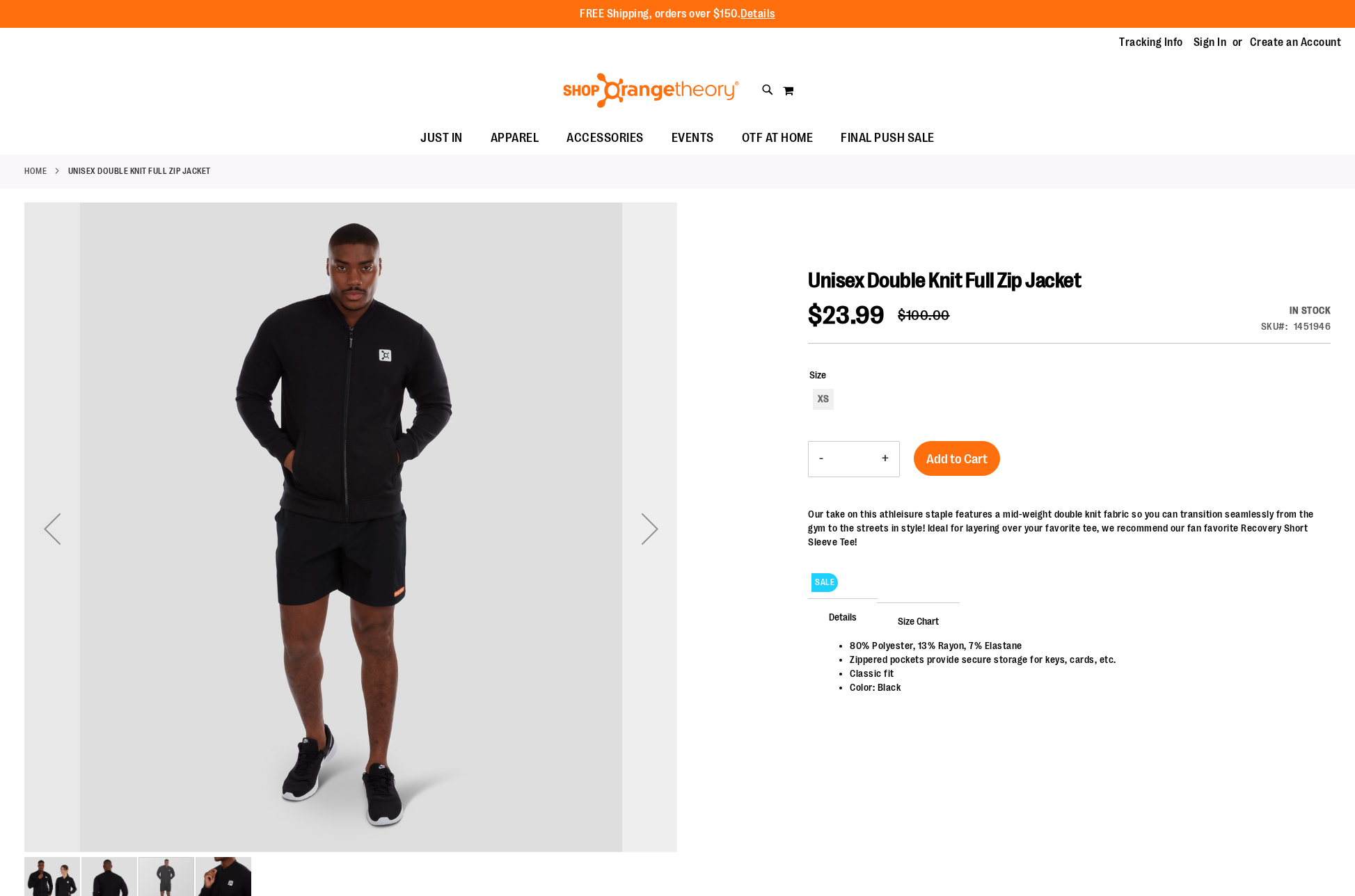
click at [633, 533] on div "Next" at bounding box center [649, 528] width 55 height 55
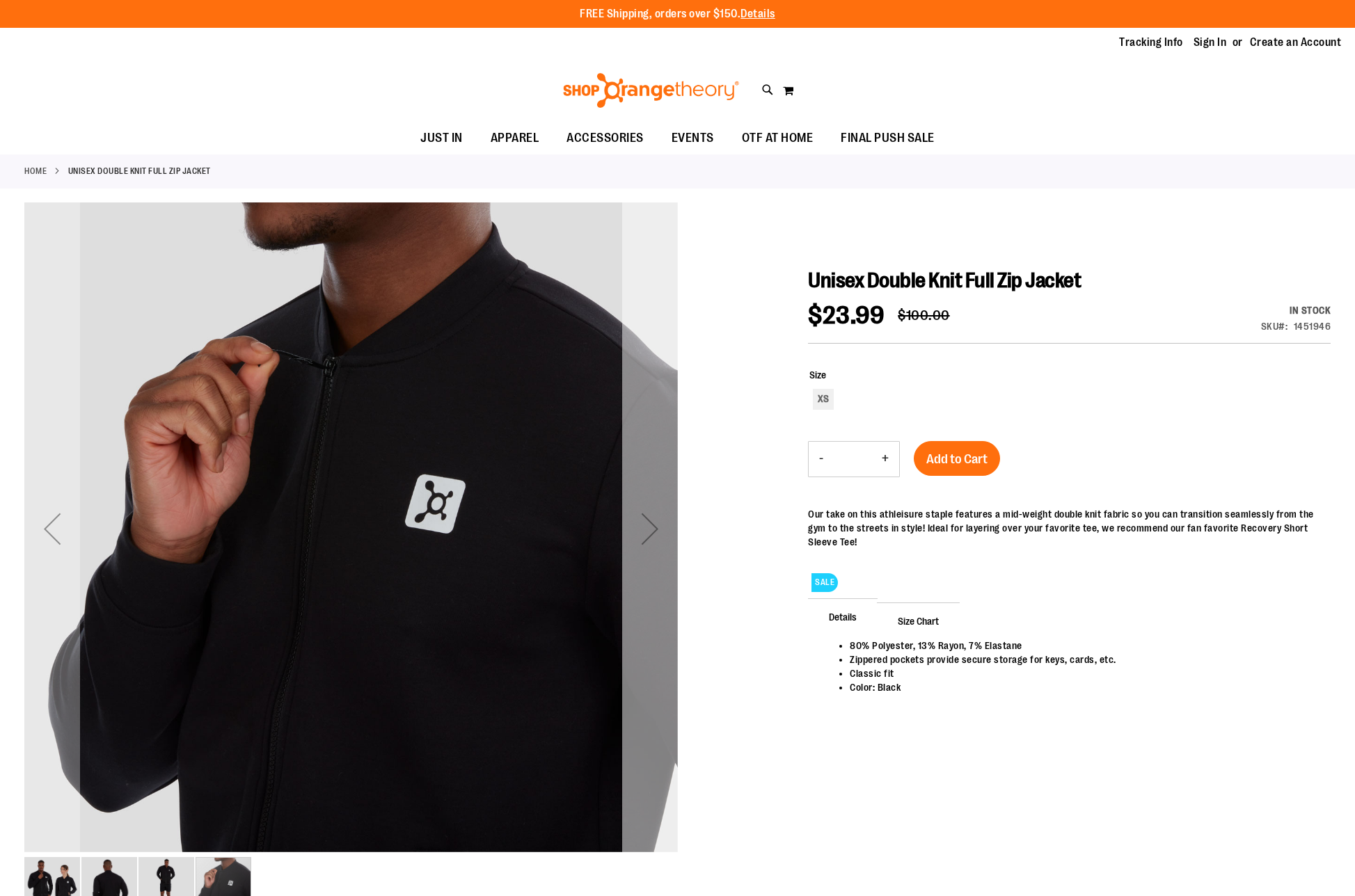
click at [628, 533] on div "Next" at bounding box center [649, 528] width 55 height 55
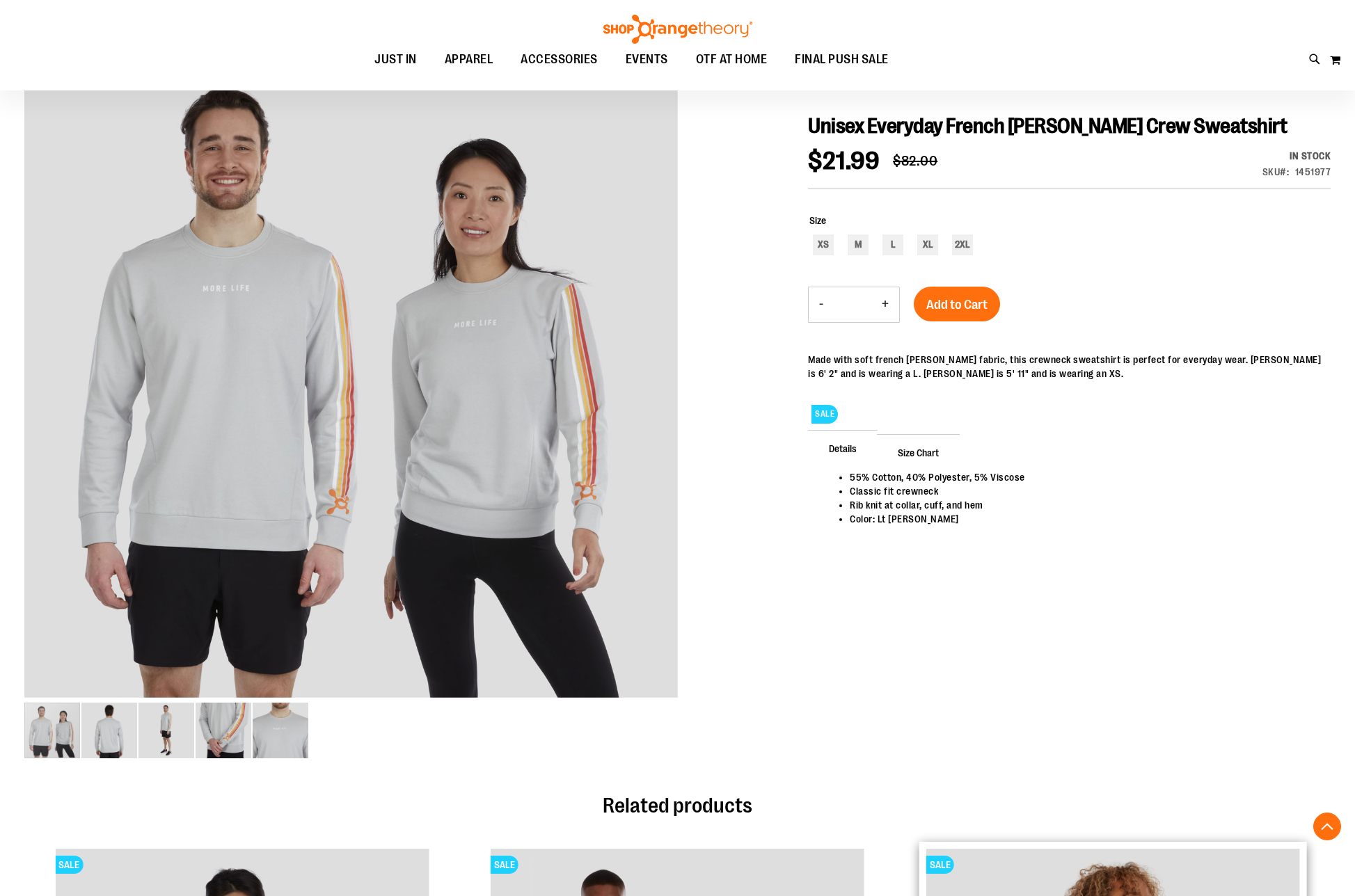
scroll to position [698, 0]
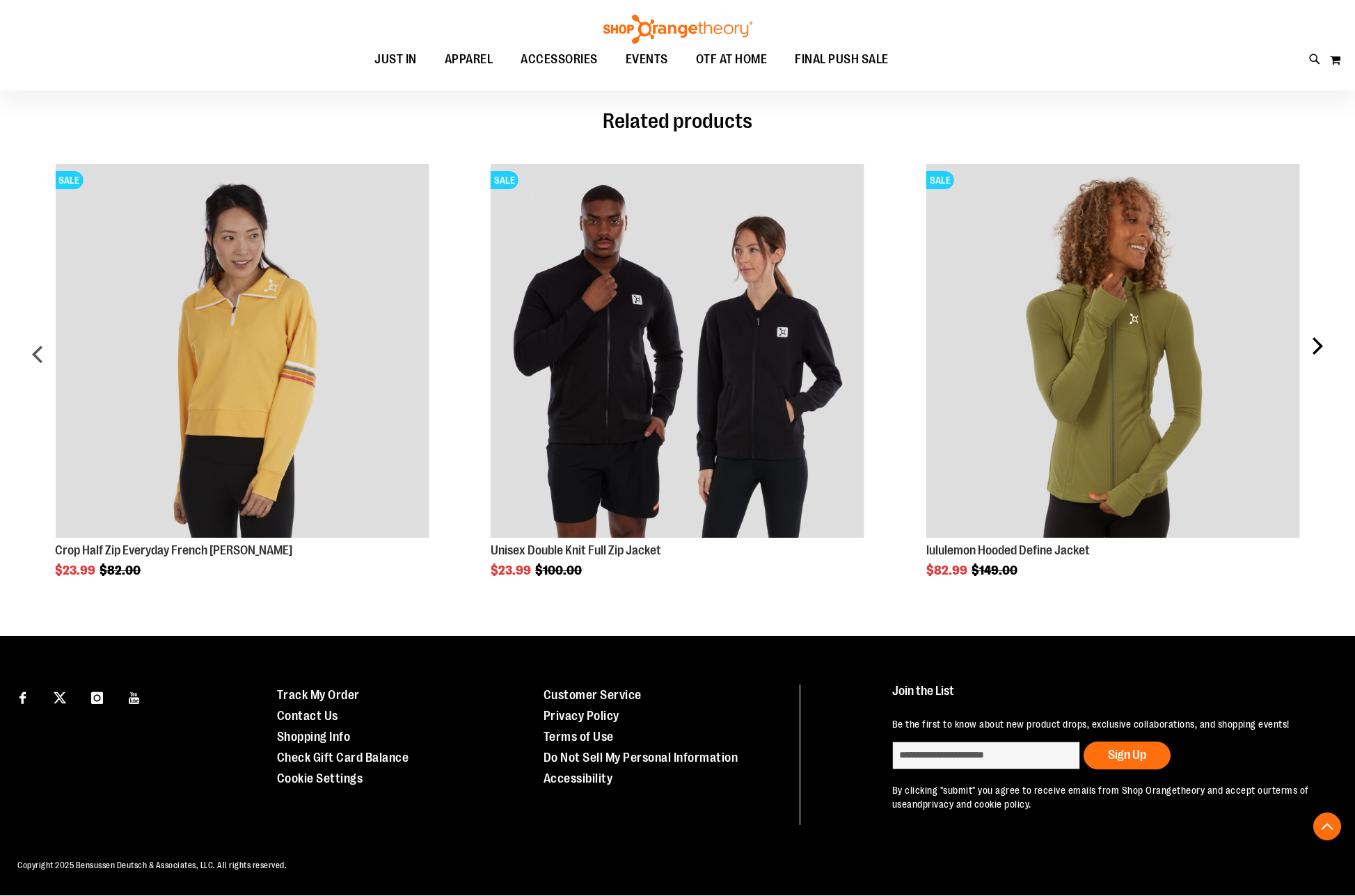
click at [1331, 318] on div "SALE Unisex Short Sleeve Recovery Tee $9.99 Regular Price $44.00" at bounding box center [677, 379] width 1306 height 444
click at [1310, 331] on div "next" at bounding box center [1316, 360] width 28 height 434
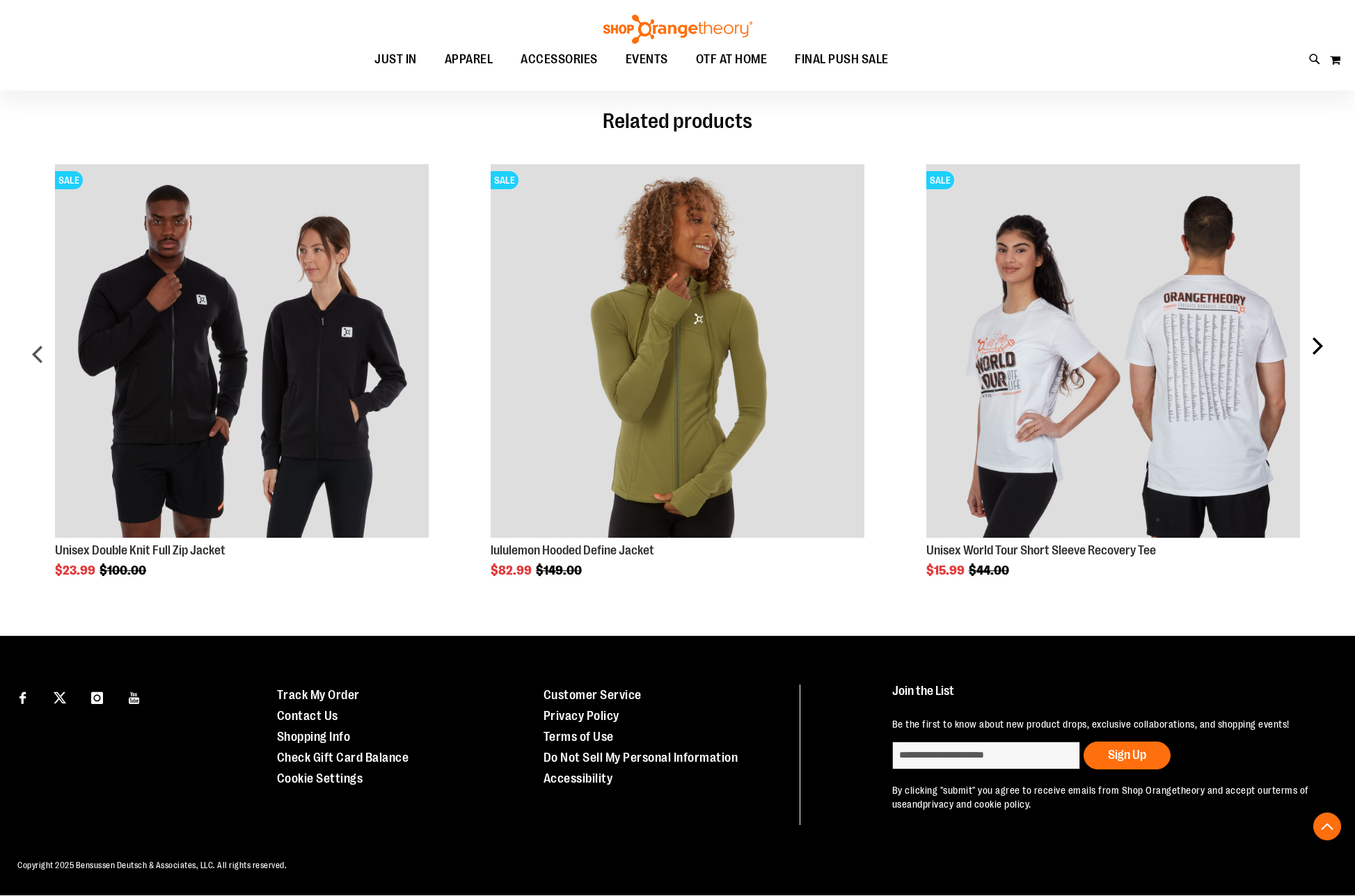
click at [1305, 332] on div "next" at bounding box center [1316, 360] width 28 height 434
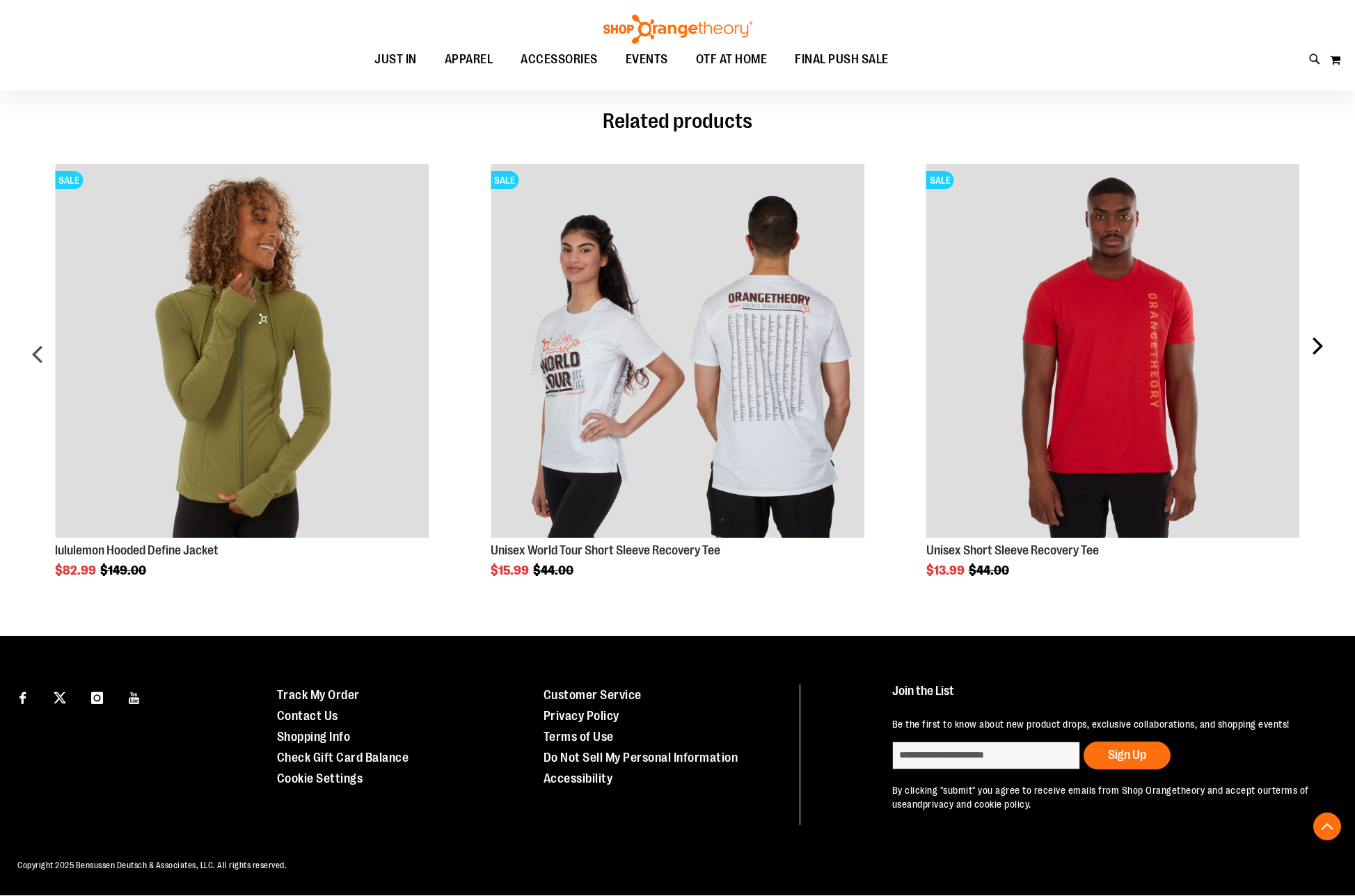
click at [1305, 332] on div "next" at bounding box center [1316, 360] width 28 height 434
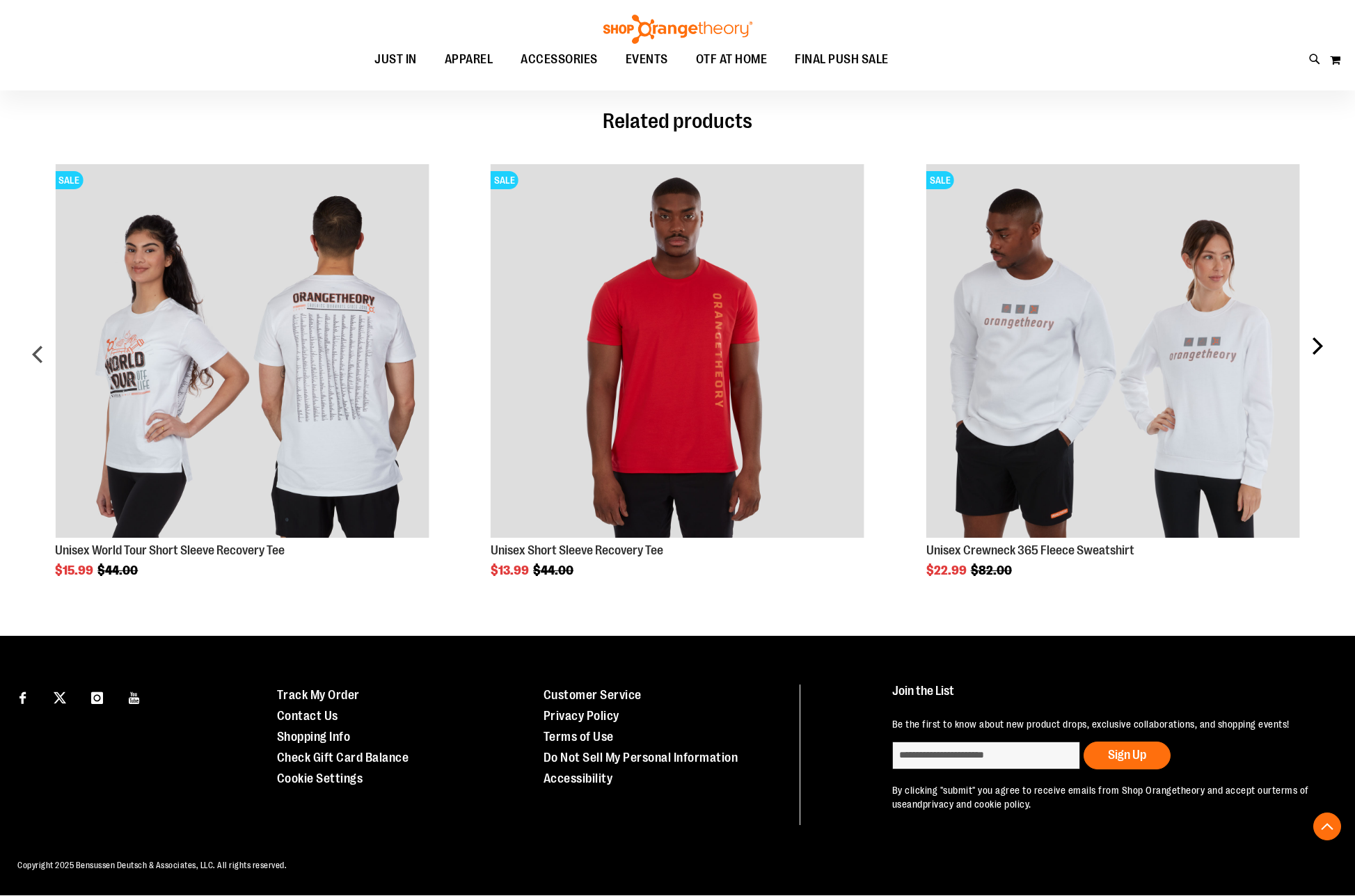
click at [1320, 332] on div "next" at bounding box center [1316, 360] width 28 height 434
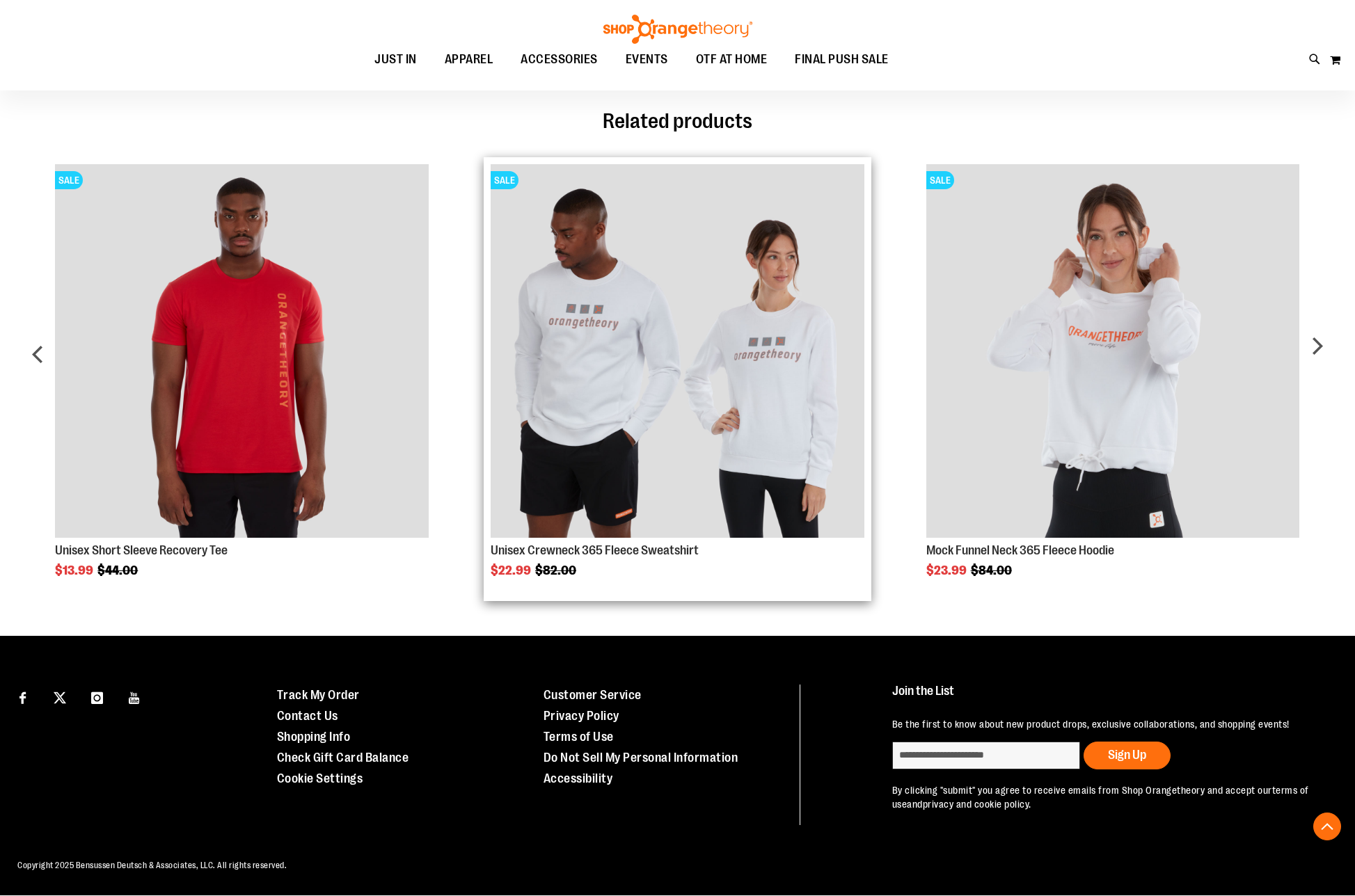
click at [695, 370] on img "Product Page Link" at bounding box center [677, 350] width 373 height 373
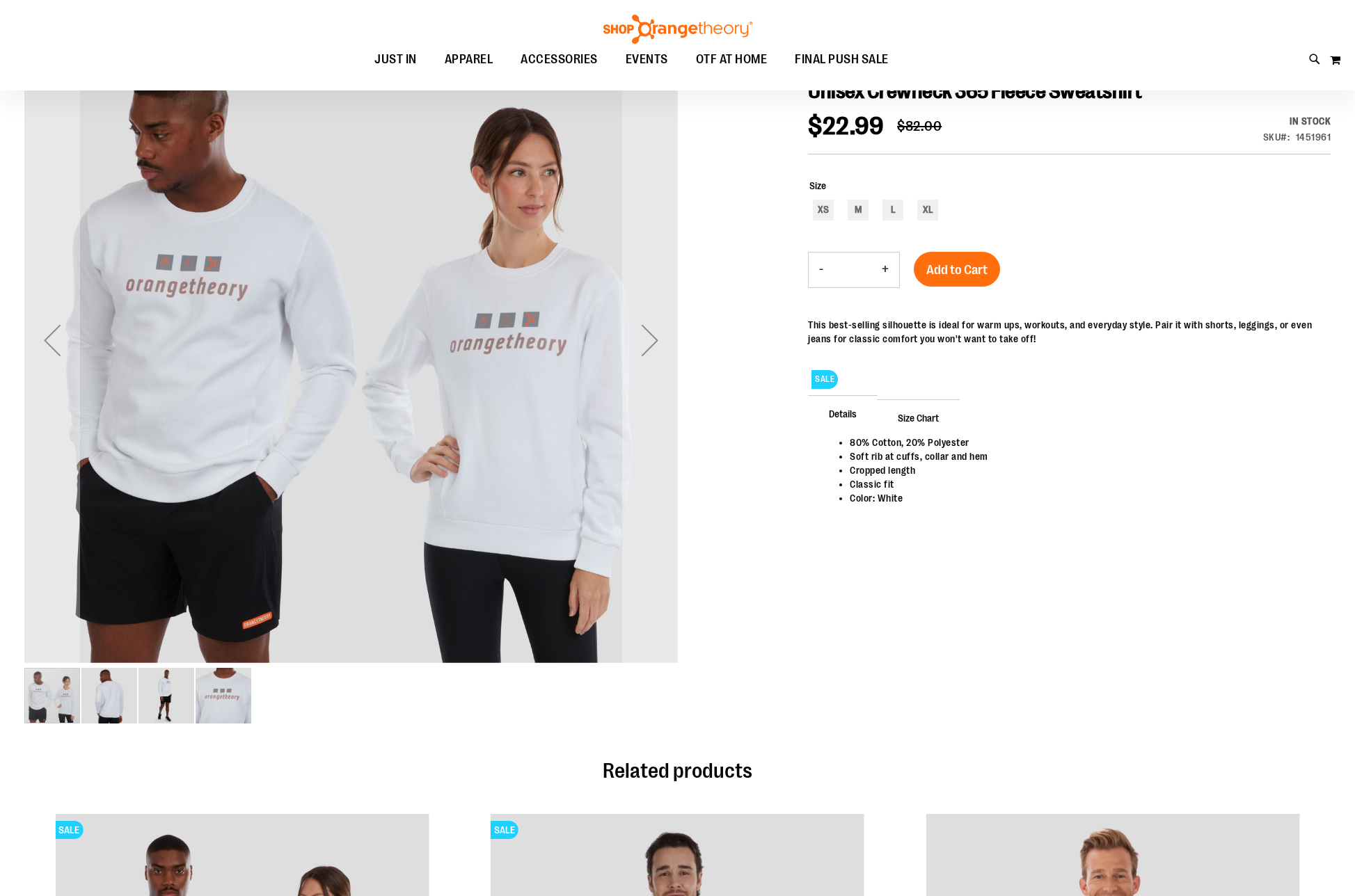
scroll to position [208, 0]
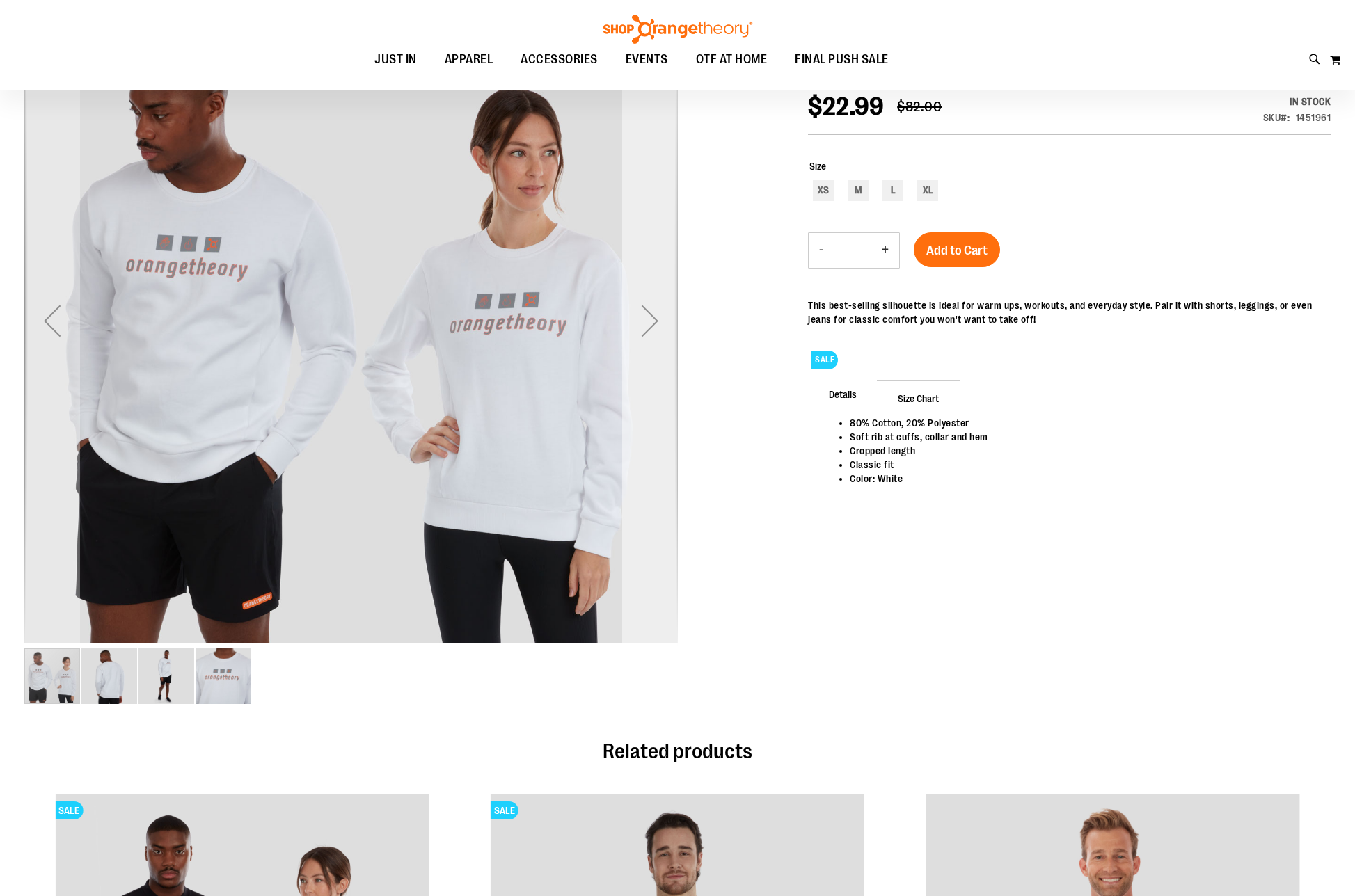
click at [641, 322] on div "Next" at bounding box center [649, 321] width 55 height 55
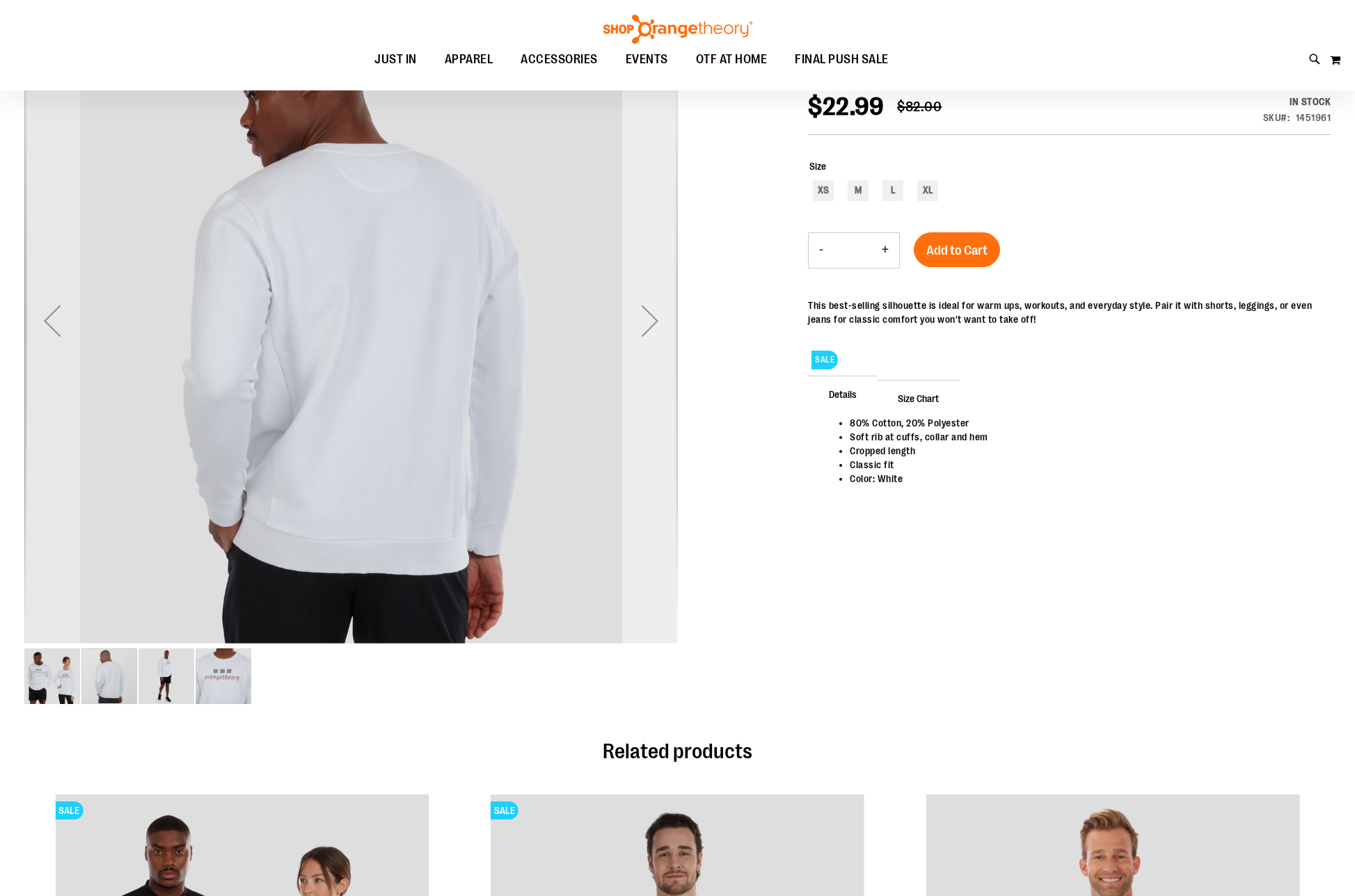
click at [625, 327] on div "Next" at bounding box center [649, 321] width 55 height 55
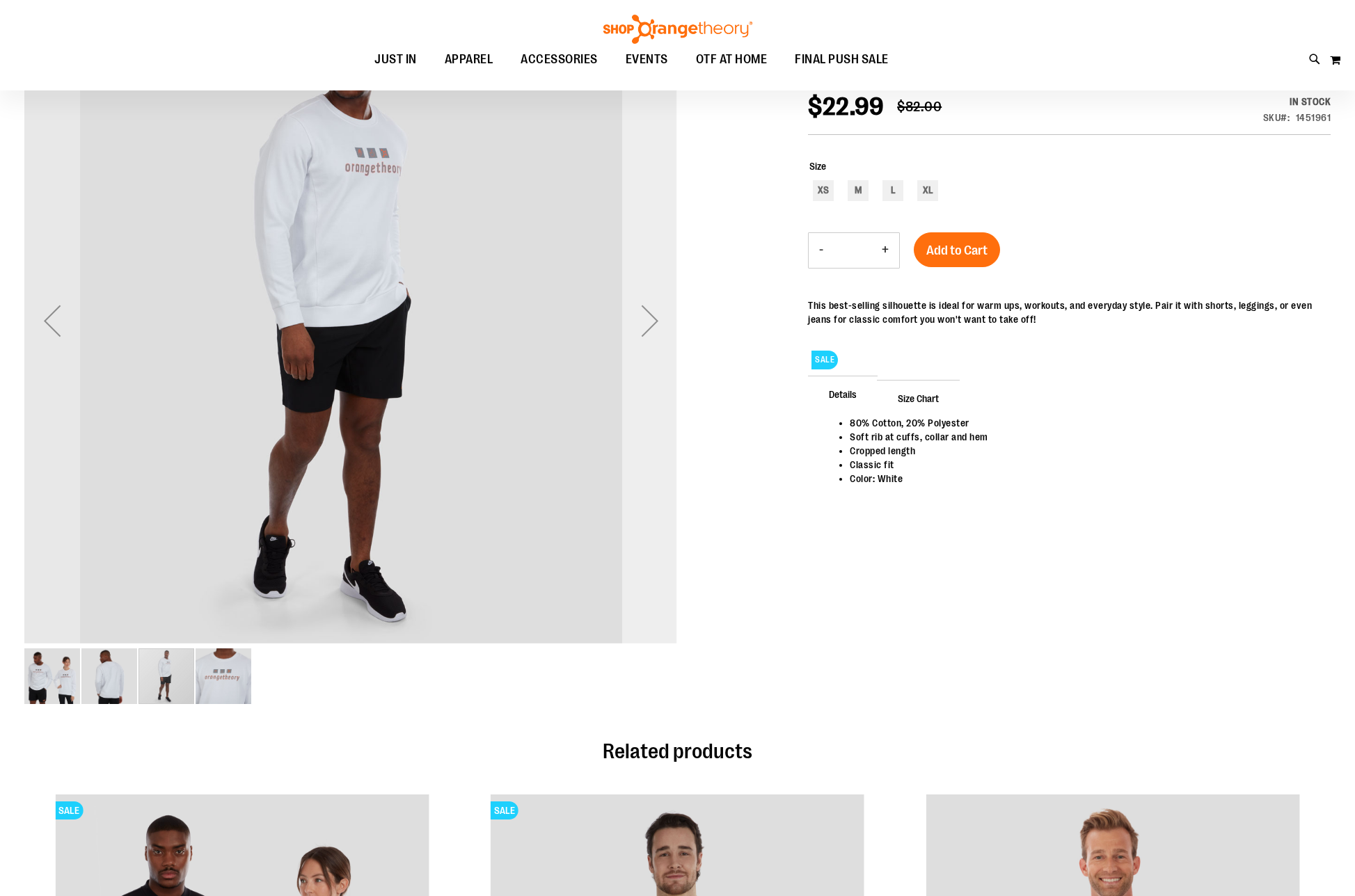
click at [622, 329] on div "Next" at bounding box center [649, 321] width 55 height 55
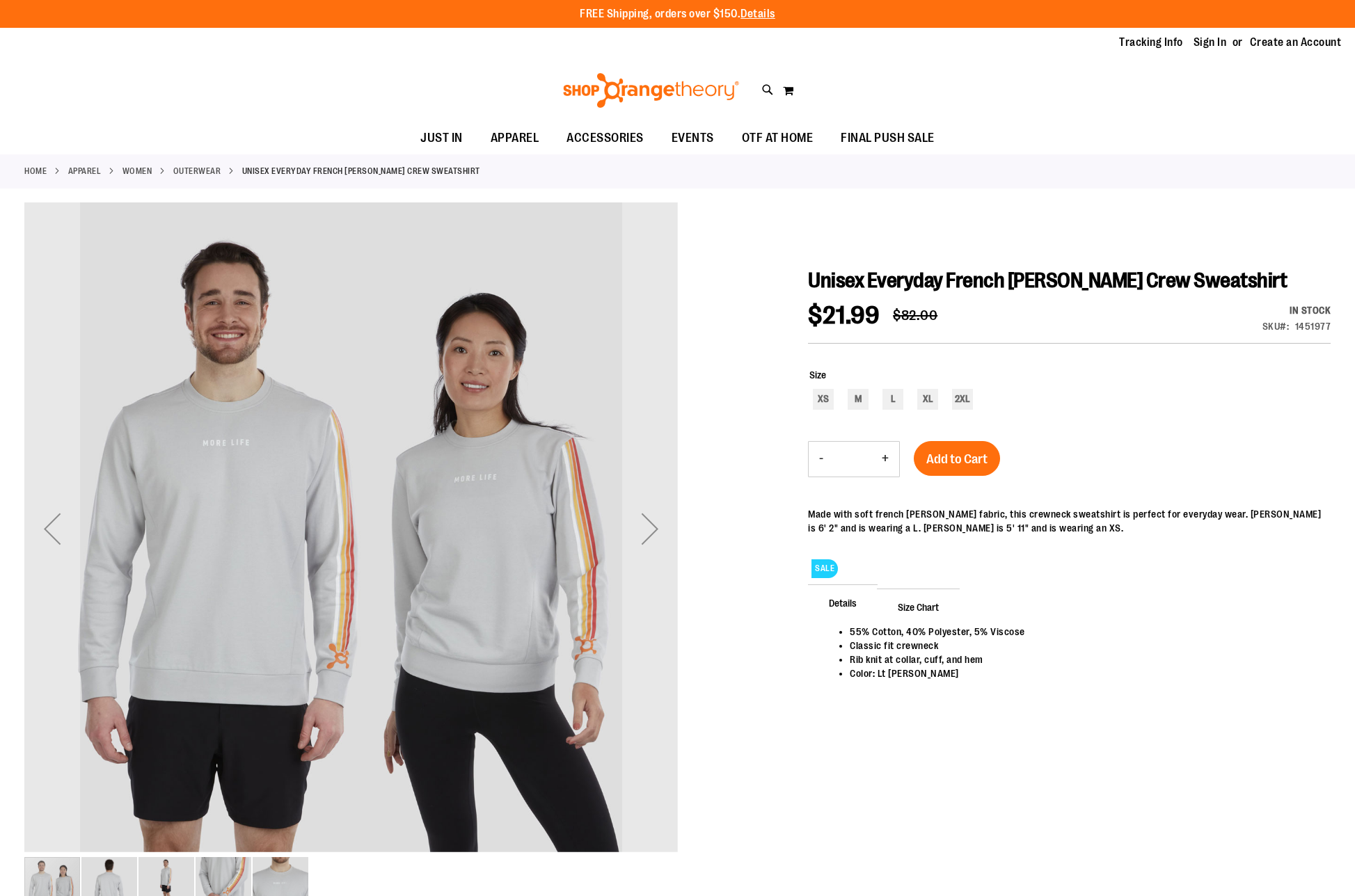
scroll to position [698, 0]
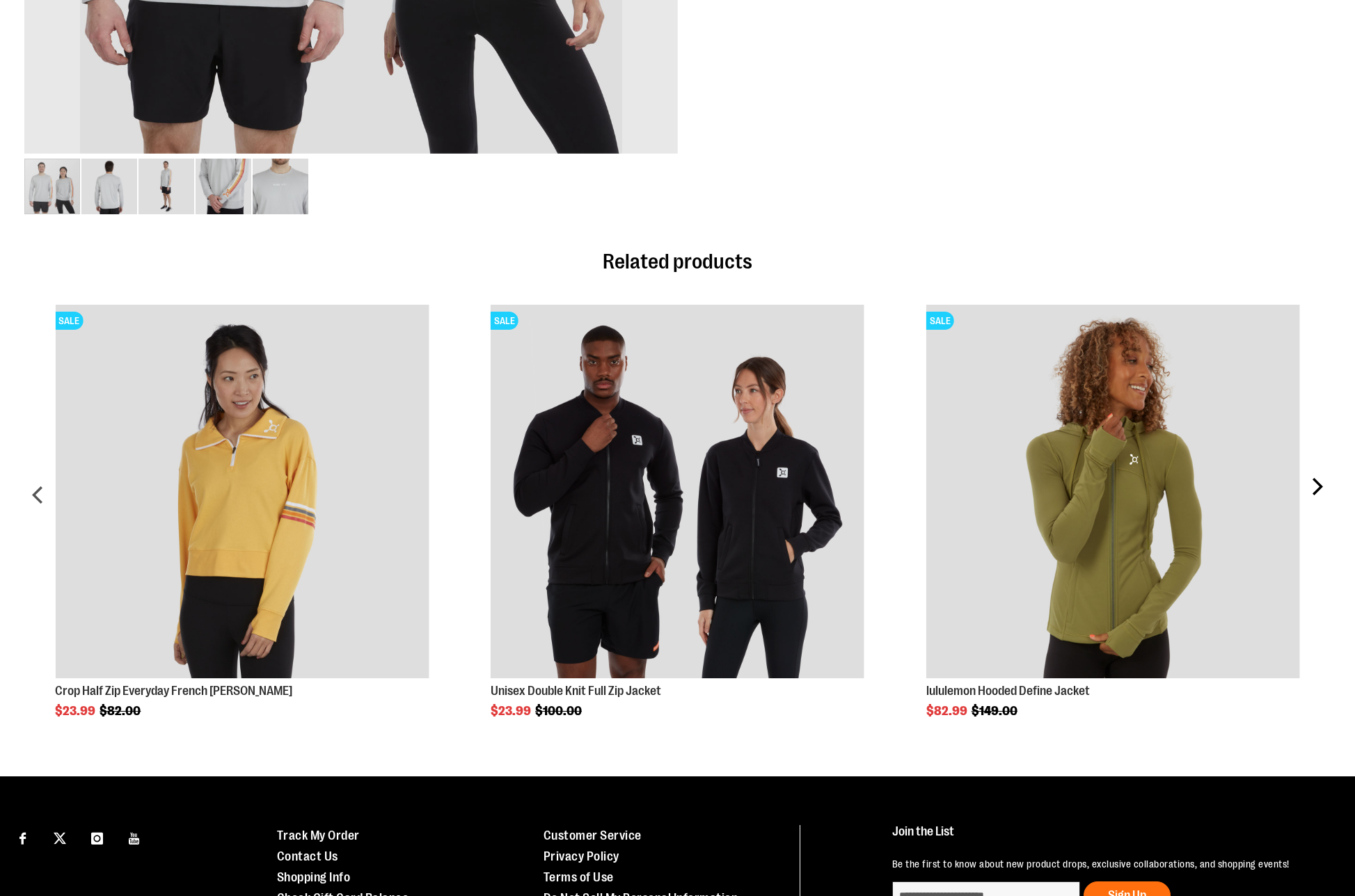
click at [1325, 489] on div "next" at bounding box center [1316, 501] width 28 height 434
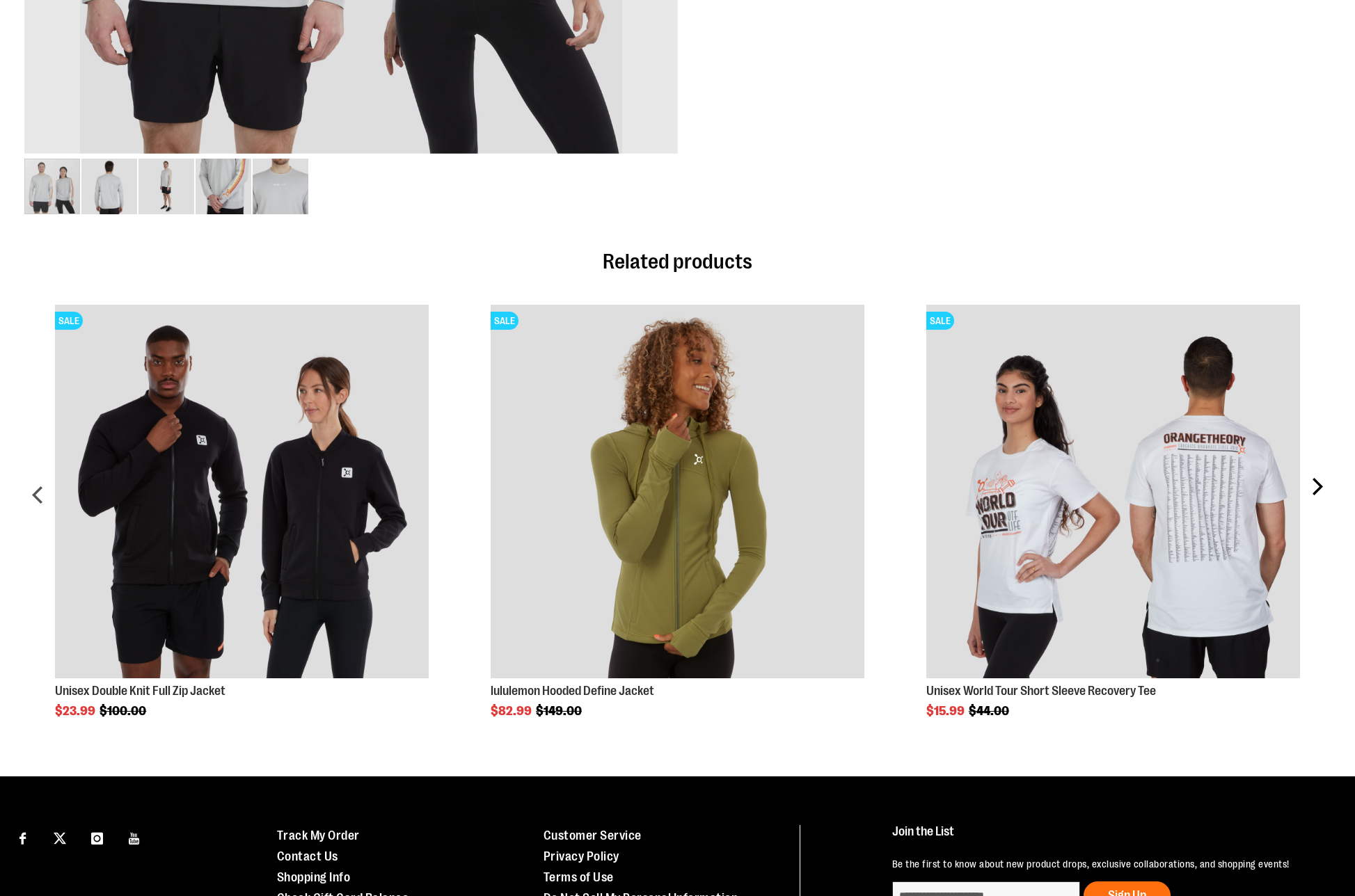
click at [1324, 489] on div "next" at bounding box center [1316, 501] width 28 height 434
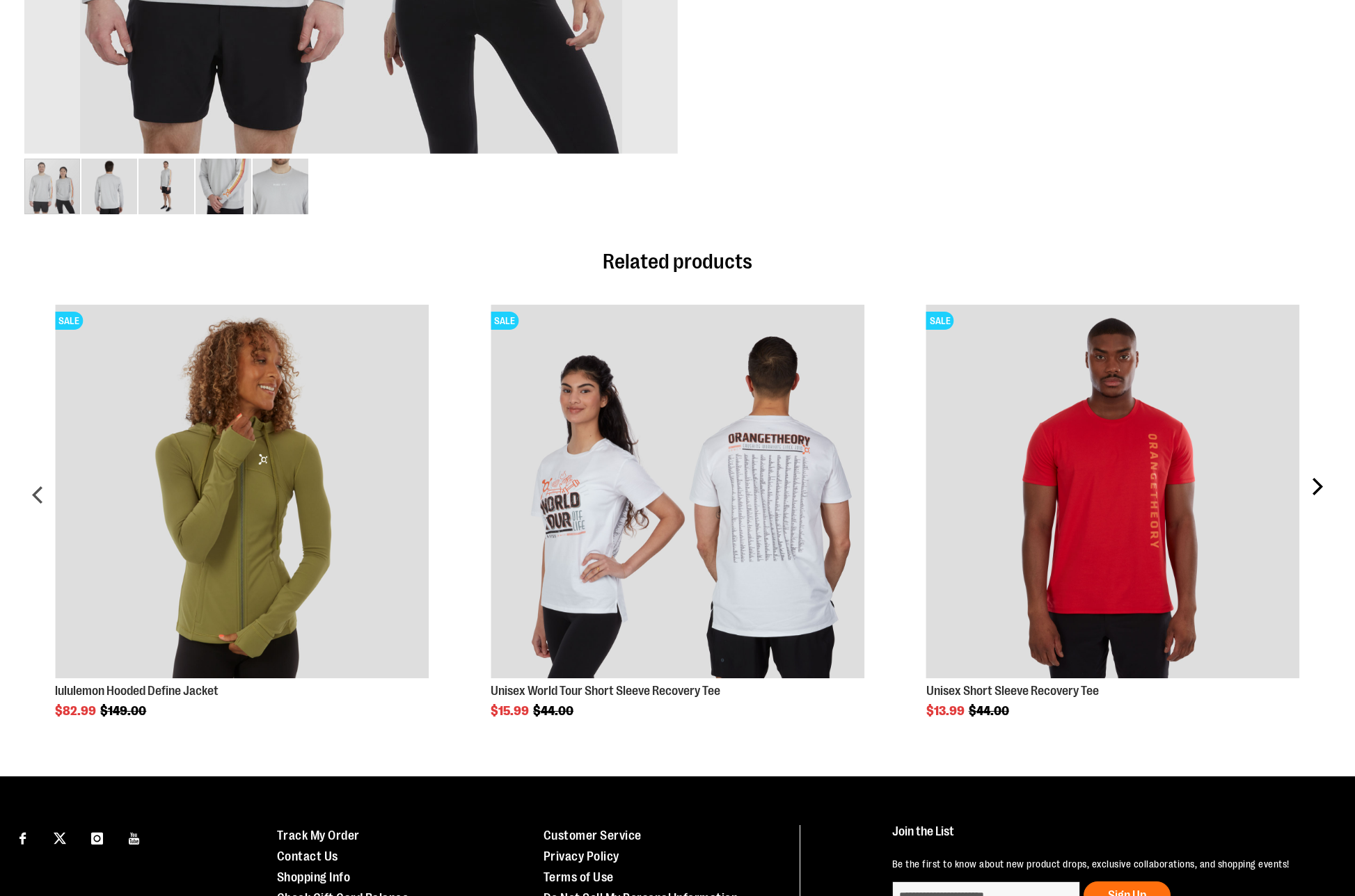
click at [1324, 489] on div "next" at bounding box center [1316, 501] width 28 height 434
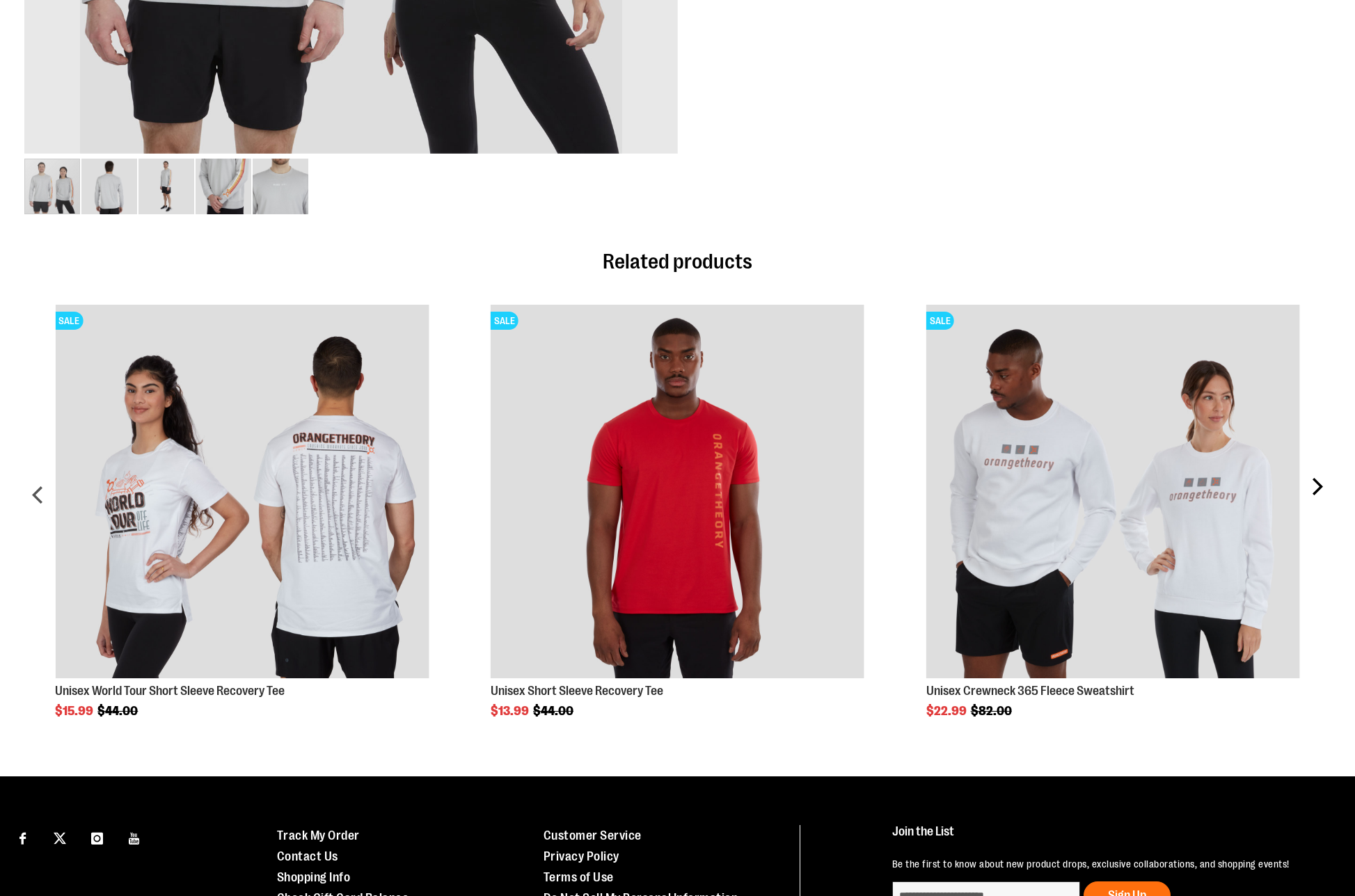
click at [1324, 489] on div "next" at bounding box center [1316, 501] width 28 height 434
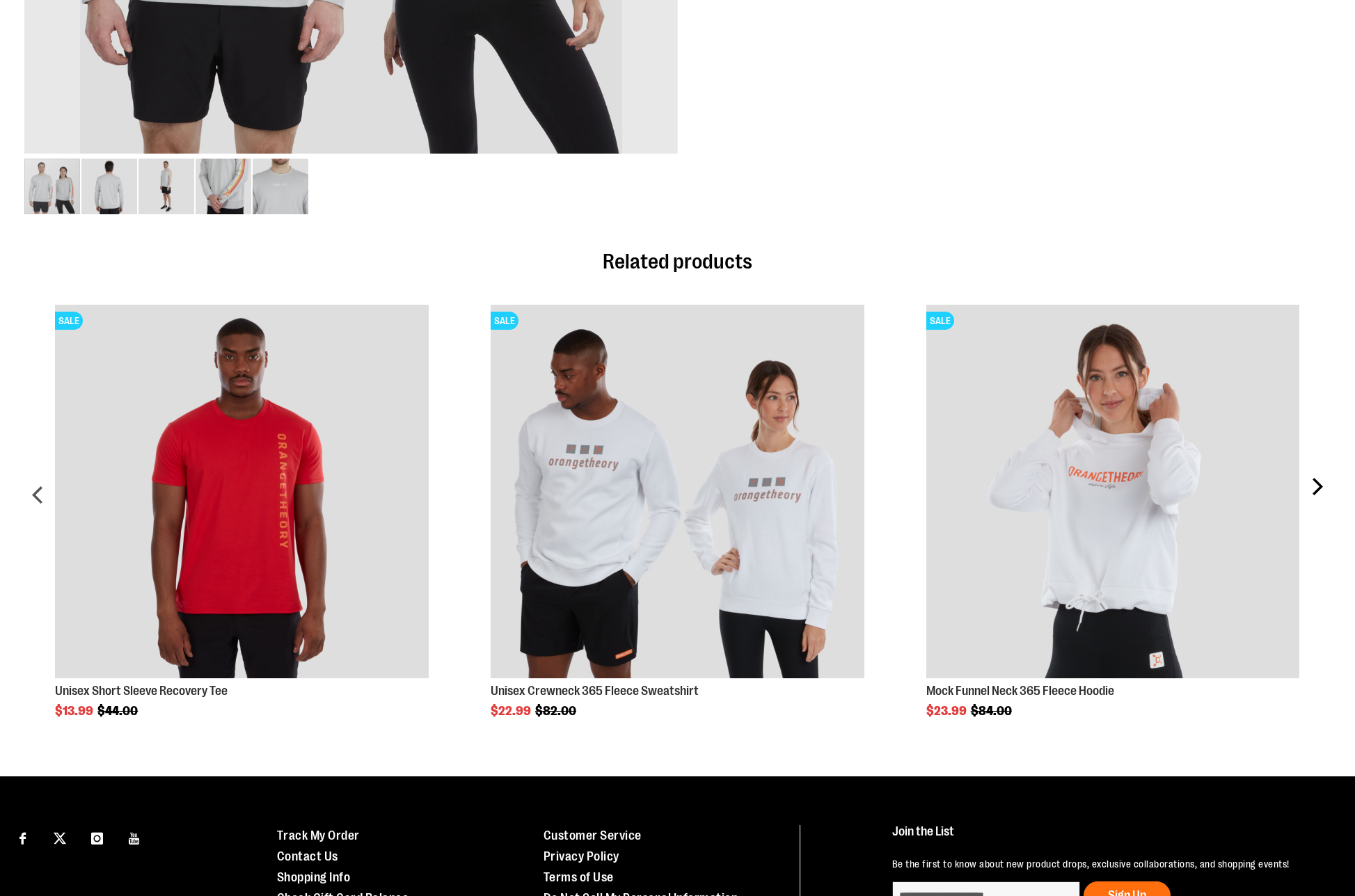
click at [1324, 489] on div "next" at bounding box center [1316, 501] width 28 height 434
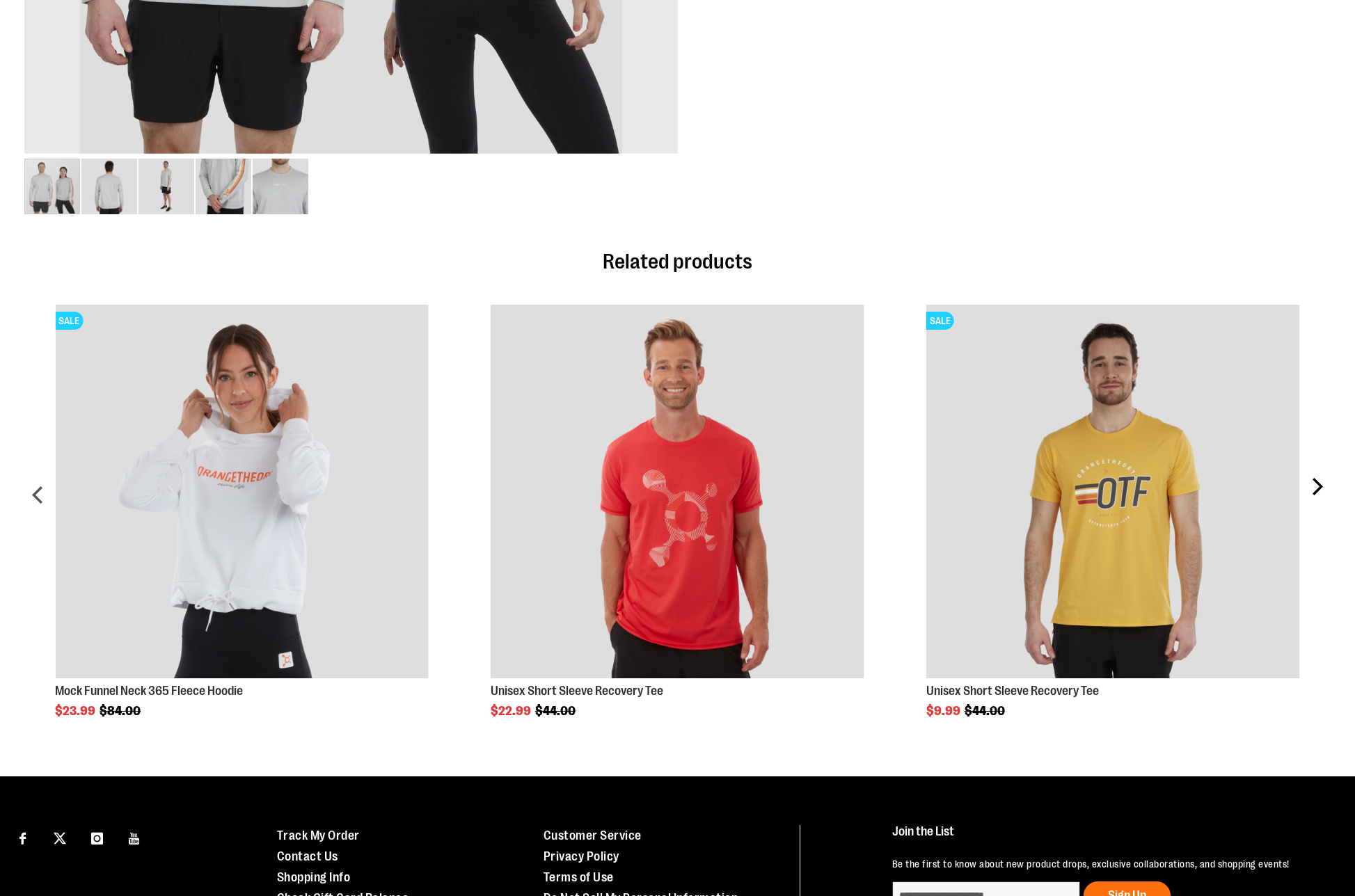
click at [1324, 489] on div "next" at bounding box center [1316, 501] width 28 height 434
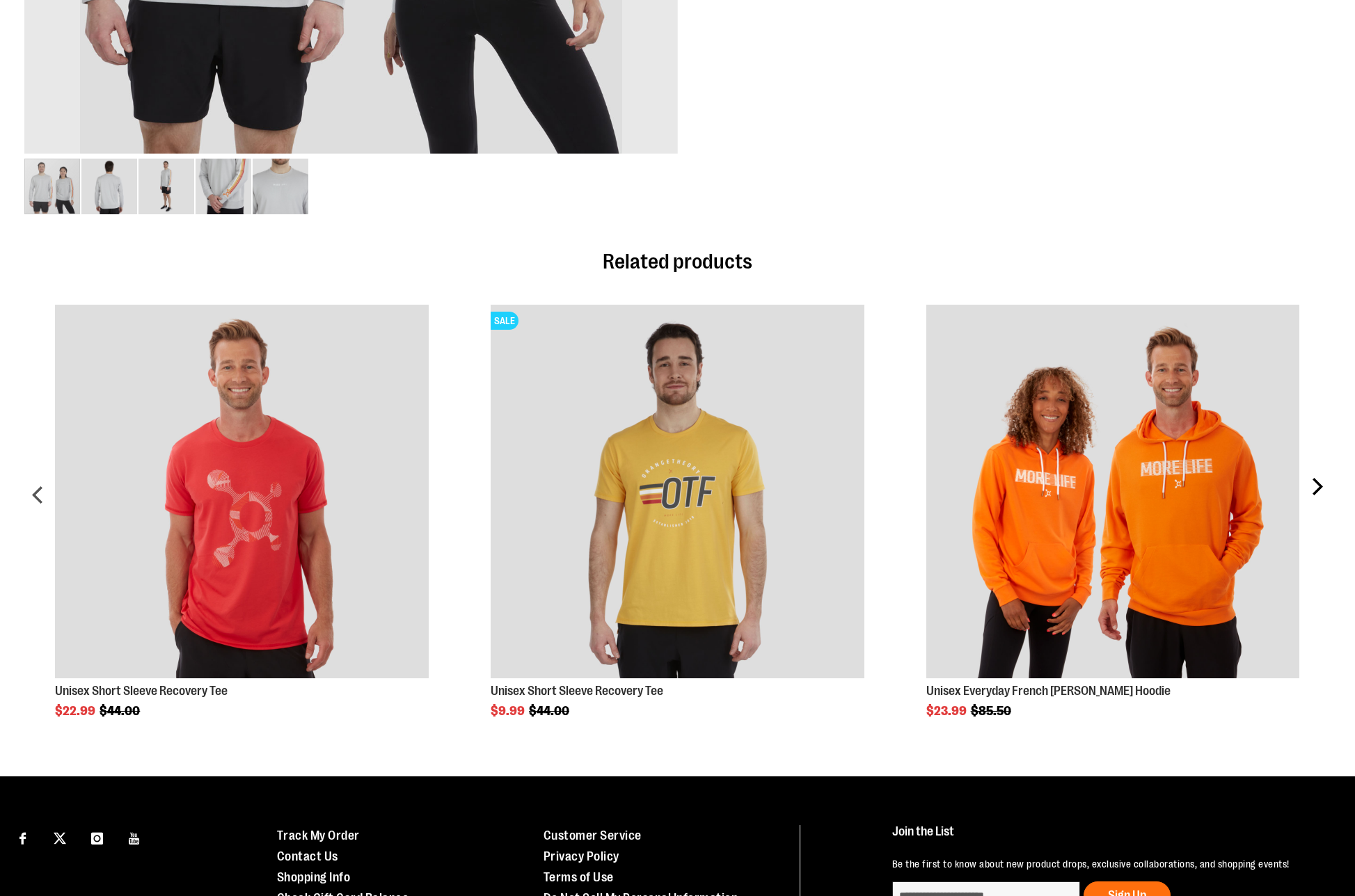
click at [1324, 489] on div "next" at bounding box center [1316, 501] width 28 height 434
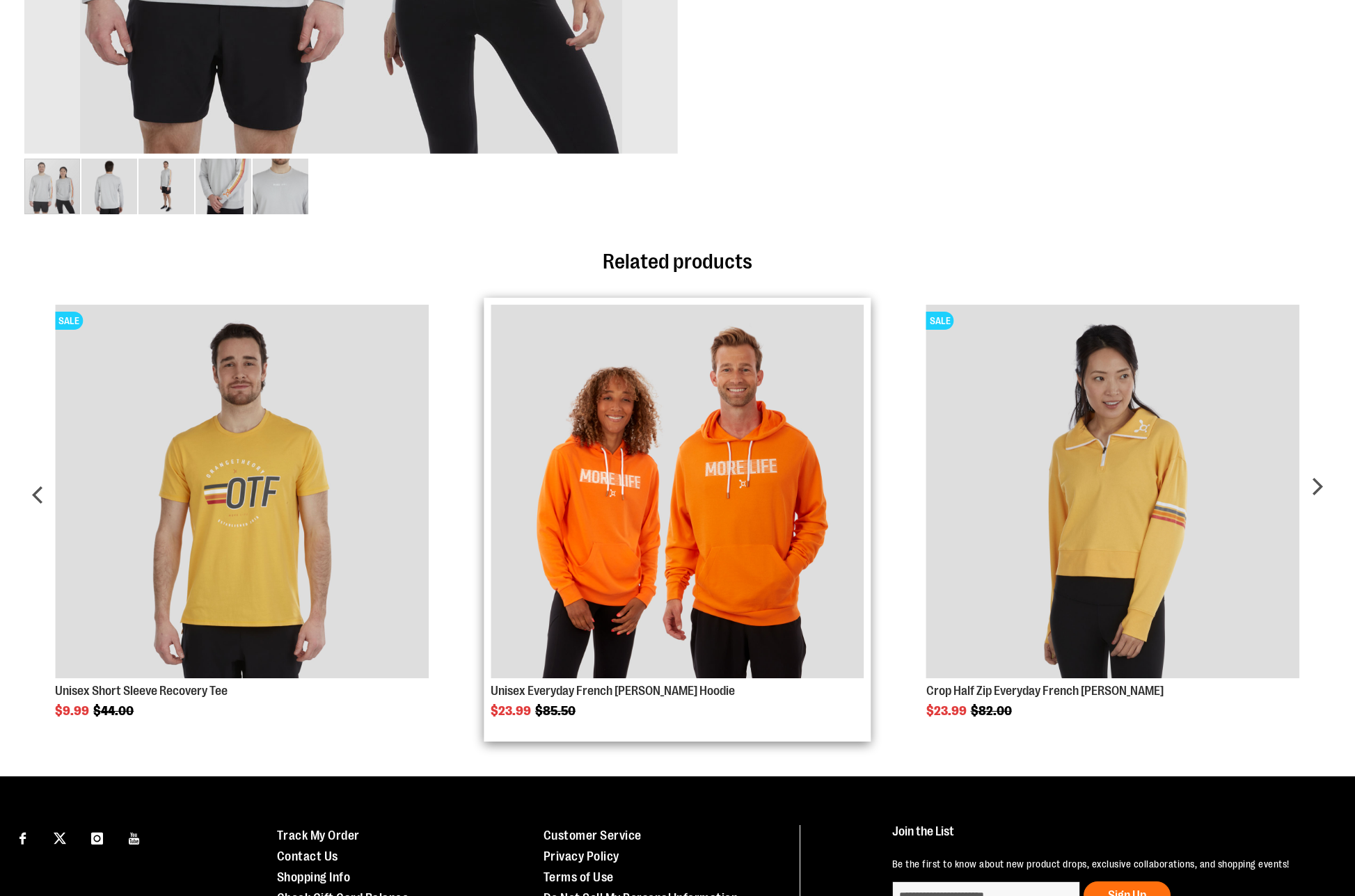
click at [672, 491] on img "Product Page Link" at bounding box center [677, 491] width 373 height 373
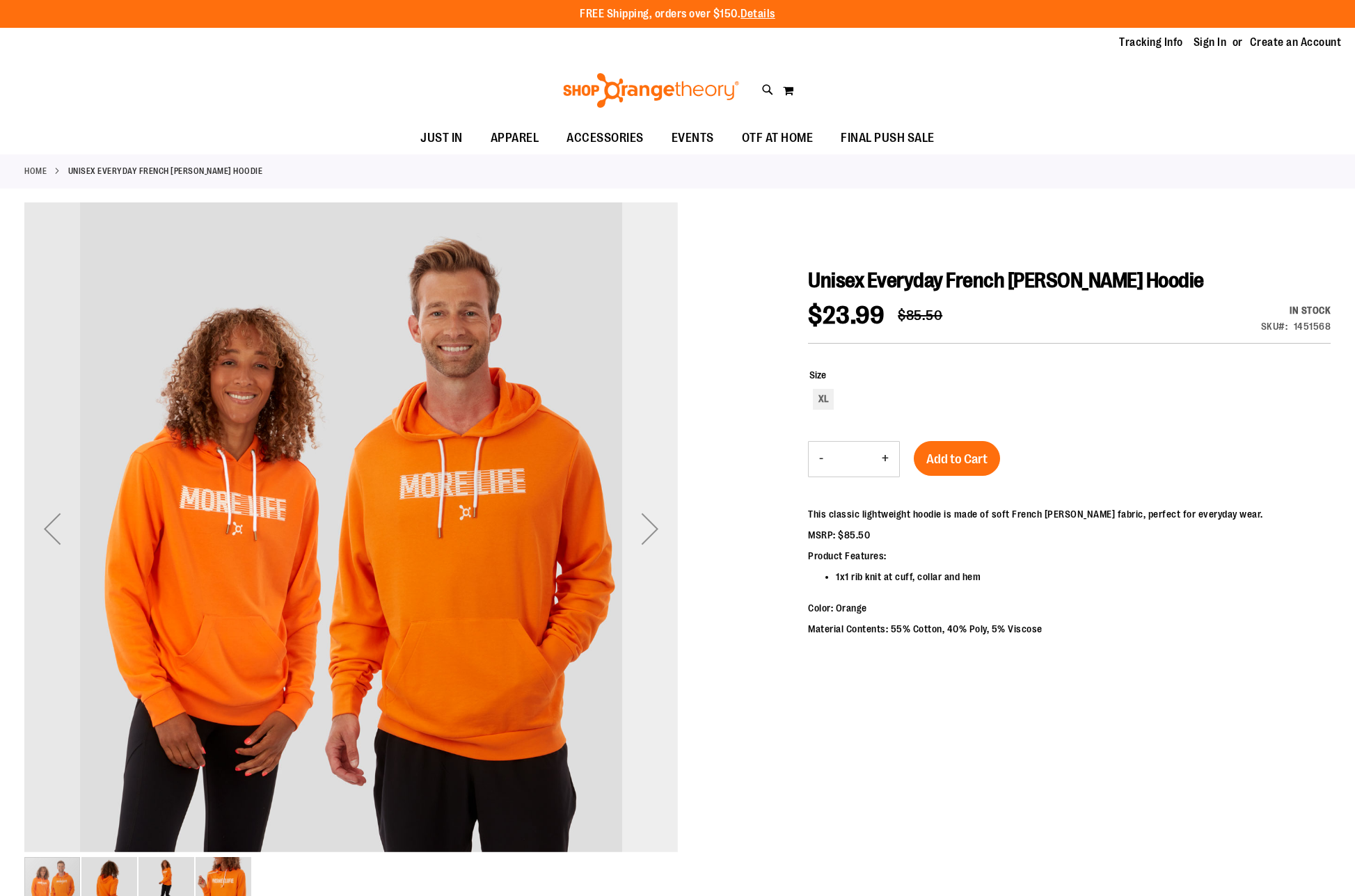
click at [654, 536] on div "Next" at bounding box center [649, 528] width 55 height 55
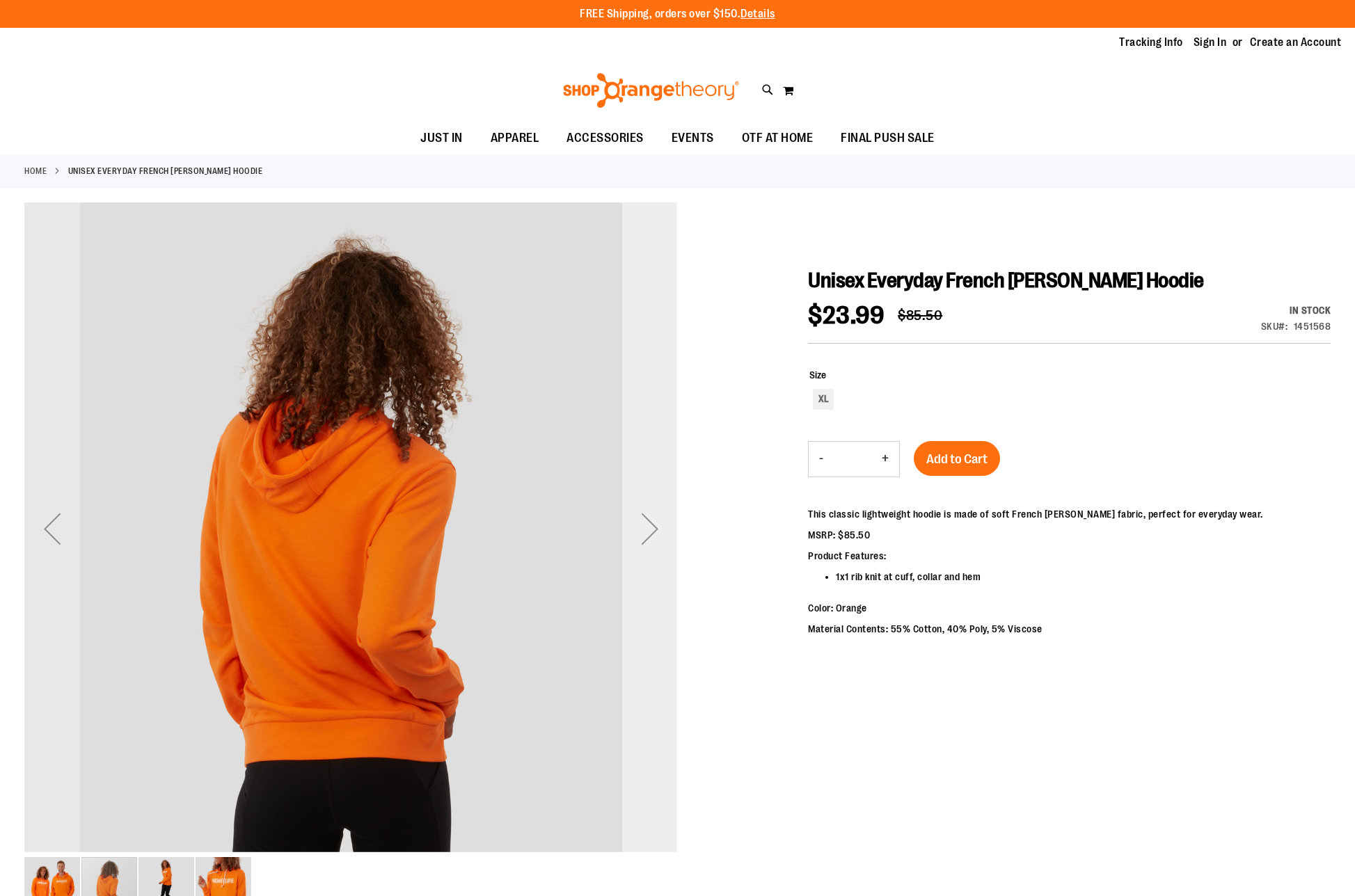
click at [653, 538] on div "Next" at bounding box center [649, 528] width 55 height 55
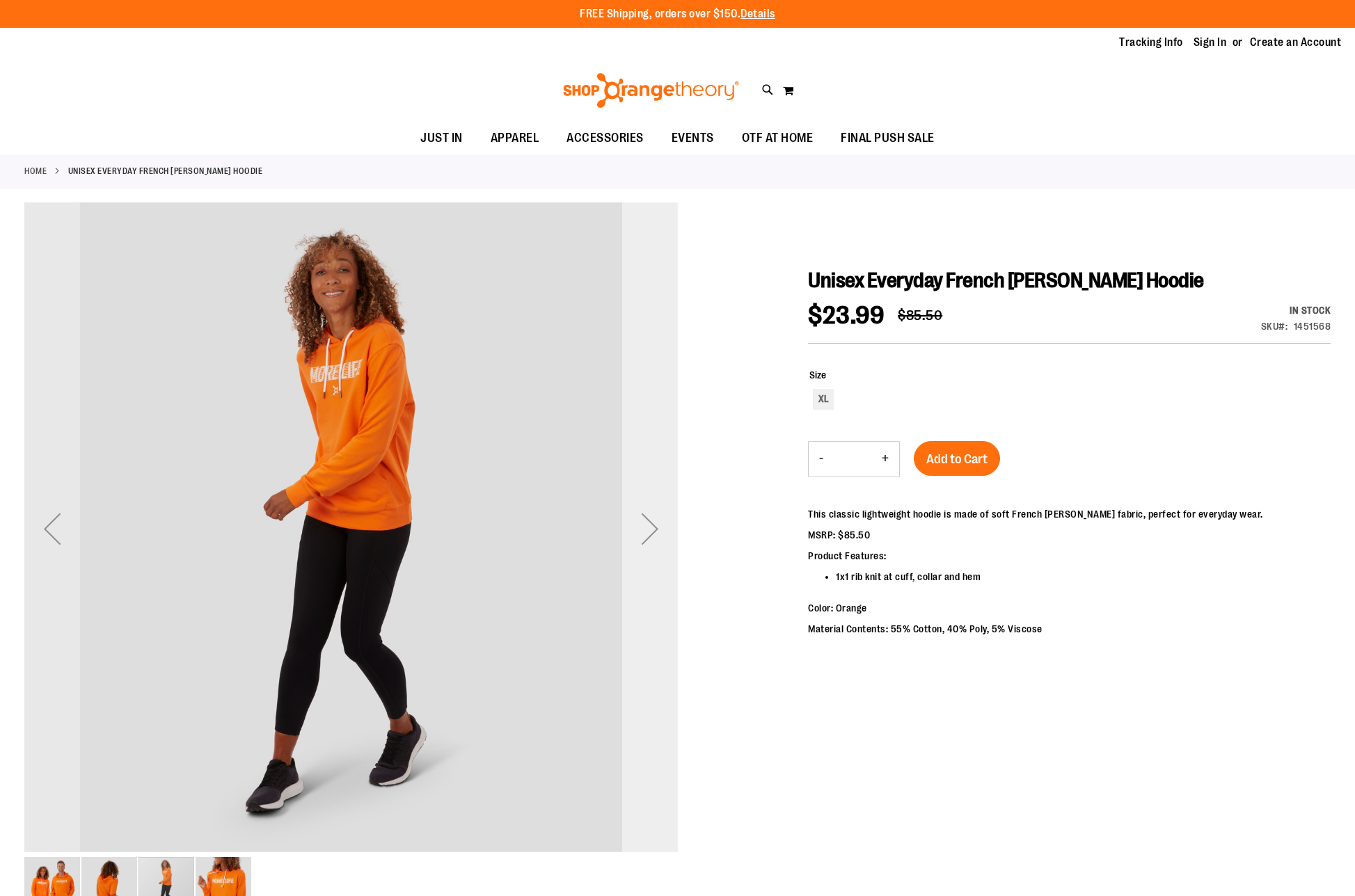
click at [653, 538] on div "Next" at bounding box center [649, 528] width 55 height 55
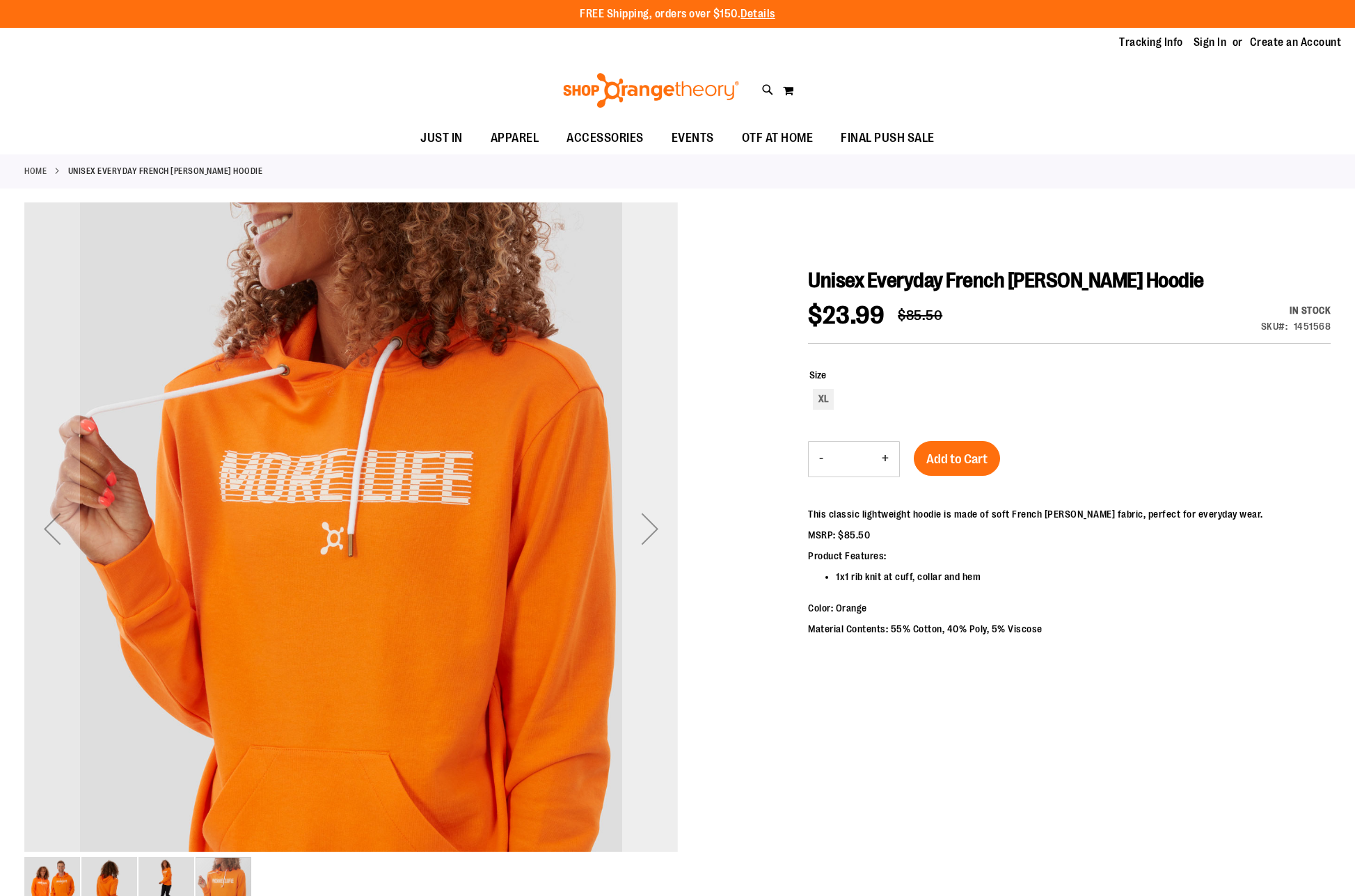
click at [653, 538] on div "Next" at bounding box center [649, 528] width 55 height 55
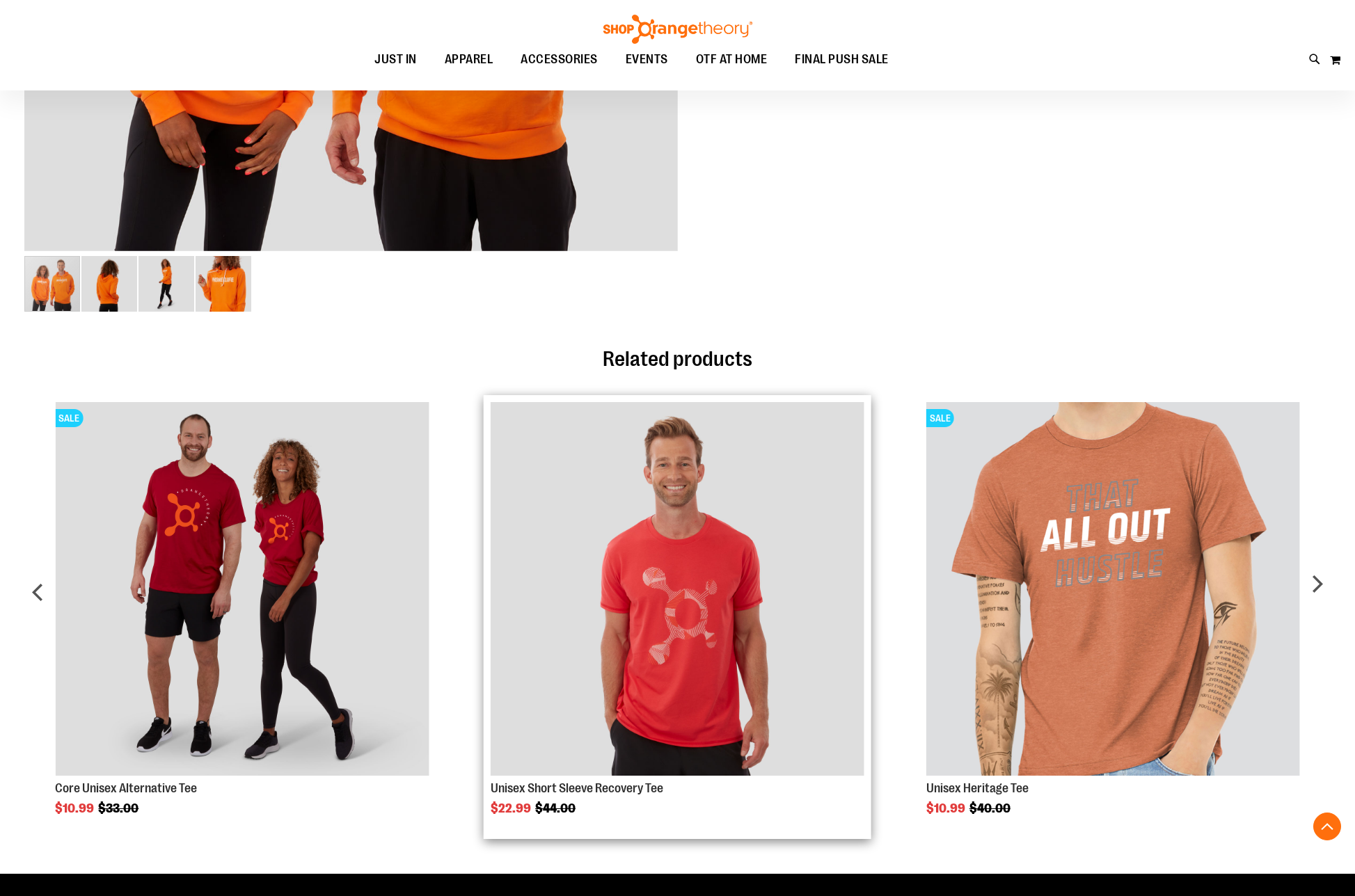
scroll to position [764, 0]
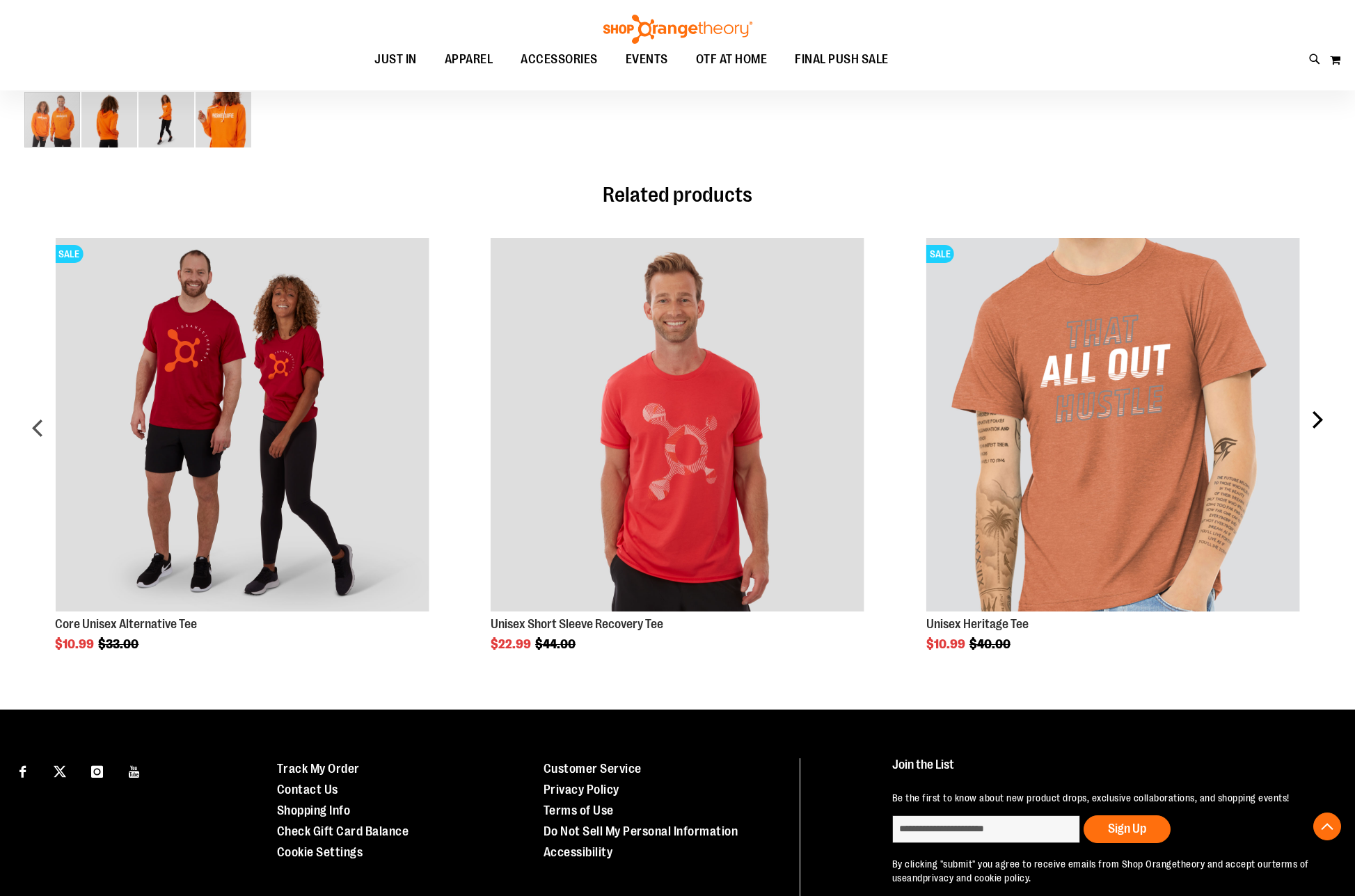
click at [1317, 417] on div "next" at bounding box center [1316, 434] width 28 height 434
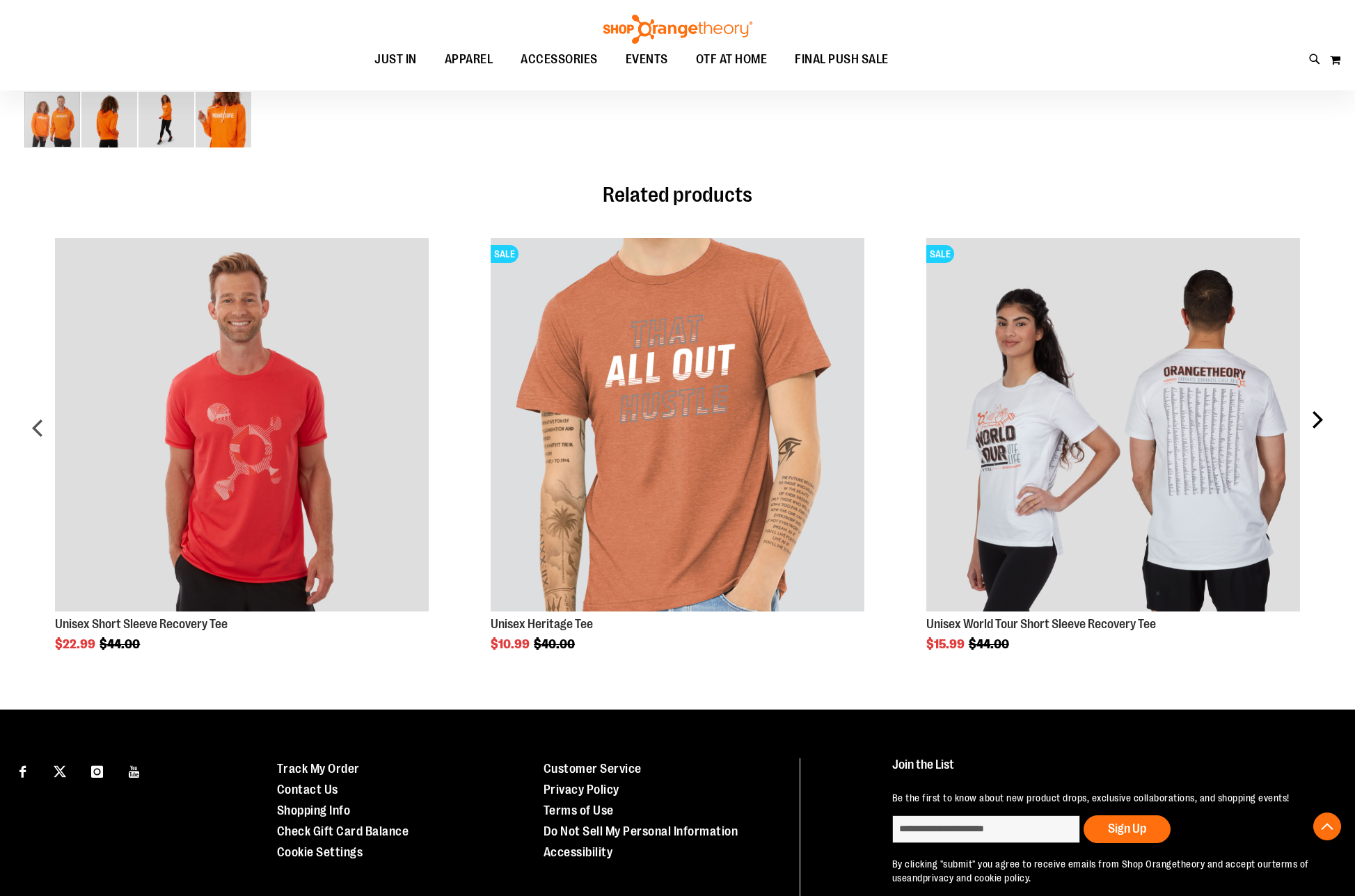
click at [1321, 417] on div "next" at bounding box center [1316, 434] width 28 height 434
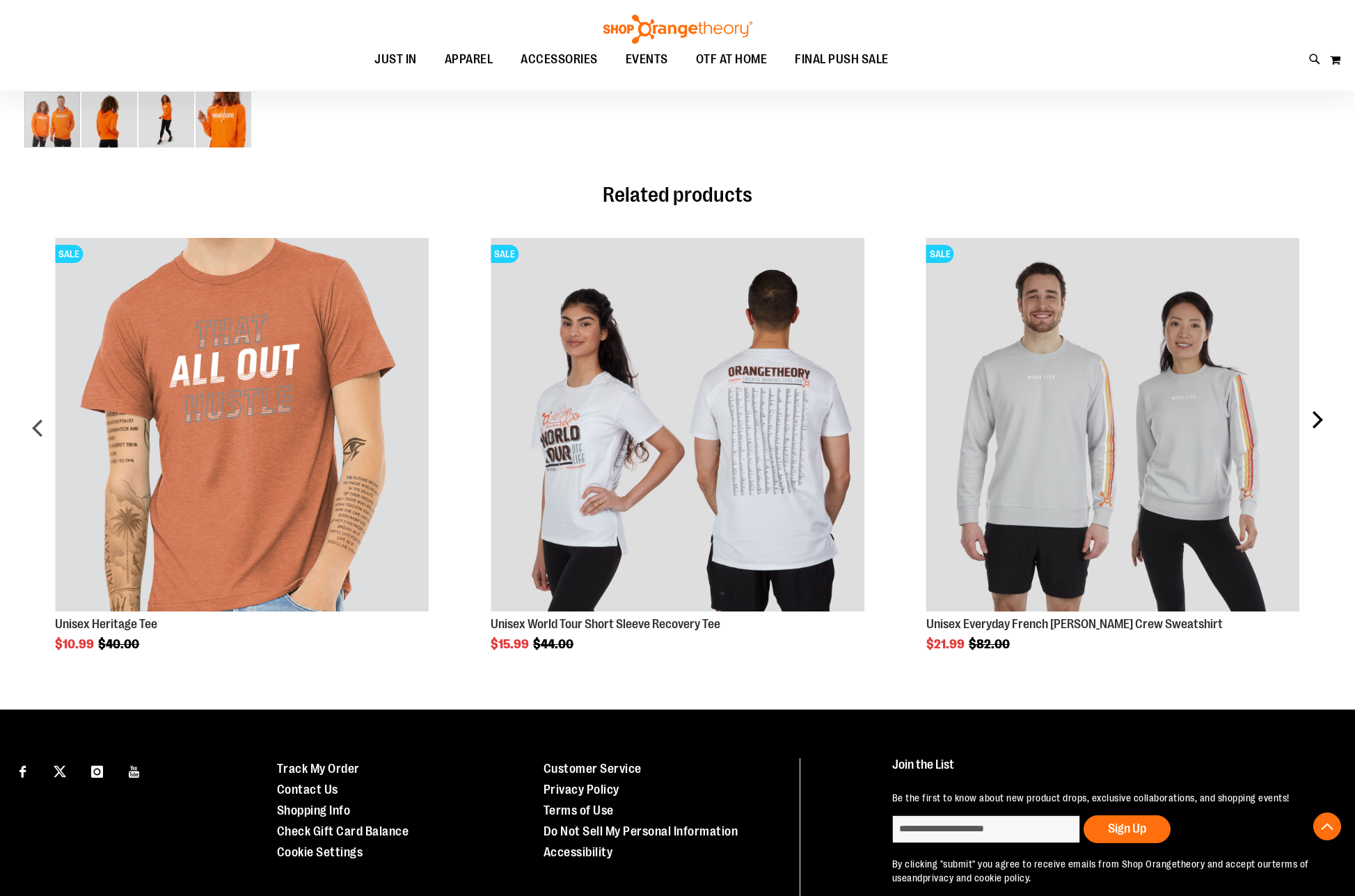
click at [1324, 417] on div "next" at bounding box center [1316, 434] width 28 height 434
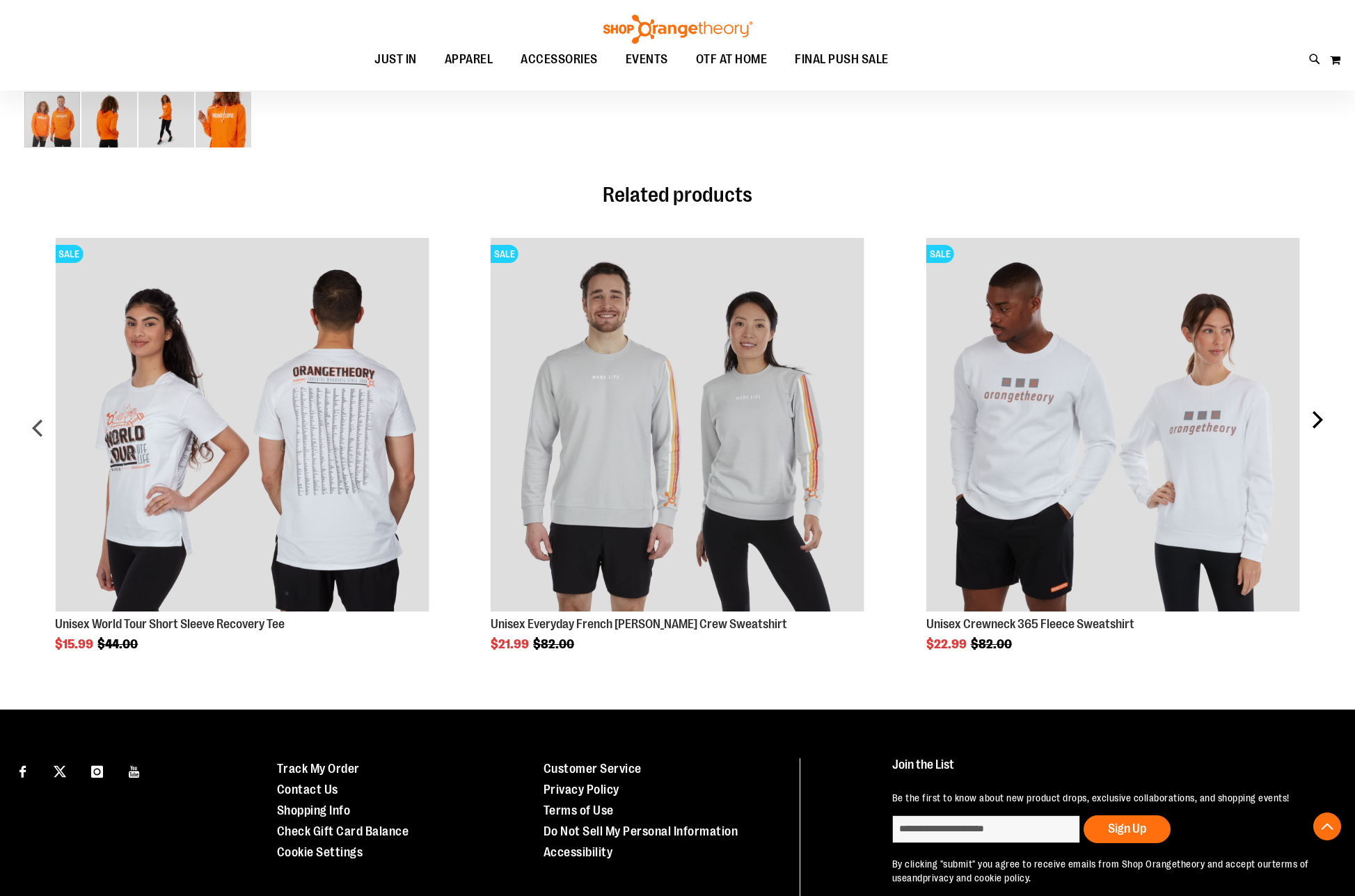
click at [1322, 426] on div "next" at bounding box center [1316, 434] width 28 height 434
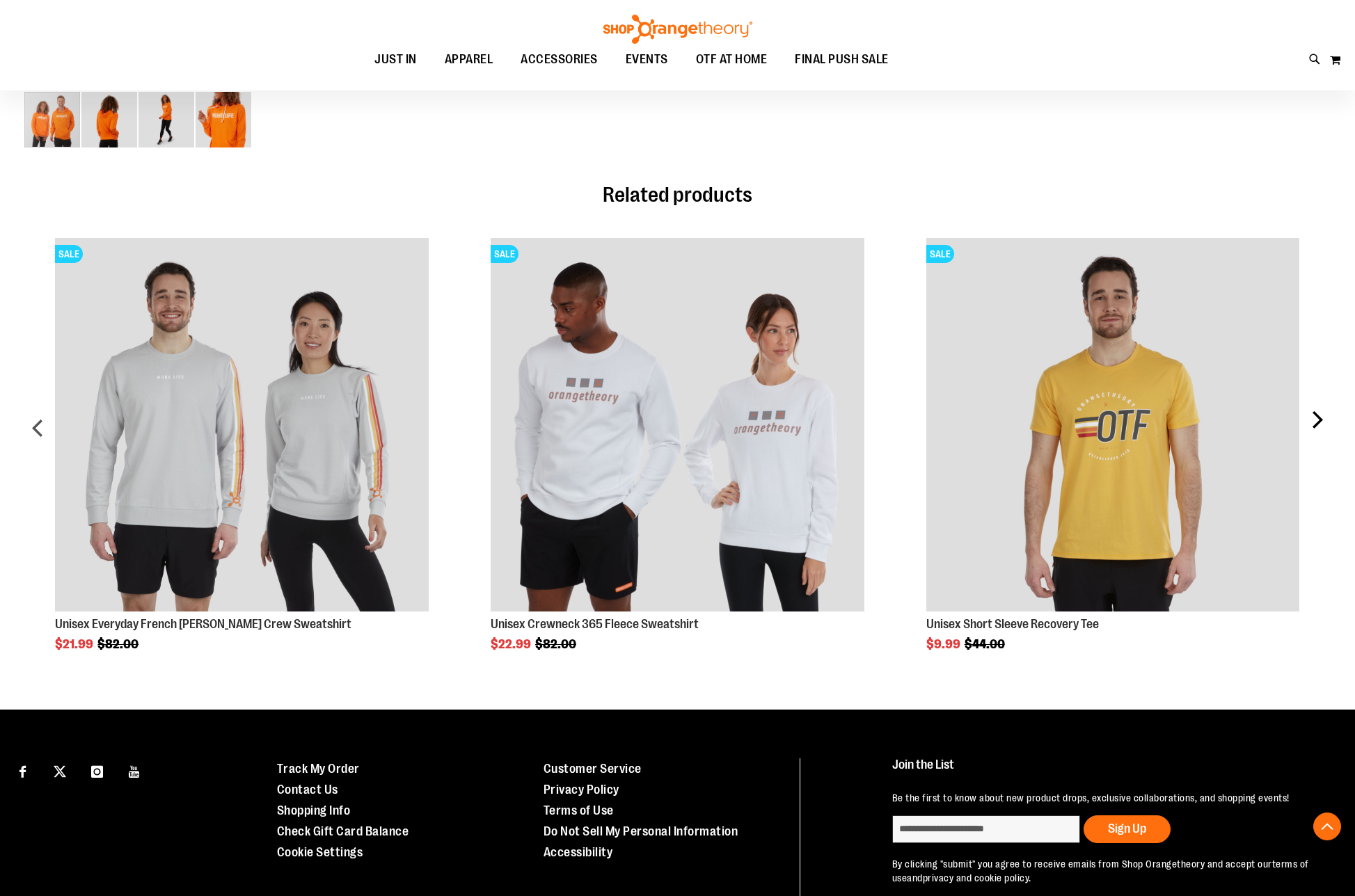
click at [1322, 428] on div "next" at bounding box center [1316, 434] width 28 height 434
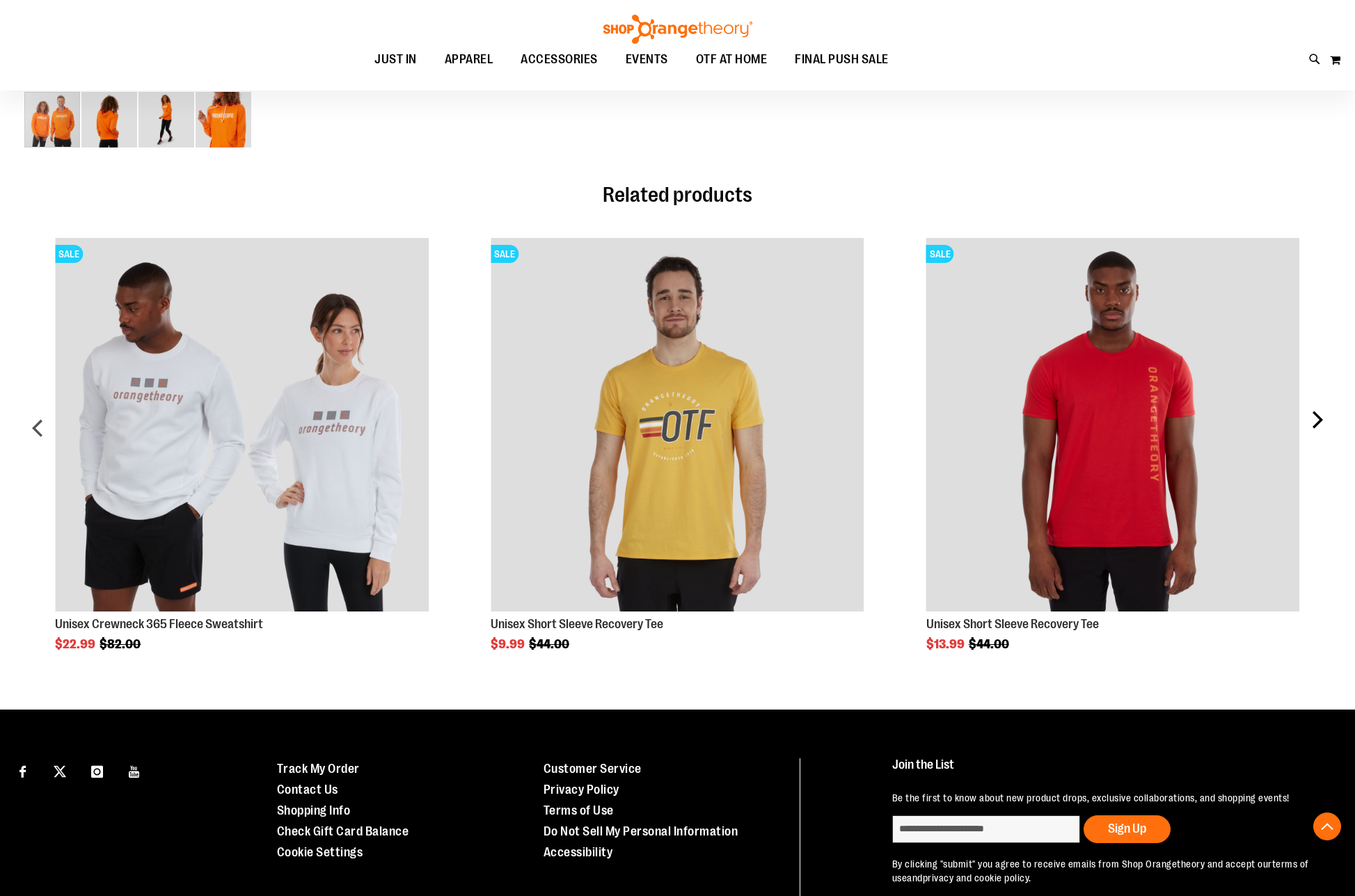
click at [1313, 437] on div "next" at bounding box center [1316, 434] width 28 height 434
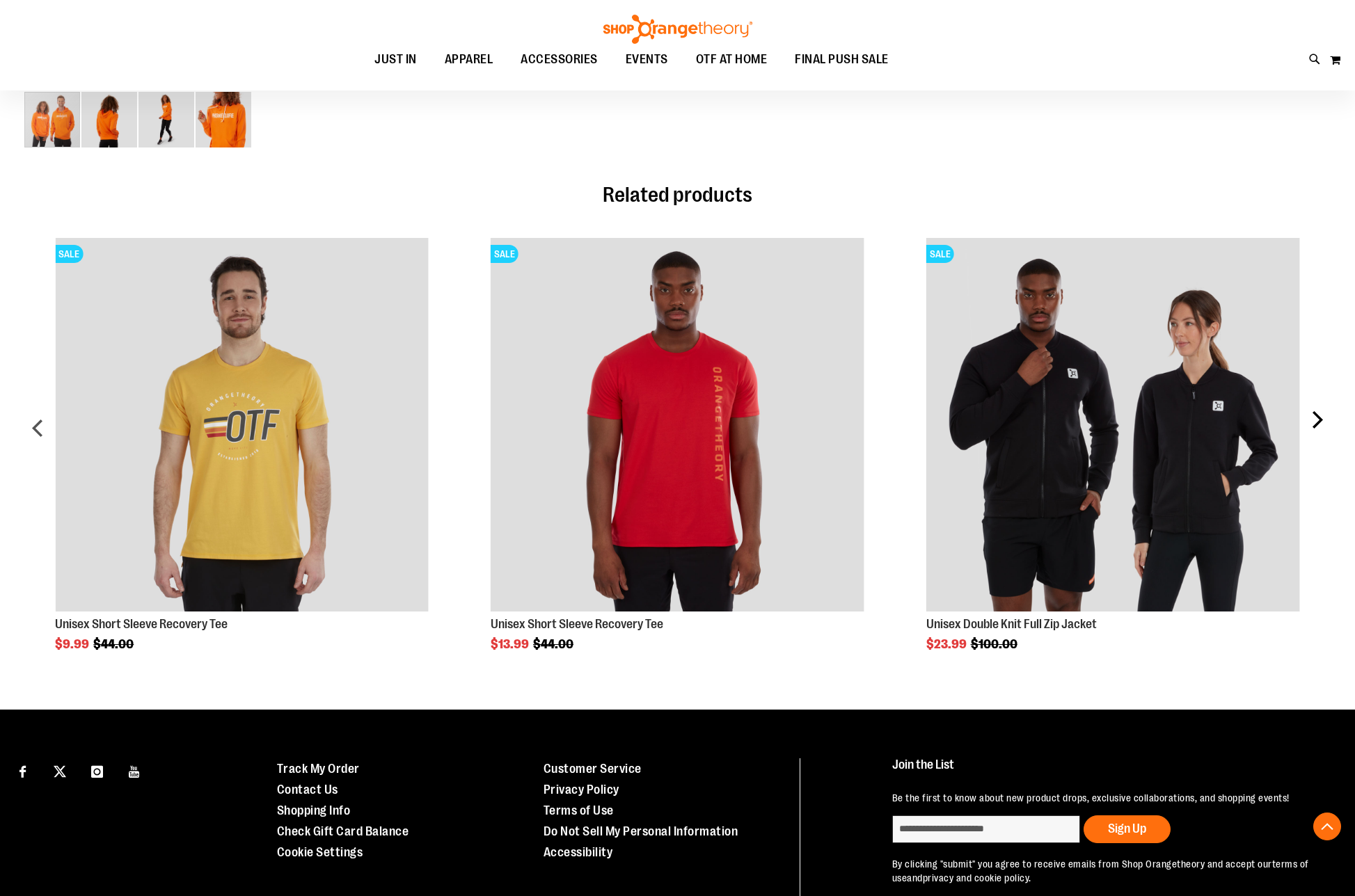
click at [1312, 437] on div "next" at bounding box center [1316, 434] width 28 height 434
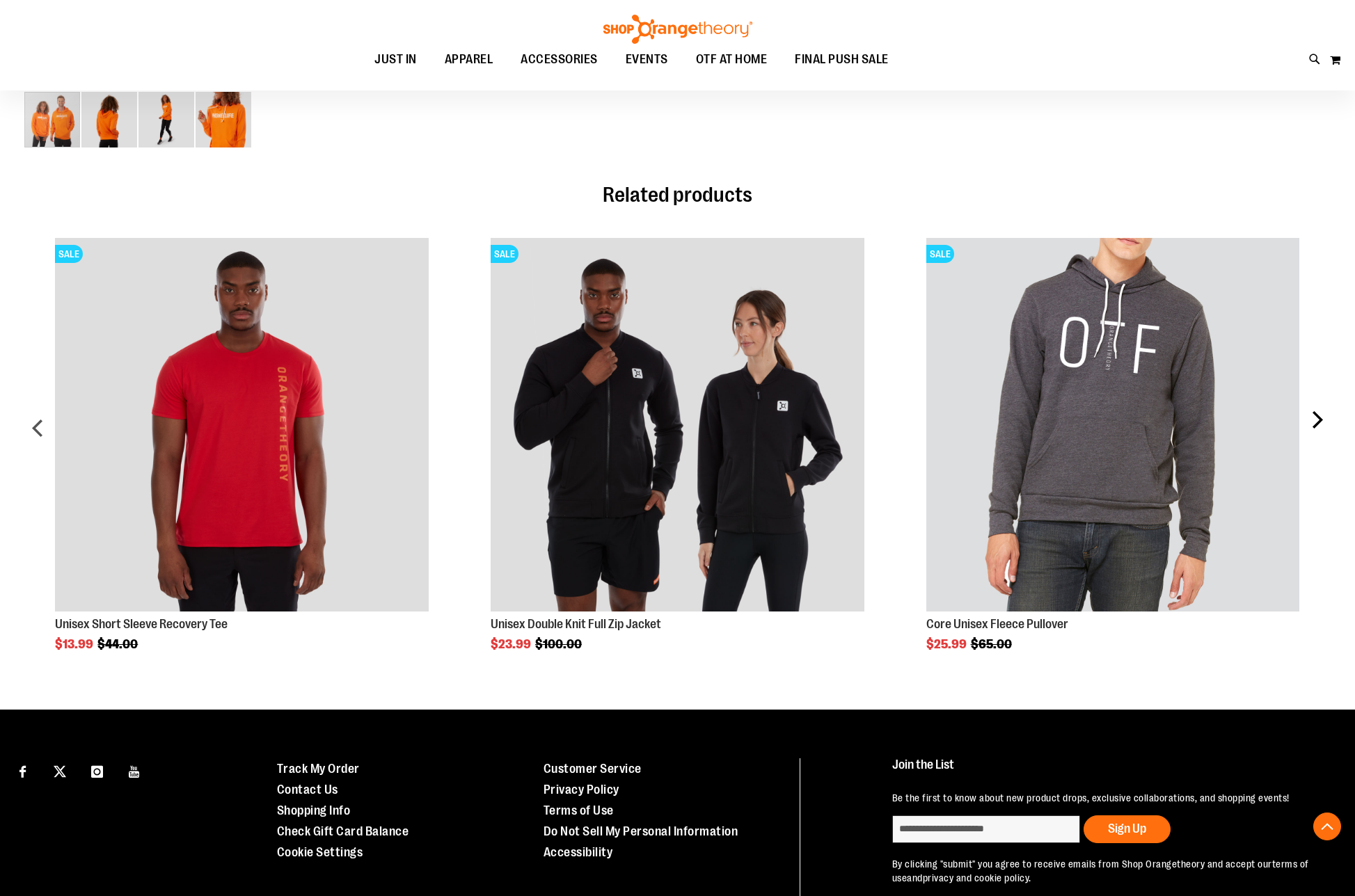
click at [1312, 437] on div "next" at bounding box center [1316, 434] width 28 height 434
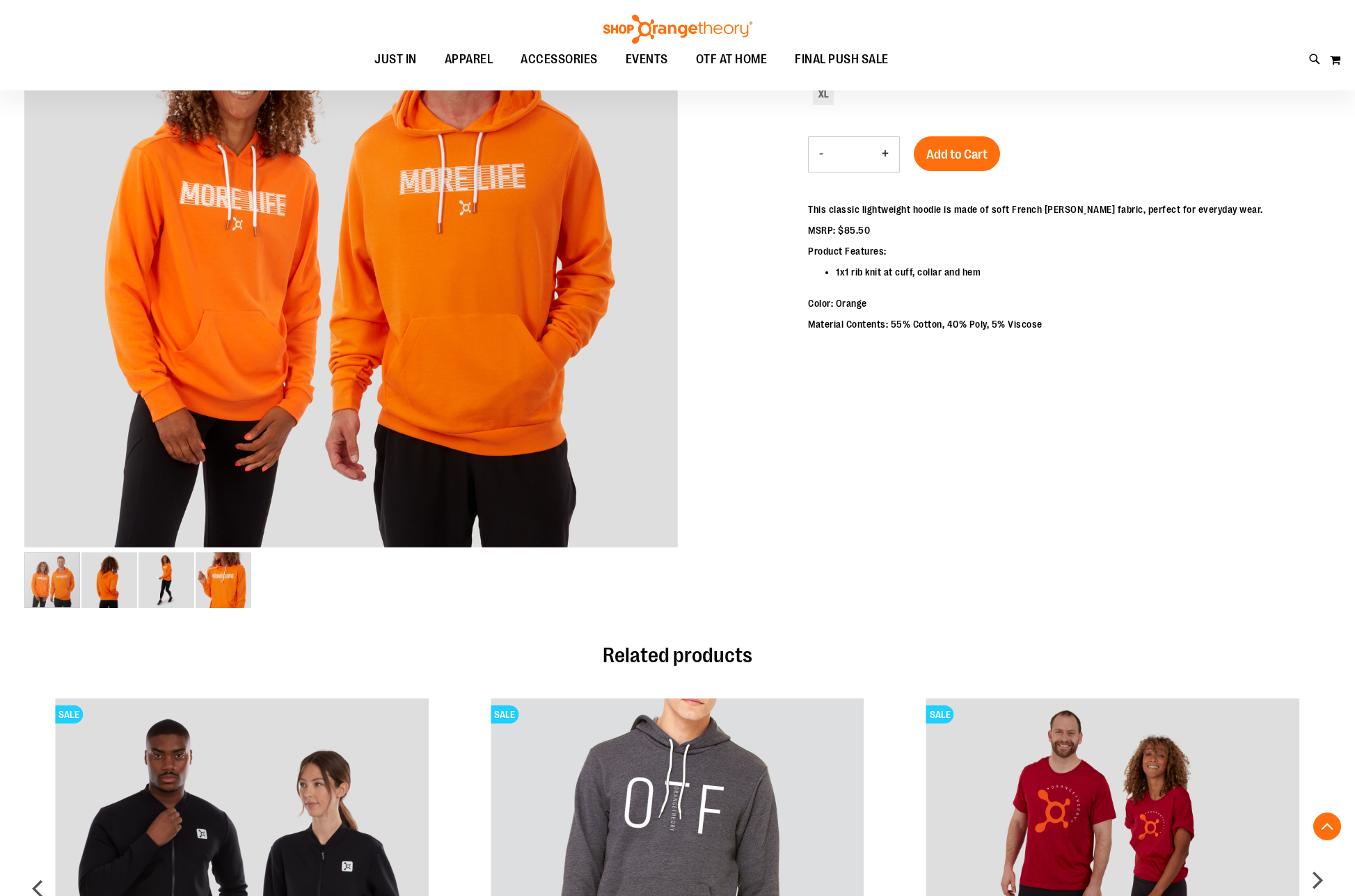
scroll to position [208, 0]
